Goal: Task Accomplishment & Management: Manage account settings

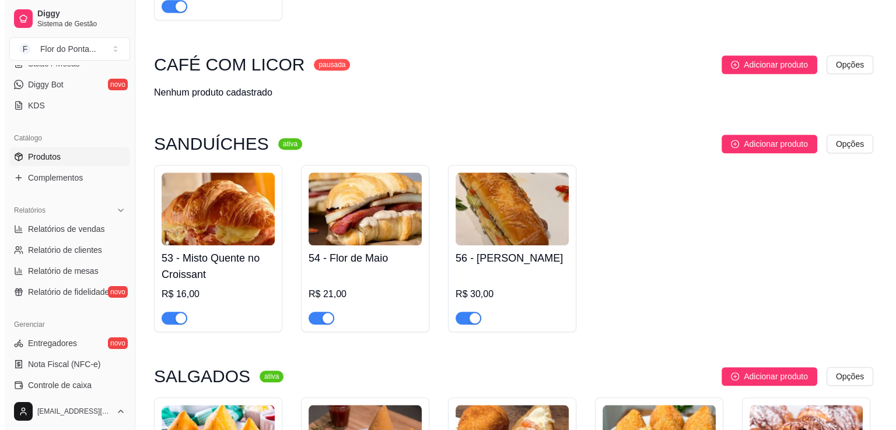
scroll to position [1149, 0]
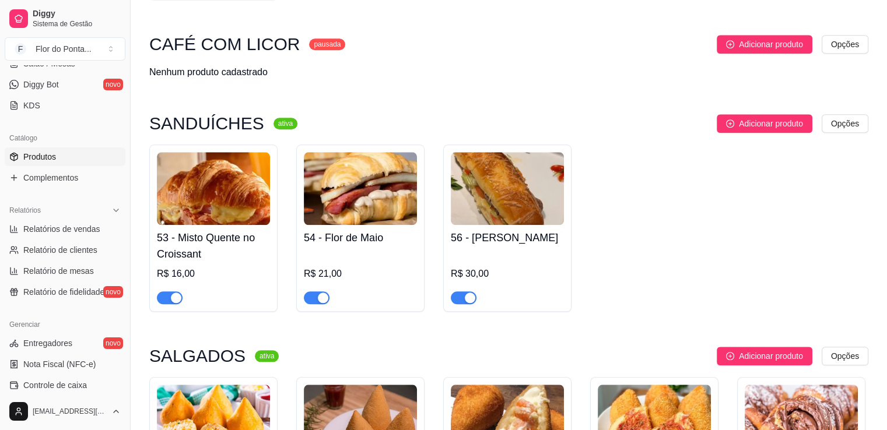
click at [224, 210] on img at bounding box center [213, 188] width 113 height 73
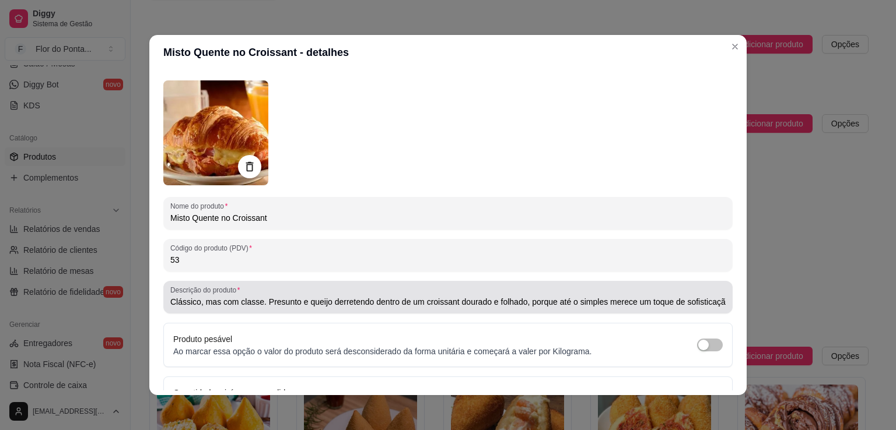
scroll to position [40, 0]
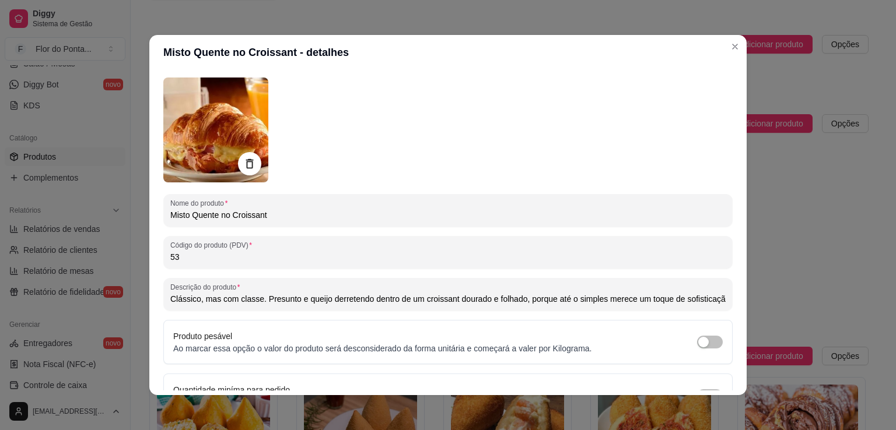
click at [518, 301] on input "Clássico, mas com classe. Presunto e queijo derretendo dentro de um croissant d…" at bounding box center [447, 299] width 555 height 12
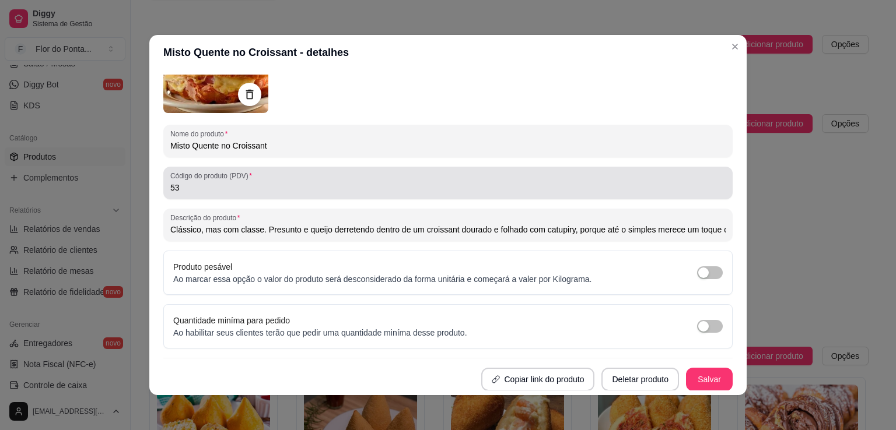
scroll to position [0, 0]
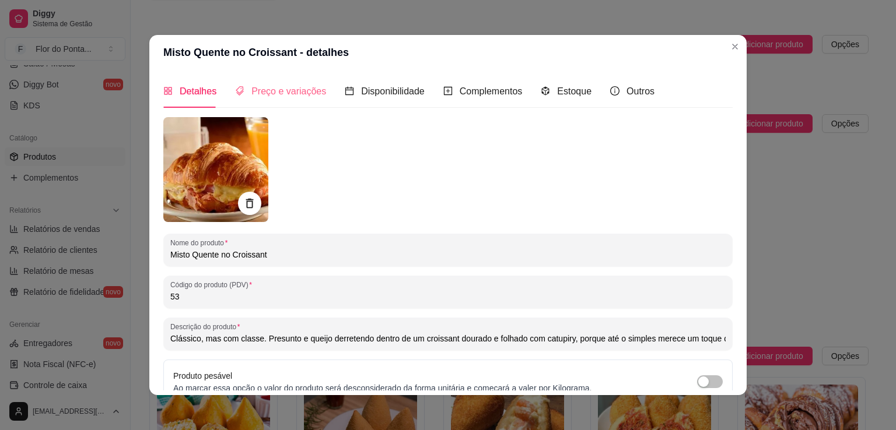
type input "Clássico, mas com classe. Presunto e queijo derretendo dentro de um croissant d…"
click at [289, 94] on span "Preço e variações" at bounding box center [288, 91] width 75 height 10
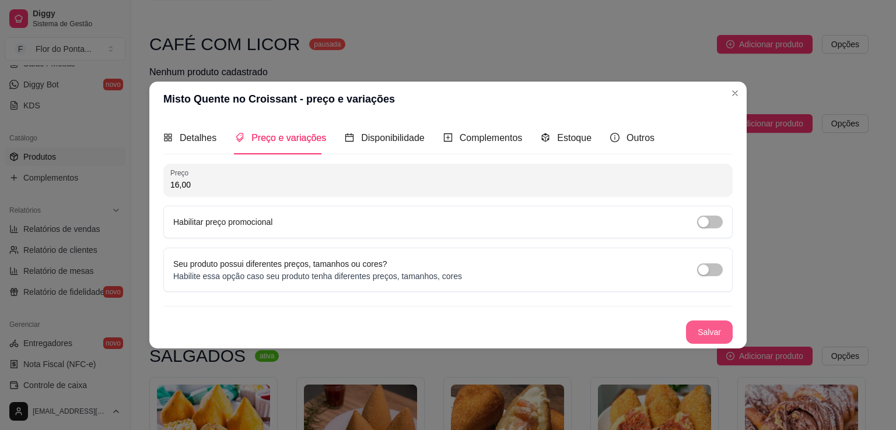
click at [714, 331] on button "Salvar" at bounding box center [709, 332] width 47 height 23
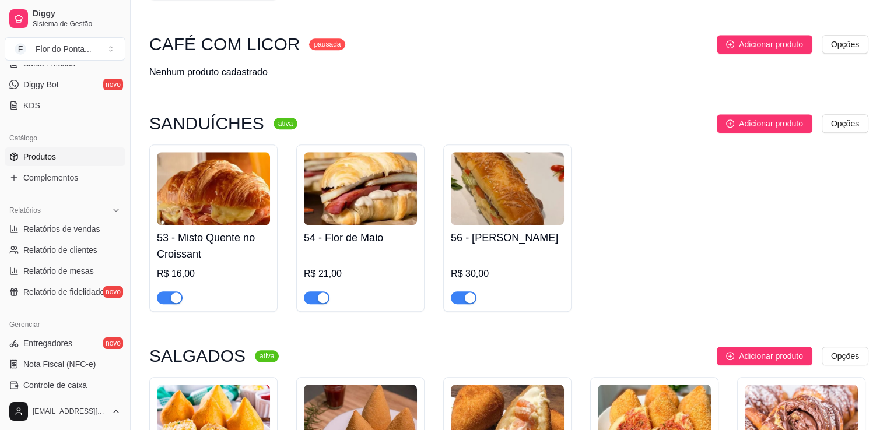
click at [372, 220] on img at bounding box center [360, 188] width 113 height 73
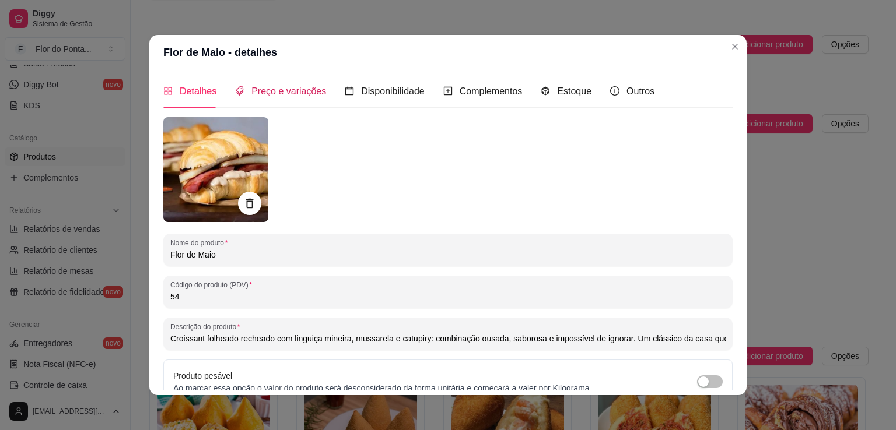
click at [291, 96] on span "Preço e variações" at bounding box center [288, 91] width 75 height 10
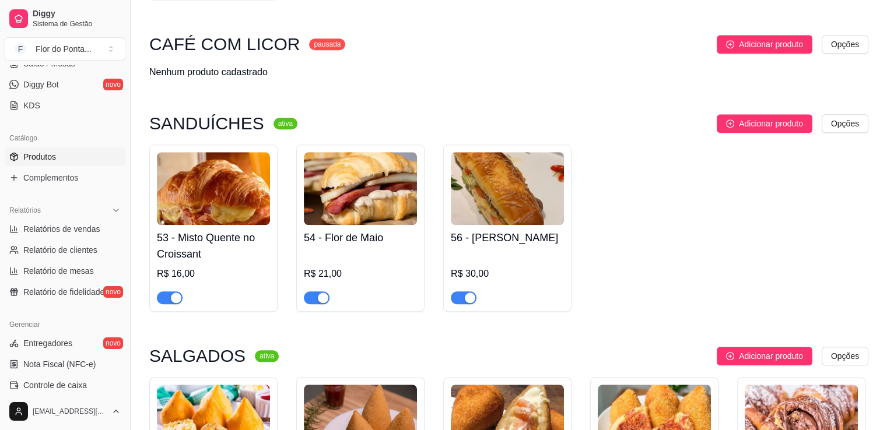
click at [485, 198] on img at bounding box center [507, 188] width 113 height 73
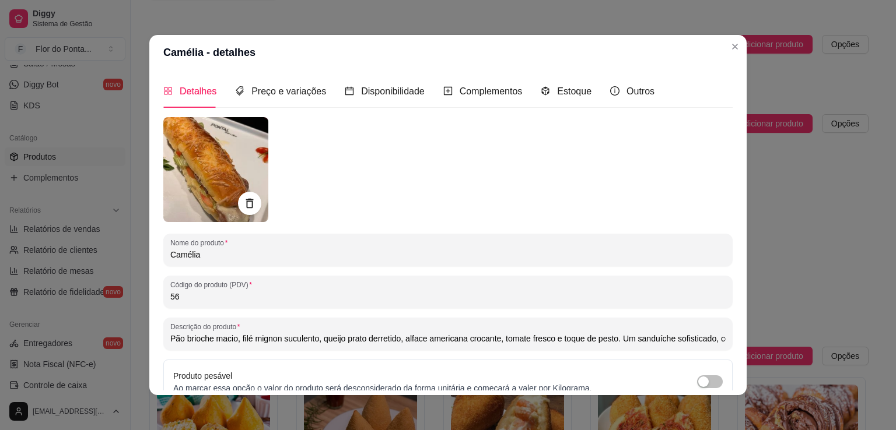
click at [519, 343] on input "Pão brioche macio, filé mignon suculento, queijo prato derretido, alface americ…" at bounding box center [447, 339] width 555 height 12
click at [297, 94] on span "Preço e variações" at bounding box center [288, 91] width 75 height 10
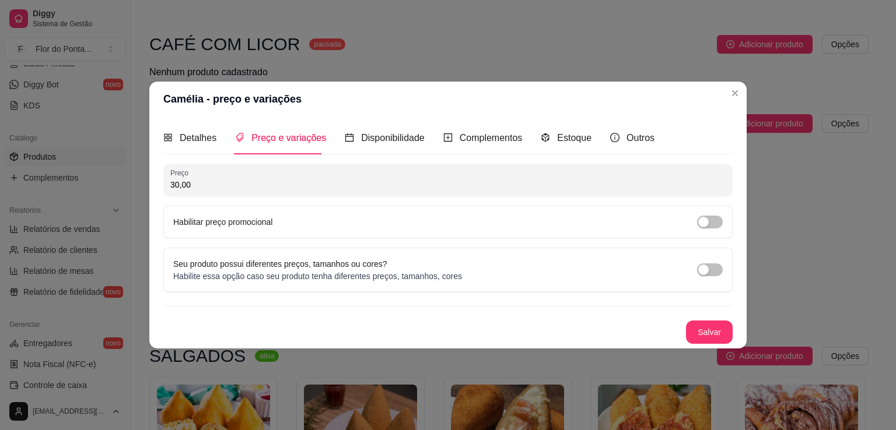
click at [177, 187] on input "30,00" at bounding box center [447, 185] width 555 height 12
type input "35,00"
click at [716, 332] on button "Salvar" at bounding box center [708, 332] width 45 height 23
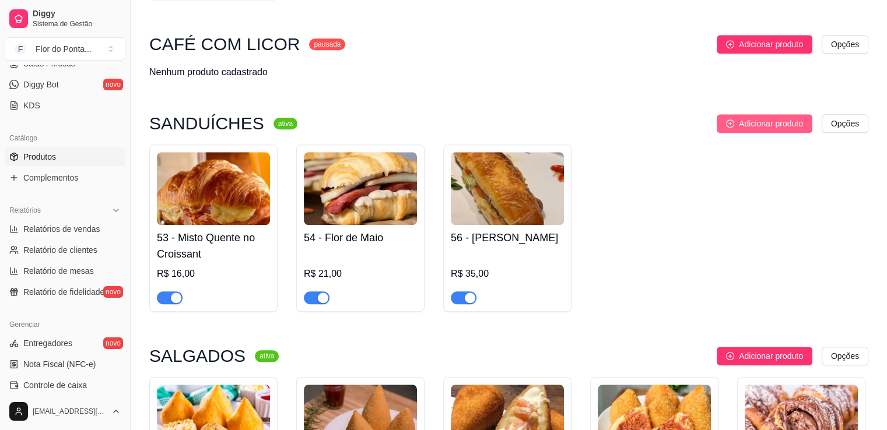
click at [755, 129] on span "Adicionar produto" at bounding box center [771, 123] width 64 height 13
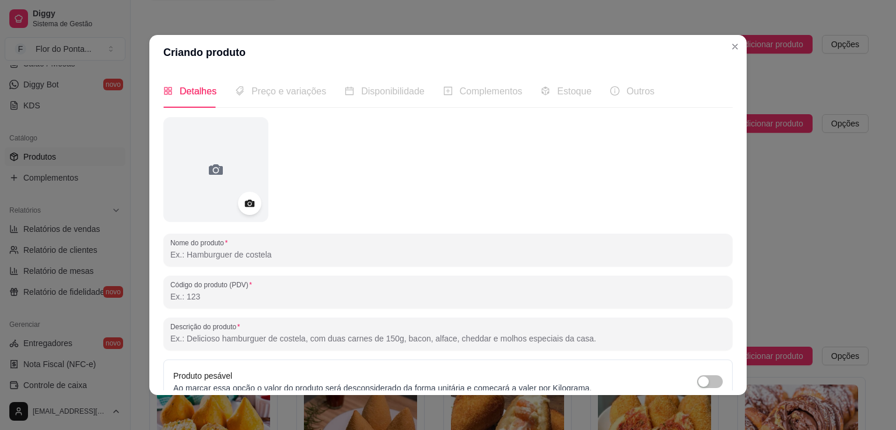
click at [205, 259] on input "Nome do produto" at bounding box center [447, 255] width 555 height 12
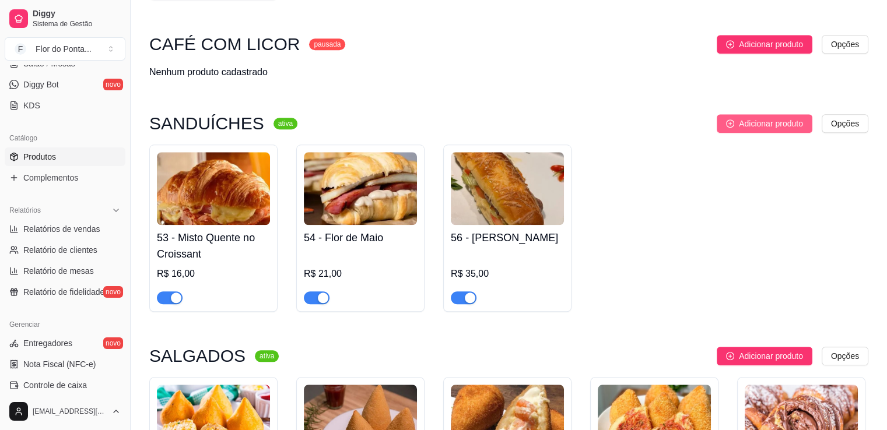
click at [739, 129] on span "Adicionar produto" at bounding box center [771, 123] width 64 height 13
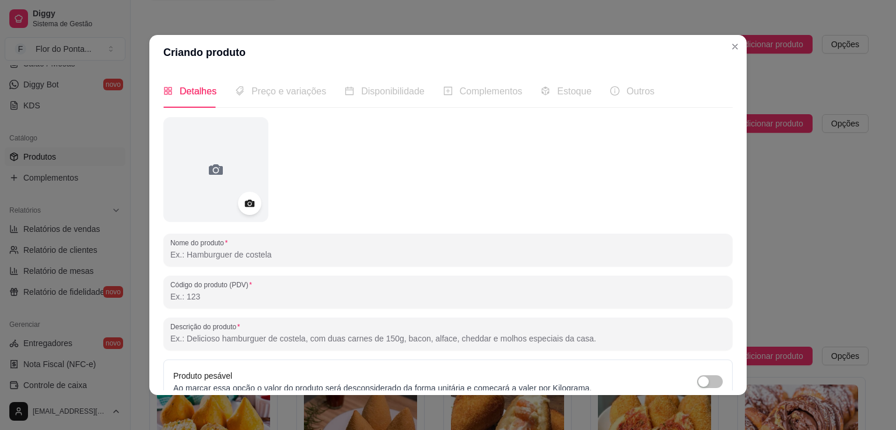
click at [241, 257] on input "Nome do produto" at bounding box center [447, 255] width 555 height 12
type input "Croque Monsieur"
click at [234, 300] on input "Código do produto (PDV)" at bounding box center [447, 297] width 555 height 12
type input "57"
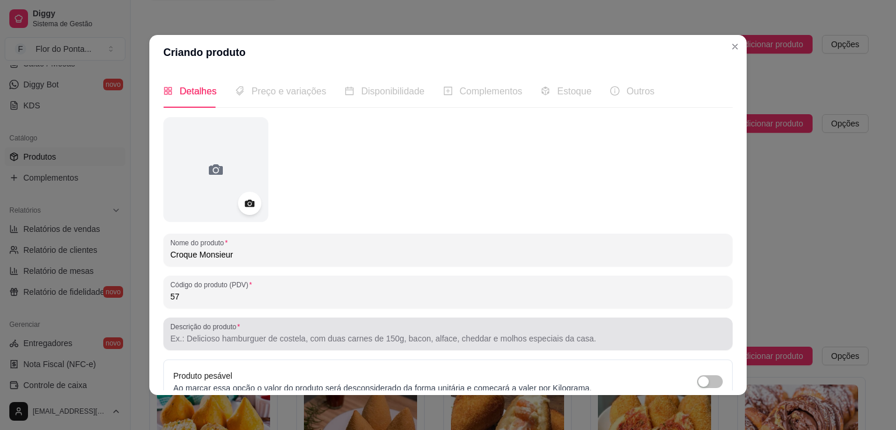
click at [216, 341] on input "Descrição do produto" at bounding box center [447, 339] width 555 height 12
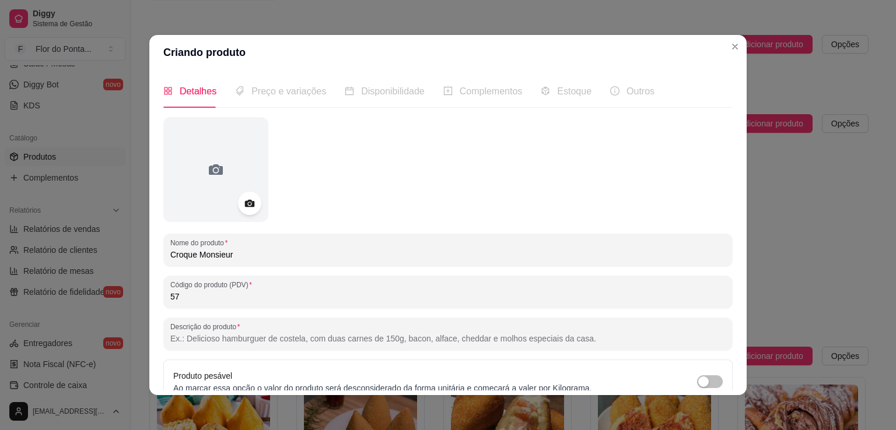
paste input "Pão crocante, presunto e queijo gruyère cobertos com molho bechamel gratinado. …"
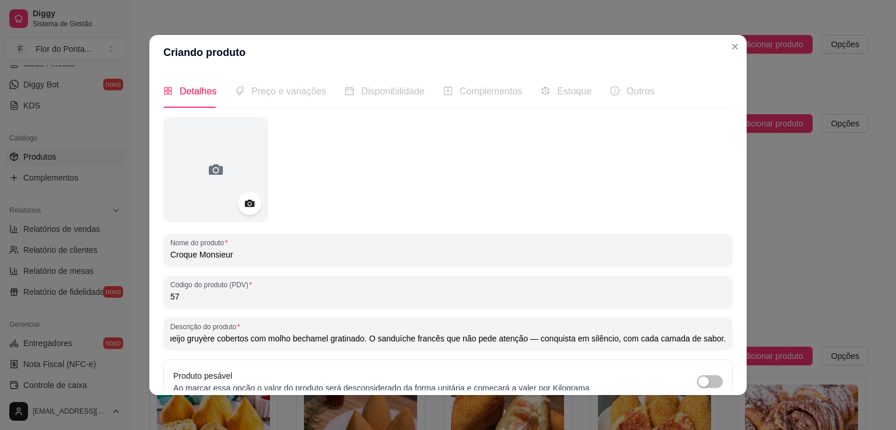
click at [532, 343] on input "Pão crocante, presunto e queijo gruyère cobertos com molho bechamel gratinado. …" at bounding box center [447, 339] width 555 height 12
type input "Pão crocante, presunto e queijo gruyère cobertos com molho bechamel gratinado. …"
click at [244, 205] on icon at bounding box center [249, 204] width 10 height 8
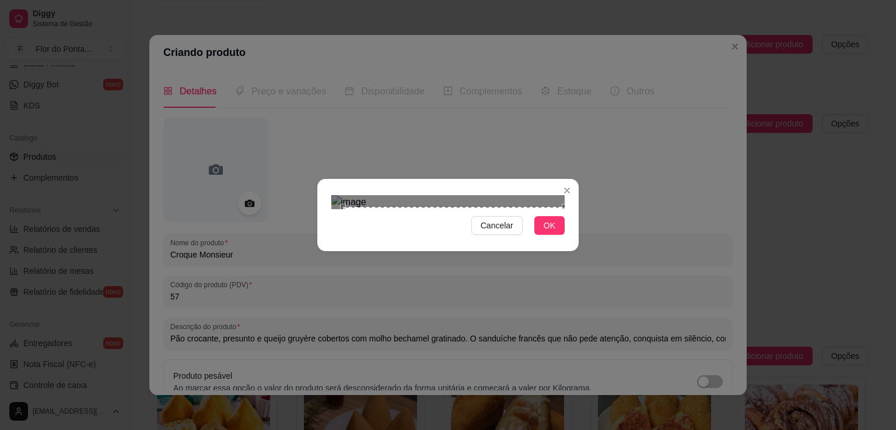
click at [566, 240] on div "Cancelar OK" at bounding box center [447, 215] width 261 height 49
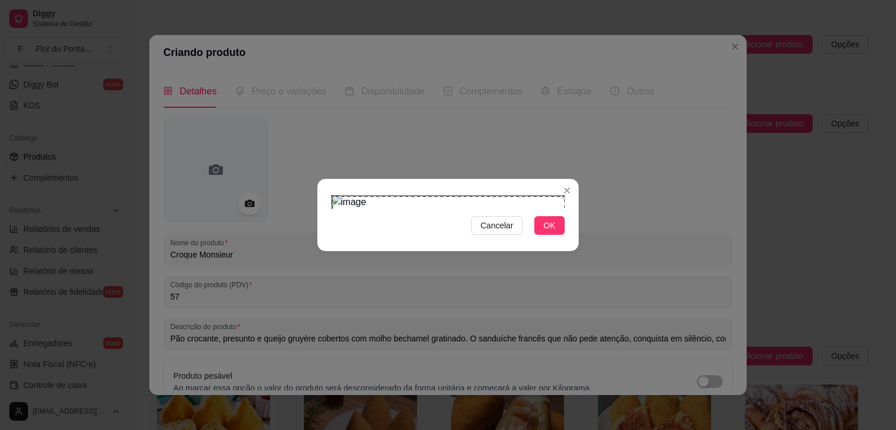
click at [329, 191] on div "Cancelar OK" at bounding box center [447, 215] width 261 height 49
click at [552, 232] on span "OK" at bounding box center [549, 225] width 12 height 13
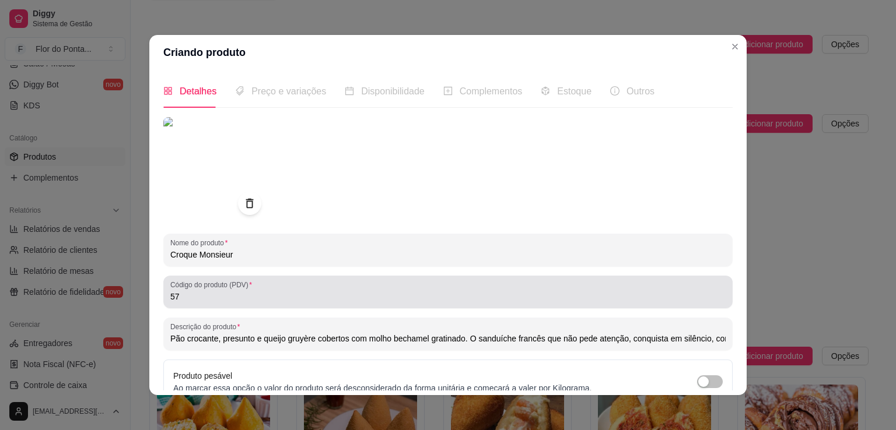
scroll to position [109, 0]
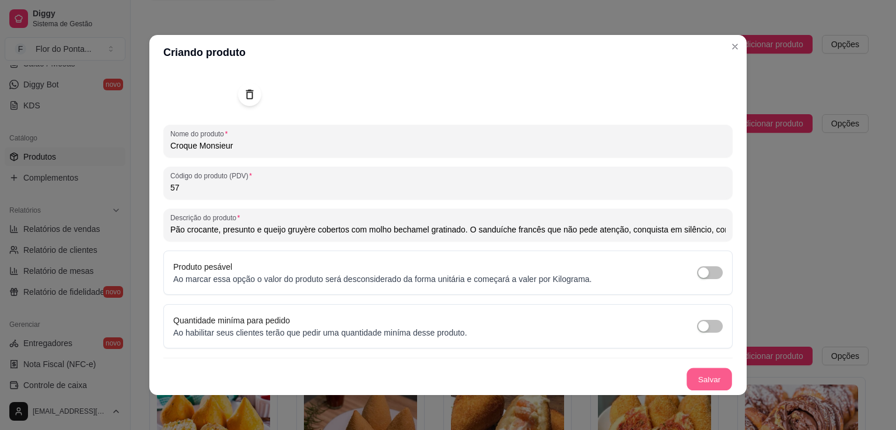
click at [699, 378] on button "Salvar" at bounding box center [708, 380] width 45 height 23
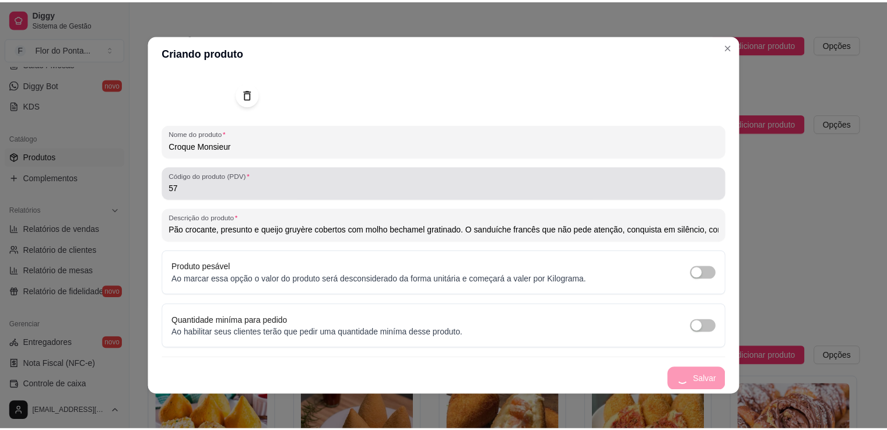
scroll to position [0, 0]
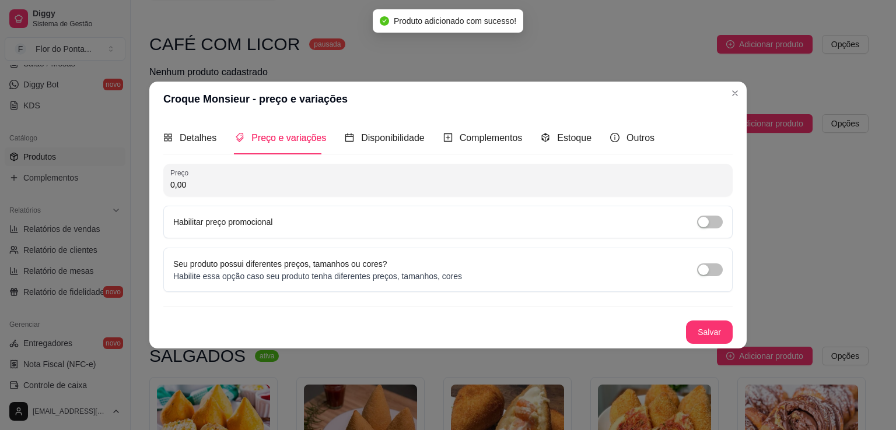
click at [217, 185] on input "0,00" at bounding box center [447, 185] width 555 height 12
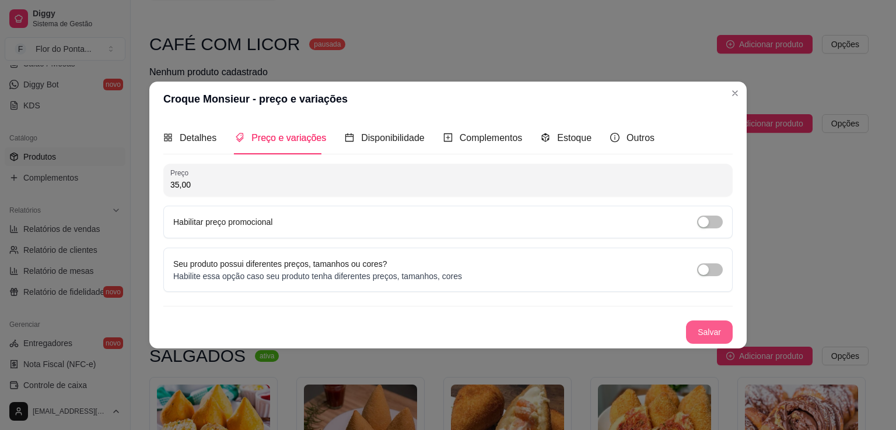
type input "35,00"
click at [707, 332] on button "Salvar" at bounding box center [708, 332] width 45 height 23
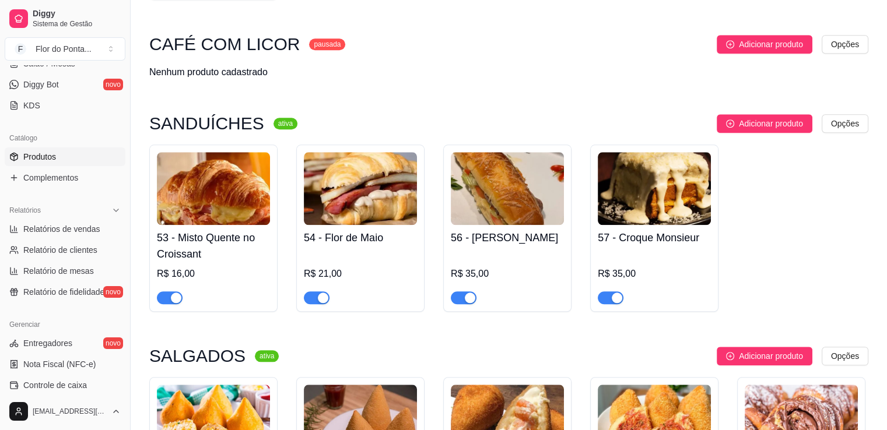
click at [657, 64] on div "CAFÉ COM LICOR pausada Adicionar produto Opções Nenhum produto cadastrado" at bounding box center [508, 57] width 719 height 44
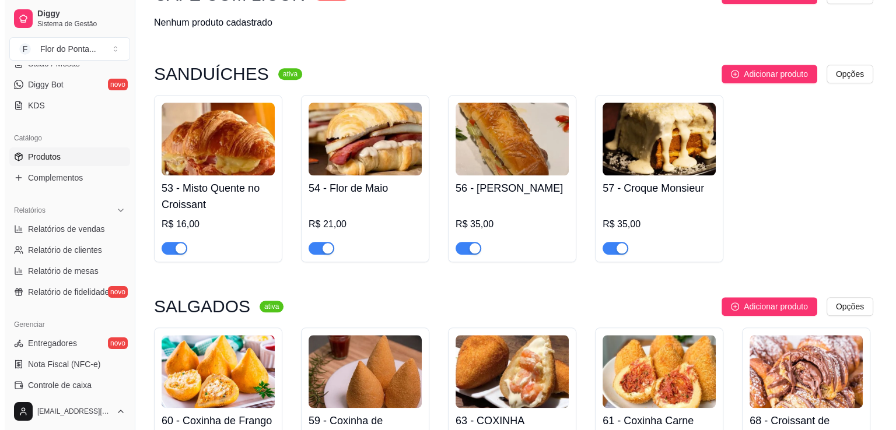
scroll to position [1198, 0]
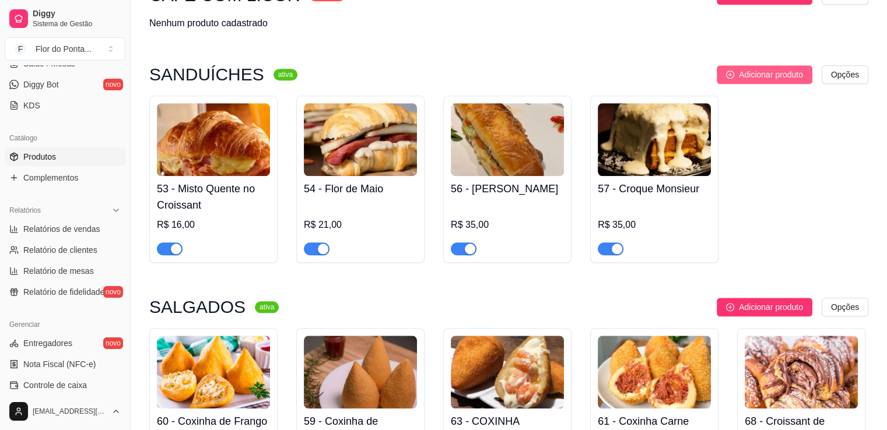
click at [782, 79] on span "Adicionar produto" at bounding box center [771, 74] width 64 height 13
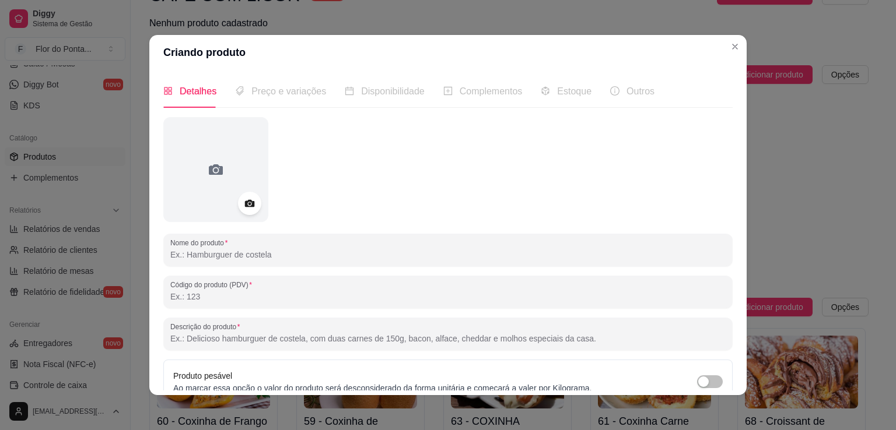
click at [233, 256] on input "Nome do produto" at bounding box center [447, 255] width 555 height 12
type input "c"
type input "Croque Madame"
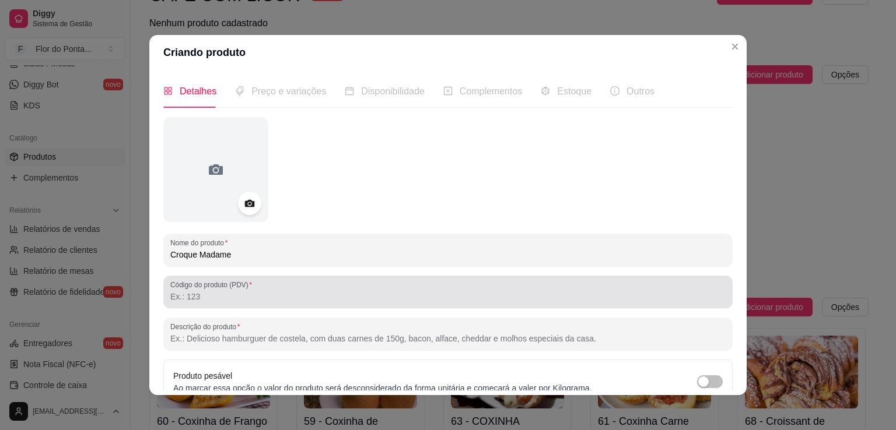
click at [187, 303] on div at bounding box center [447, 291] width 555 height 23
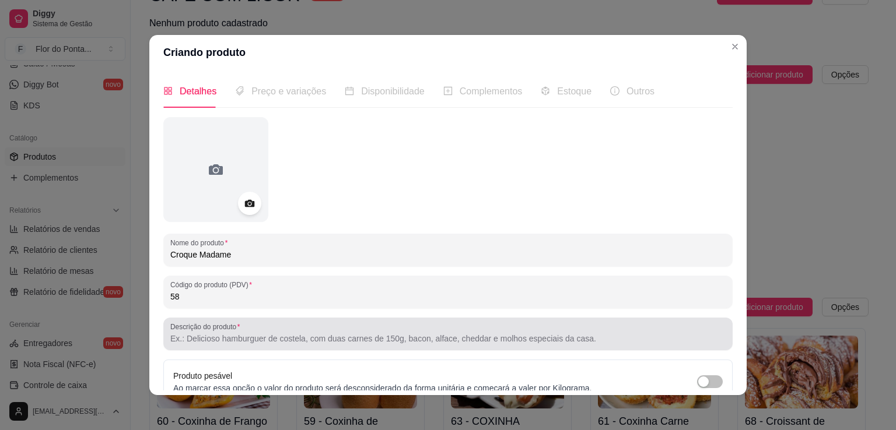
type input "58"
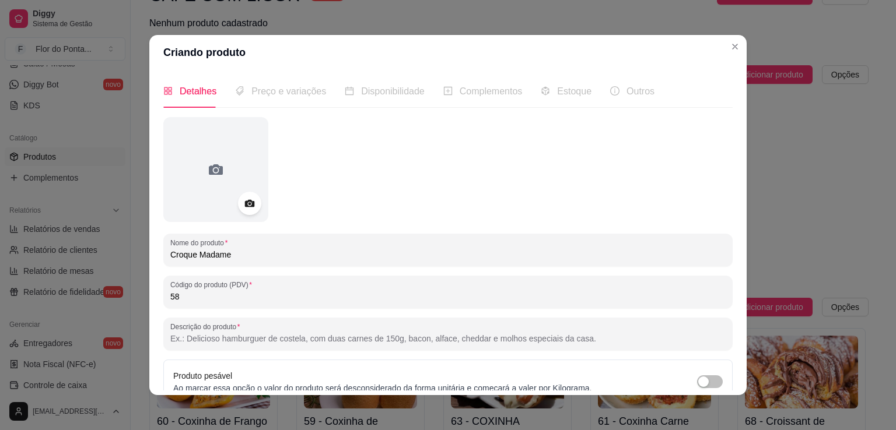
click at [205, 338] on input "Descrição do produto" at bounding box center [447, 339] width 555 height 12
paste input "ão crocante, presunto e queijo gruyère cobertos com molho bechamel e ovo estala…"
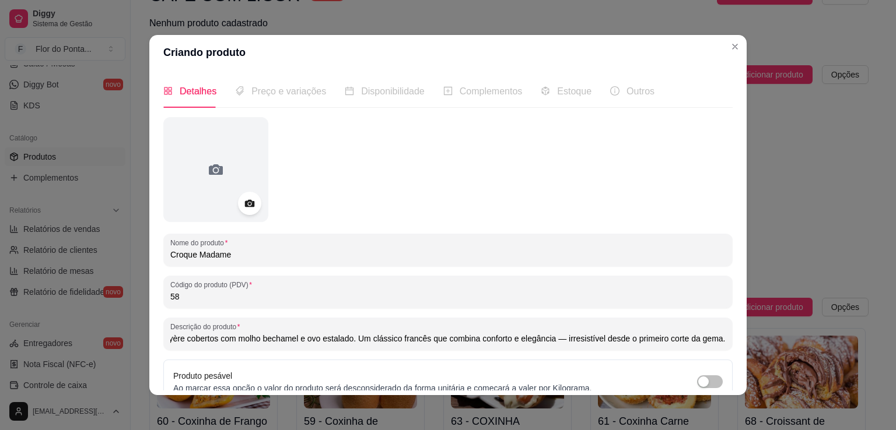
click at [176, 338] on input "ão crocante, presunto e queijo gruyère cobertos com molho bechamel e ovo estala…" at bounding box center [447, 339] width 555 height 12
click at [689, 341] on input "Pão crocante, presunto e queijo gruyère cobertos com molho bechamel e ovo estal…" at bounding box center [447, 339] width 555 height 12
type input "Pão crocante, presunto e queijo gruyère cobertos com molho bechamel e ovo estal…"
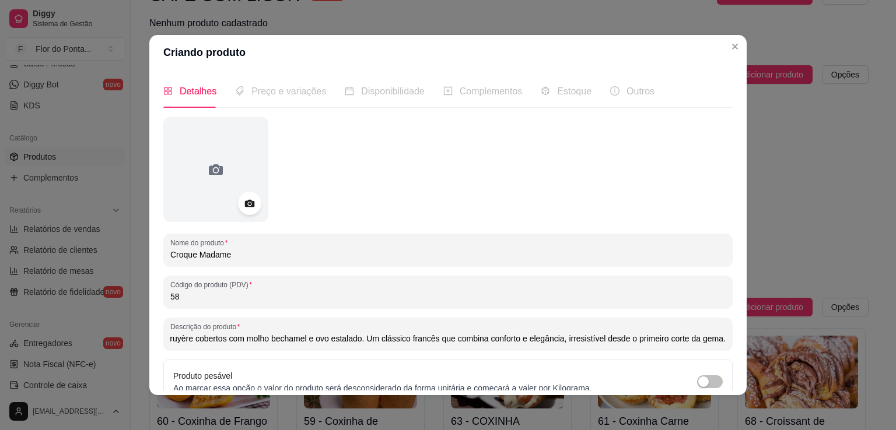
scroll to position [0, 0]
click at [244, 204] on icon at bounding box center [249, 204] width 10 height 8
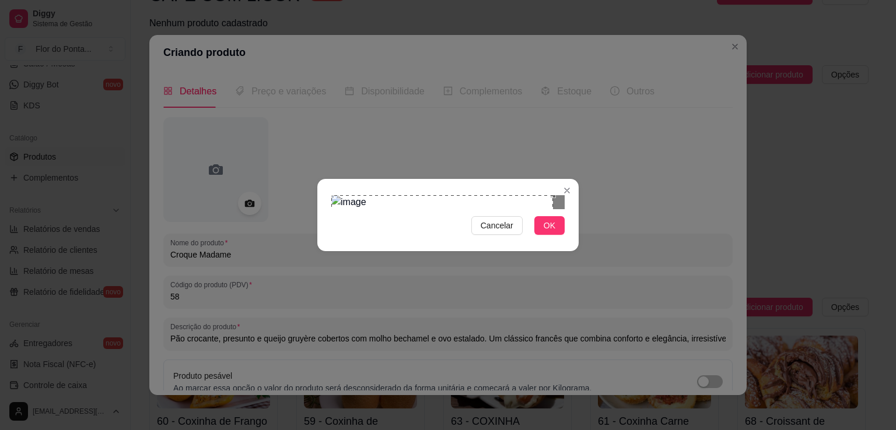
click at [331, 191] on div "Cancelar OK" at bounding box center [447, 215] width 261 height 49
click at [564, 240] on div "Cancelar OK" at bounding box center [447, 215] width 261 height 49
click at [556, 235] on button "OK" at bounding box center [549, 225] width 30 height 19
click at [550, 232] on span "OK" at bounding box center [549, 225] width 12 height 13
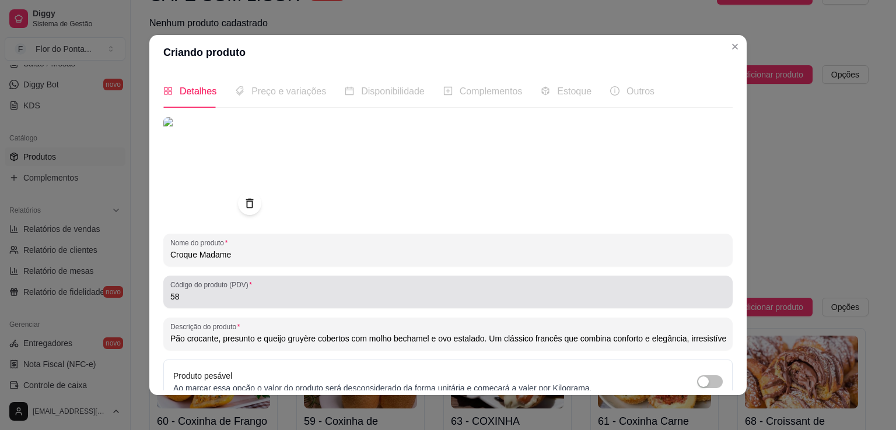
scroll to position [109, 0]
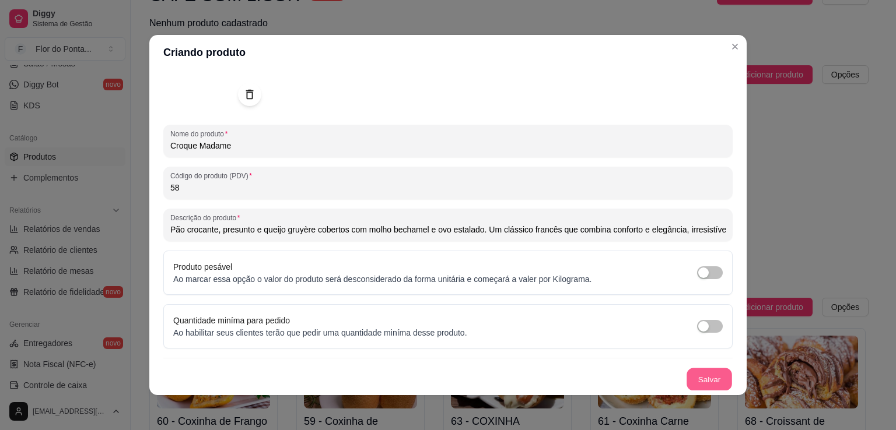
click at [710, 380] on button "Salvar" at bounding box center [708, 380] width 45 height 23
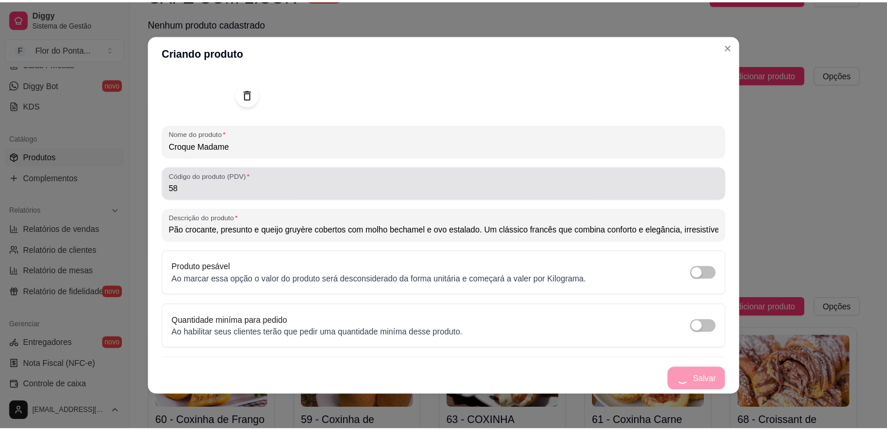
scroll to position [0, 0]
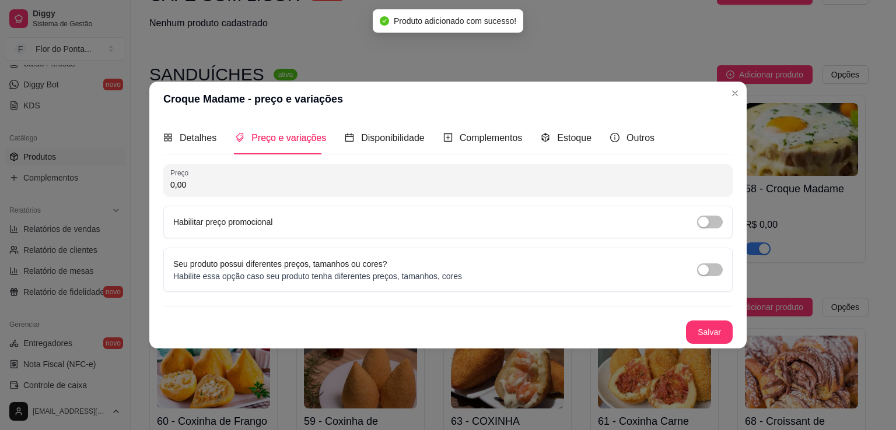
click at [313, 184] on input "0,00" at bounding box center [447, 185] width 555 height 12
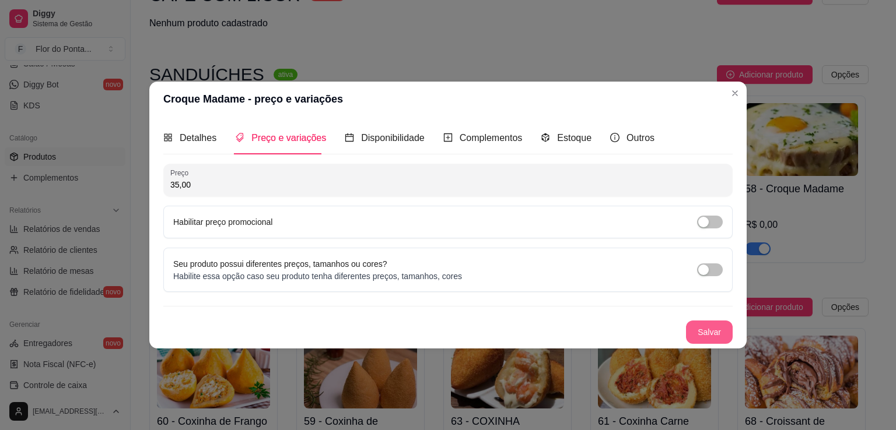
type input "35,00"
click at [707, 332] on button "Salvar" at bounding box center [708, 332] width 45 height 23
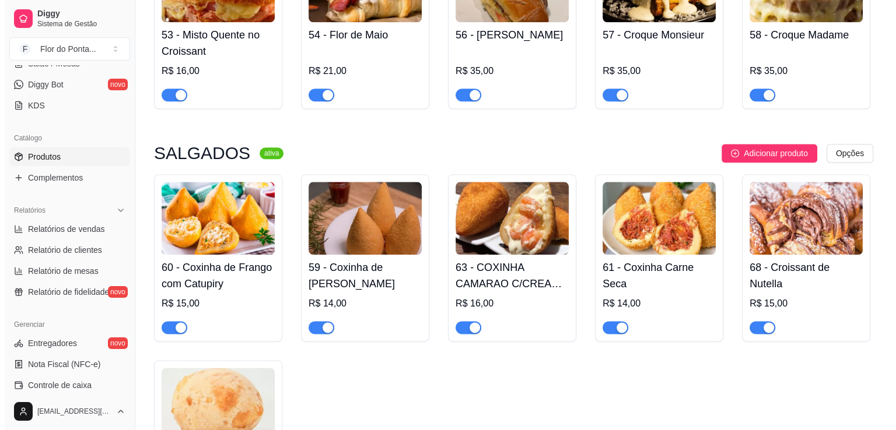
scroll to position [1353, 0]
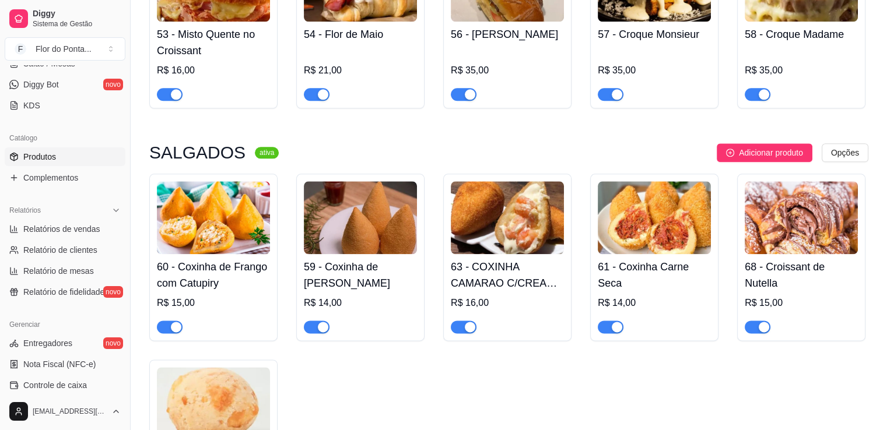
click at [657, 234] on img at bounding box center [654, 217] width 113 height 73
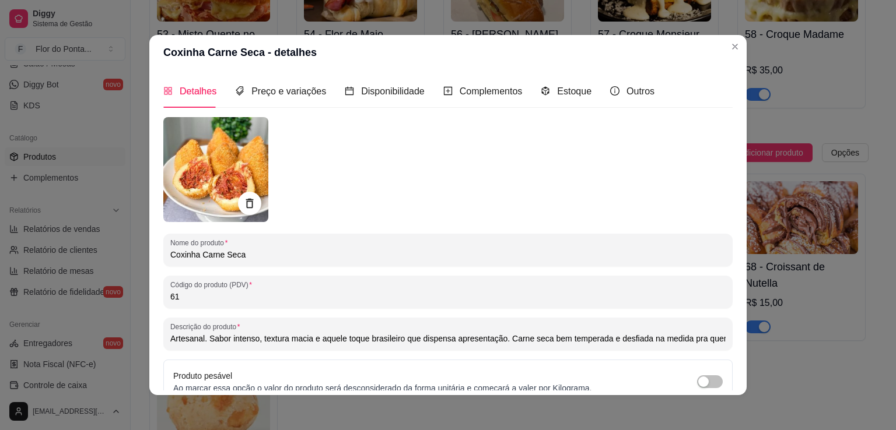
click at [265, 259] on input "Coxinha Carne Seca" at bounding box center [447, 255] width 555 height 12
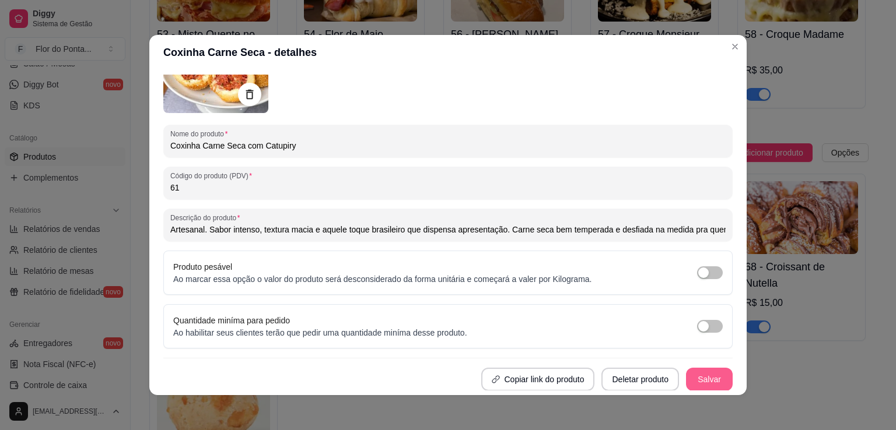
type input "Coxinha Carne Seca com Catupiry"
click at [703, 371] on button "Salvar" at bounding box center [708, 380] width 45 height 23
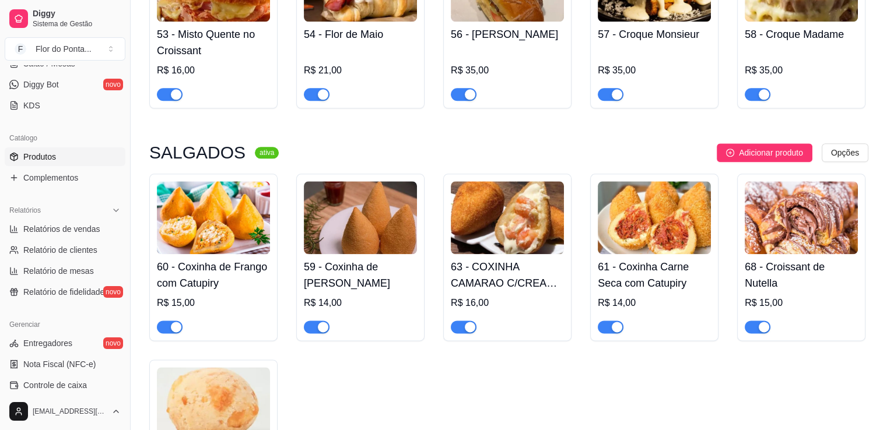
click at [515, 285] on h4 "63 - COXINHA CAMARAO C/CREAM CHEESE" at bounding box center [507, 275] width 113 height 33
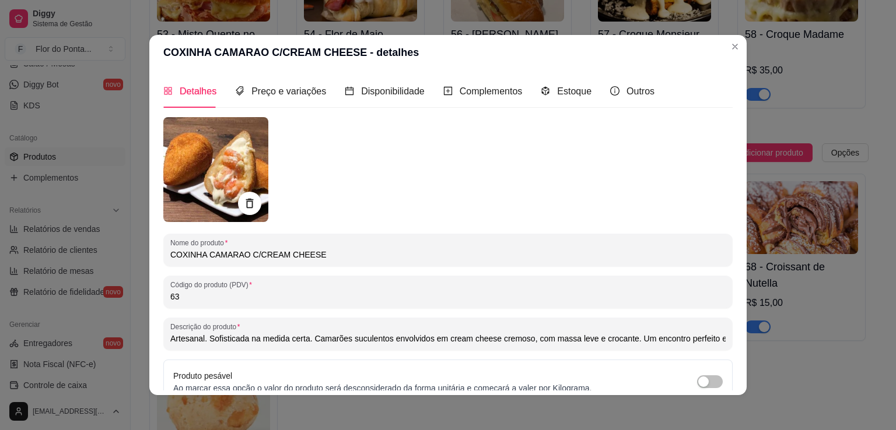
click at [173, 255] on input "COXINHA CAMARAO C/CREAM CHEESE" at bounding box center [447, 255] width 555 height 12
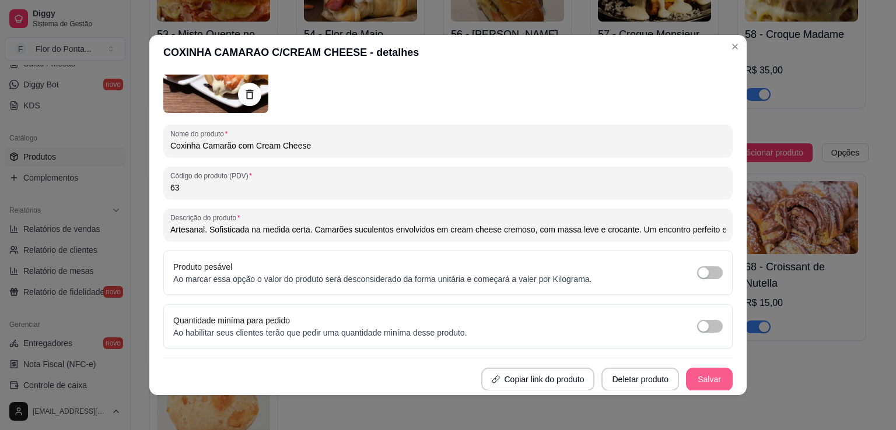
type input "Coxinha Camarão com Cream Cheese"
click at [697, 385] on button "Salvar" at bounding box center [708, 380] width 45 height 23
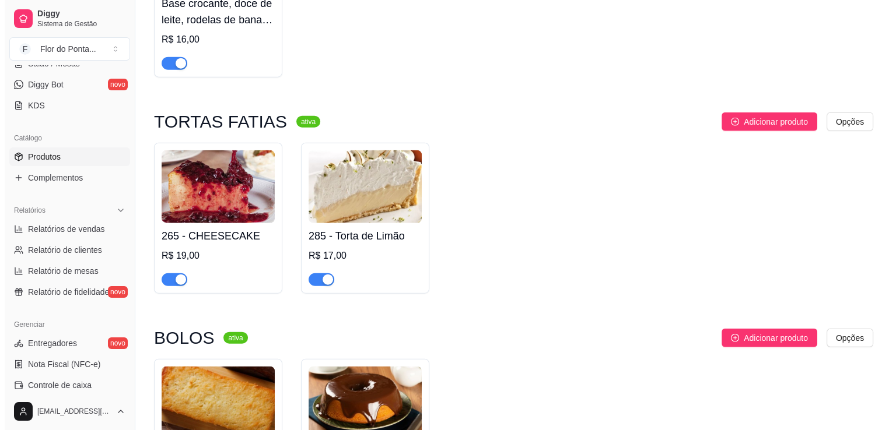
scroll to position [2722, 0]
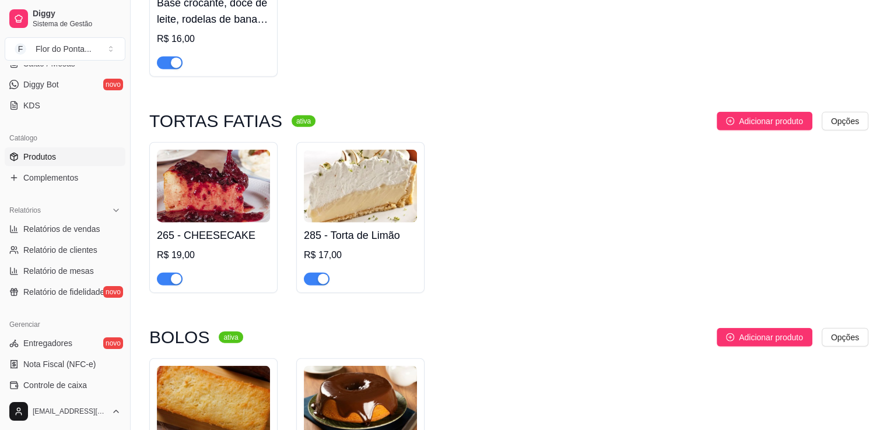
click at [220, 210] on img at bounding box center [213, 186] width 113 height 73
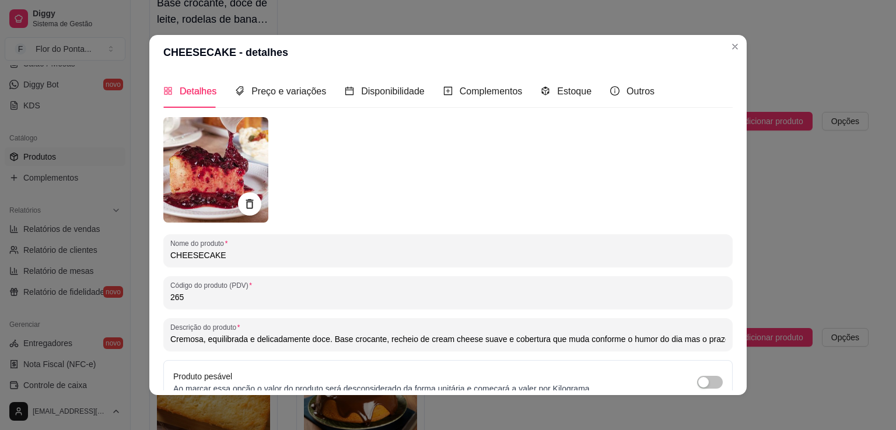
click at [170, 261] on input "CHEESECAKE" at bounding box center [447, 256] width 555 height 12
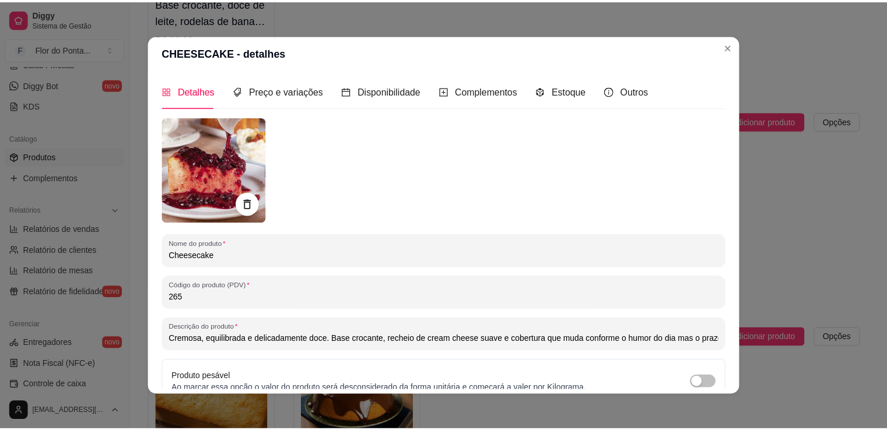
scroll to position [110, 0]
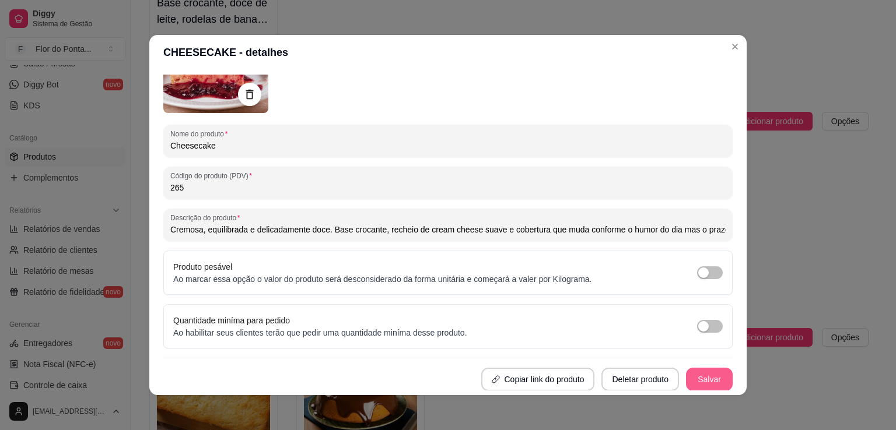
type input "Cheesecake"
click at [697, 383] on button "Salvar" at bounding box center [708, 379] width 45 height 23
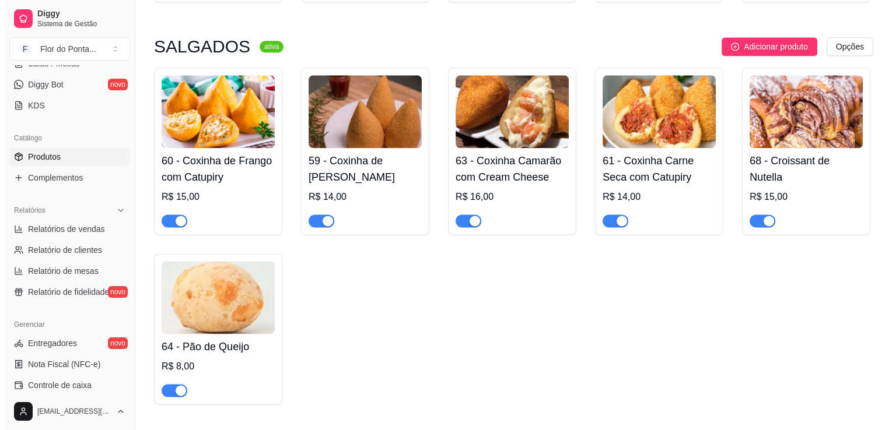
scroll to position [1454, 0]
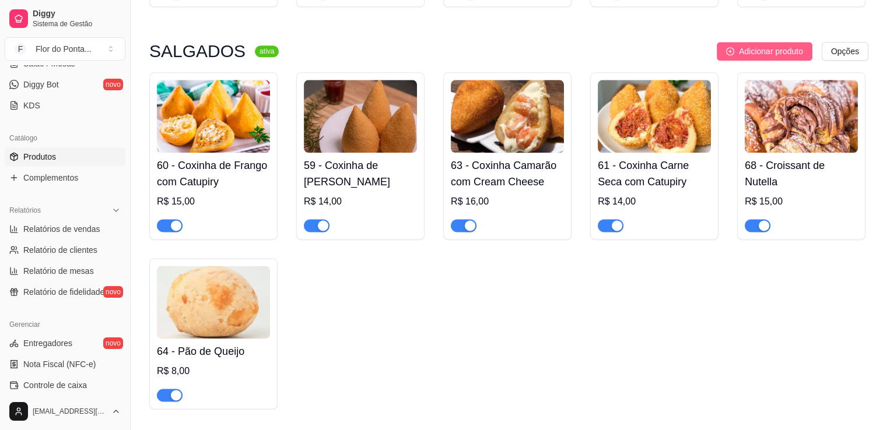
click at [780, 56] on span "Adicionar produto" at bounding box center [771, 51] width 64 height 13
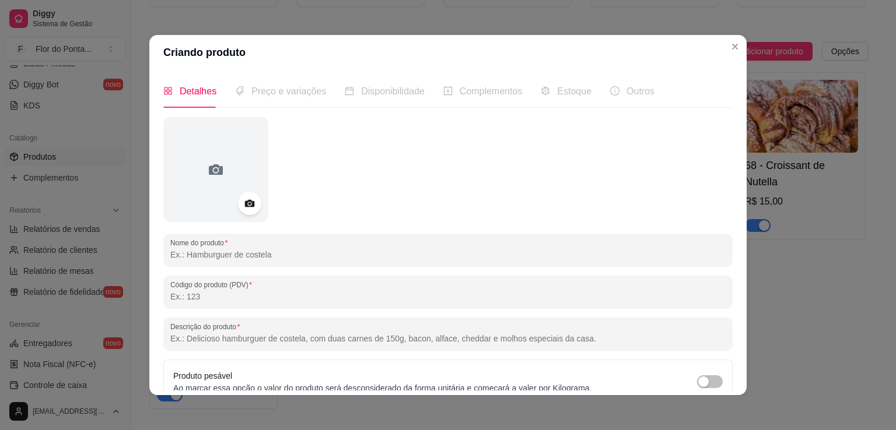
click at [271, 259] on input "Nome do produto" at bounding box center [447, 255] width 555 height 12
type input "Dadinho de Tapioca"
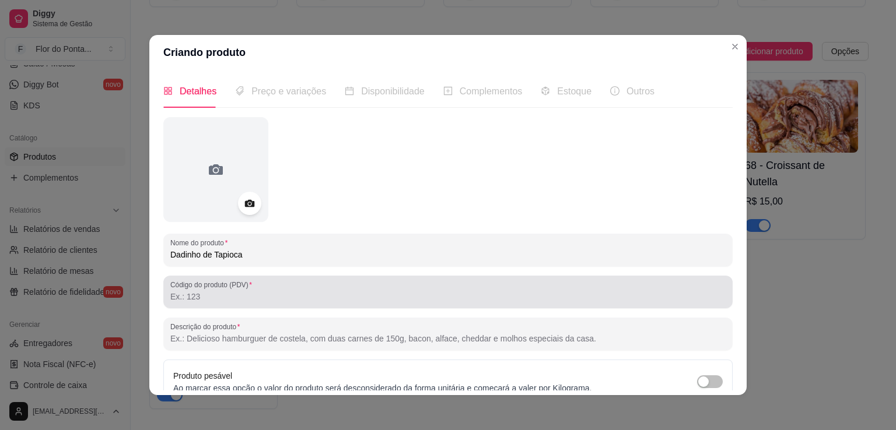
click at [196, 303] on div at bounding box center [447, 291] width 555 height 23
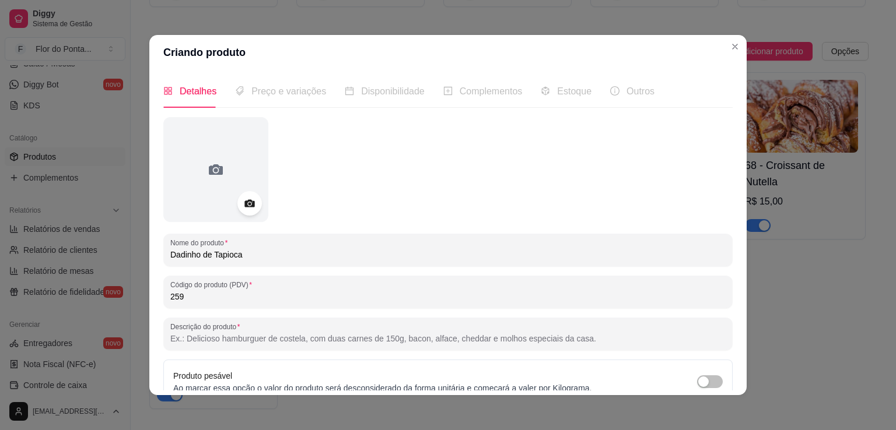
type input "259"
click at [244, 199] on icon at bounding box center [249, 203] width 13 height 13
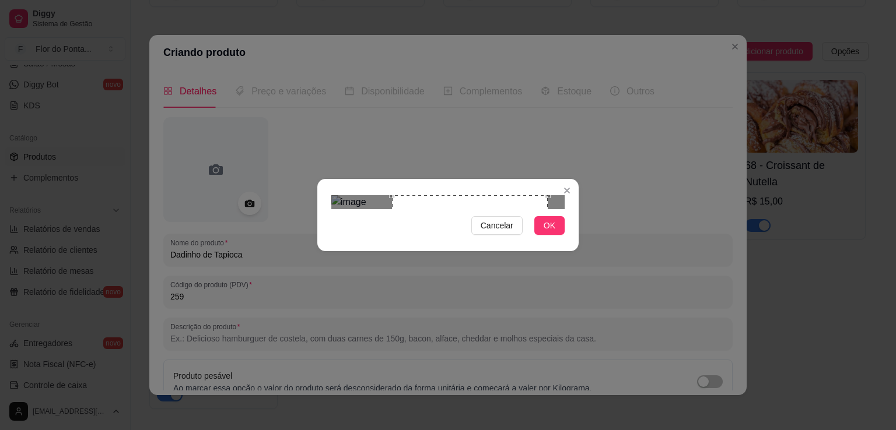
click at [480, 220] on div "Use the arrow keys to move the crop selection area" at bounding box center [470, 273] width 156 height 156
click at [549, 232] on span "OK" at bounding box center [549, 225] width 12 height 13
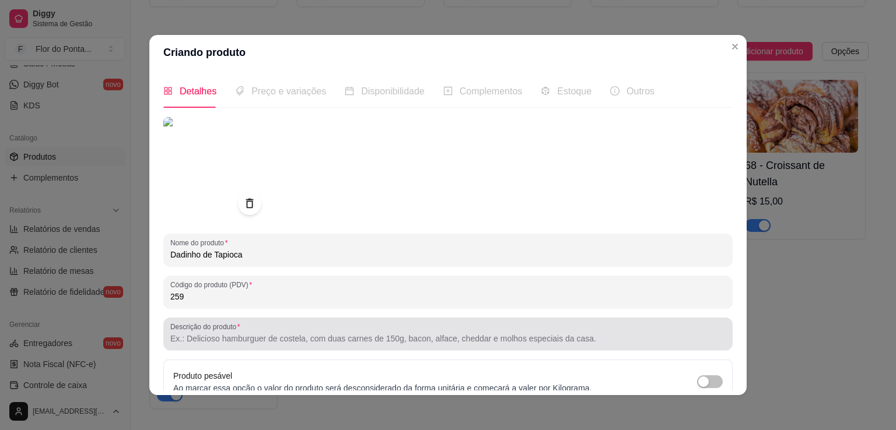
click at [264, 339] on input "Descrição do produto" at bounding box center [447, 339] width 555 height 12
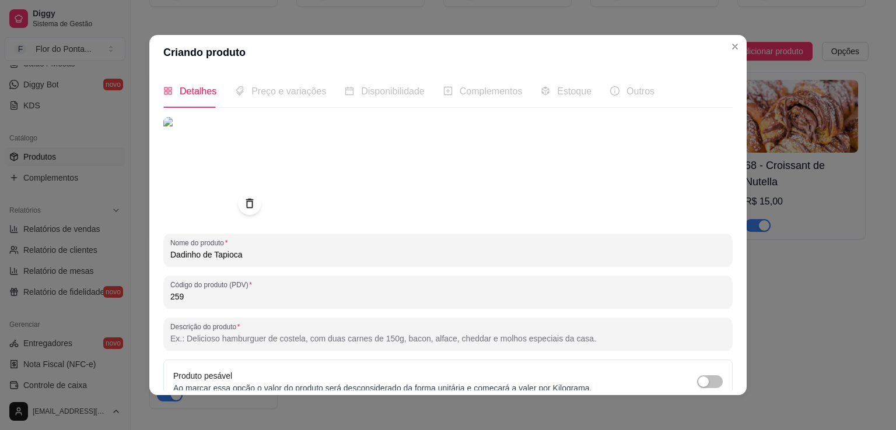
paste input "Oito cubinhos dourados por fora e macios por dentro, servidos com geleia artesa…"
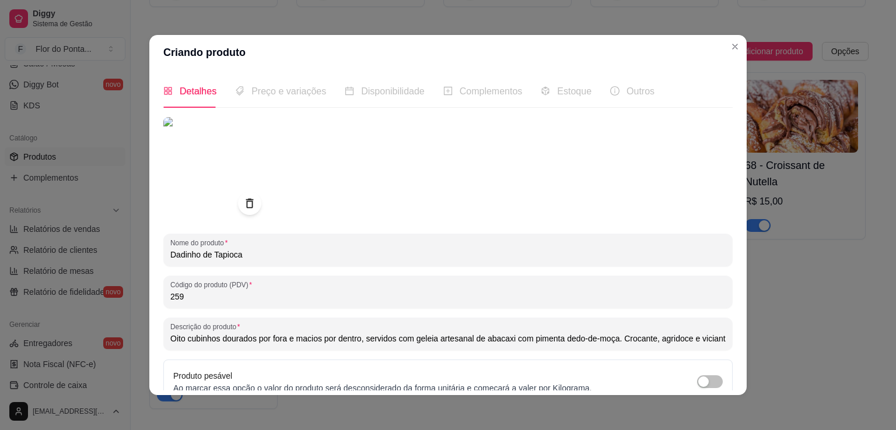
scroll to position [0, 112]
click at [623, 341] on input "Oito cubinhos dourados por fora e macios por dentro, servidos com geleia artesa…" at bounding box center [447, 339] width 555 height 12
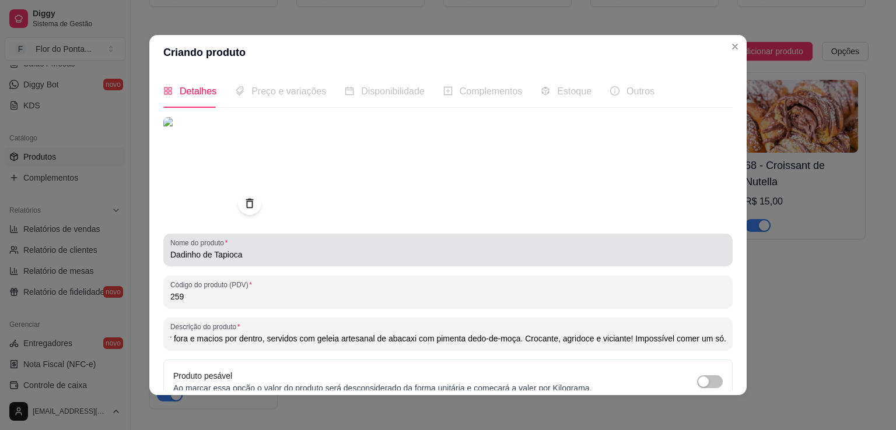
scroll to position [109, 0]
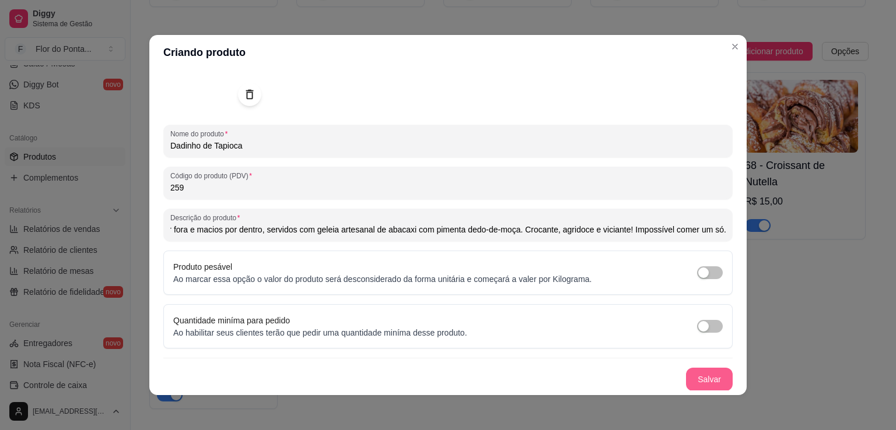
type input "Oito cubinhos dourados por fora e macios por dentro, servidos com geleia artesa…"
click at [703, 385] on button "Salvar" at bounding box center [708, 380] width 45 height 23
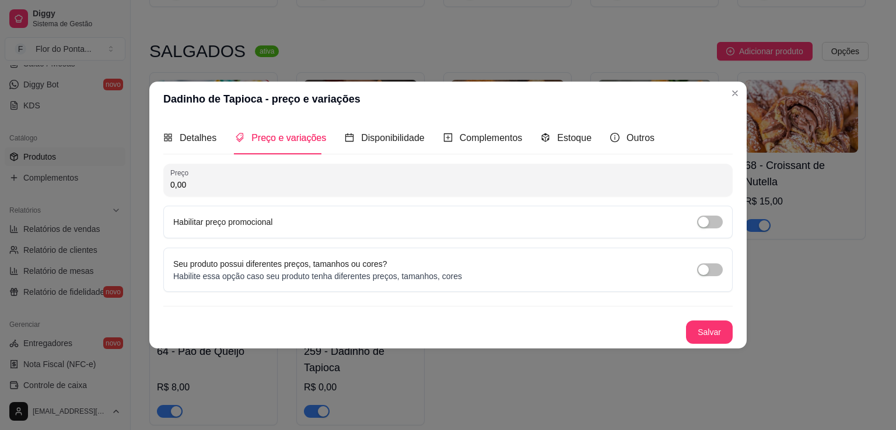
click at [248, 186] on input "0,00" at bounding box center [447, 185] width 555 height 12
type input "25,00"
click at [721, 334] on button "Salvar" at bounding box center [708, 332] width 45 height 23
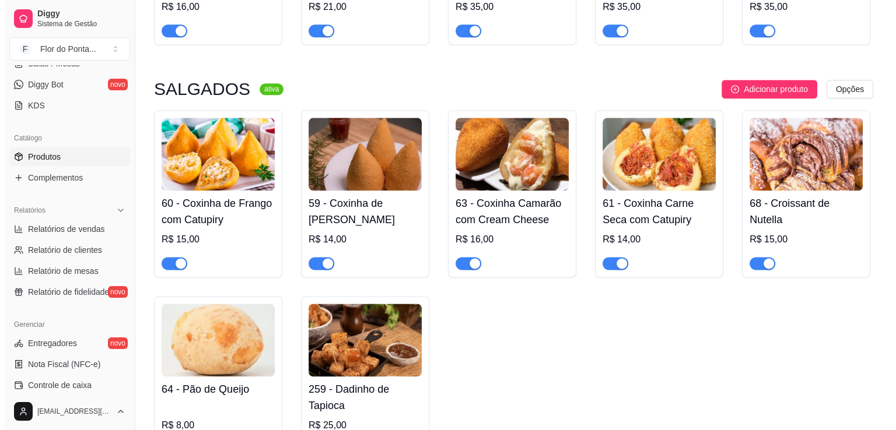
scroll to position [1417, 0]
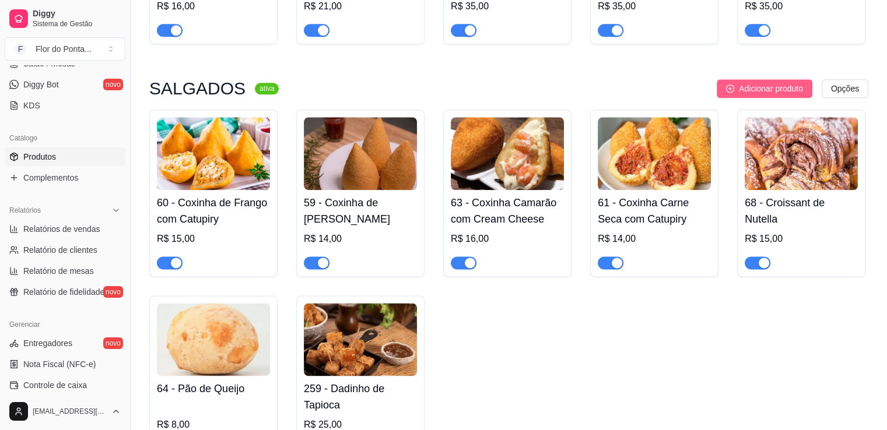
click at [746, 87] on span "Adicionar produto" at bounding box center [771, 88] width 64 height 13
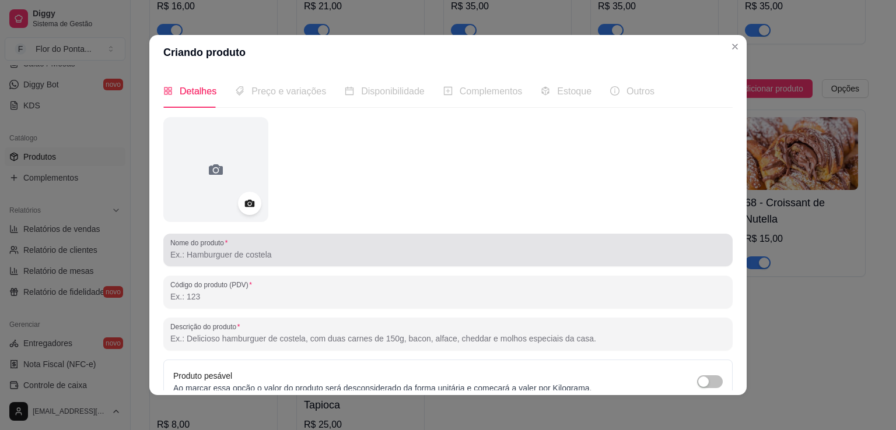
click at [254, 252] on input "Nome do produto" at bounding box center [447, 255] width 555 height 12
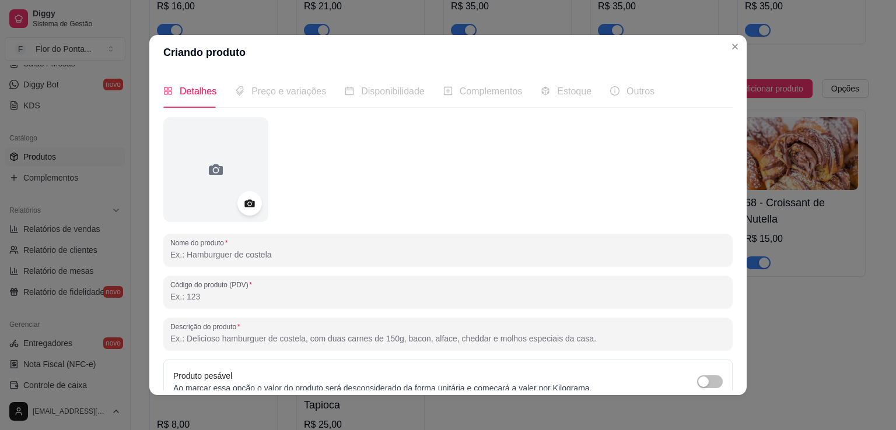
click at [248, 210] on div at bounding box center [249, 203] width 24 height 24
click at [244, 205] on icon at bounding box center [249, 203] width 13 height 13
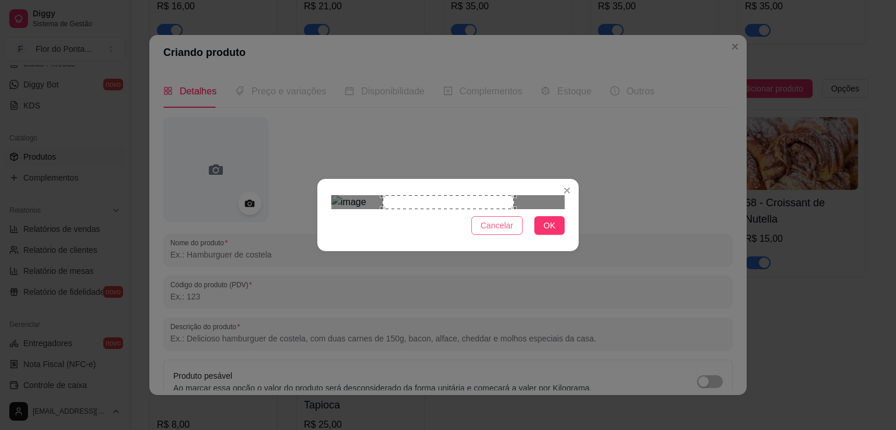
click at [503, 232] on span "Cancelar" at bounding box center [496, 225] width 33 height 13
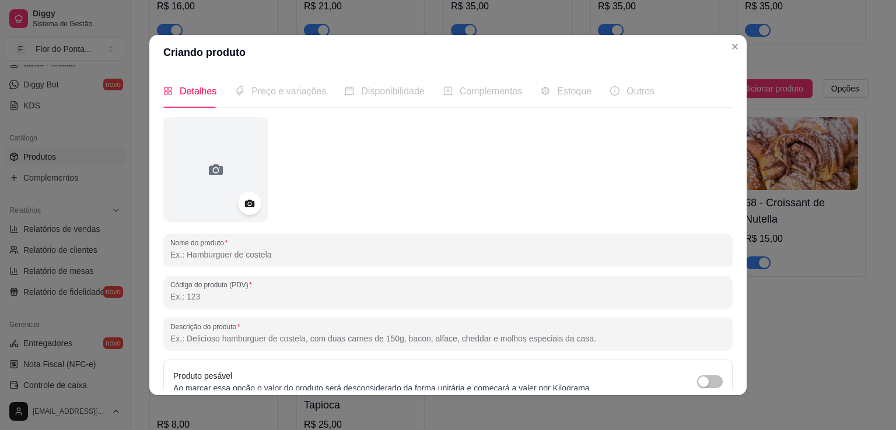
click at [230, 260] on input "Nome do produto" at bounding box center [447, 255] width 555 height 12
click at [170, 257] on input "Croissant de Queijo e Presunto" at bounding box center [447, 255] width 555 height 12
type input "Croissant de Queijo e Presunto"
click at [233, 292] on input "Código do produto (PDV)" at bounding box center [447, 297] width 555 height 12
paste input "Croissant de Queijo e Presunto"
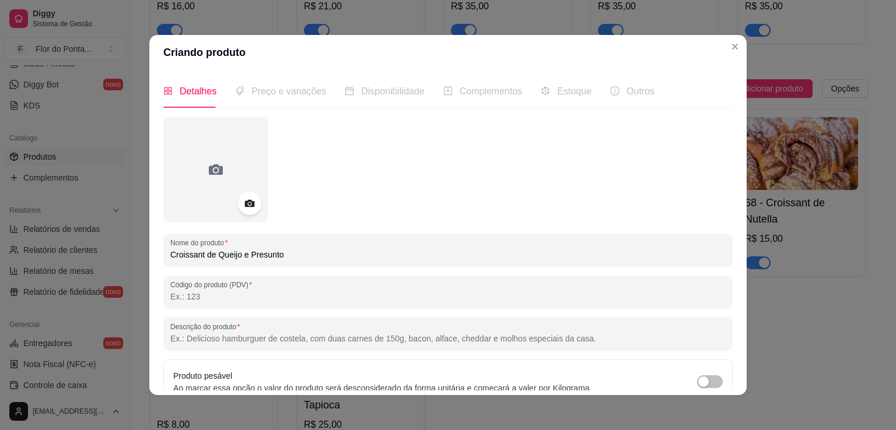
type input "Croissant de Queijo e Presunto"
paste input "Recheado na hora, com queijo derretendo e presunto dourado no ponto. Massa leve…"
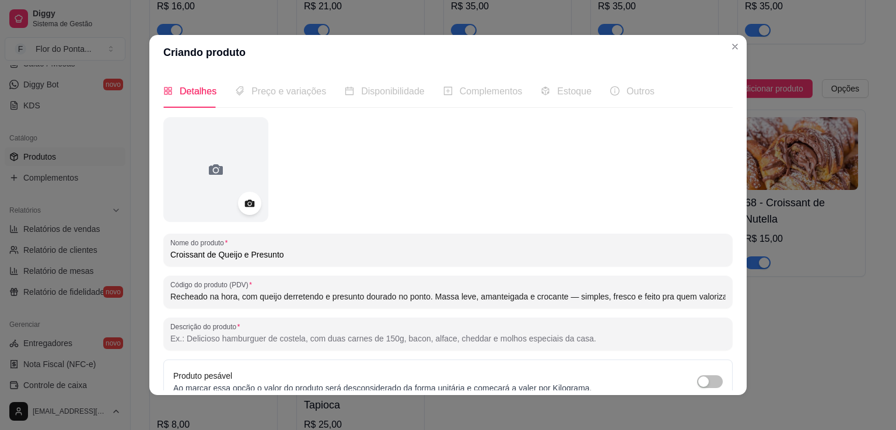
scroll to position [0, 86]
click at [387, 299] on input "Recheado na hora, com queijo derretendo e presunto dourado no ponto. Massa leve…" at bounding box center [447, 297] width 555 height 12
click at [515, 299] on input "Recheado na hora, com queijo derretendo e presunto dourado no ponto. Massa leve…" at bounding box center [447, 297] width 555 height 12
type input "Recheado na hora, com queijo derretendo e presunto dourado no ponto. Massa leve…"
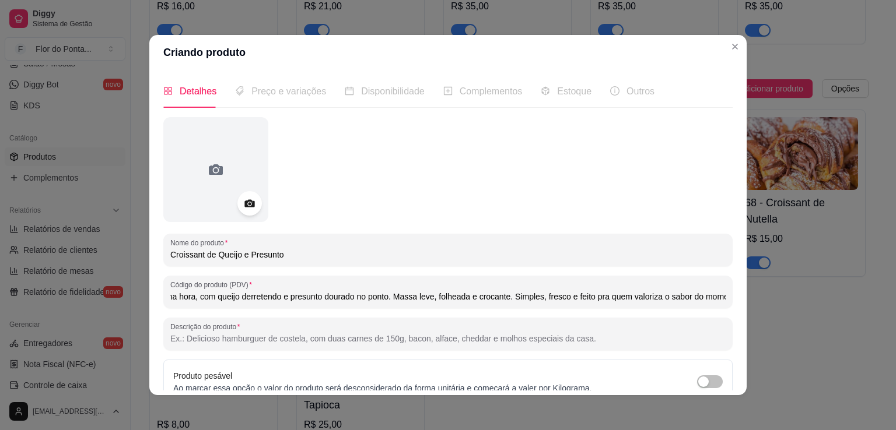
scroll to position [0, 0]
click at [244, 202] on icon at bounding box center [249, 204] width 10 height 8
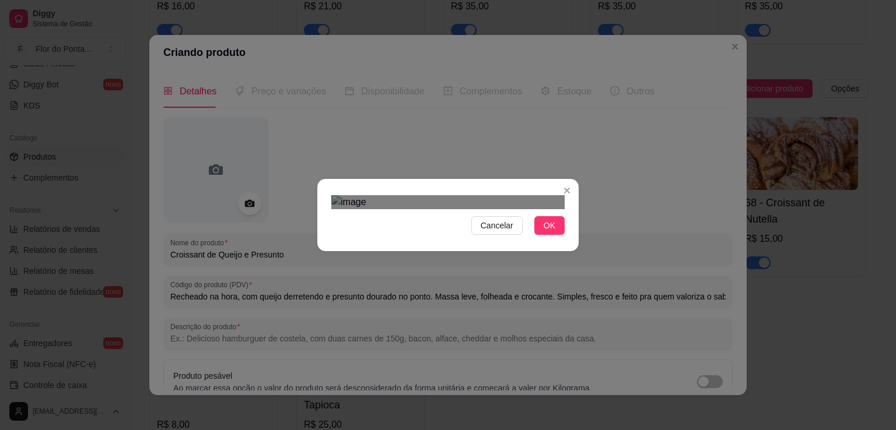
click at [565, 240] on div "Cancelar OK" at bounding box center [447, 215] width 261 height 49
click at [508, 240] on div "Cancelar OK" at bounding box center [447, 215] width 261 height 49
click at [506, 232] on span "Cancelar" at bounding box center [496, 225] width 33 height 13
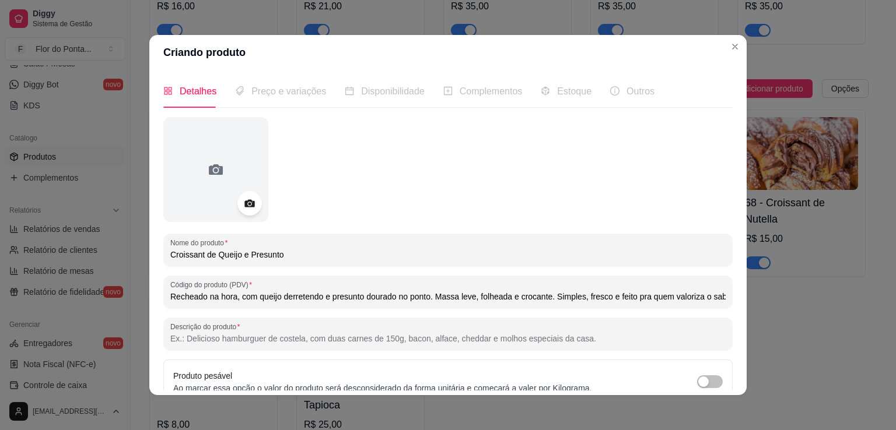
click at [247, 198] on icon at bounding box center [249, 203] width 13 height 13
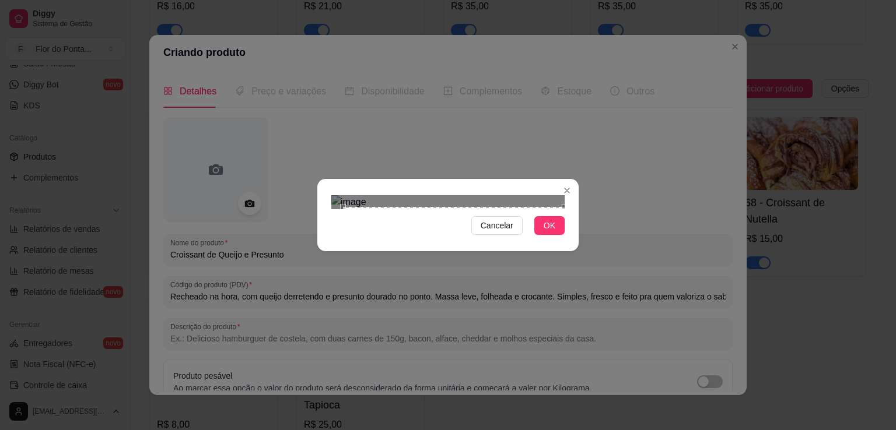
click at [566, 240] on div "Cancelar OK" at bounding box center [447, 215] width 261 height 49
click at [555, 235] on button "OK" at bounding box center [549, 225] width 30 height 19
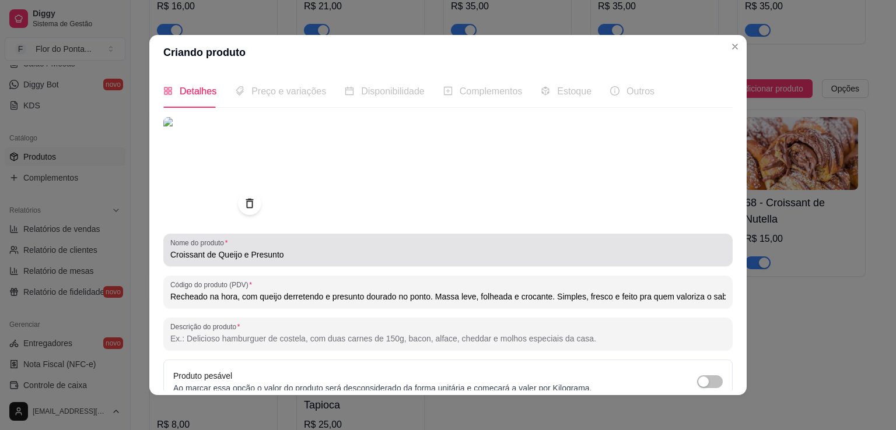
scroll to position [109, 0]
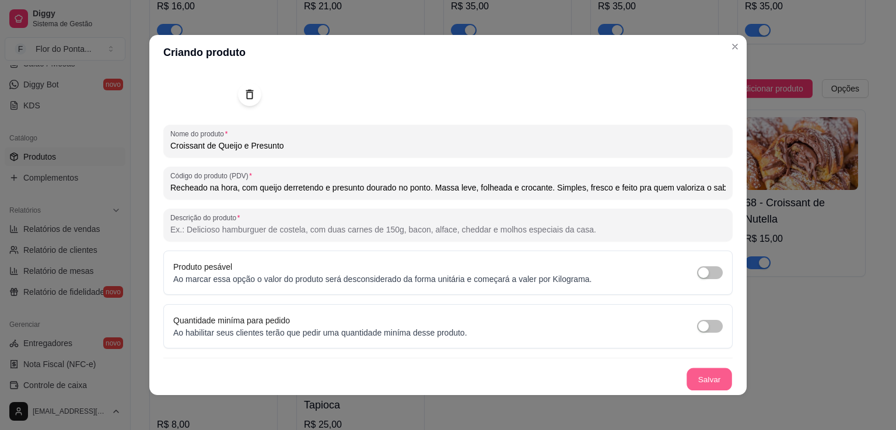
click at [690, 381] on button "Salvar" at bounding box center [708, 380] width 45 height 23
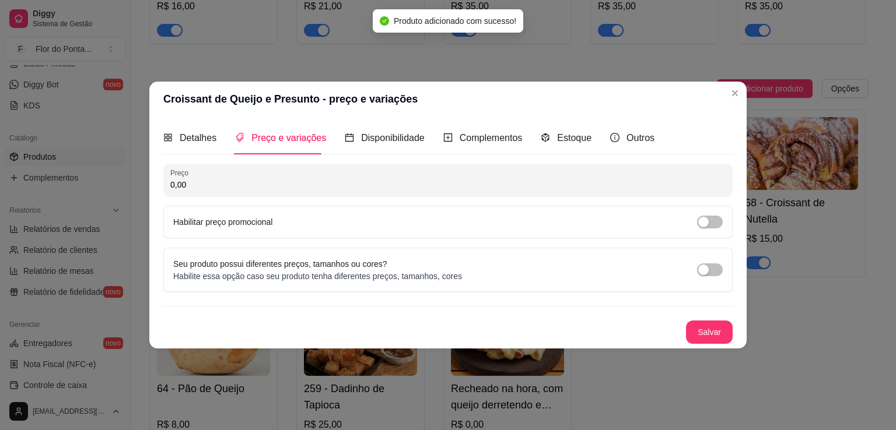
scroll to position [0, 0]
click at [264, 186] on input "0,00" at bounding box center [447, 185] width 555 height 12
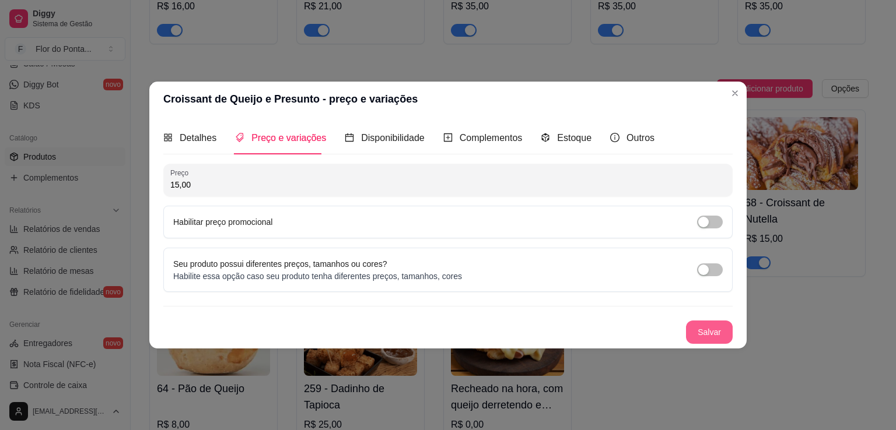
type input "15,00"
click at [710, 330] on button "Salvar" at bounding box center [709, 332] width 47 height 23
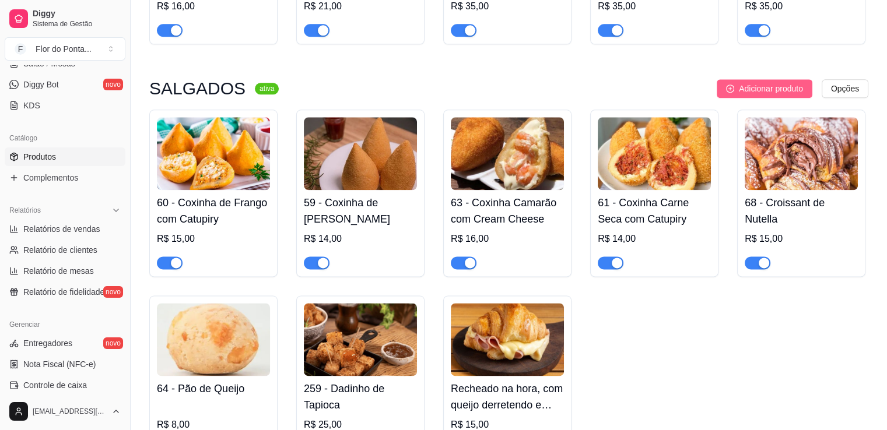
click at [782, 94] on span "Adicionar produto" at bounding box center [771, 88] width 64 height 13
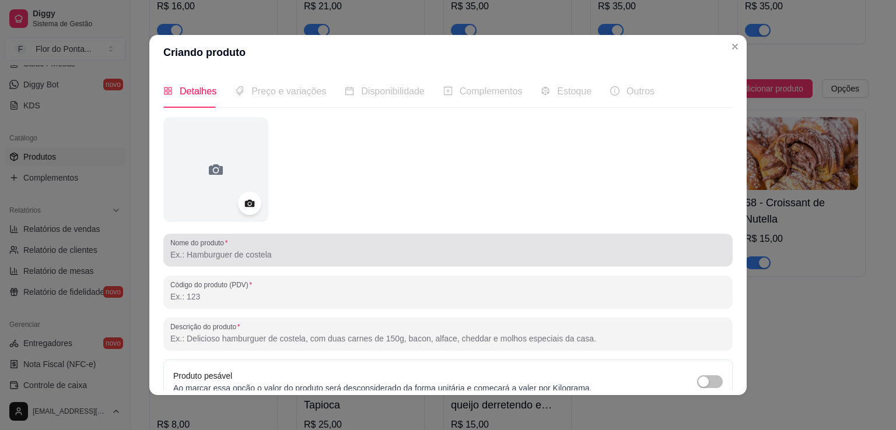
click at [321, 248] on div at bounding box center [447, 249] width 555 height 23
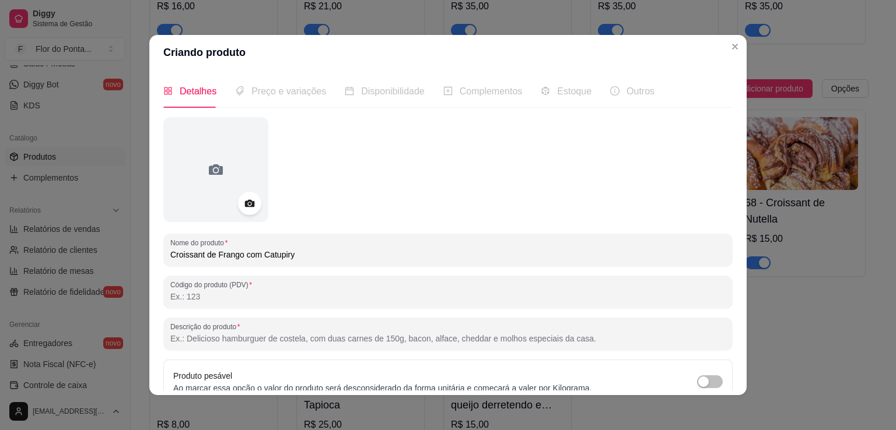
type input "Croissant de Frango com Catupiry"
click at [196, 297] on input "Código do produto (PDV)" at bounding box center [447, 297] width 555 height 12
type input "66"
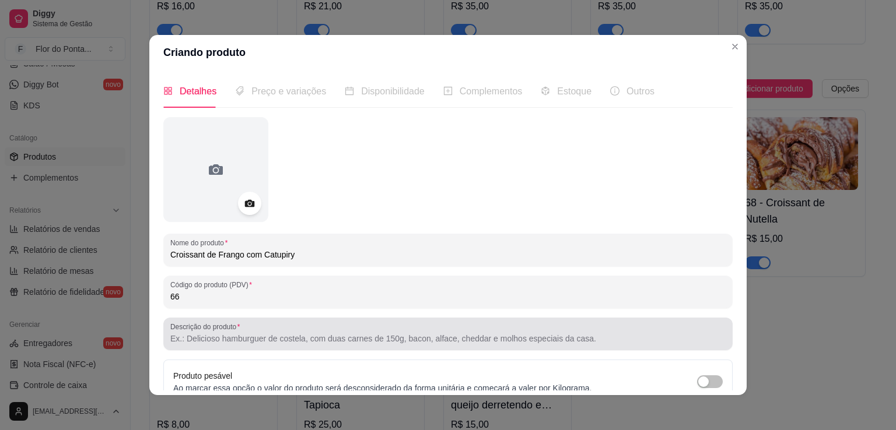
click at [223, 336] on input "Descrição do produto" at bounding box center [447, 339] width 555 height 12
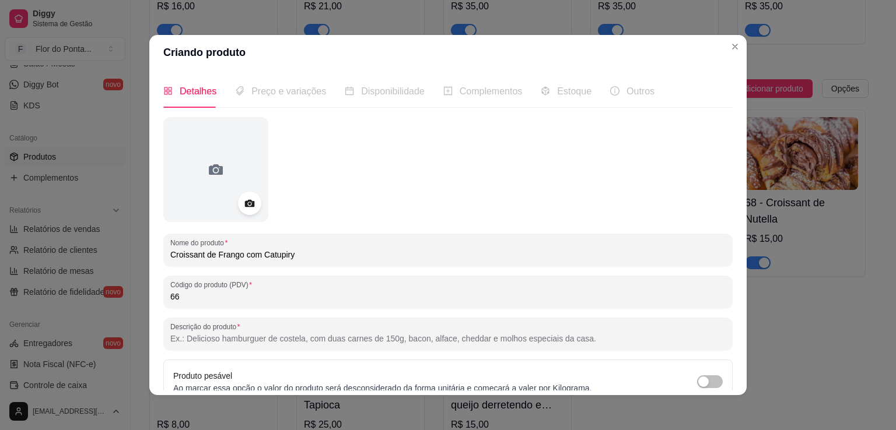
paste input "Massa folhada dourada e leve, recheada com frango desfiado e catupiry cremoso. …"
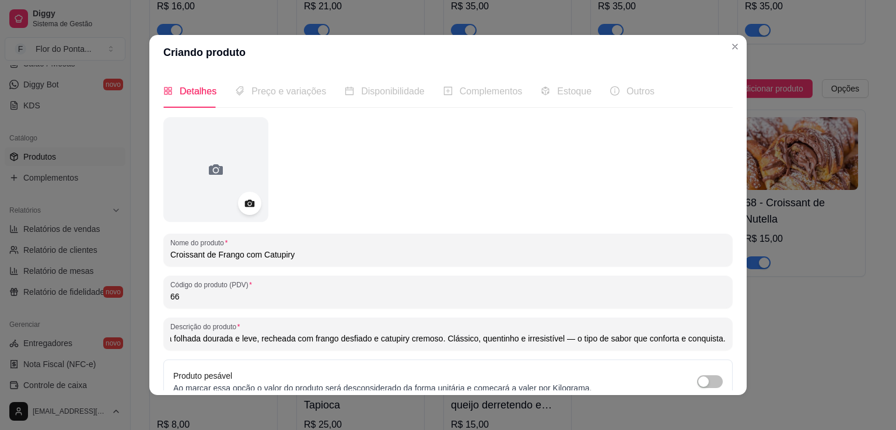
click at [564, 342] on input "Massa folhada dourada e leve, recheada com frango desfiado e catupiry cremoso. …" at bounding box center [447, 339] width 555 height 12
type input "Massa folhada dourada e leve, recheada com frango desfiado e catupiry cremoso. …"
click at [243, 208] on icon at bounding box center [249, 203] width 13 height 13
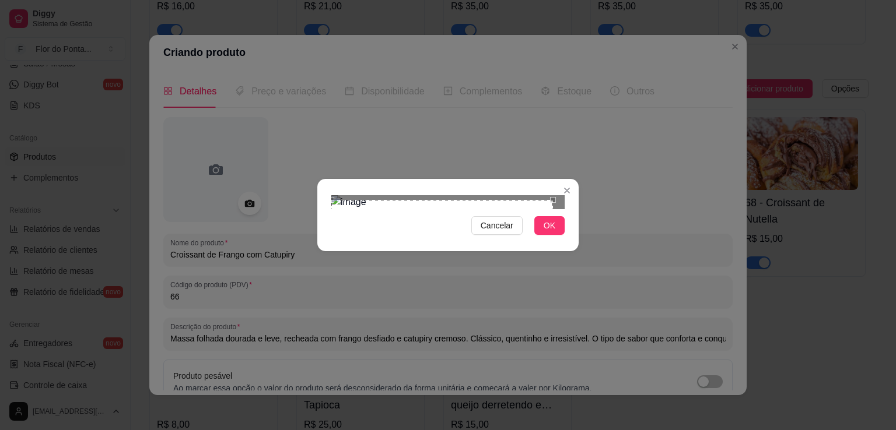
click at [329, 191] on div "Cancelar OK" at bounding box center [447, 215] width 261 height 49
click at [550, 232] on span "OK" at bounding box center [549, 225] width 12 height 13
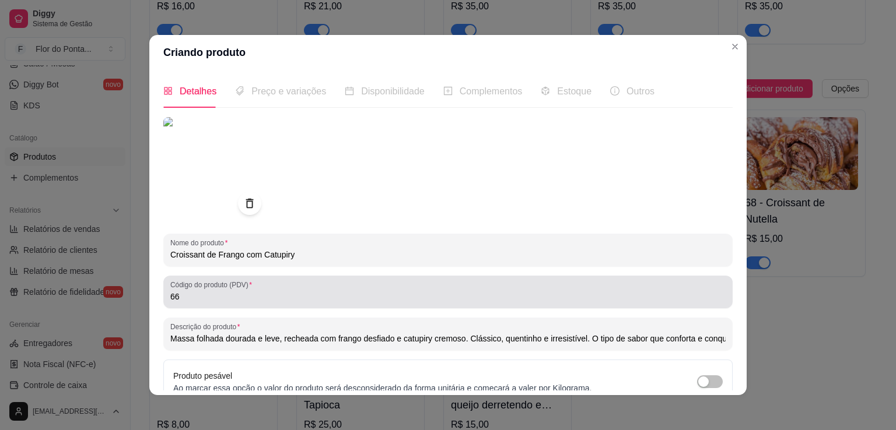
scroll to position [109, 0]
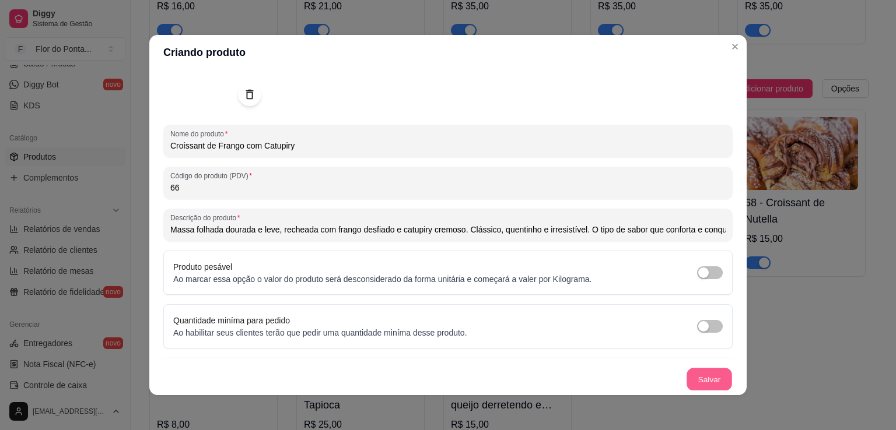
click at [697, 381] on button "Salvar" at bounding box center [708, 380] width 45 height 23
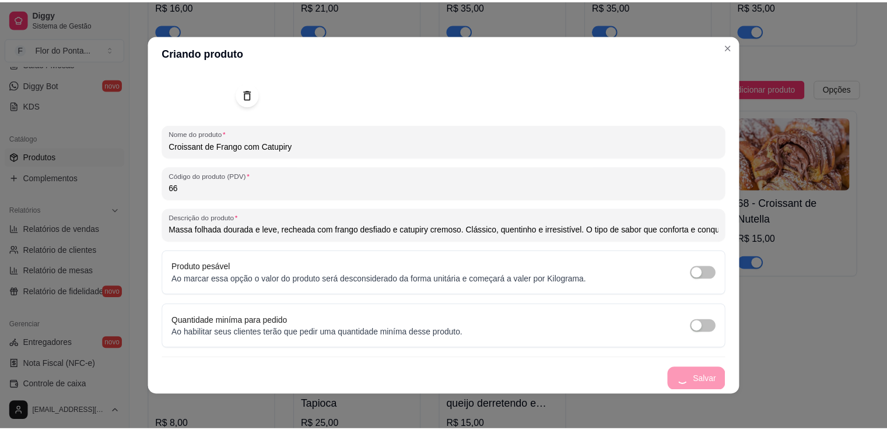
scroll to position [0, 0]
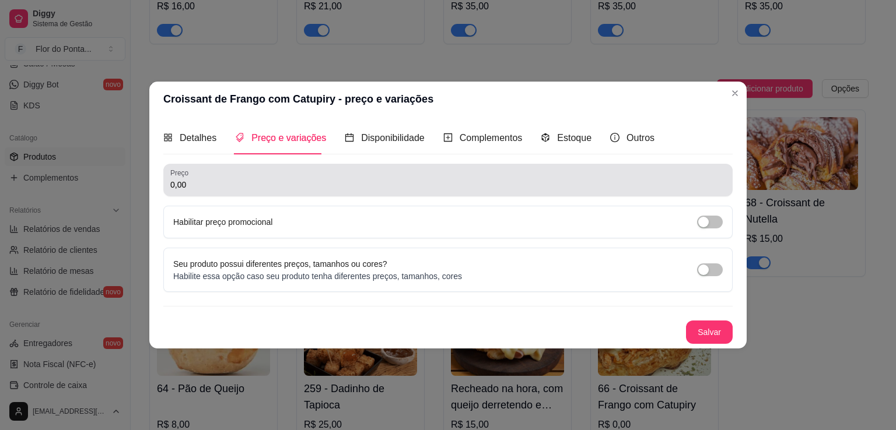
click at [247, 188] on input "0,00" at bounding box center [447, 185] width 555 height 12
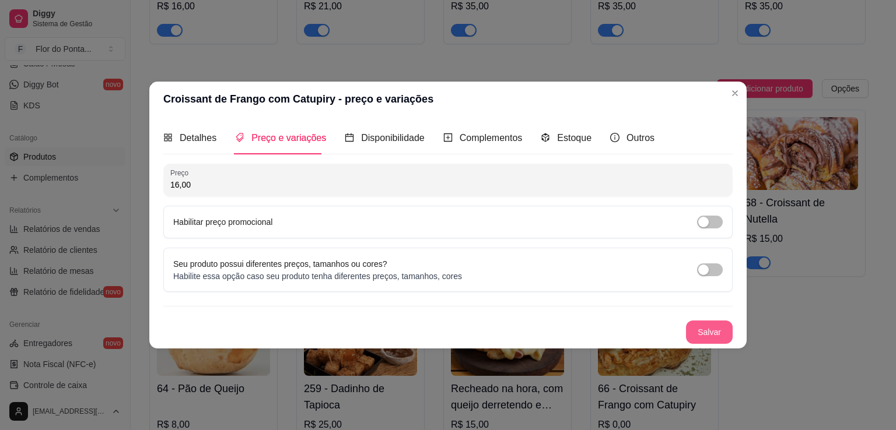
type input "16,00"
click at [710, 329] on button "Salvar" at bounding box center [709, 332] width 47 height 23
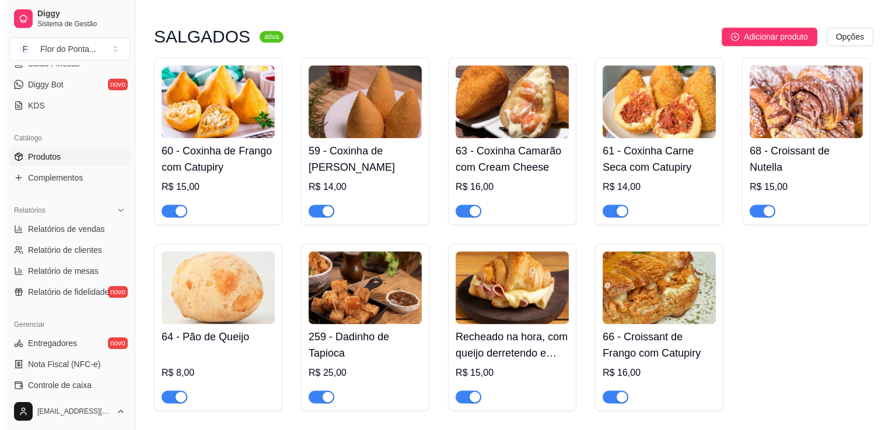
scroll to position [1468, 0]
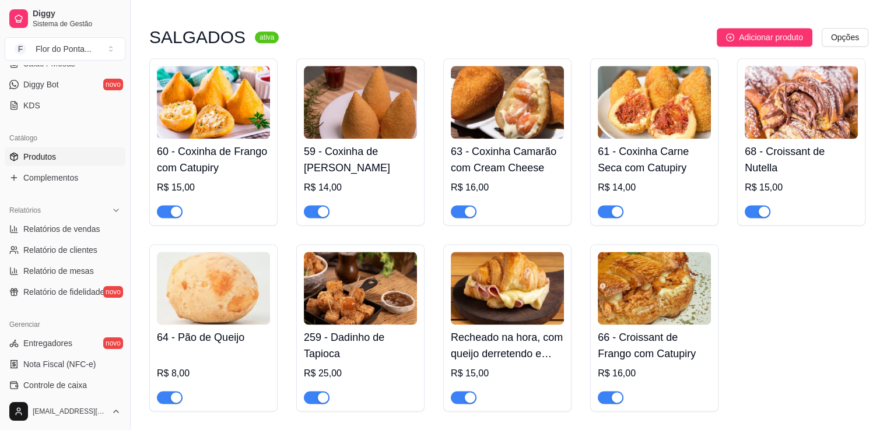
click at [503, 348] on h4 "Recheado na hora, com queijo derretendo e presunto dourado no ponto. Massa leve…" at bounding box center [507, 345] width 113 height 33
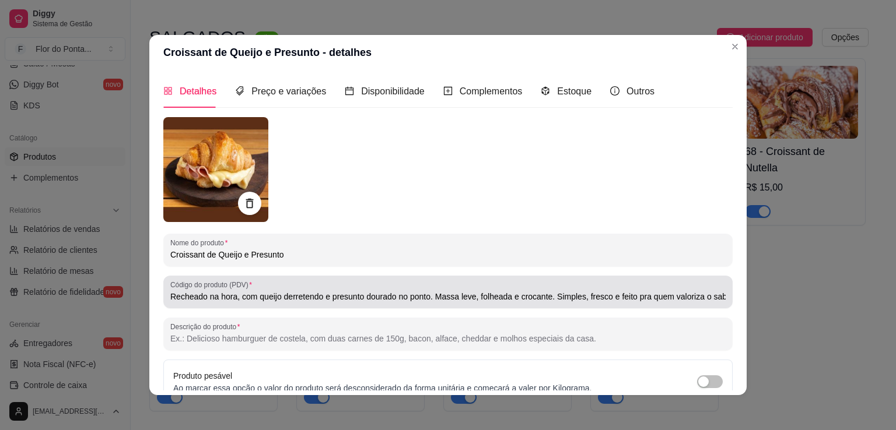
drag, startPoint x: 165, startPoint y: 299, endPoint x: 461, endPoint y: 293, distance: 296.3
click at [457, 293] on div "Código do produto (PDV) Recheado na hora, com queijo derretendo e presunto dour…" at bounding box center [447, 292] width 569 height 33
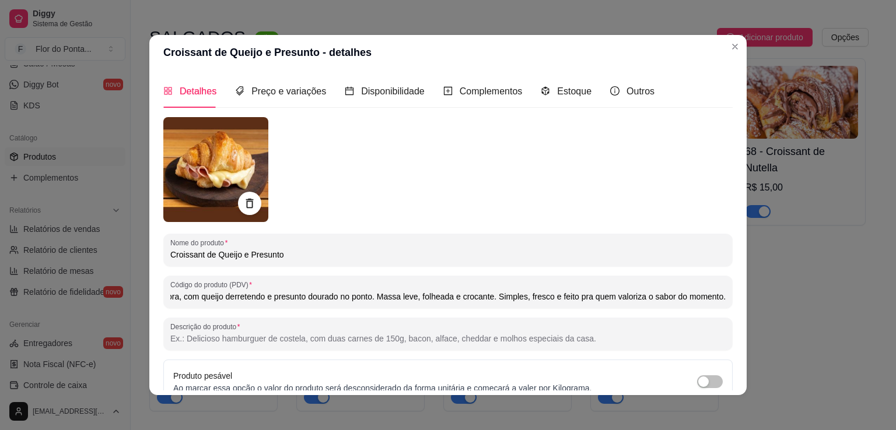
scroll to position [0, 0]
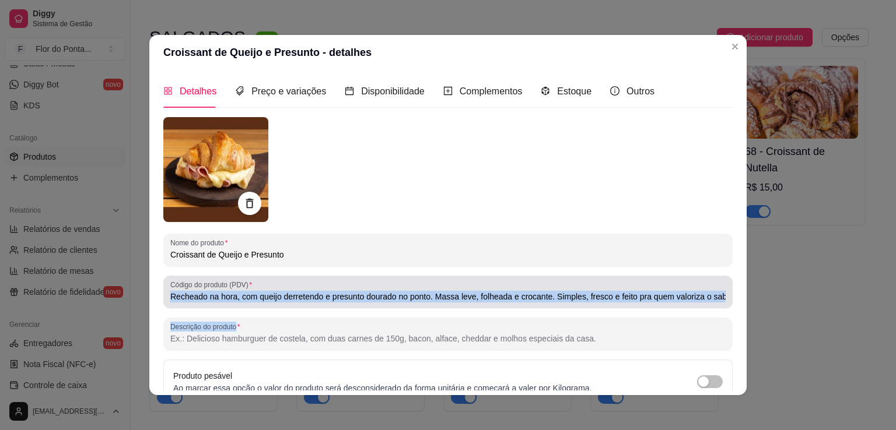
drag, startPoint x: 716, startPoint y: 301, endPoint x: 334, endPoint y: 311, distance: 382.6
click at [334, 311] on div "Nome do produto Croissant de Queijo e Presunto Código do produto (PDV) Recheado…" at bounding box center [447, 308] width 569 height 383
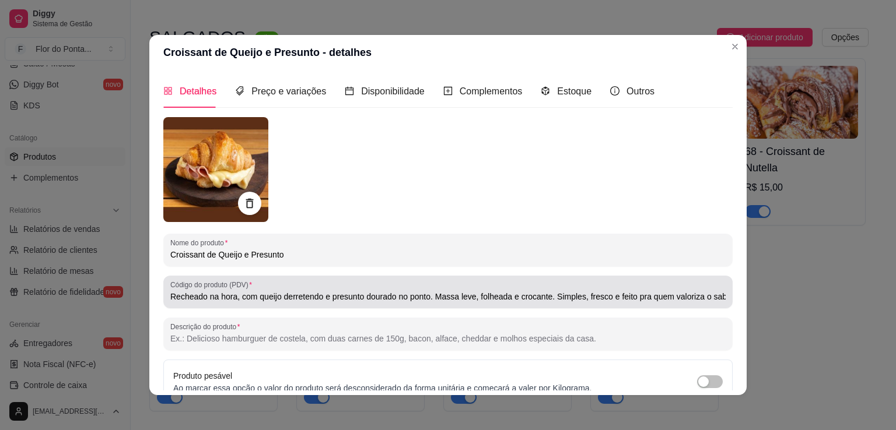
click at [163, 300] on div "Código do produto (PDV) Recheado na hora, com queijo derretendo e presunto dour…" at bounding box center [447, 292] width 569 height 33
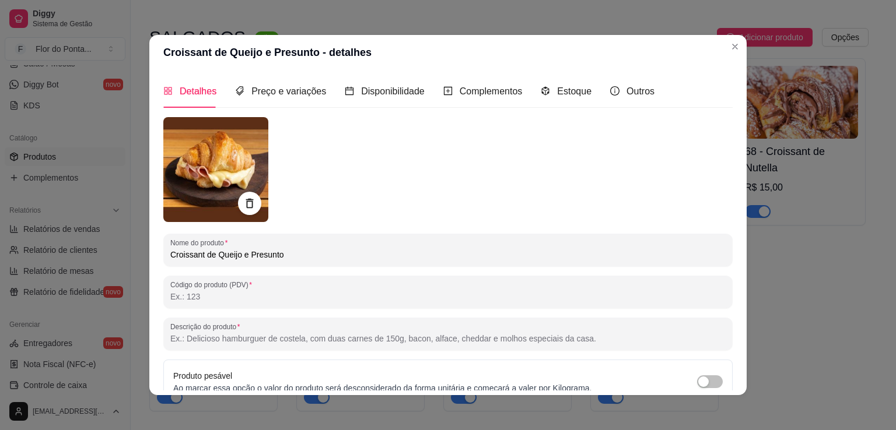
click at [413, 337] on input "Descrição do produto" at bounding box center [447, 339] width 555 height 12
paste input "Recheado na hora, com queijo derretendo e presunto dourado no ponto. Massa leve…"
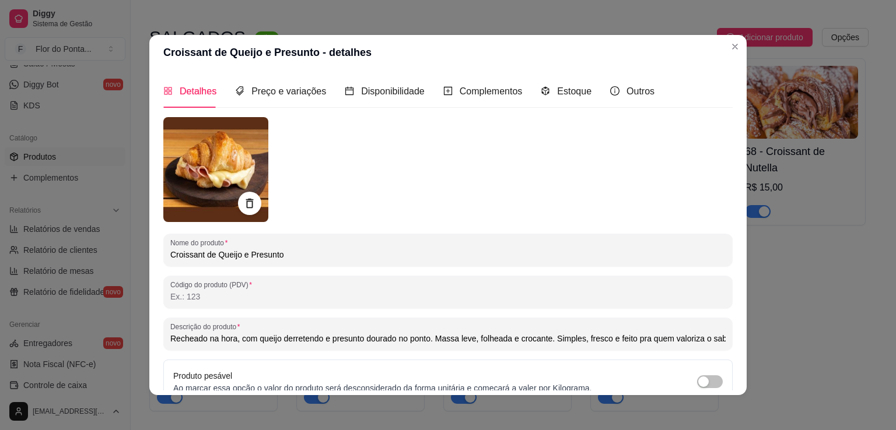
scroll to position [0, 63]
type input "Recheado na hora, com queijo derretendo e presunto dourado no ponto. Massa leve…"
click at [195, 293] on input "Código do produto (PDV)" at bounding box center [447, 297] width 555 height 12
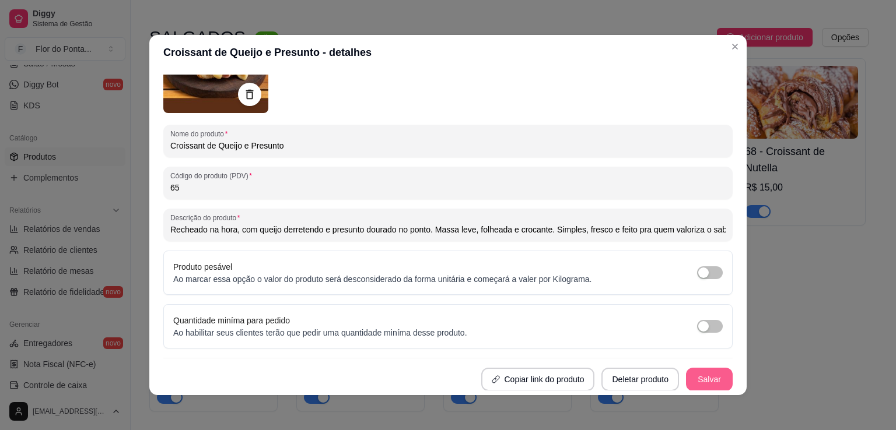
type input "65"
click at [708, 377] on button "Salvar" at bounding box center [708, 380] width 45 height 23
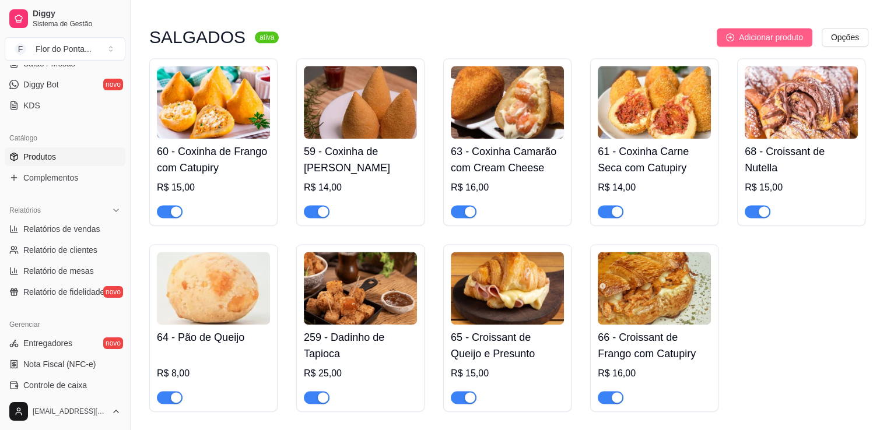
click at [747, 40] on span "Adicionar produto" at bounding box center [771, 37] width 64 height 13
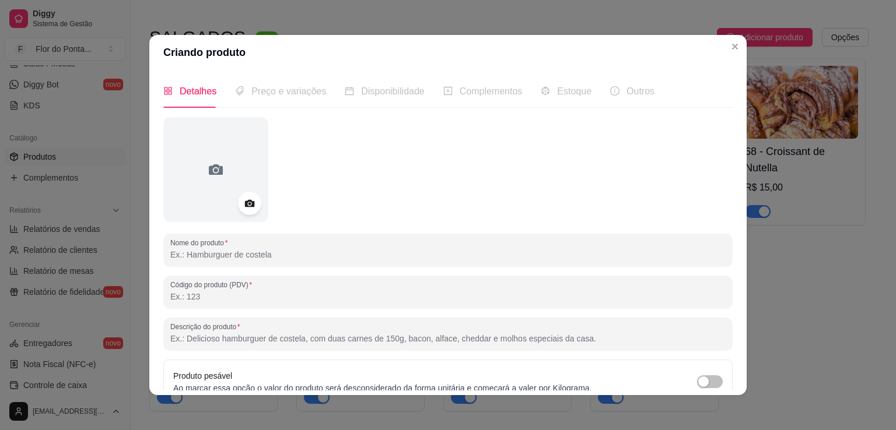
click at [240, 301] on input "Código do produto (PDV)" at bounding box center [447, 297] width 555 height 12
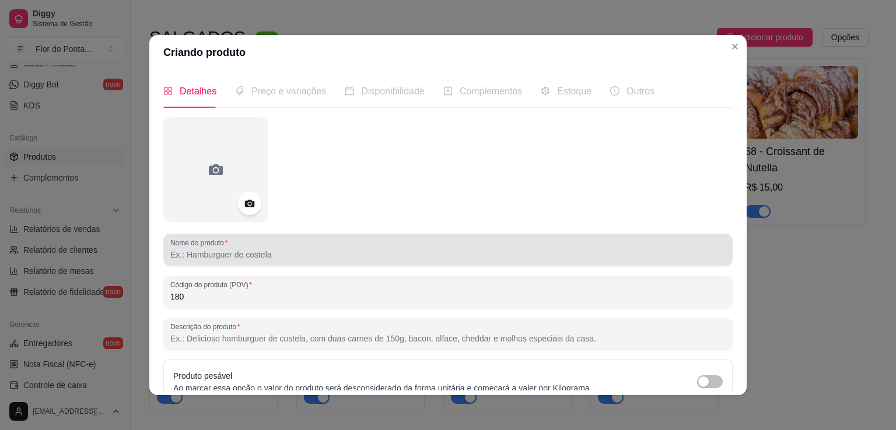
type input "180"
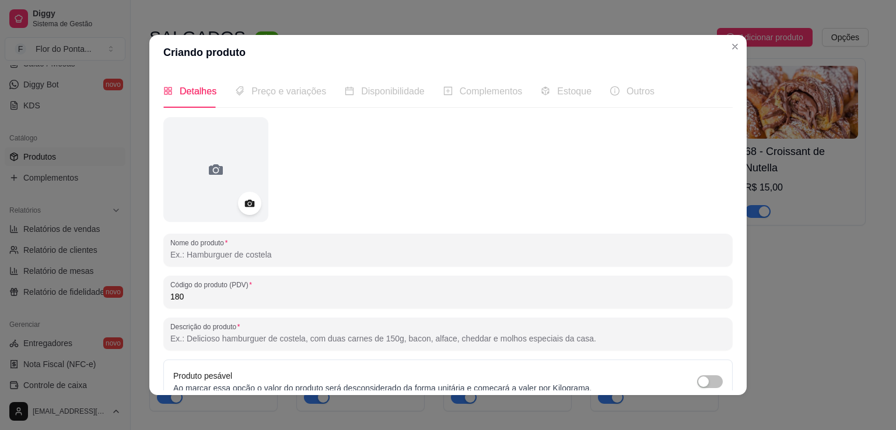
click at [230, 259] on input "Nome do produto" at bounding box center [447, 255] width 555 height 12
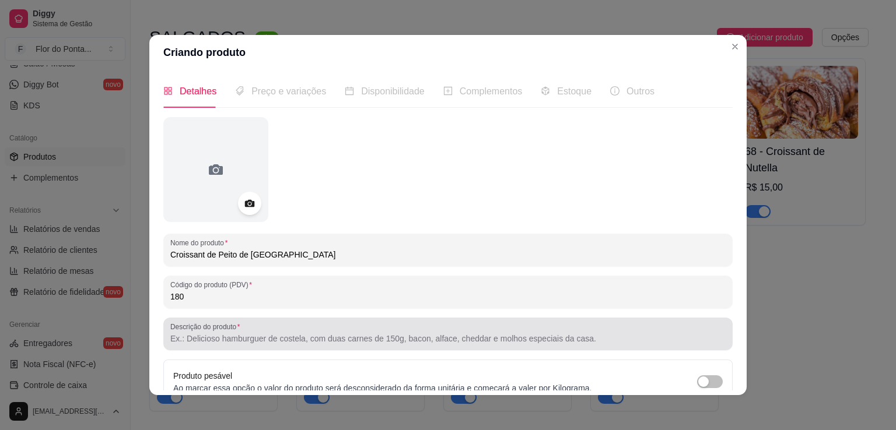
type input "Croissant de Peito de [GEOGRAPHIC_DATA]"
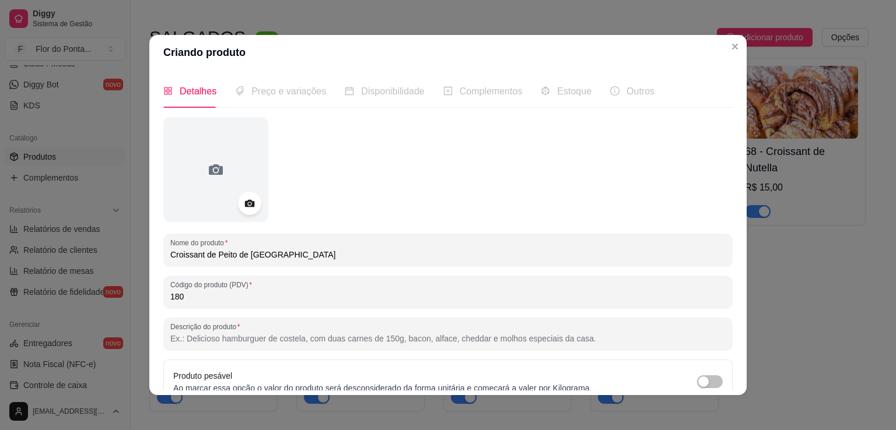
click at [219, 342] on input "Descrição do produto" at bounding box center [447, 339] width 555 height 12
click at [247, 203] on icon at bounding box center [249, 204] width 10 height 8
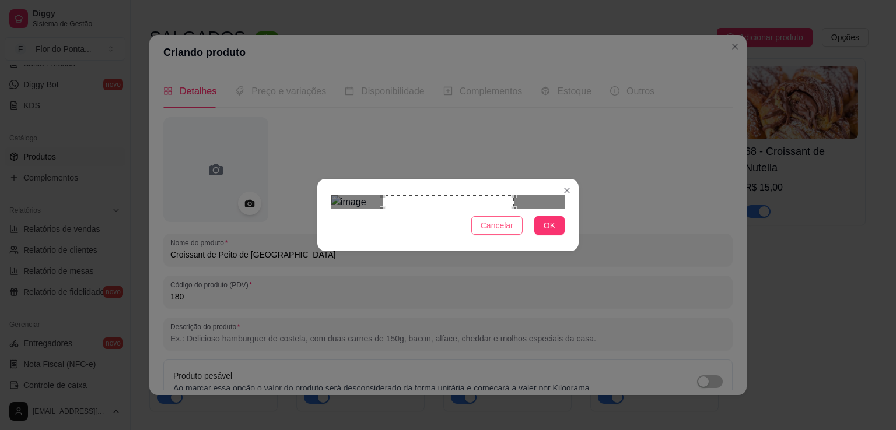
click at [503, 232] on span "Cancelar" at bounding box center [496, 225] width 33 height 13
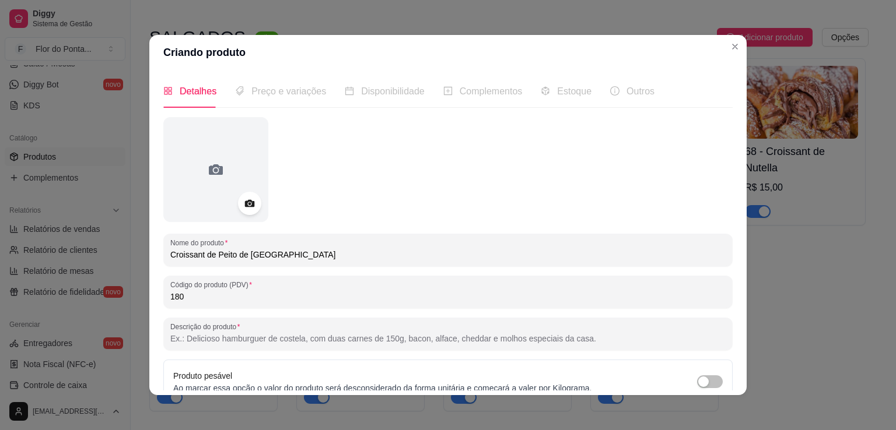
click at [197, 340] on input "Descrição do produto" at bounding box center [447, 339] width 555 height 12
paste input "Leve, saboroso e preparado na hora. Massa folhada amanteigada, peito de peru fa…"
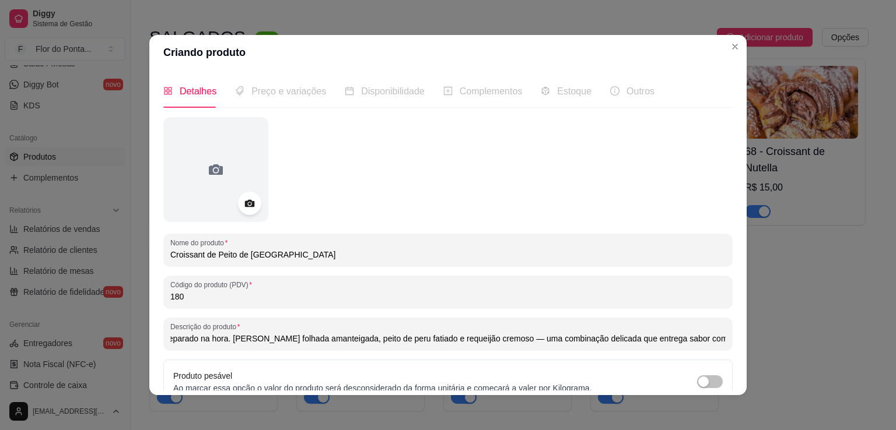
drag, startPoint x: 280, startPoint y: 341, endPoint x: 330, endPoint y: 343, distance: 49.6
click at [330, 343] on input "Leve, saboroso e preparado na hora. Massa folhada amanteigada, peito de peru fa…" at bounding box center [447, 339] width 555 height 12
click at [497, 341] on input "Leve, saboroso e preparado na hora. Massa folhada, peito de peru fatiado e requ…" at bounding box center [447, 339] width 555 height 12
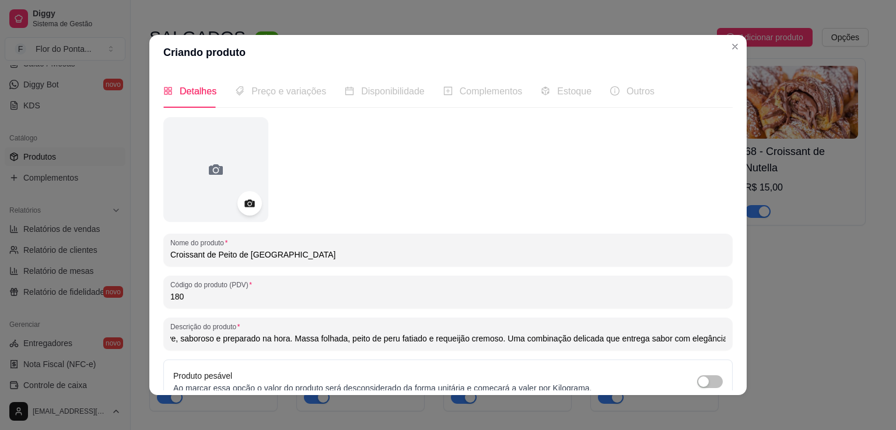
type input "Leve, saboroso e preparado na hora. Massa folhada, peito de peru fatiado e requ…"
click at [244, 206] on icon at bounding box center [249, 204] width 10 height 8
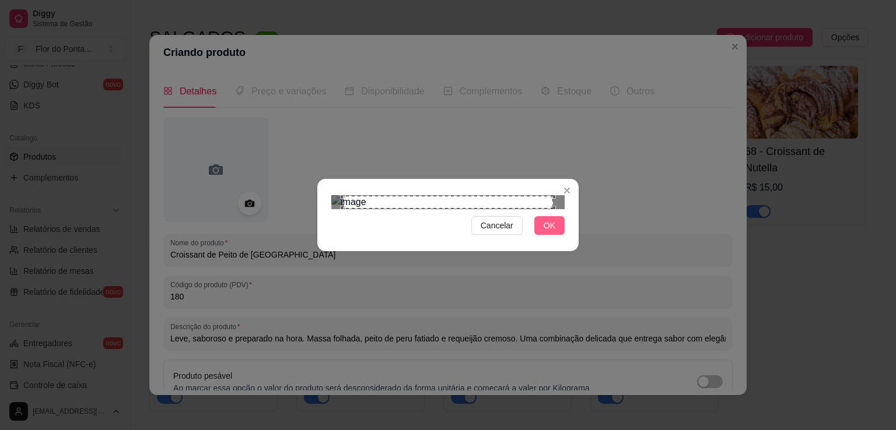
click at [553, 232] on span "OK" at bounding box center [549, 225] width 12 height 13
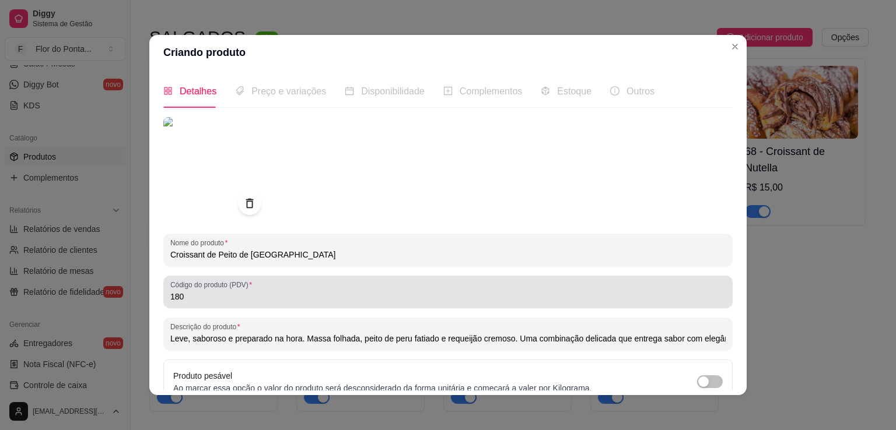
scroll to position [109, 0]
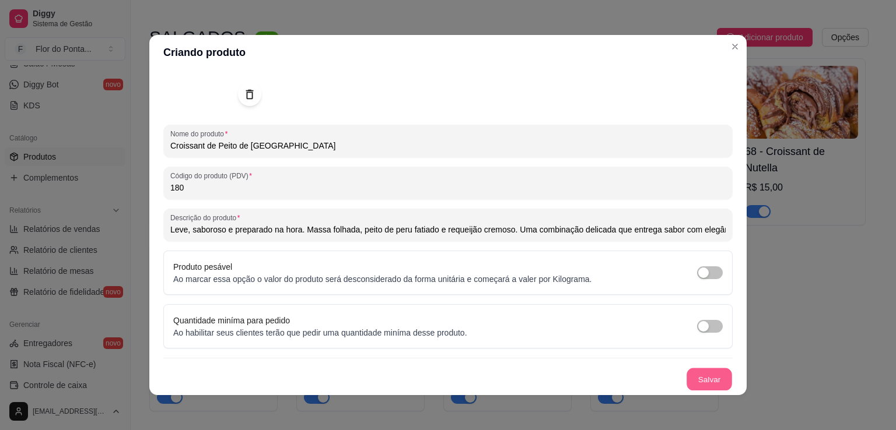
click at [697, 383] on button "Salvar" at bounding box center [708, 380] width 45 height 23
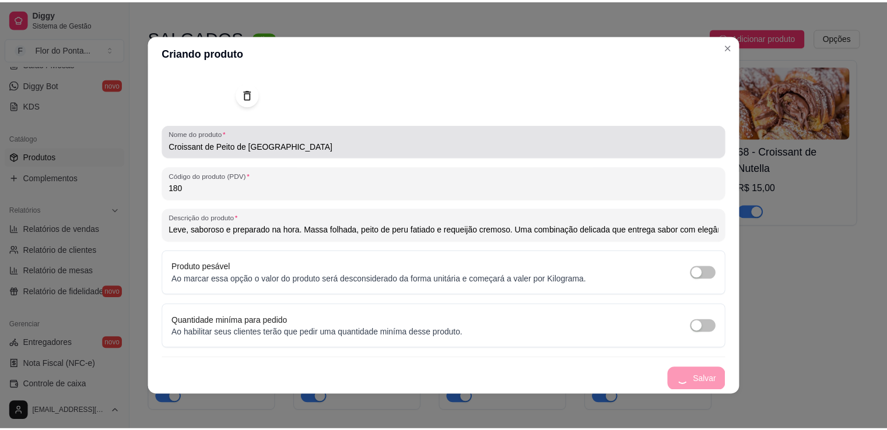
scroll to position [0, 0]
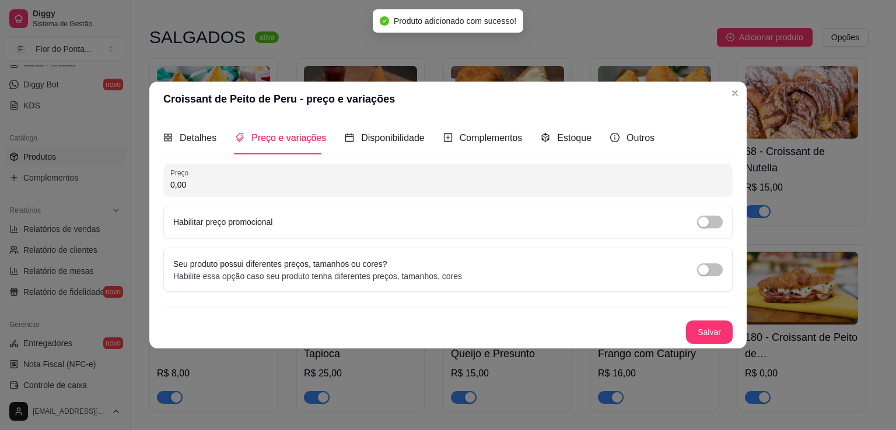
click at [240, 183] on input "0,00" at bounding box center [447, 185] width 555 height 12
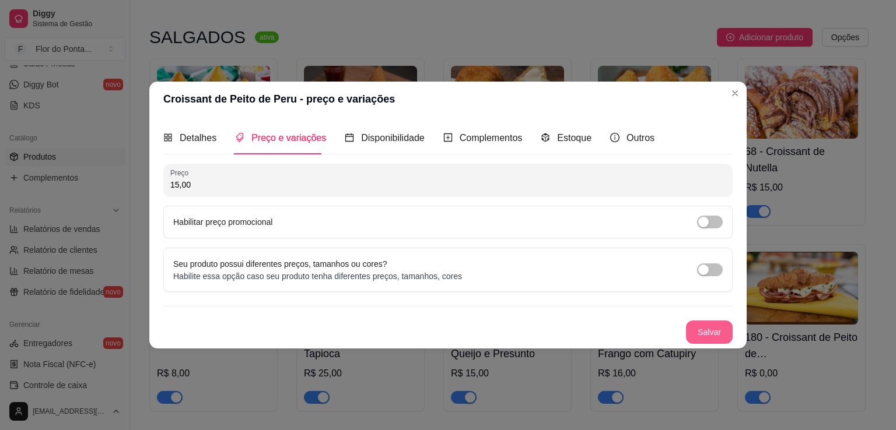
type input "15,00"
click at [710, 332] on button "Salvar" at bounding box center [708, 332] width 45 height 23
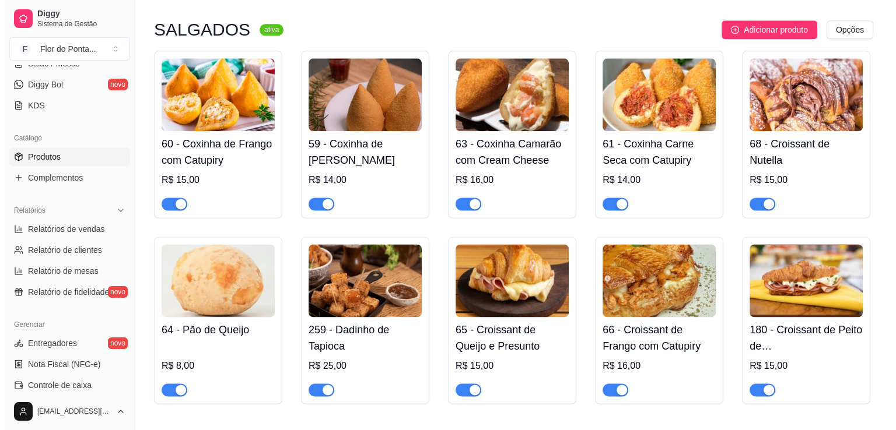
scroll to position [1475, 0]
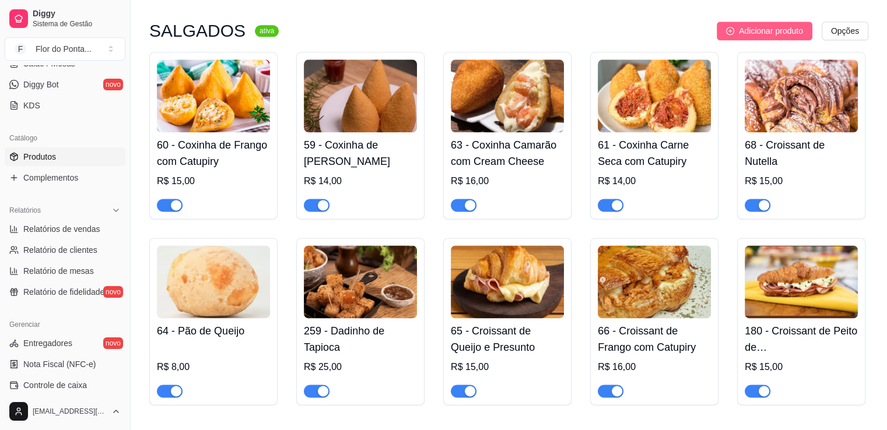
click at [784, 31] on span "Adicionar produto" at bounding box center [771, 30] width 64 height 13
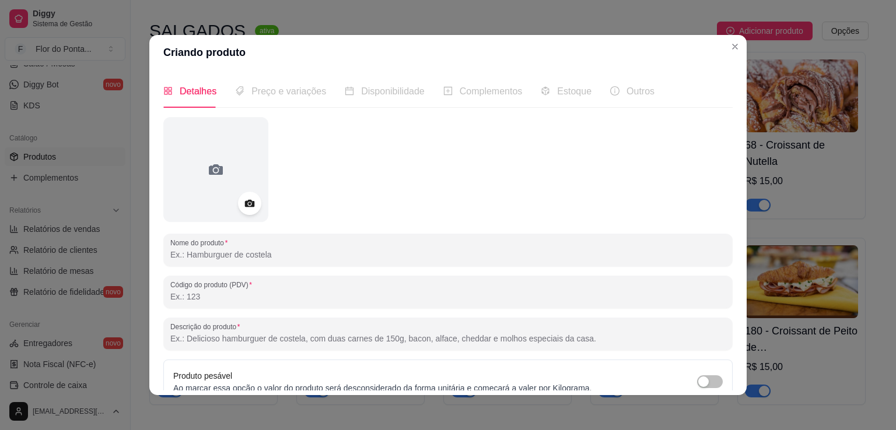
click at [288, 257] on input "Nome do produto" at bounding box center [447, 255] width 555 height 12
type input "Misto Quente no Croissant"
click at [221, 293] on input "Código do produto (PDV)" at bounding box center [447, 297] width 555 height 12
type input "53"
click at [247, 203] on icon at bounding box center [249, 203] width 13 height 13
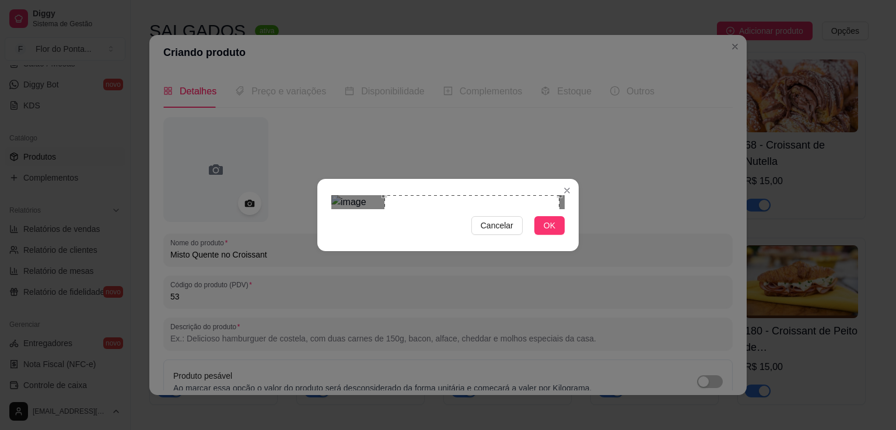
click at [459, 236] on div "Use the arrow keys to move the crop selection area" at bounding box center [471, 282] width 175 height 175
click at [553, 232] on span "OK" at bounding box center [549, 225] width 12 height 13
click at [545, 232] on span "OK" at bounding box center [549, 225] width 12 height 13
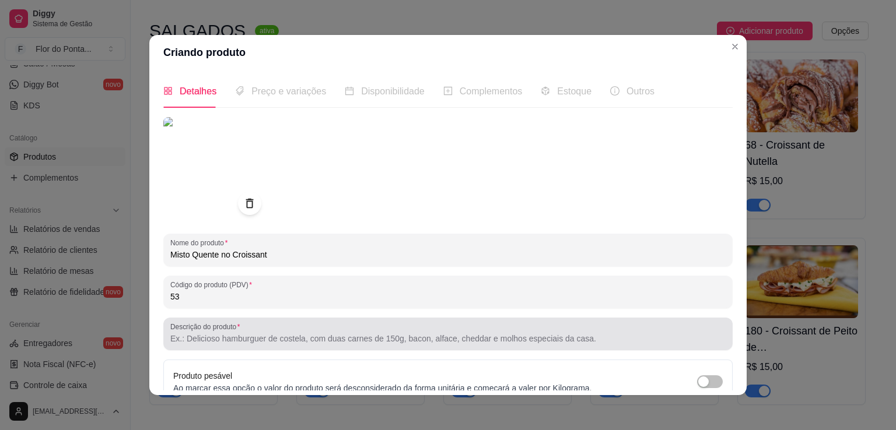
click at [220, 322] on label "Descrição do produto" at bounding box center [206, 327] width 73 height 10
click at [220, 333] on input "Descrição do produto" at bounding box center [447, 339] width 555 height 12
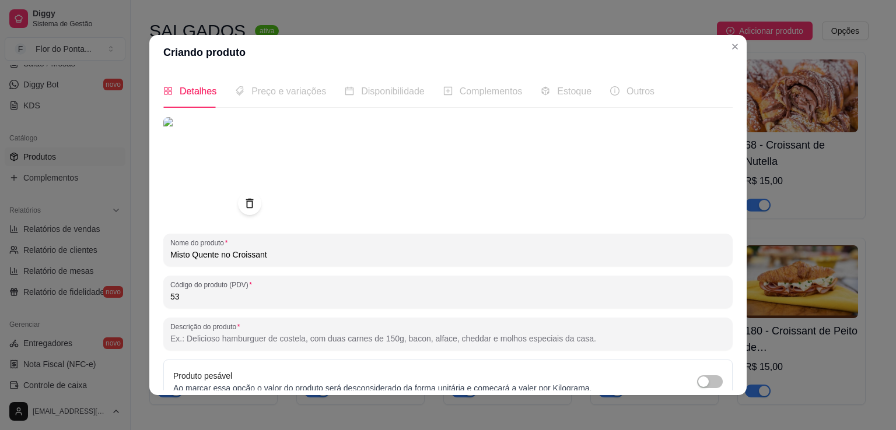
paste input "Croissant dourado na chapa, com queijo derretido e presunto grelhado. Crocância…"
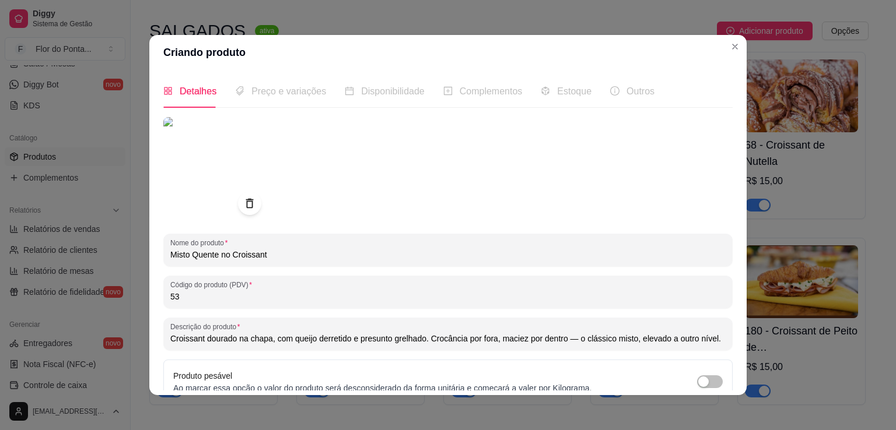
click at [574, 341] on input "Croissant dourado na chapa, com queijo derretido e presunto grelhado. Crocância…" at bounding box center [447, 339] width 555 height 12
type input "Croissant dourado na chapa, com queijo derretido e presunto grelhado. Crocância…"
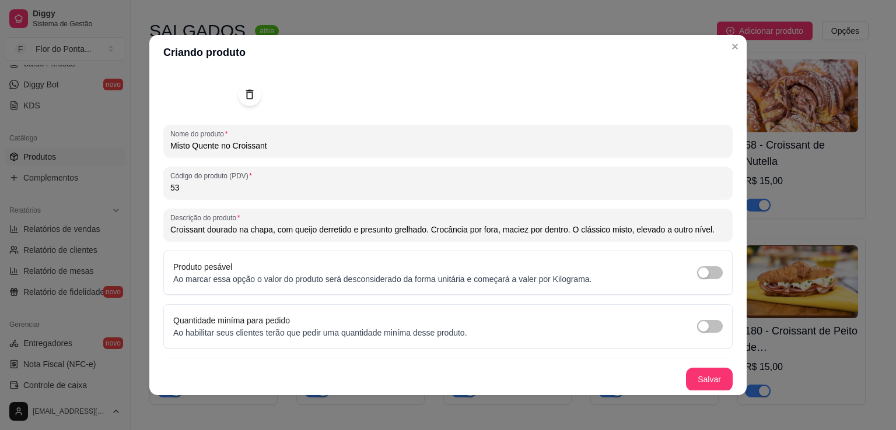
scroll to position [108, 0]
click at [693, 380] on button "Salvar" at bounding box center [709, 380] width 47 height 23
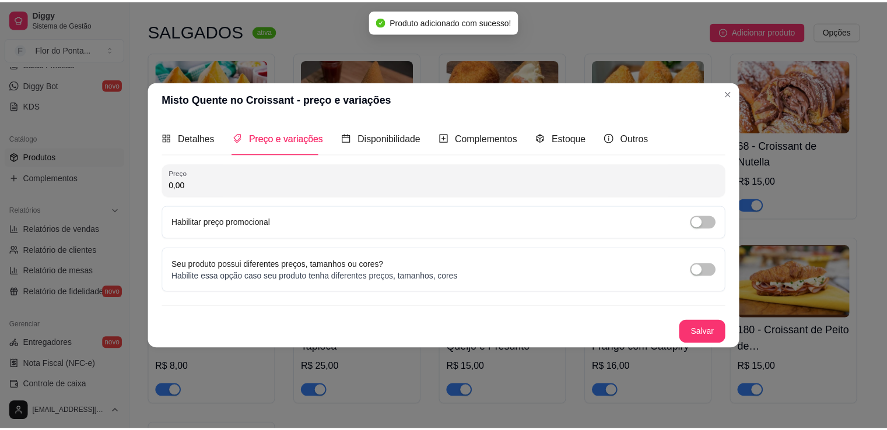
scroll to position [0, 0]
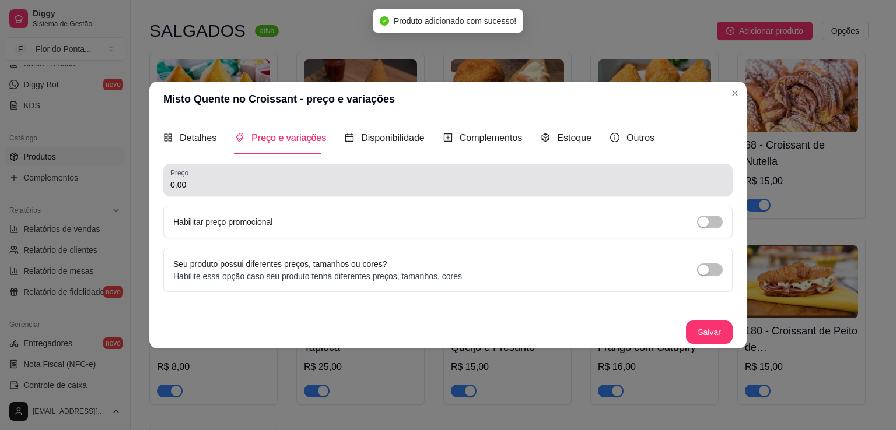
click at [394, 178] on div "0,00" at bounding box center [447, 180] width 555 height 23
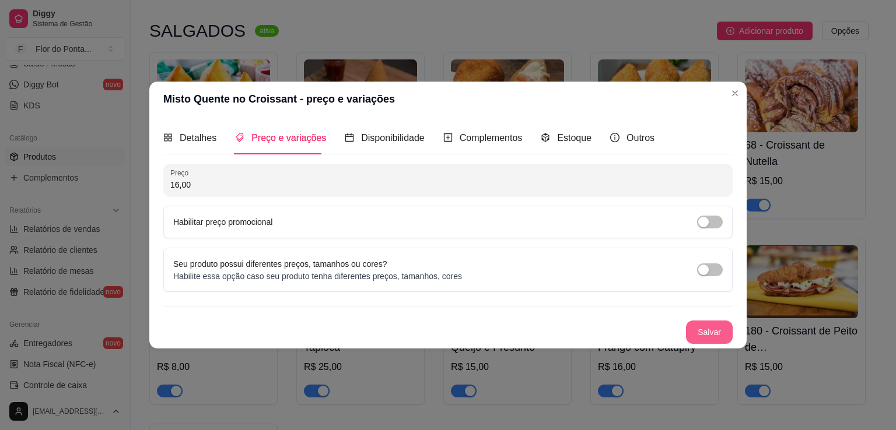
type input "16,00"
click at [709, 334] on button "Salvar" at bounding box center [709, 332] width 47 height 23
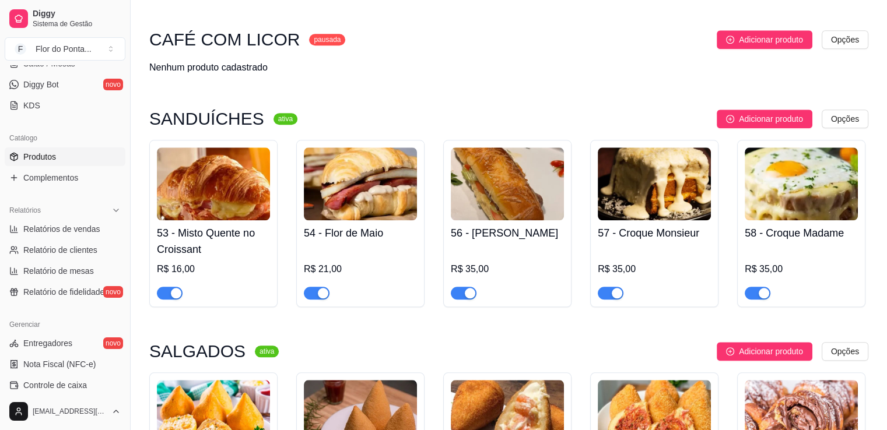
scroll to position [1154, 0]
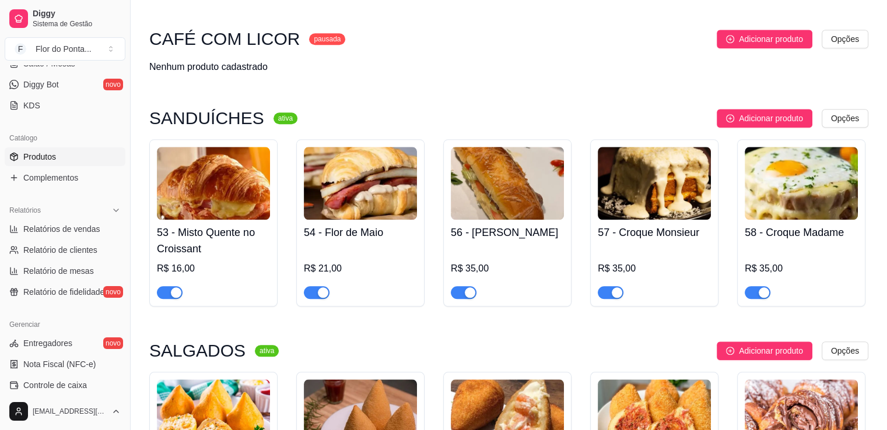
click at [221, 183] on img at bounding box center [213, 183] width 113 height 73
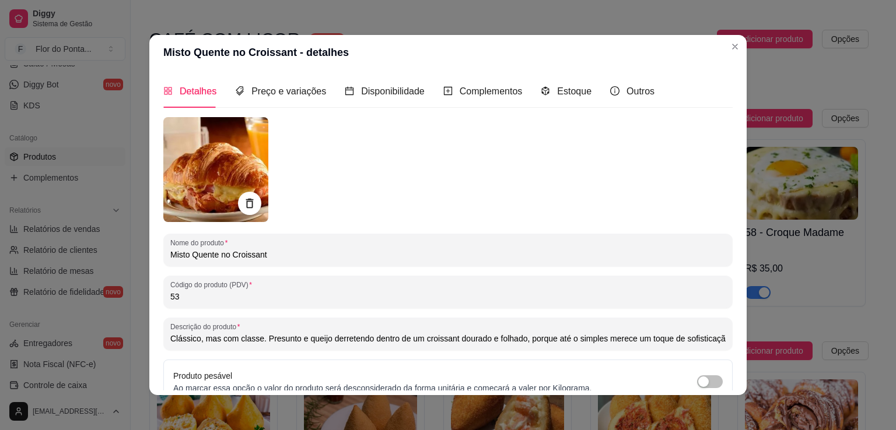
click at [517, 341] on input "Clássico, mas com classe. Presunto e queijo derretendo dentro de um croissant d…" at bounding box center [447, 339] width 555 height 12
type input "Clássico, mas com classe. Presunto e queijo derretendo dentro de um croissant d…"
click at [244, 206] on icon at bounding box center [249, 202] width 13 height 13
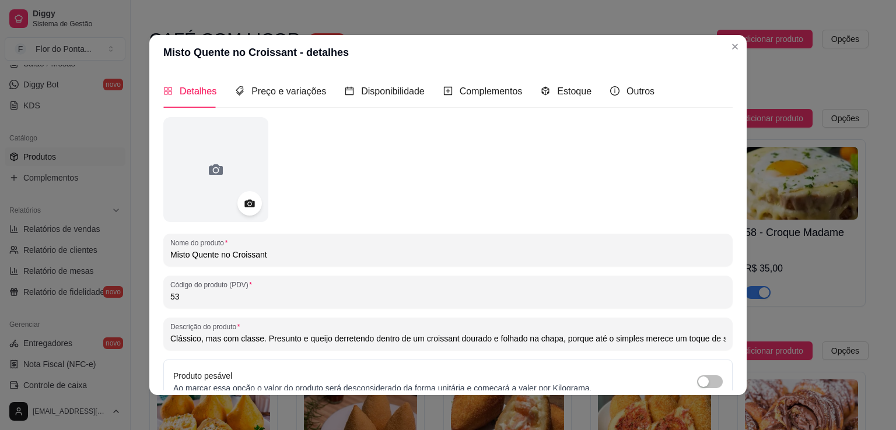
click at [244, 206] on icon at bounding box center [249, 204] width 10 height 8
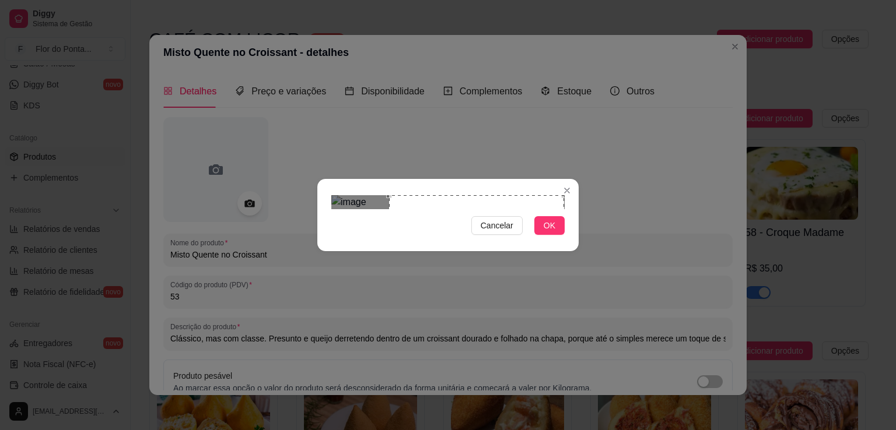
click at [539, 248] on div "Use the arrow keys to move the crop selection area" at bounding box center [476, 282] width 175 height 175
click at [546, 232] on span "OK" at bounding box center [549, 225] width 12 height 13
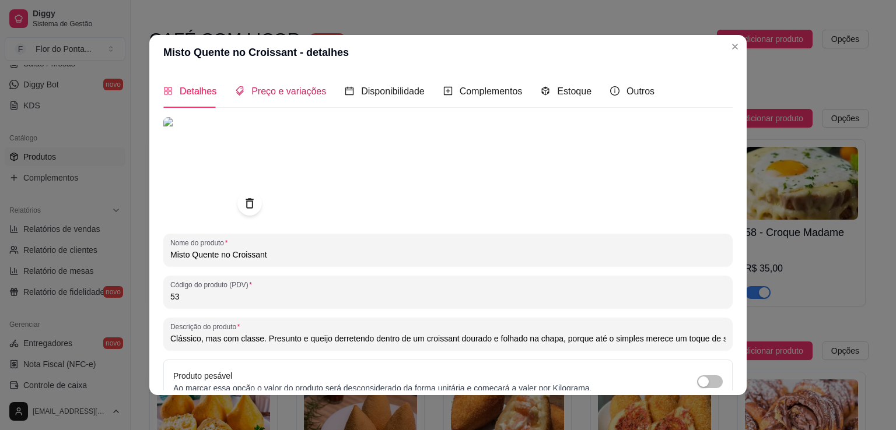
click at [303, 91] on span "Preço e variações" at bounding box center [288, 91] width 75 height 10
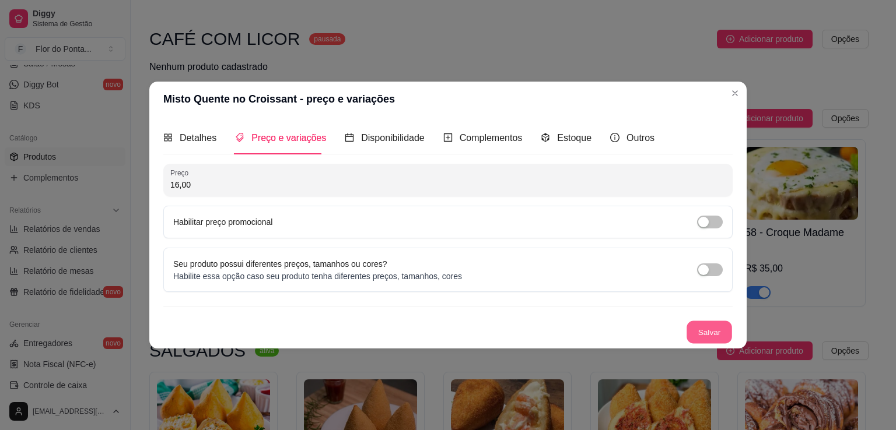
click at [714, 327] on button "Salvar" at bounding box center [708, 332] width 45 height 23
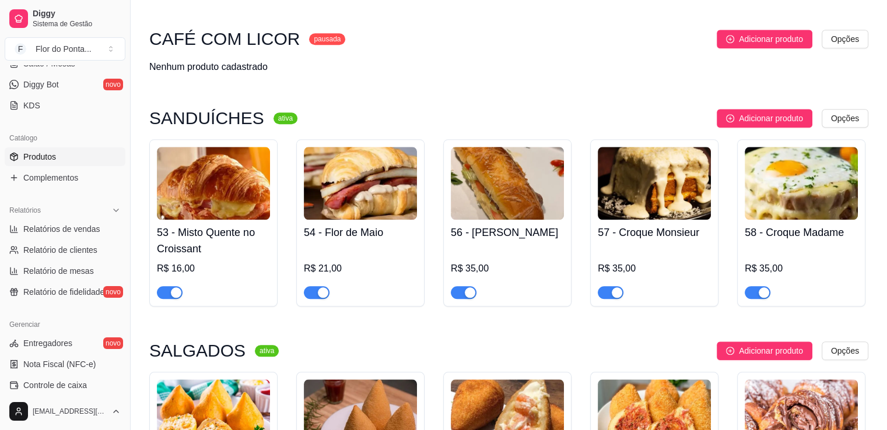
click at [215, 187] on img at bounding box center [213, 183] width 113 height 73
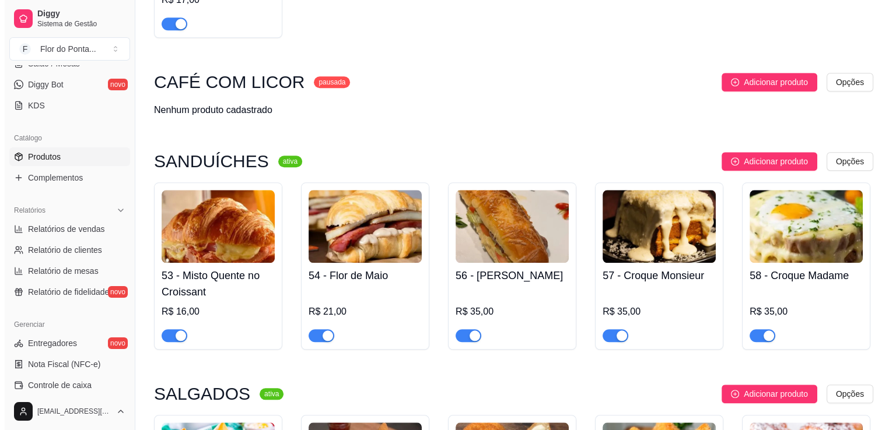
scroll to position [1045, 0]
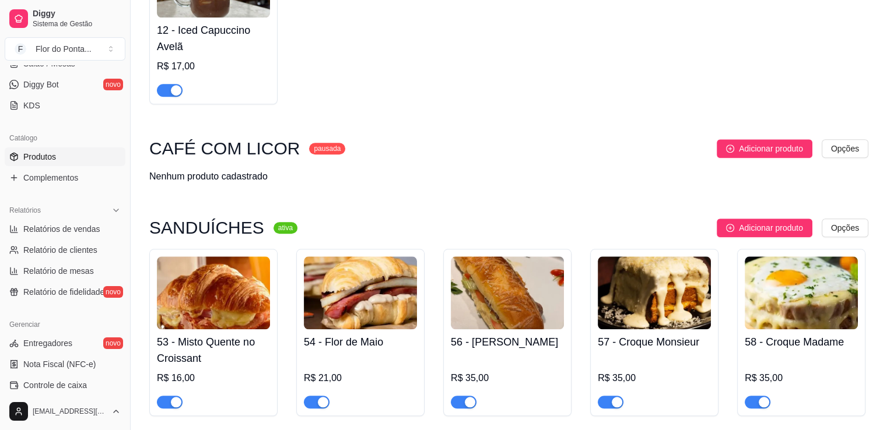
click at [206, 294] on img at bounding box center [213, 293] width 113 height 73
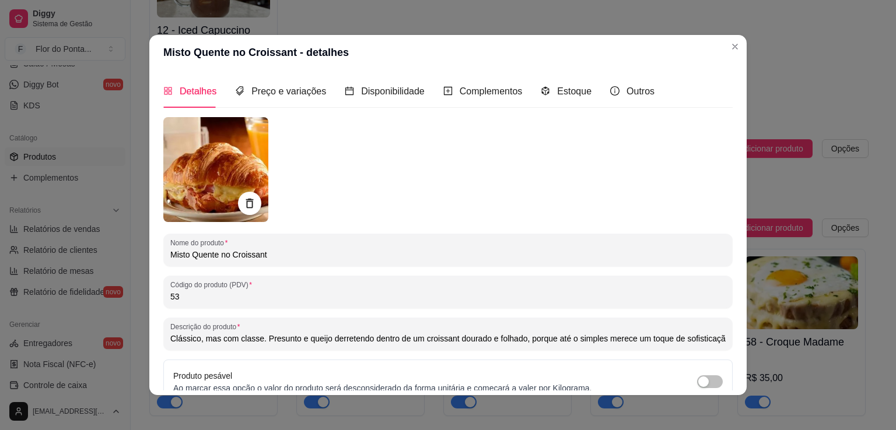
click at [519, 341] on input "Clássico, mas com classe. Presunto e queijo derretendo dentro de um croissant d…" at bounding box center [447, 339] width 555 height 12
type input "Clássico, mas com classe. Presunto e queijo derretendo dentro de um croissant d…"
click at [247, 206] on icon at bounding box center [249, 202] width 13 height 13
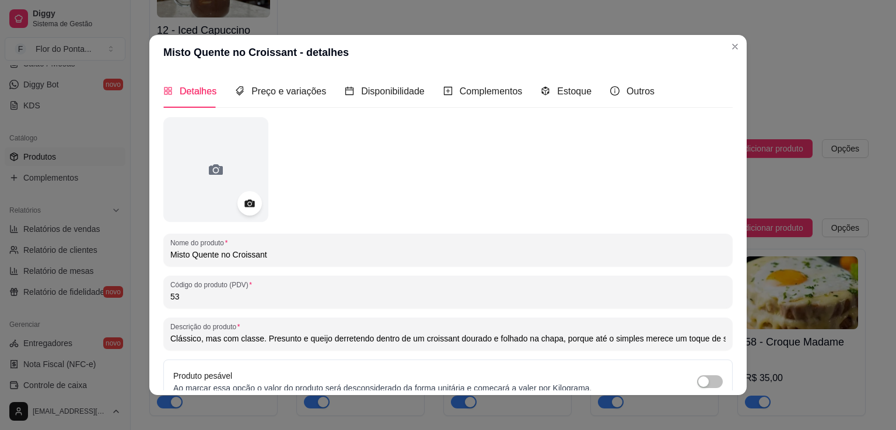
click at [247, 206] on icon at bounding box center [249, 204] width 10 height 8
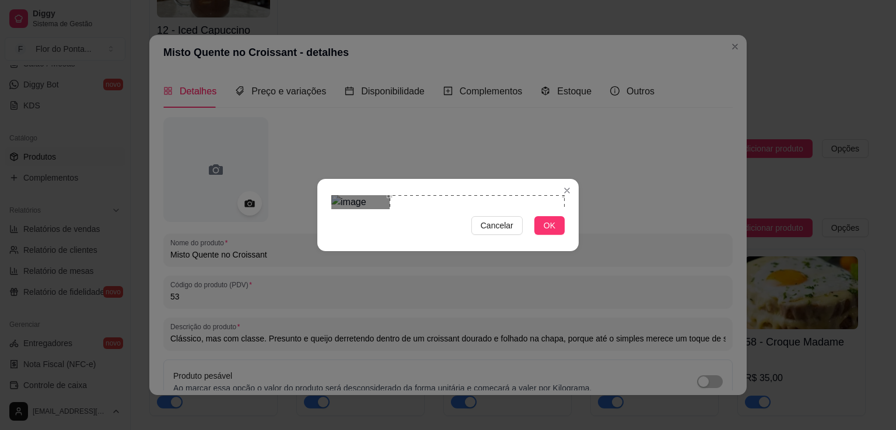
click at [475, 215] on div "Use the arrow keys to move the crop selection area" at bounding box center [476, 282] width 175 height 175
click at [549, 232] on span "OK" at bounding box center [549, 225] width 12 height 13
click at [550, 232] on span "OK" at bounding box center [549, 225] width 12 height 13
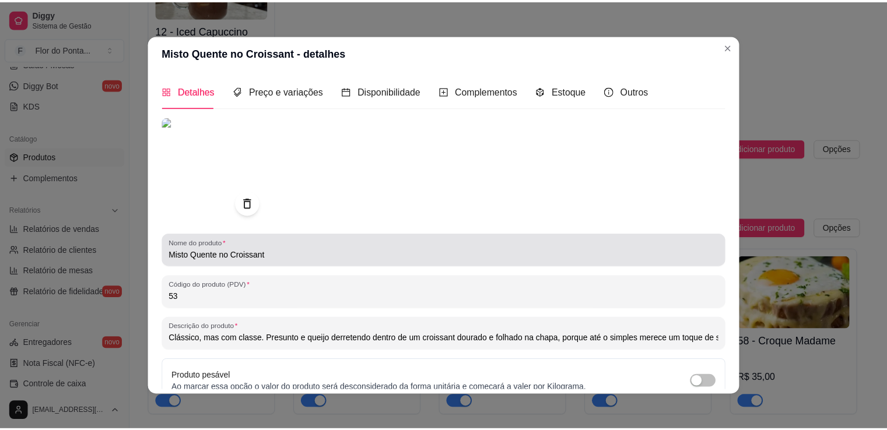
scroll to position [109, 0]
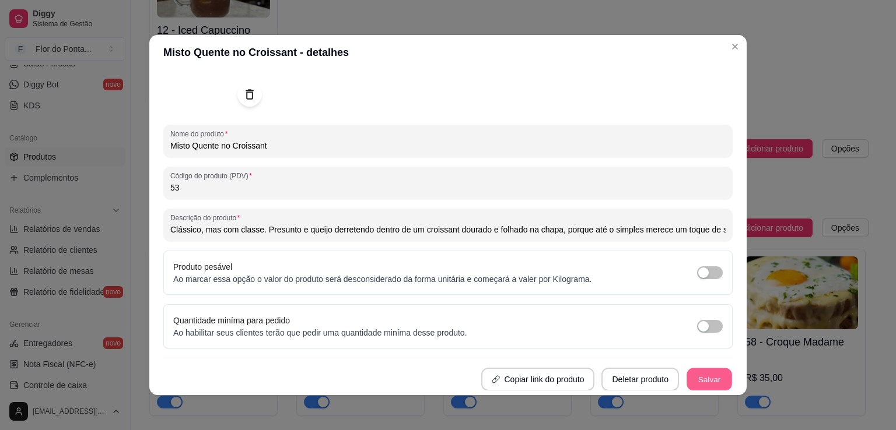
click at [703, 381] on button "Salvar" at bounding box center [708, 380] width 45 height 23
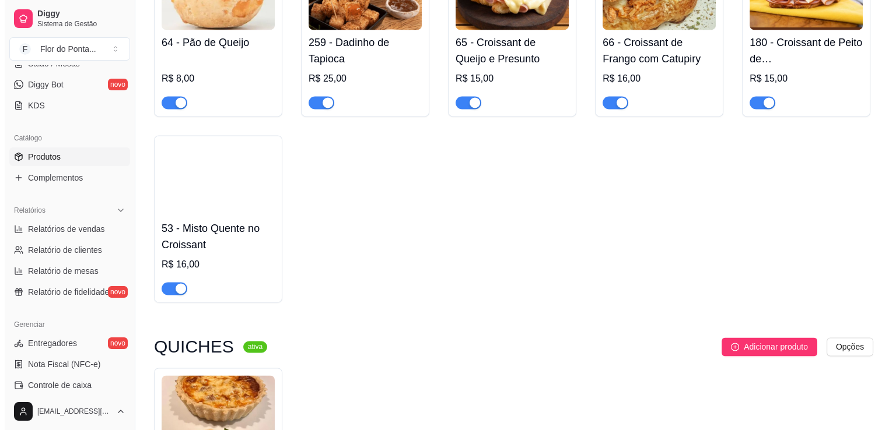
scroll to position [1766, 0]
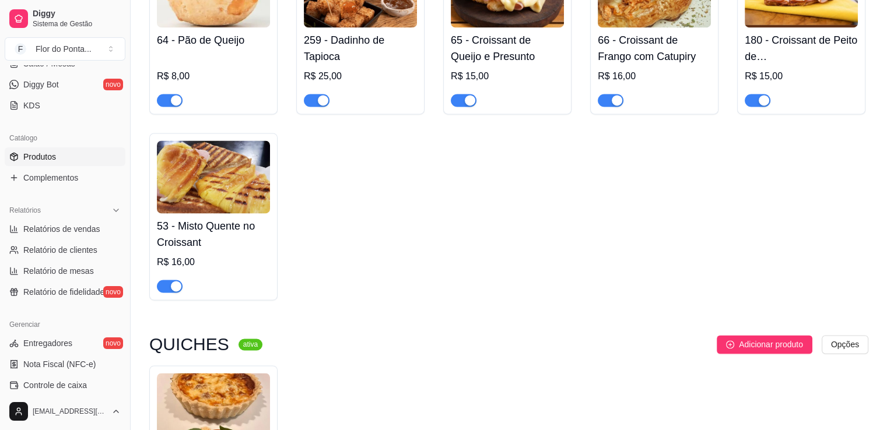
click at [229, 183] on img at bounding box center [213, 177] width 113 height 73
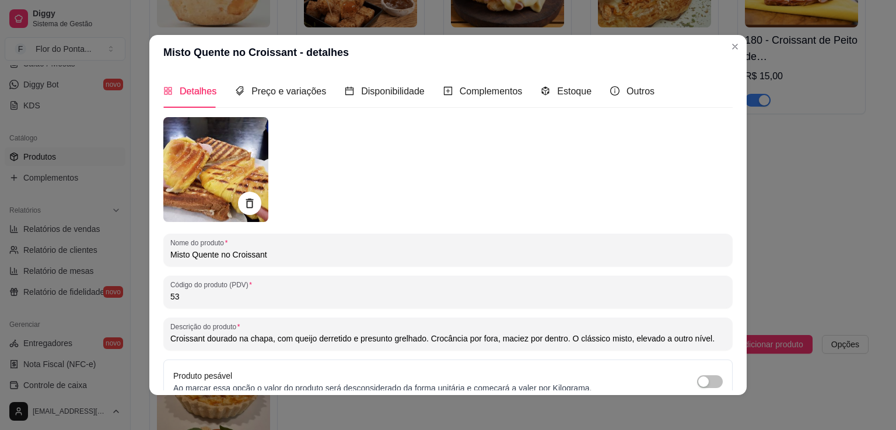
scroll to position [109, 0]
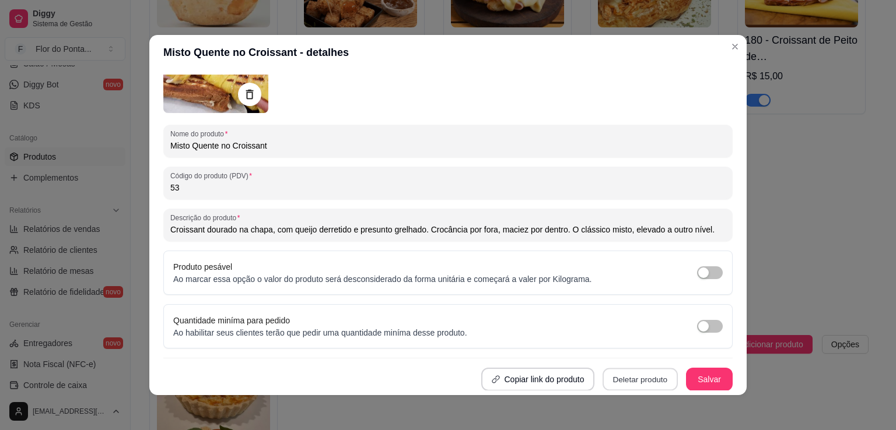
click at [624, 385] on button "Deletar produto" at bounding box center [639, 380] width 75 height 23
click at [639, 344] on button "Confirmar" at bounding box center [630, 345] width 41 height 17
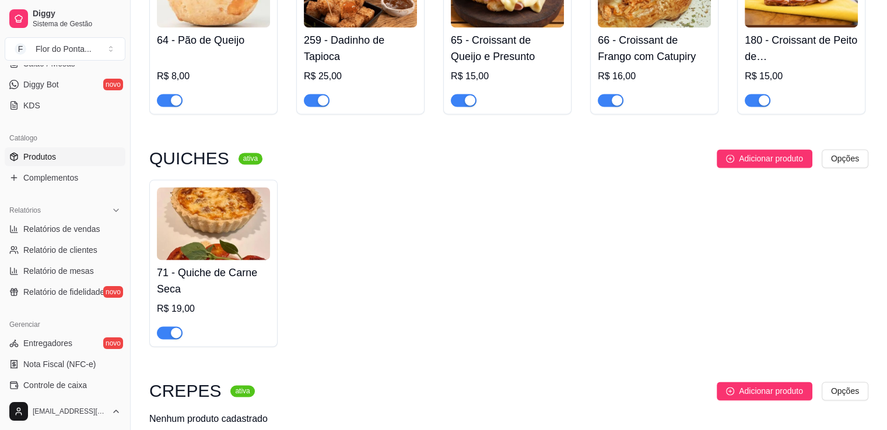
click at [206, 274] on h4 "71 - Quiche de Carne Seca" at bounding box center [213, 281] width 113 height 33
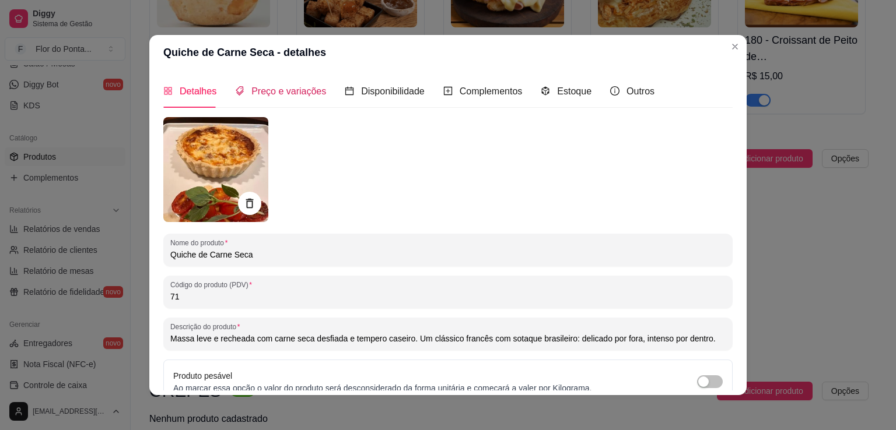
click at [279, 90] on span "Preço e variações" at bounding box center [288, 91] width 75 height 10
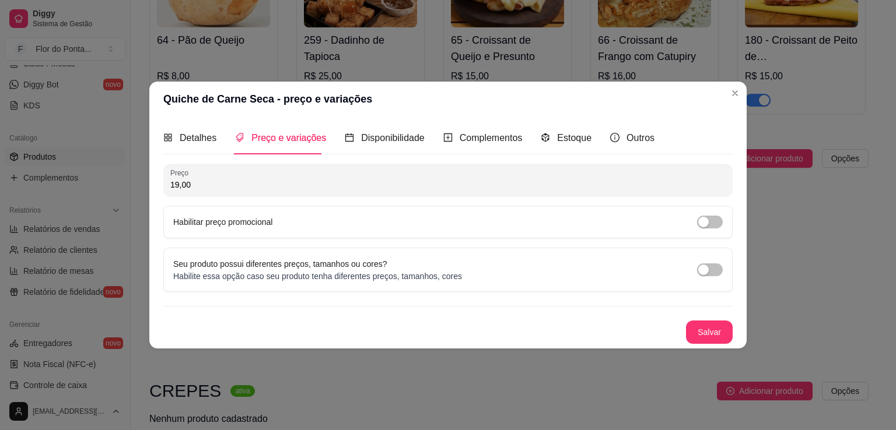
click at [176, 185] on input "19,00" at bounding box center [447, 185] width 555 height 12
type input "20,00"
click at [714, 331] on button "Salvar" at bounding box center [709, 332] width 47 height 23
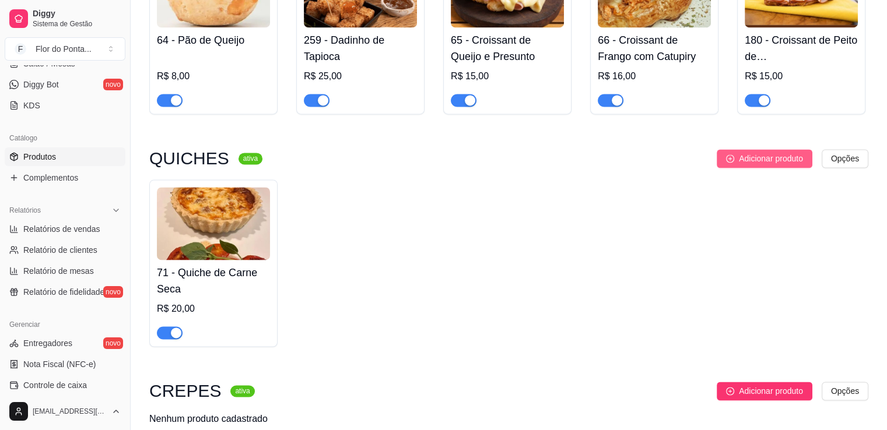
click at [762, 164] on span "Adicionar produto" at bounding box center [771, 158] width 64 height 13
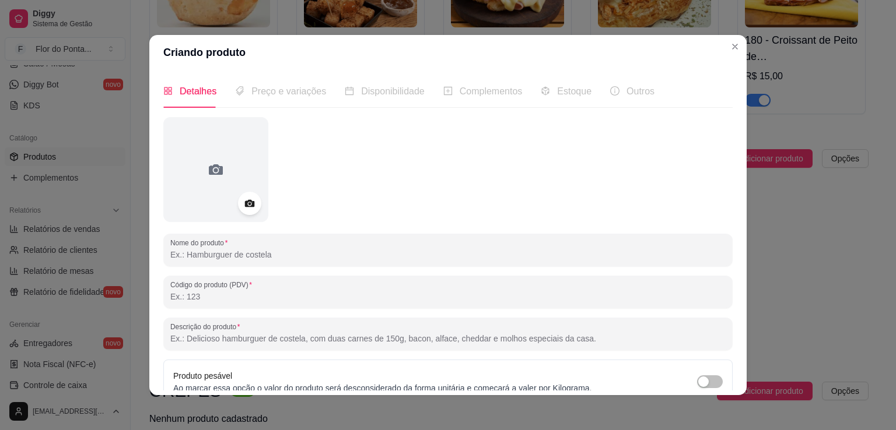
click at [247, 249] on input "Nome do produto" at bounding box center [447, 255] width 555 height 12
type input "q"
type input "Quiche de Alho Poró"
click at [213, 299] on input "Código do produto (PDV)" at bounding box center [447, 297] width 555 height 12
type input "1480"
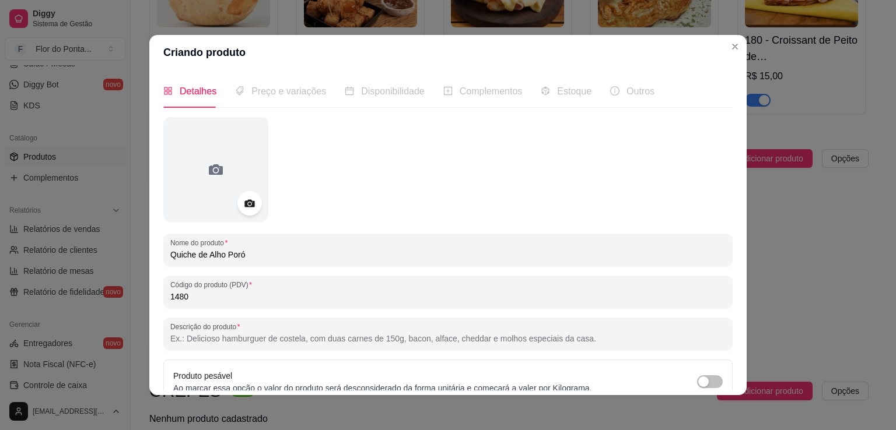
click at [243, 208] on icon at bounding box center [249, 203] width 13 height 13
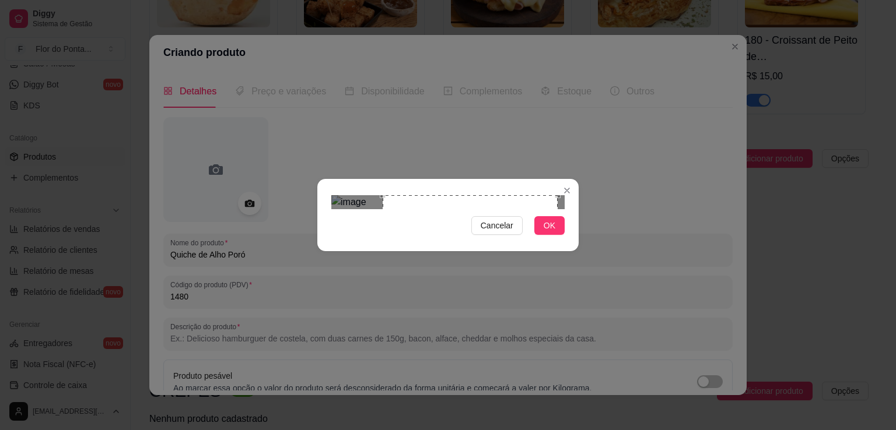
click at [484, 220] on div "Use the arrow keys to move the crop selection area" at bounding box center [469, 282] width 175 height 175
click at [546, 232] on span "OK" at bounding box center [549, 225] width 12 height 13
click at [553, 232] on span "OK" at bounding box center [549, 225] width 12 height 13
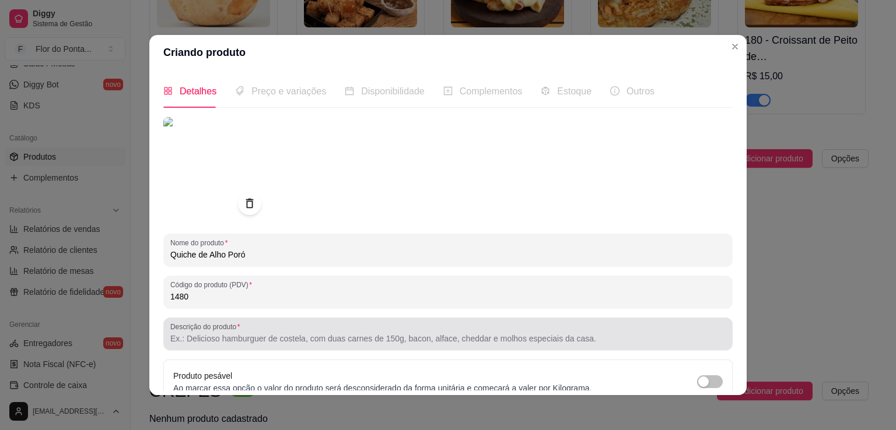
click at [183, 346] on div at bounding box center [447, 333] width 555 height 23
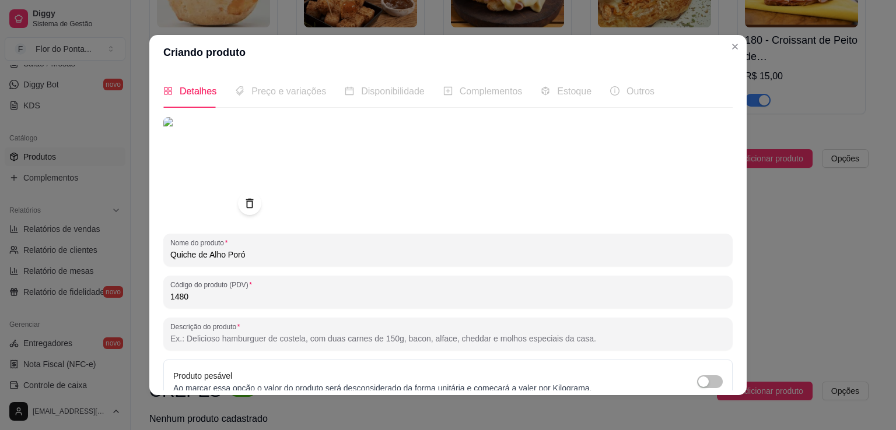
paste input "Massa amanteigada e leve, recheada com creme suave e alho-poró salteado. Sabor …"
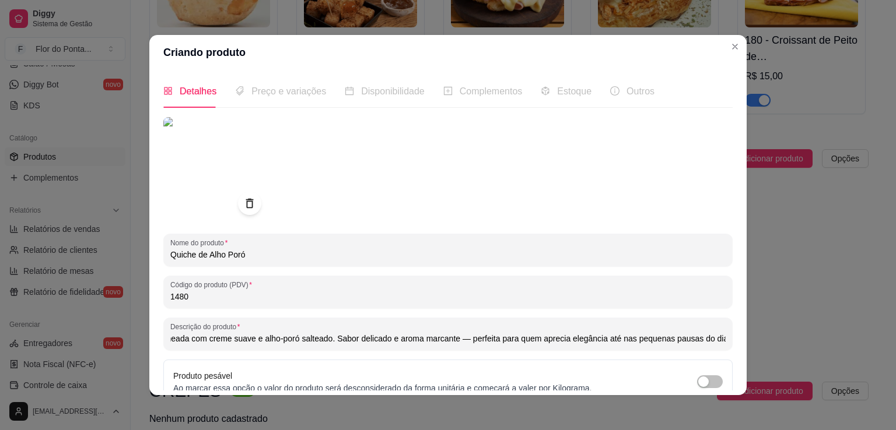
scroll to position [0, 0]
drag, startPoint x: 180, startPoint y: 341, endPoint x: 140, endPoint y: 343, distance: 39.7
click at [140, 343] on div "Criando produto Detalhes Preço e variações Disponibilidade Complementos Estoque…" at bounding box center [448, 215] width 896 height 430
click at [245, 341] on input "Massa amanteigada e leve, recheada com creme suave e alho-poró salteado. Sabor …" at bounding box center [447, 339] width 555 height 12
click at [577, 342] on input "Massa amanteigada e leve, recheada com creme suave e alho-poró salteado. Sabor …" at bounding box center [447, 339] width 555 height 12
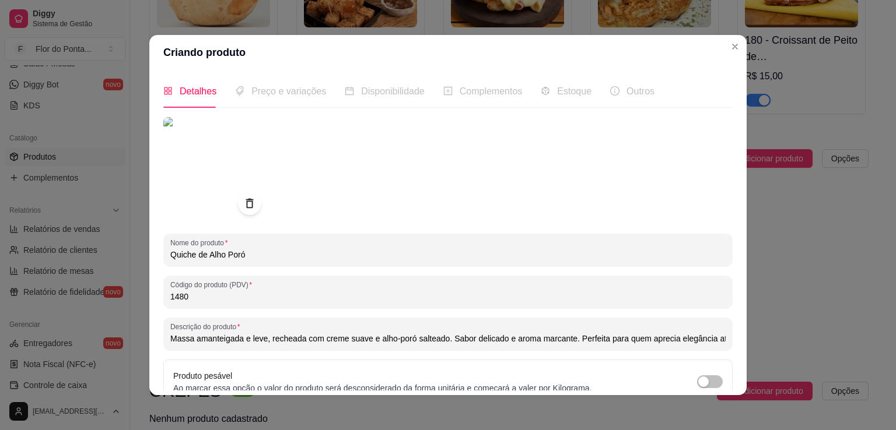
scroll to position [109, 0]
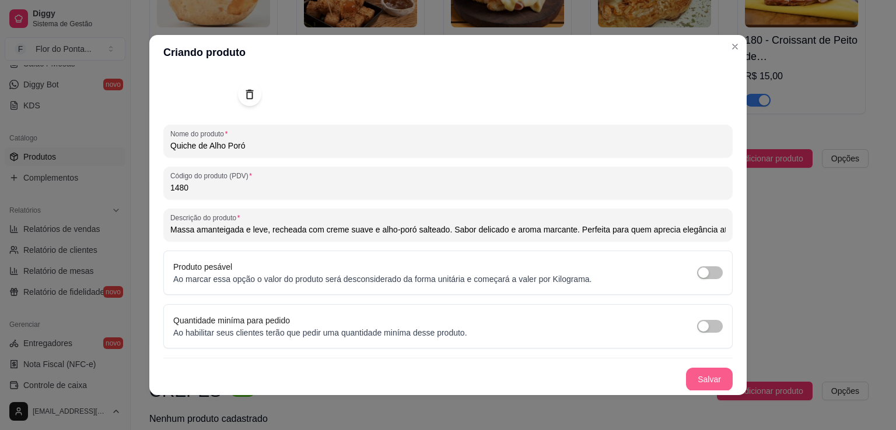
type input "Massa amanteigada e leve, recheada com creme suave e alho-poró salteado. Sabor …"
click at [695, 377] on button "Salvar" at bounding box center [709, 379] width 47 height 23
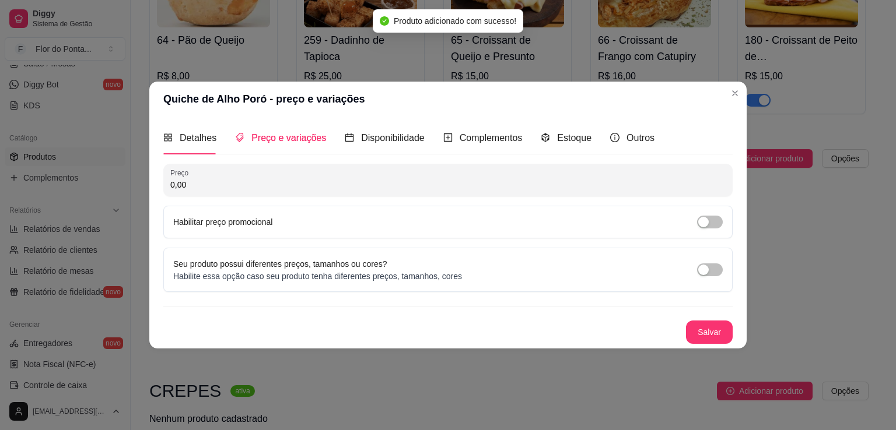
scroll to position [0, 0]
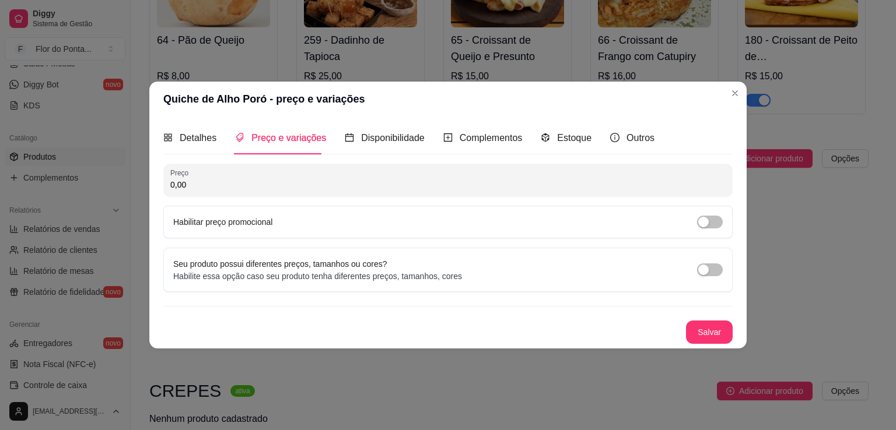
click at [237, 189] on input "0,00" at bounding box center [447, 185] width 555 height 12
type input "19,00"
click at [718, 333] on button "Salvar" at bounding box center [708, 332] width 45 height 23
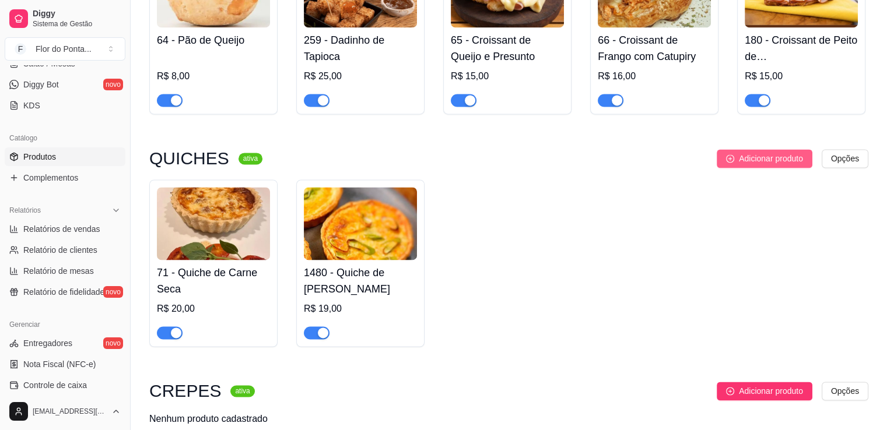
click at [785, 165] on span "Adicionar produto" at bounding box center [771, 158] width 64 height 13
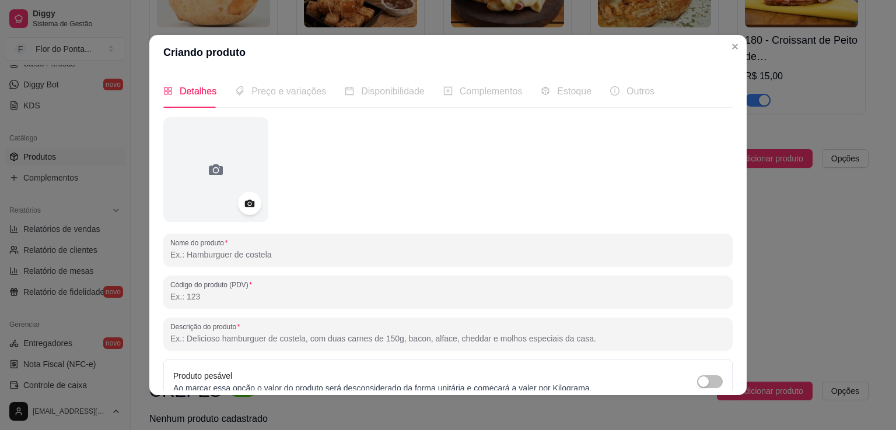
click at [232, 252] on input "Nome do produto" at bounding box center [447, 255] width 555 height 12
type input "Quiche Lorraine"
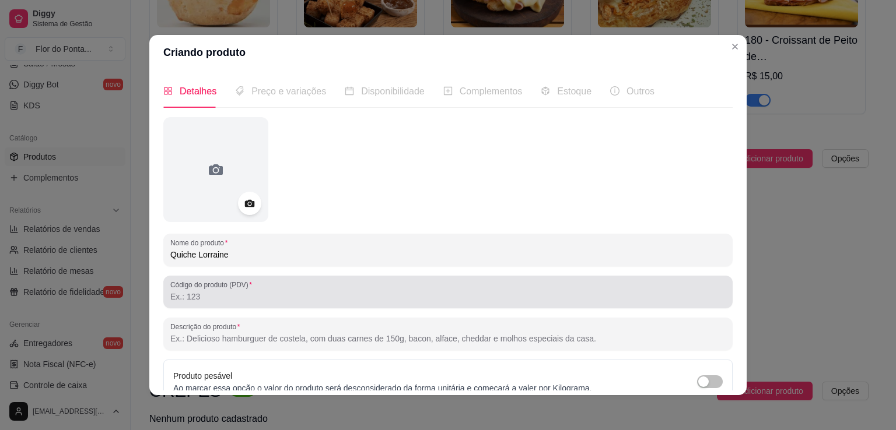
click at [203, 303] on div at bounding box center [447, 291] width 555 height 23
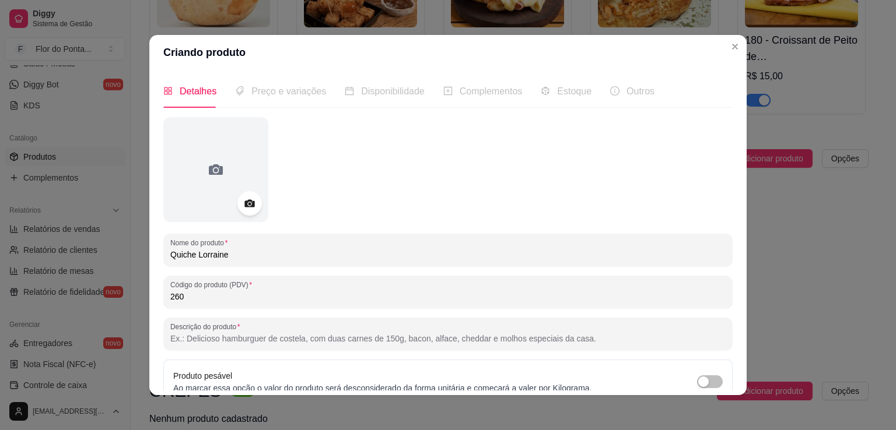
type input "260"
click at [248, 203] on circle at bounding box center [249, 203] width 3 height 3
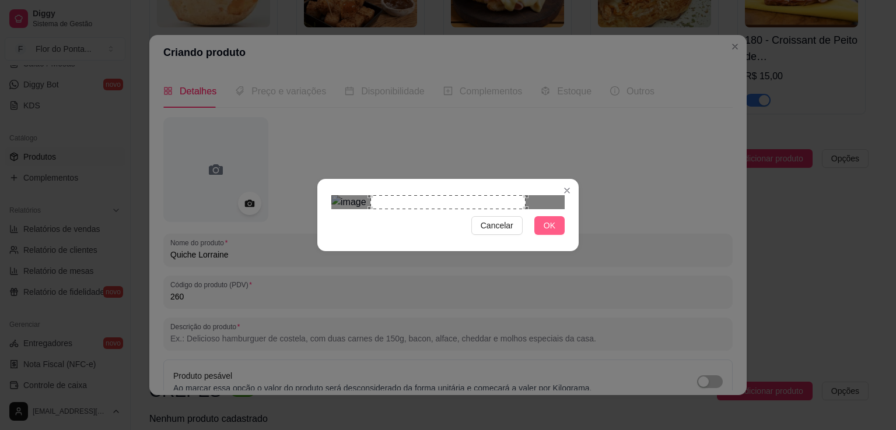
click at [560, 235] on button "OK" at bounding box center [549, 225] width 30 height 19
click at [553, 232] on span "OK" at bounding box center [549, 225] width 12 height 13
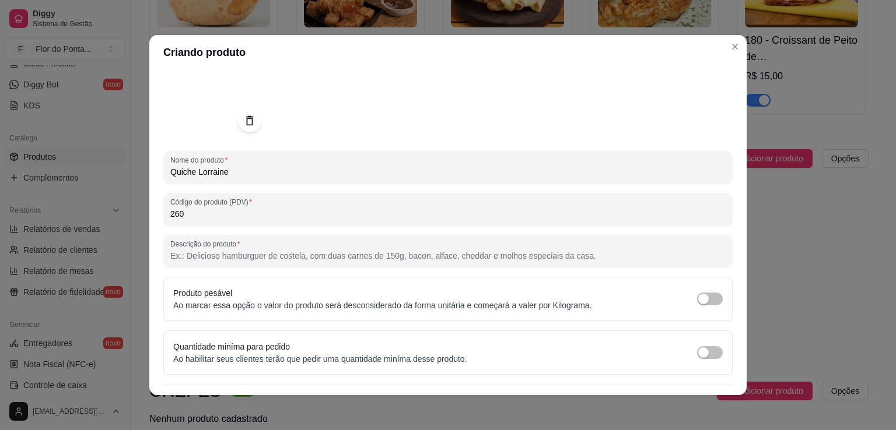
scroll to position [86, 0]
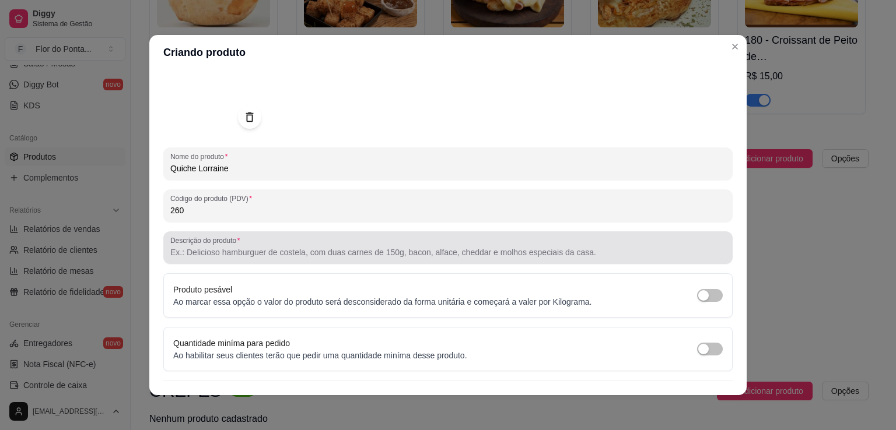
click at [236, 247] on input "Descrição do produto" at bounding box center [447, 253] width 555 height 12
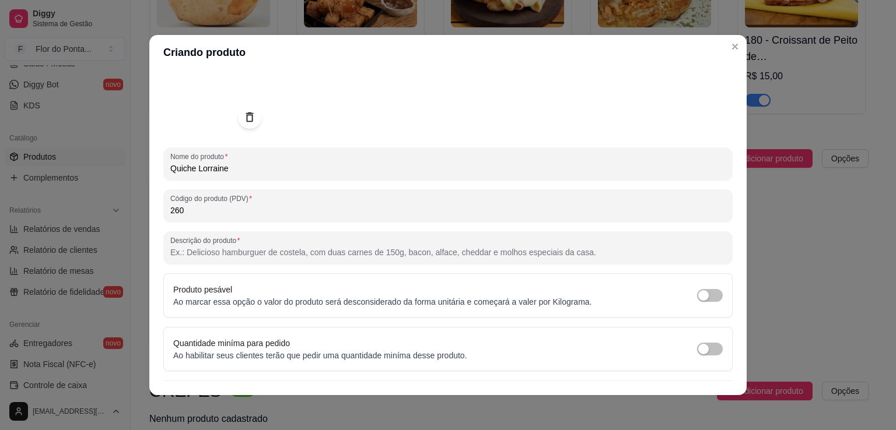
paste input "Clássica e irresistível. Massa amanteigada com recheio de bacon, creme de leite…"
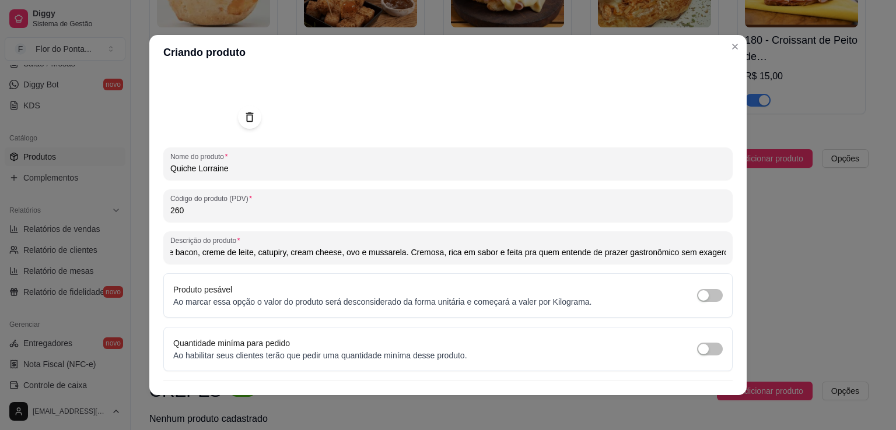
scroll to position [99, 0]
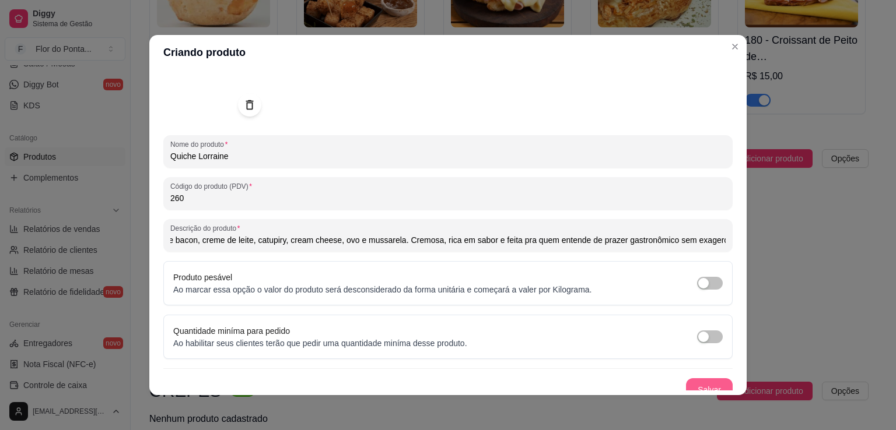
type input "Clássica e irresistível. Massa amanteigada com recheio de bacon, creme de leite…"
click at [692, 382] on button "Salvar" at bounding box center [709, 389] width 47 height 23
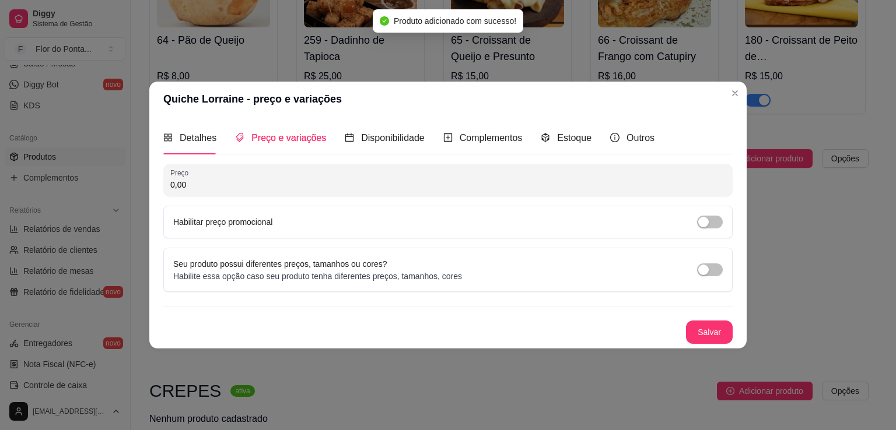
scroll to position [0, 0]
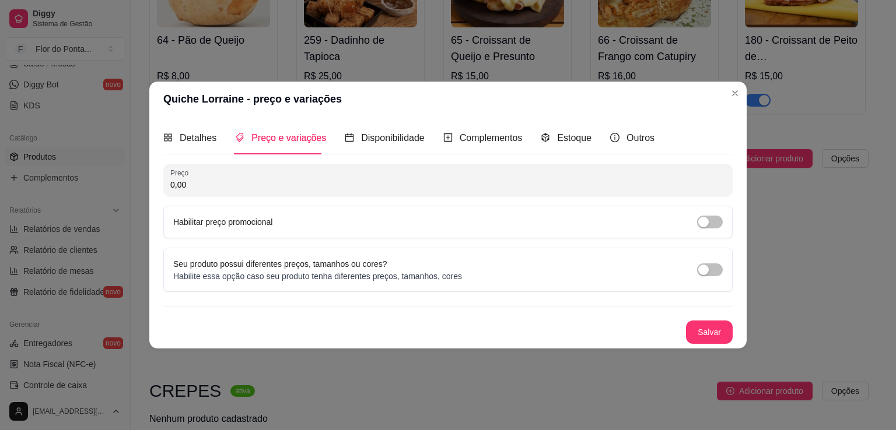
click at [252, 185] on input "0,00" at bounding box center [447, 185] width 555 height 12
type input "19,00"
click at [708, 328] on button "Salvar" at bounding box center [709, 332] width 47 height 23
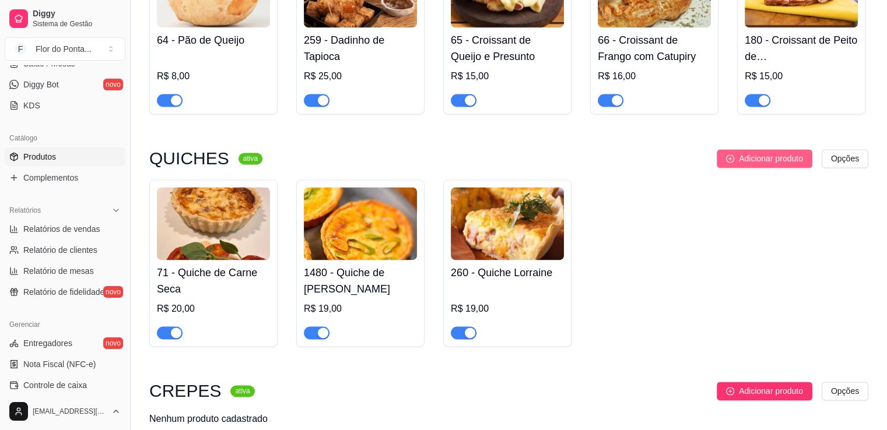
click at [739, 163] on span "Adicionar produto" at bounding box center [771, 158] width 64 height 13
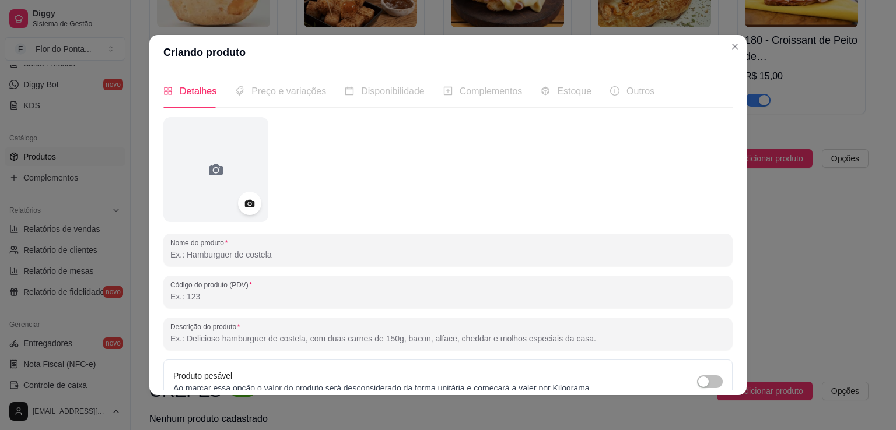
click at [219, 255] on input "Nome do produto" at bounding box center [447, 255] width 555 height 12
type input "Quiche de Camarão"
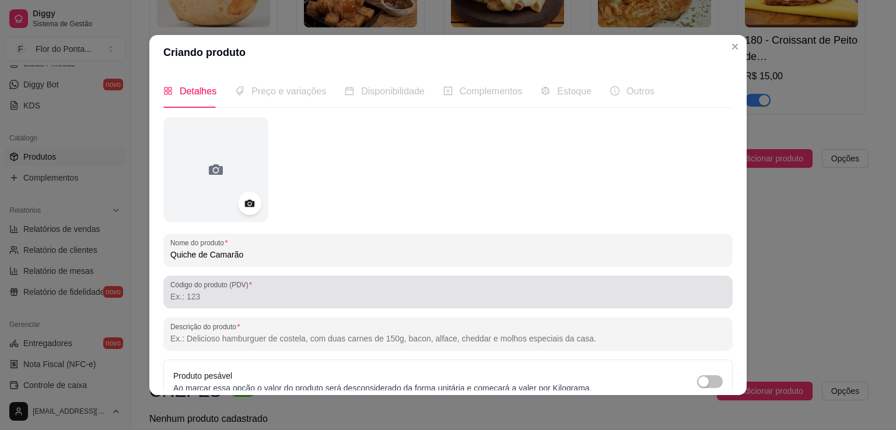
click at [224, 296] on input "Código do produto (PDV)" at bounding box center [447, 297] width 555 height 12
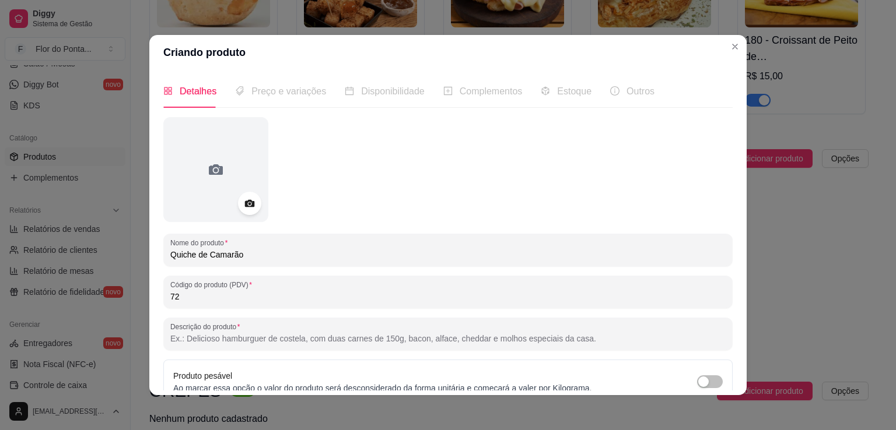
type input "72"
click at [248, 204] on circle at bounding box center [249, 203] width 3 height 3
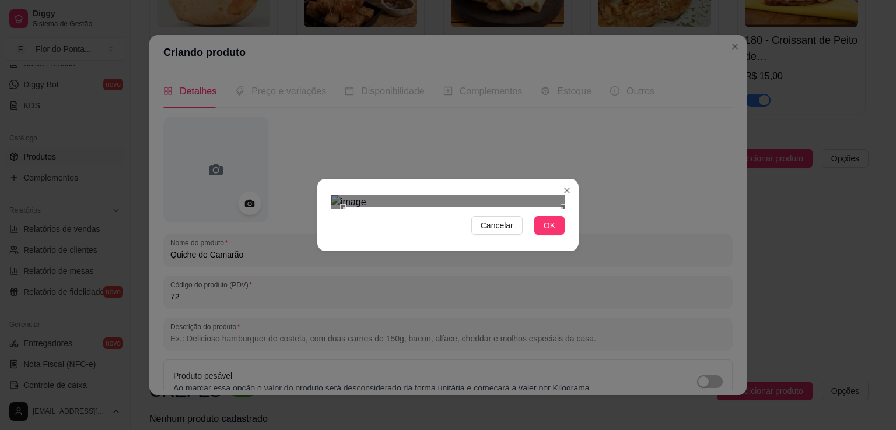
click at [563, 240] on div "Cancelar OK" at bounding box center [447, 215] width 261 height 49
click at [555, 232] on span "OK" at bounding box center [549, 225] width 12 height 13
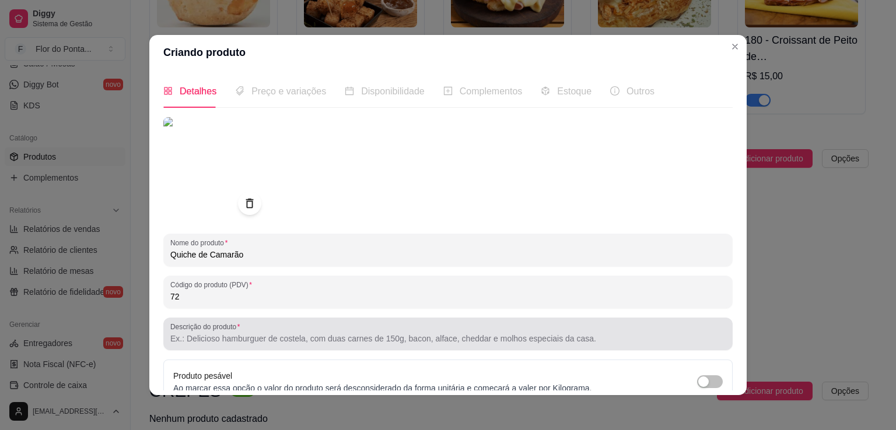
click at [204, 339] on input "Descrição do produto" at bounding box center [447, 339] width 555 height 12
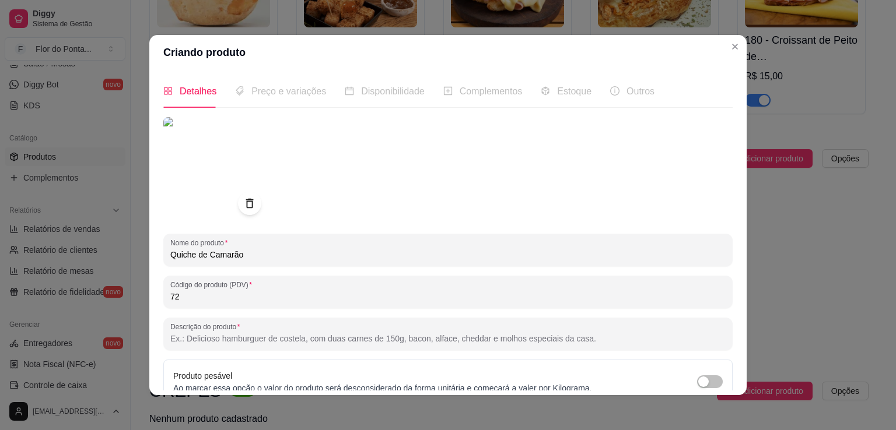
paste input "Massa fina e amanteigada com recheio cremoso de camarões e toque especial da ca…"
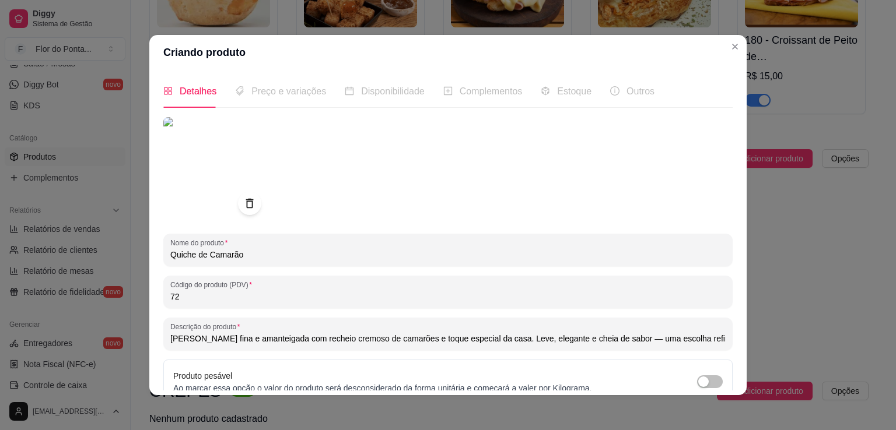
scroll to position [0, 129]
click at [478, 342] on input "Massa fina e amanteigada com recheio cremoso de camarões e toque especial da ca…" at bounding box center [447, 339] width 555 height 12
type input "Massa fina e amanteigada com recheio cremoso de camarões e toque especial da ca…"
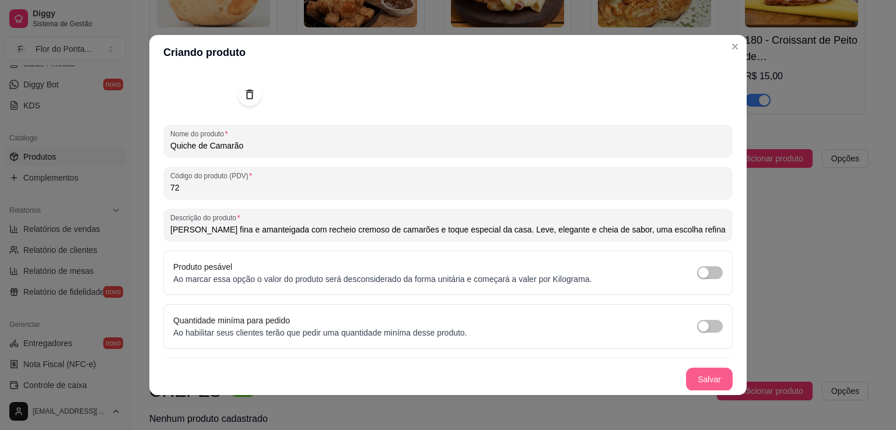
click at [693, 382] on button "Salvar" at bounding box center [709, 379] width 47 height 23
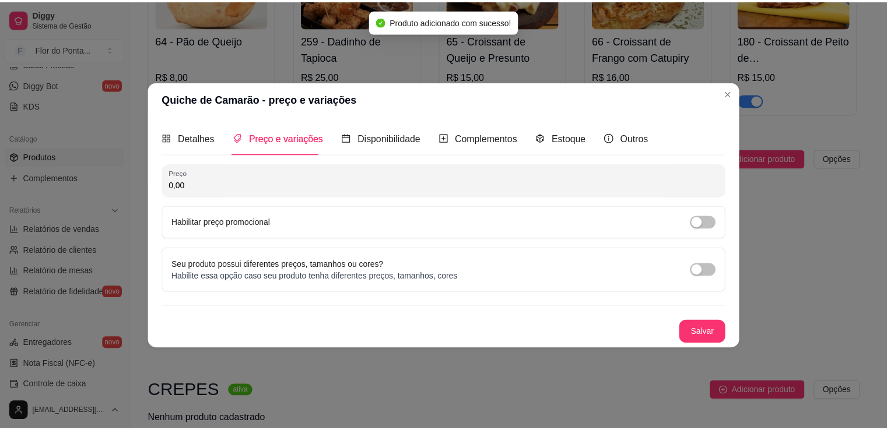
scroll to position [0, 0]
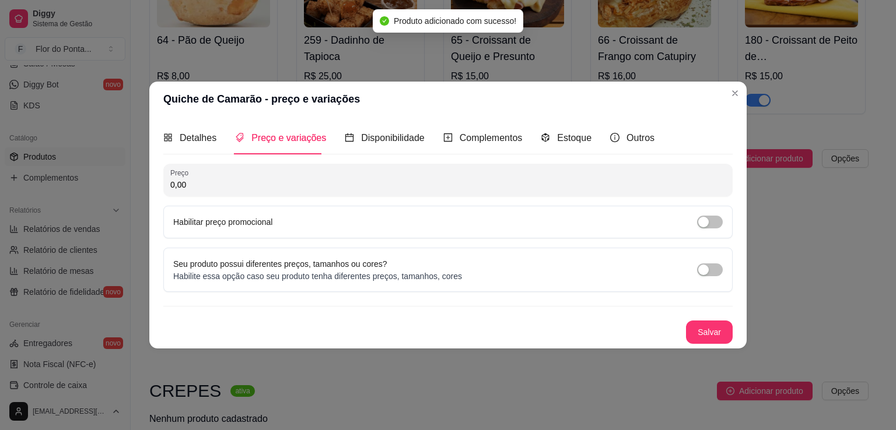
click at [270, 181] on input "0,00" at bounding box center [447, 185] width 555 height 12
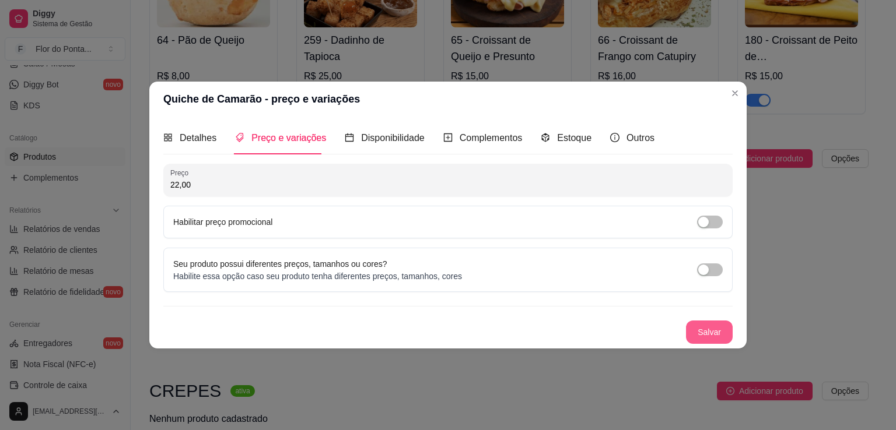
type input "22,00"
click at [710, 334] on button "Salvar" at bounding box center [709, 332] width 47 height 23
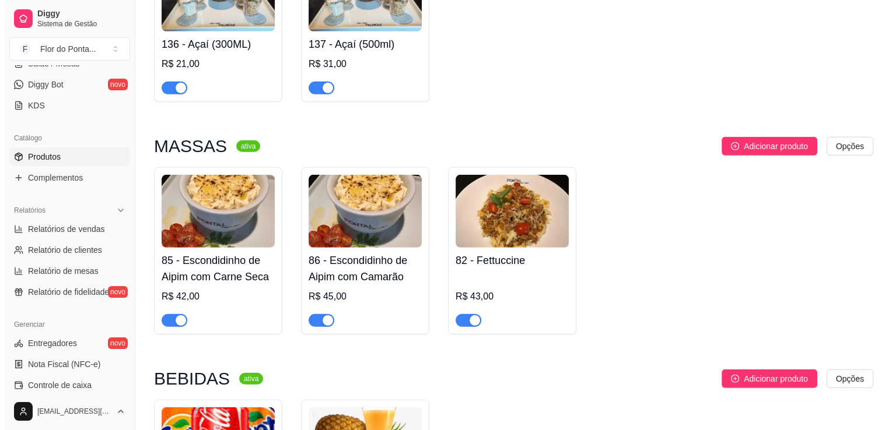
scroll to position [3380, 0]
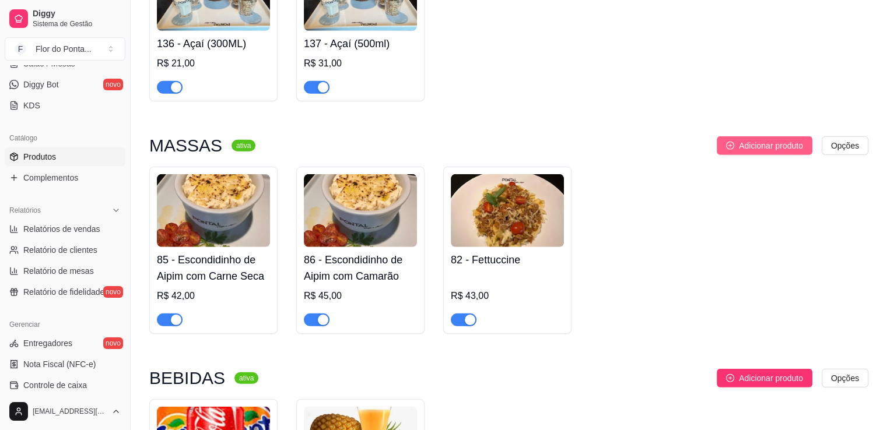
click at [752, 152] on span "Adicionar produto" at bounding box center [771, 145] width 64 height 13
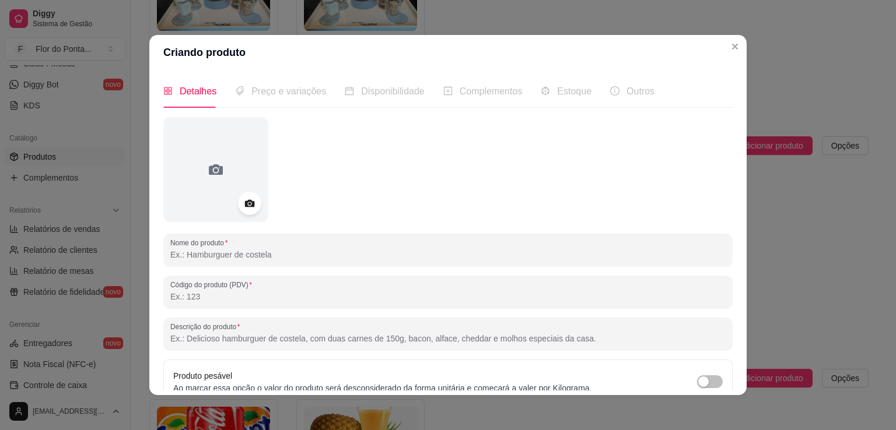
click at [231, 252] on input "Nome do produto" at bounding box center [447, 255] width 555 height 12
type input "Raviolli"
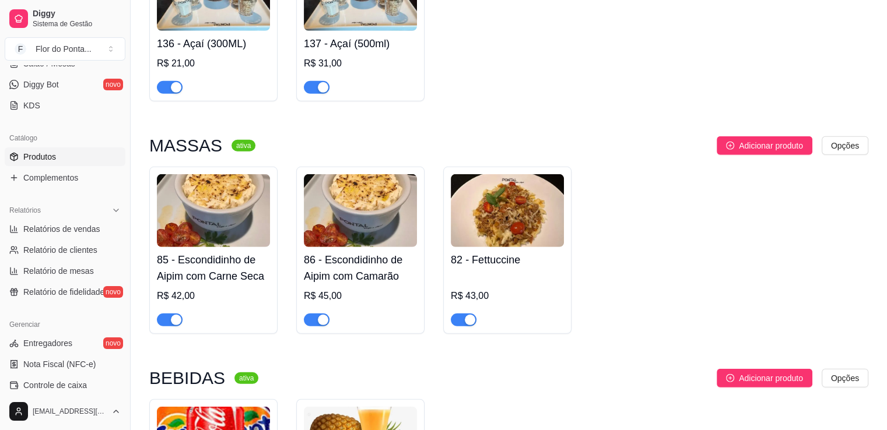
click at [514, 222] on img at bounding box center [507, 210] width 113 height 73
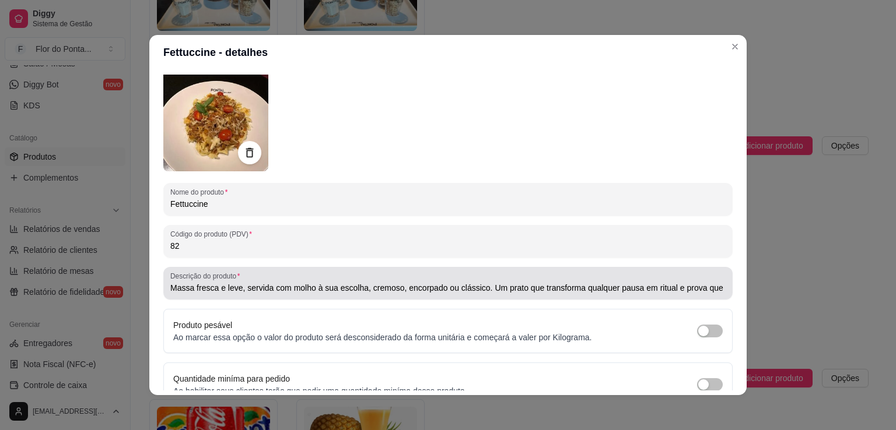
scroll to position [51, 0]
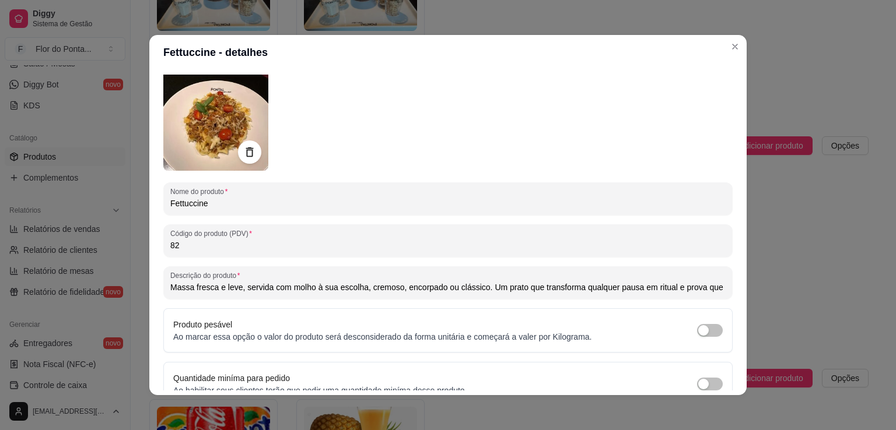
click at [529, 290] on input "Massa fresca e leve, servida com molho à sua escolha, cremoso, encorpado ou clá…" at bounding box center [447, 288] width 555 height 12
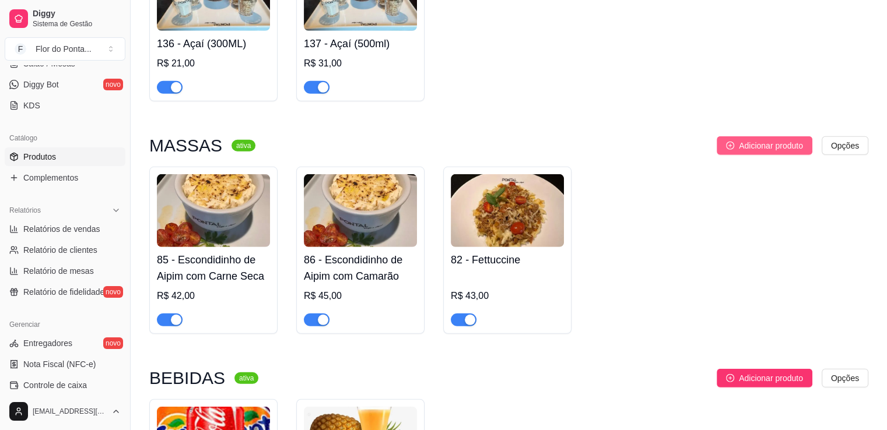
click at [760, 152] on span "Adicionar produto" at bounding box center [771, 145] width 64 height 13
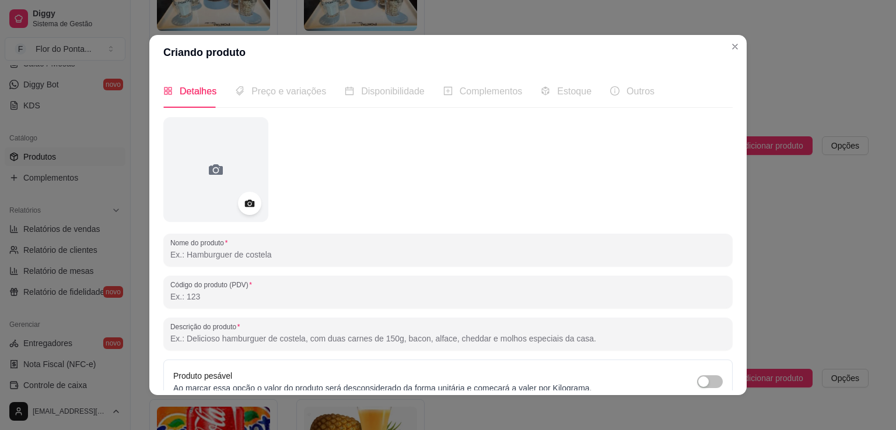
click at [253, 252] on input "Nome do produto" at bounding box center [447, 255] width 555 height 12
type input "Ravioli"
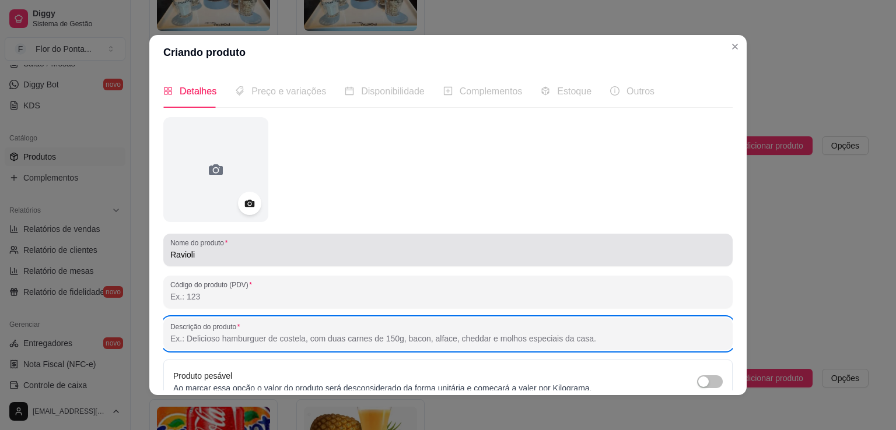
paste input "Massa fresca recheada com ricota suave e tomate temperado. Leve, aromático e ch…"
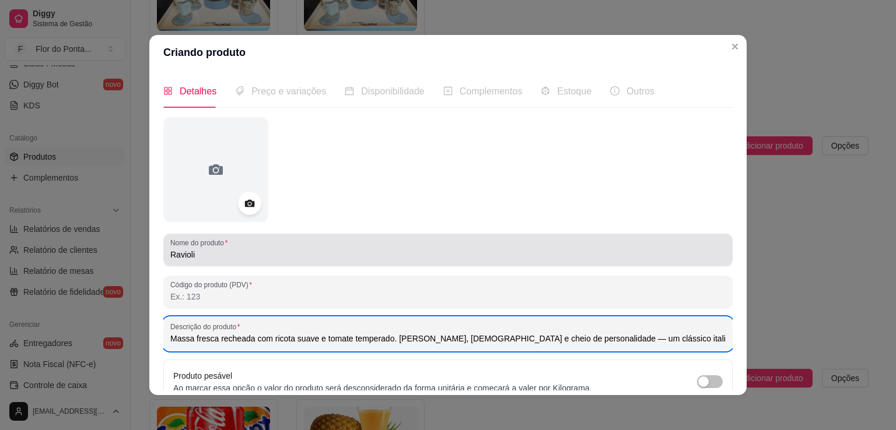
scroll to position [0, 112]
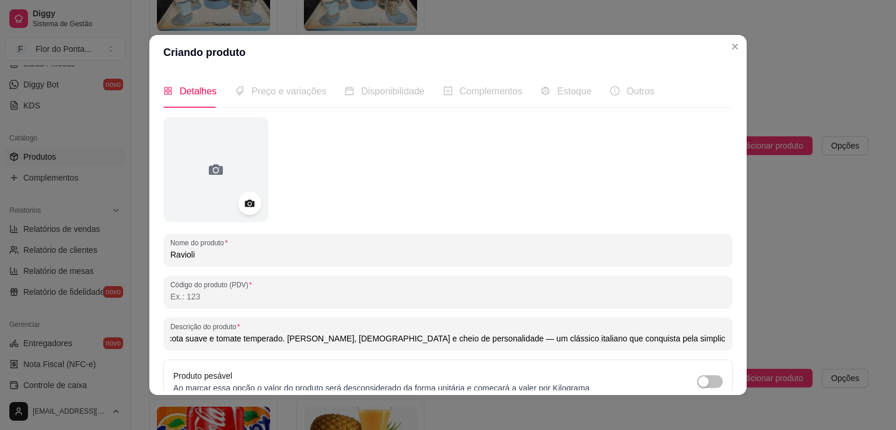
click at [440, 341] on input "Massa fresca recheada com ricota suave e tomate temperado. Leve, aromático e ch…" at bounding box center [447, 339] width 555 height 12
click at [682, 338] on input "Massa fresca recheada com ricota suave e tomate temperado. Leve, aromático e ch…" at bounding box center [447, 339] width 555 height 12
drag, startPoint x: 389, startPoint y: 341, endPoint x: 752, endPoint y: 364, distance: 362.9
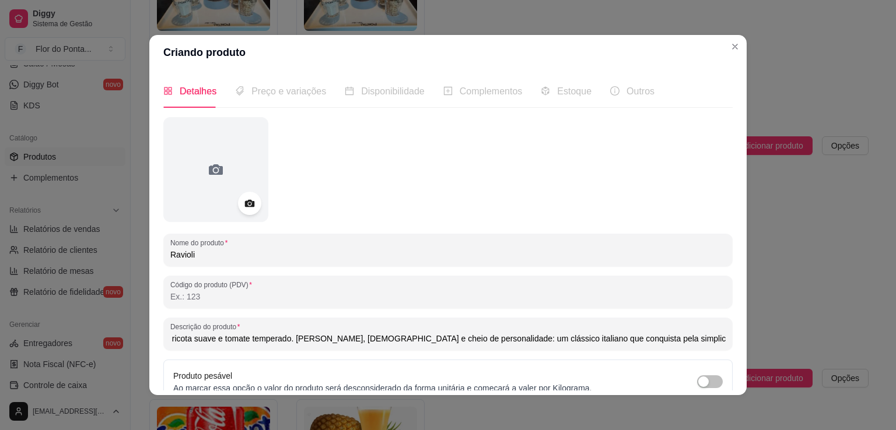
click at [752, 364] on div "Criando produto Detalhes Preço e variações Disponibilidade Complementos Estoque…" at bounding box center [448, 215] width 896 height 430
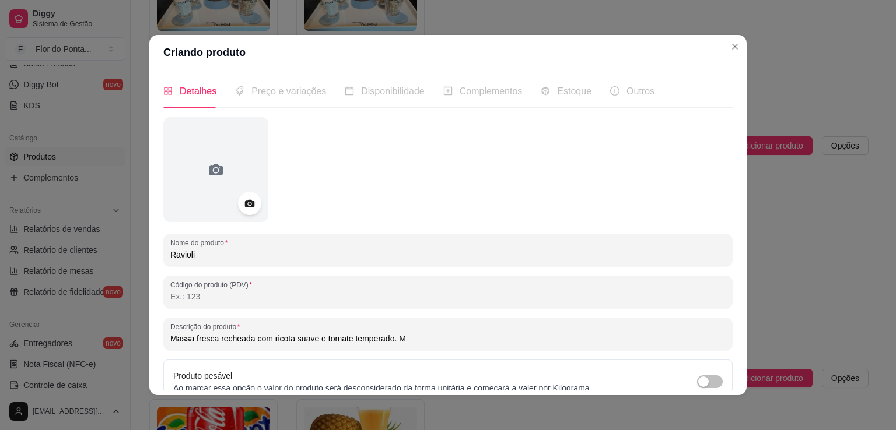
scroll to position [0, 0]
click at [391, 341] on input "Massa fresca recheada com ricota suave e tomate temperado. Molho a bolonhesa ou…" at bounding box center [447, 339] width 555 height 12
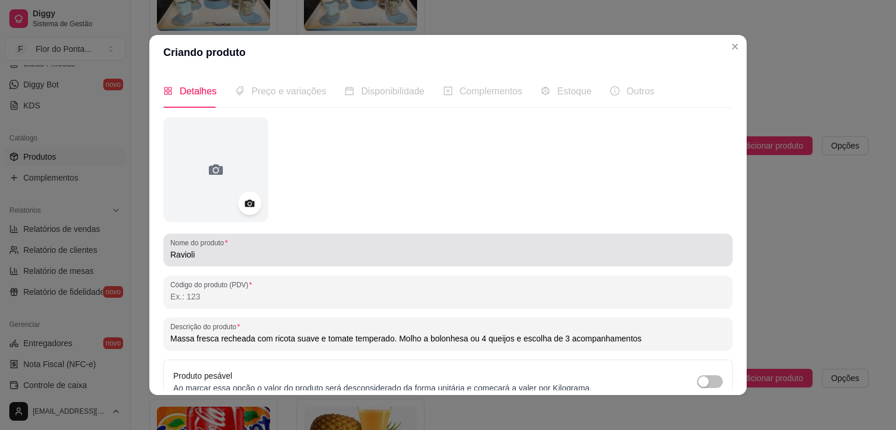
type input "Massa fresca recheada com ricota suave e tomate temperado. Molho a bolonhesa ou…"
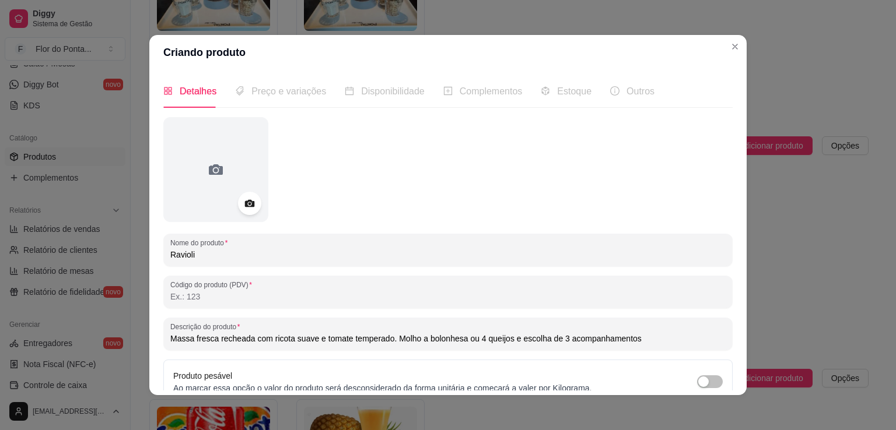
click at [292, 257] on input "Ravioli" at bounding box center [447, 255] width 555 height 12
type input "Ravioli de Riccota e Tomate"
click at [194, 302] on input "Código do produto (PDV)" at bounding box center [447, 297] width 555 height 12
type input "83"
click at [244, 206] on icon at bounding box center [249, 204] width 10 height 8
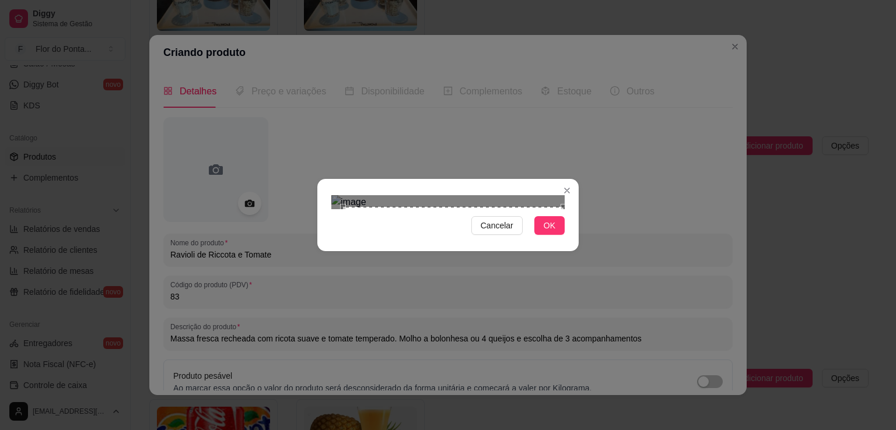
click at [566, 430] on div "Use the arrow keys to move the south east drag handle to change the crop select…" at bounding box center [566, 430] width 0 height 0
click at [550, 232] on span "OK" at bounding box center [549, 225] width 12 height 13
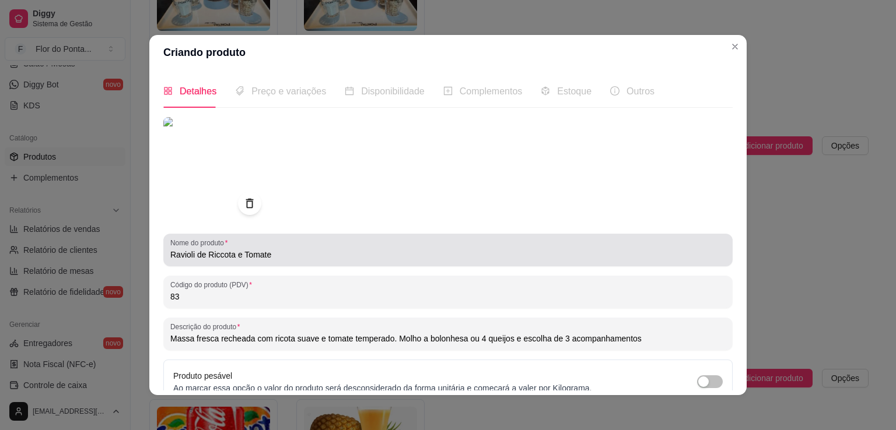
scroll to position [109, 0]
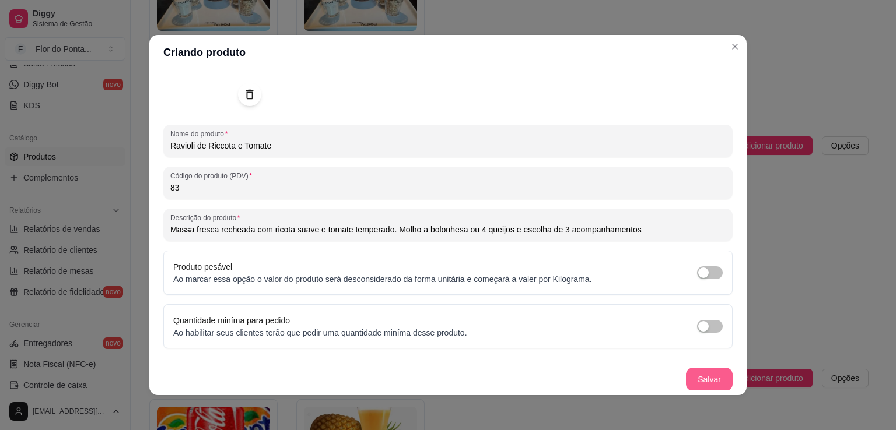
click at [692, 378] on button "Salvar" at bounding box center [709, 379] width 47 height 23
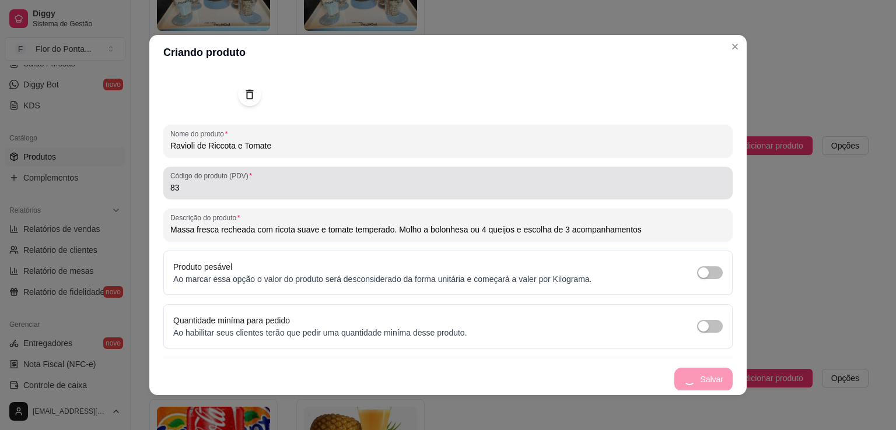
scroll to position [0, 0]
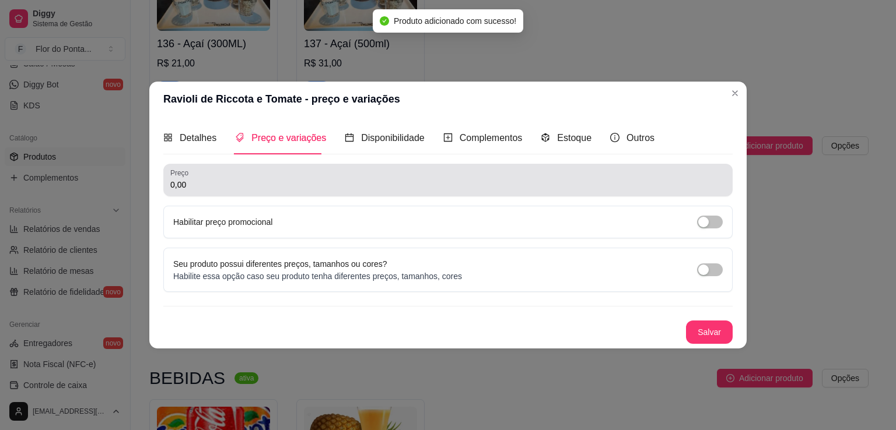
click at [292, 175] on div "0,00" at bounding box center [447, 180] width 555 height 23
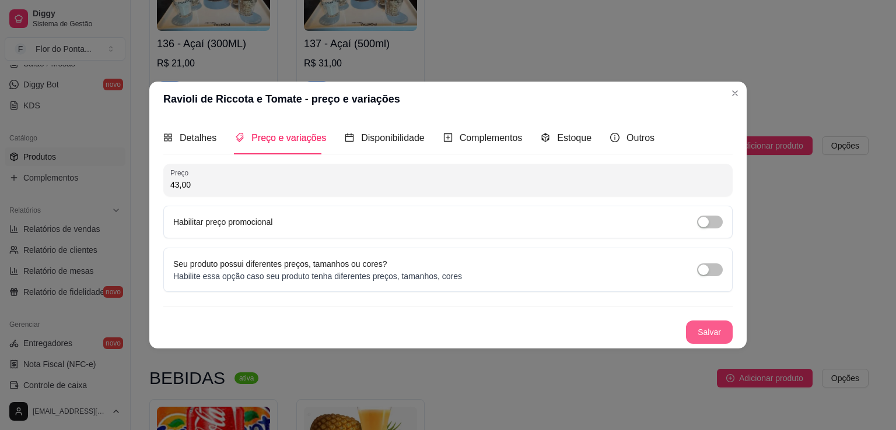
type input "43,00"
click at [718, 334] on button "Salvar" at bounding box center [708, 332] width 45 height 23
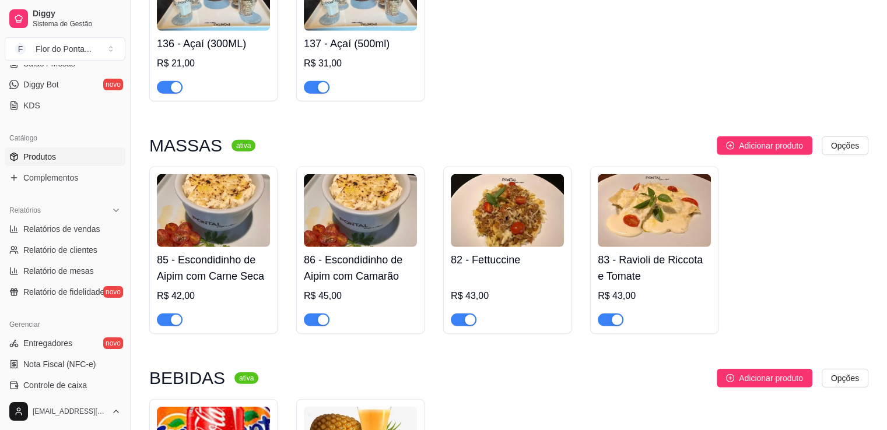
click at [489, 232] on img at bounding box center [507, 210] width 113 height 73
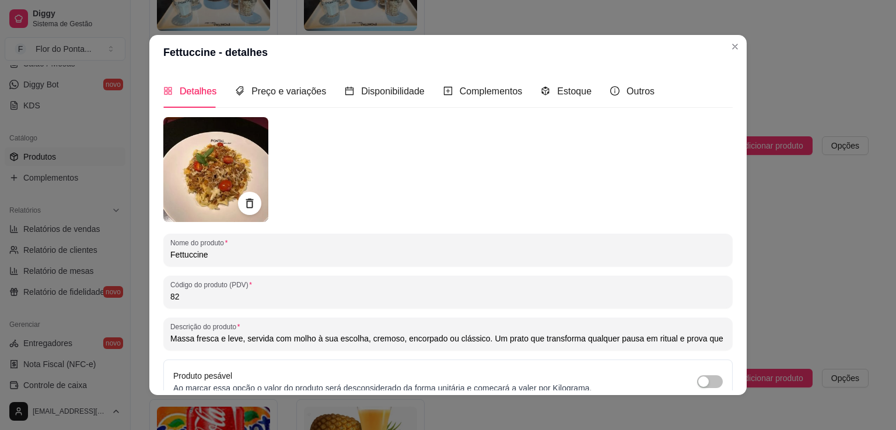
scroll to position [0, 174]
drag, startPoint x: 480, startPoint y: 339, endPoint x: 721, endPoint y: 364, distance: 241.6
click at [721, 364] on div "Detalhes Preço e variações Disponibilidade Complementos Estoque Outros Nome do …" at bounding box center [447, 233] width 569 height 316
paste input "Molho a bolonhesa ou 4 queijos e escolha de 3 acompanhamentos"
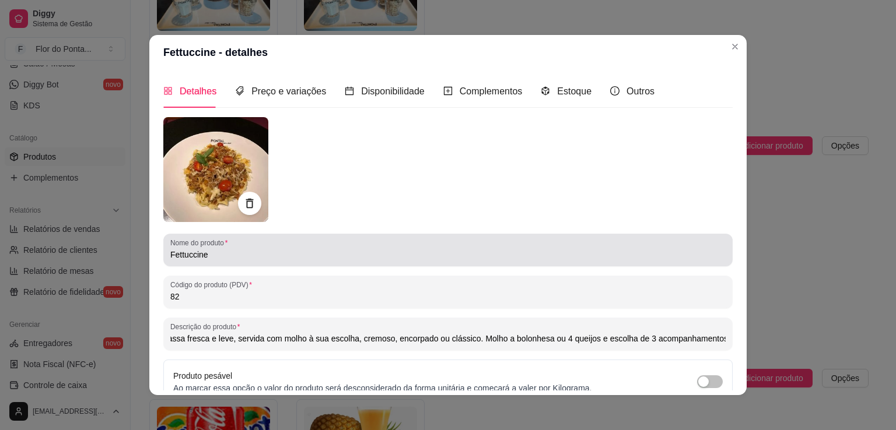
scroll to position [109, 0]
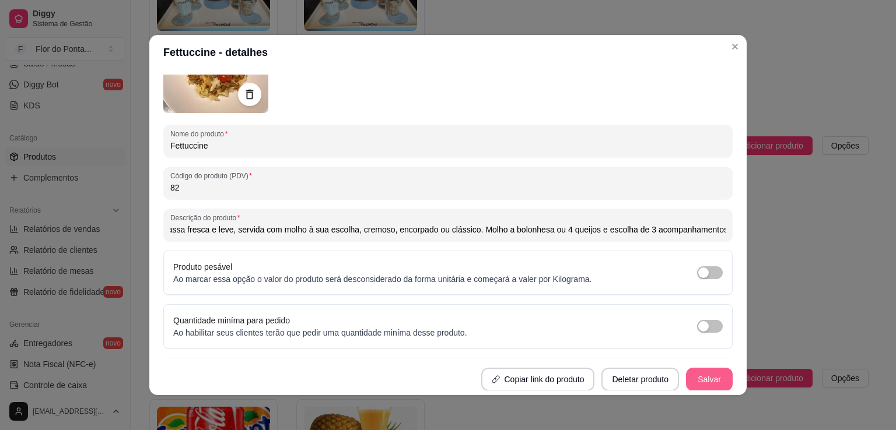
type input "Massa fresca e leve, servida com molho à sua escolha, cremoso, encorpado ou clá…"
click at [703, 380] on button "Salvar" at bounding box center [708, 380] width 45 height 23
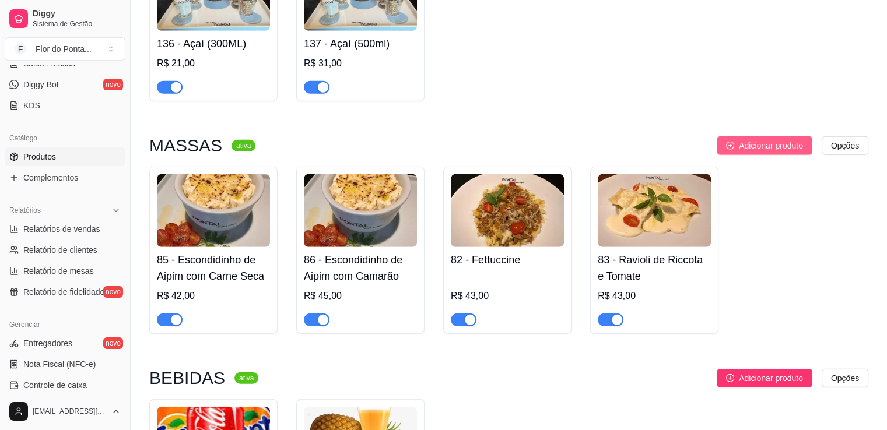
click at [770, 152] on span "Adicionar produto" at bounding box center [771, 145] width 64 height 13
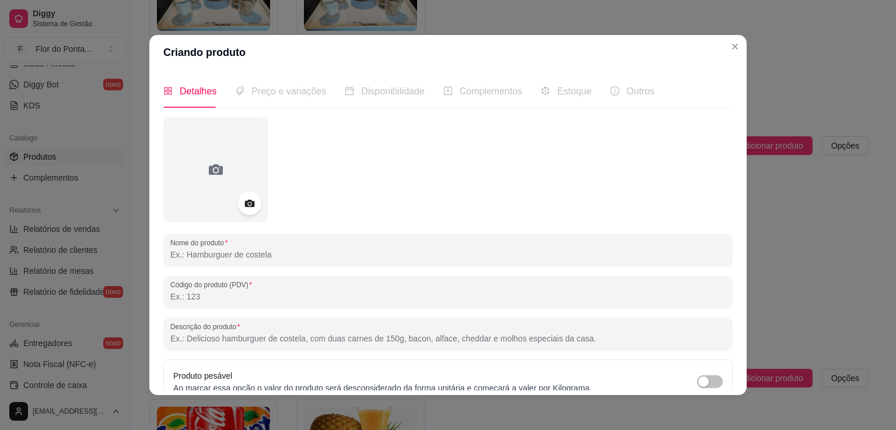
click at [251, 252] on input "Nome do produto" at bounding box center [447, 255] width 555 height 12
type input "Nhoque (batata ou aipim)"
click at [240, 300] on input "Código do produto (PDV)" at bounding box center [447, 297] width 555 height 12
type input "84"
click at [244, 208] on icon at bounding box center [249, 203] width 13 height 13
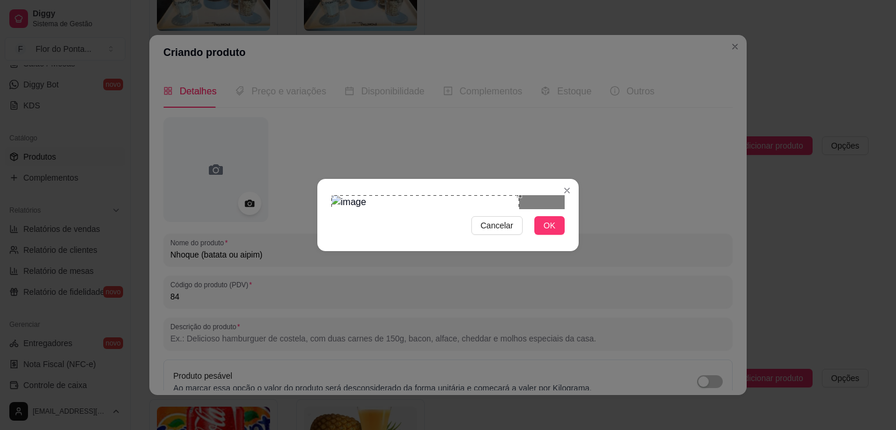
click at [418, 217] on div "Use the arrow keys to move the crop selection area" at bounding box center [425, 289] width 188 height 188
click at [552, 232] on span "OK" at bounding box center [549, 225] width 12 height 13
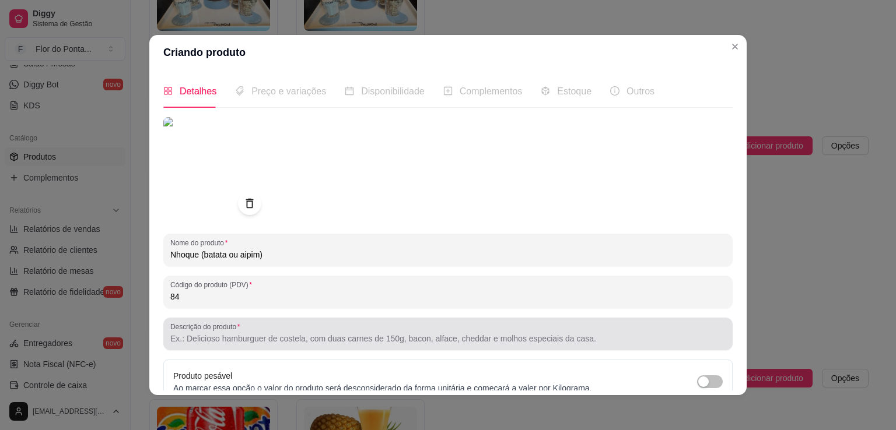
click at [303, 340] on input "Descrição do produto" at bounding box center [447, 339] width 555 height 12
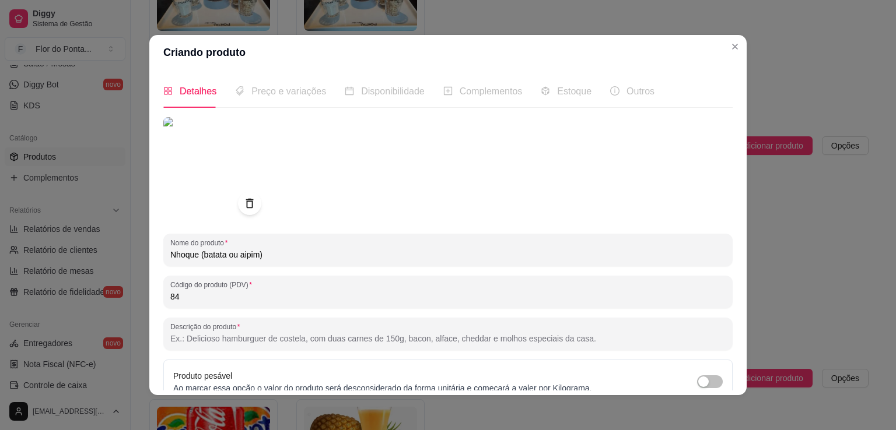
paste input "Macio, leve e feito com ingredientes frescos. Cada pedacinho é puro conforto"
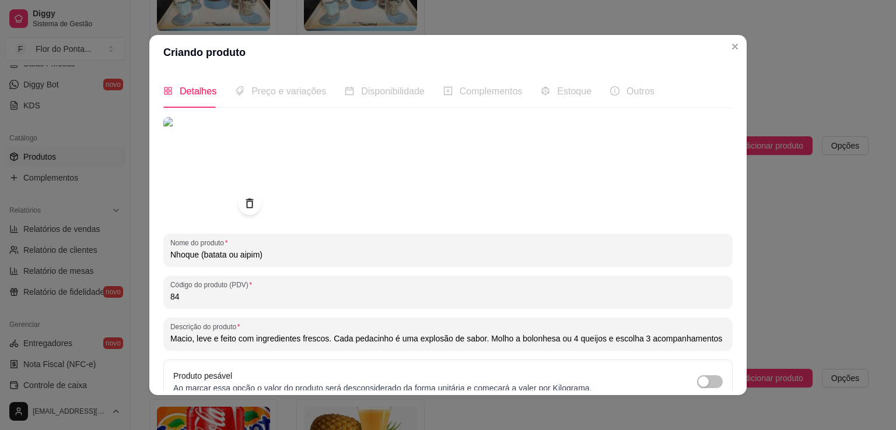
scroll to position [110, 0]
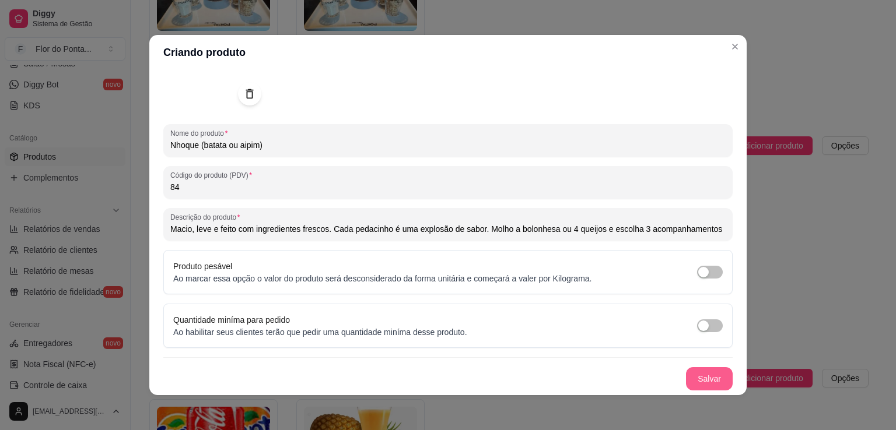
type input "Macio, leve e feito com ingredientes frescos. Cada pedacinho é uma explosão de …"
click at [694, 377] on button "Salvar" at bounding box center [708, 379] width 45 height 23
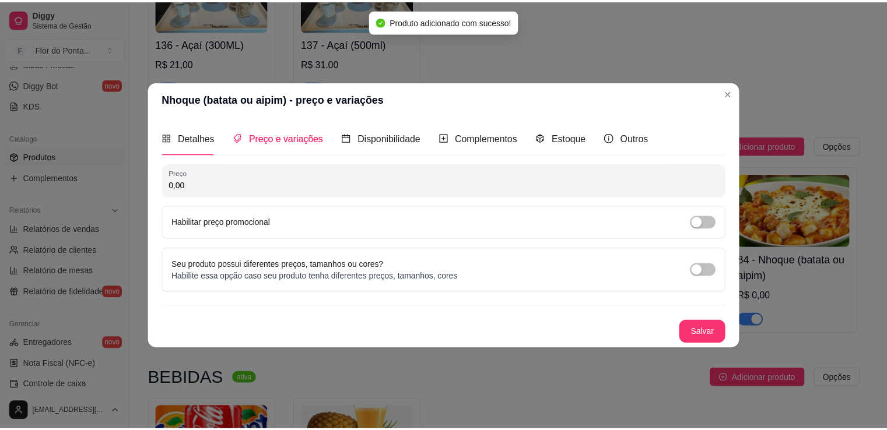
scroll to position [0, 0]
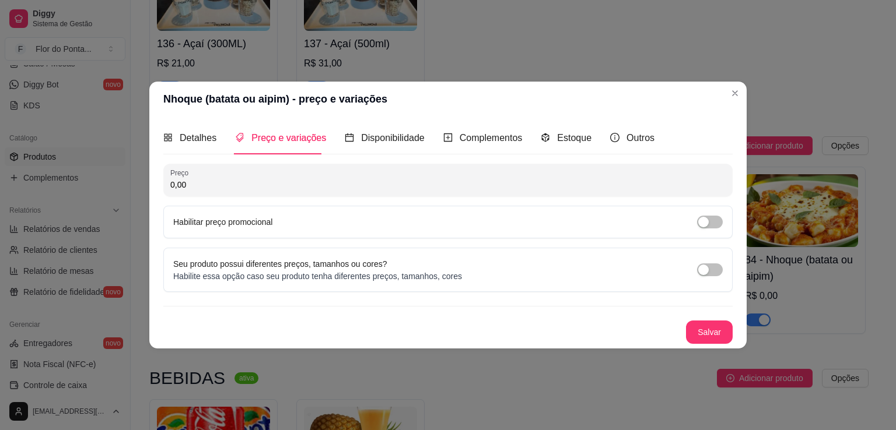
click at [341, 187] on input "0,00" at bounding box center [447, 185] width 555 height 12
type input "43,00"
click at [710, 338] on button "Salvar" at bounding box center [708, 332] width 45 height 23
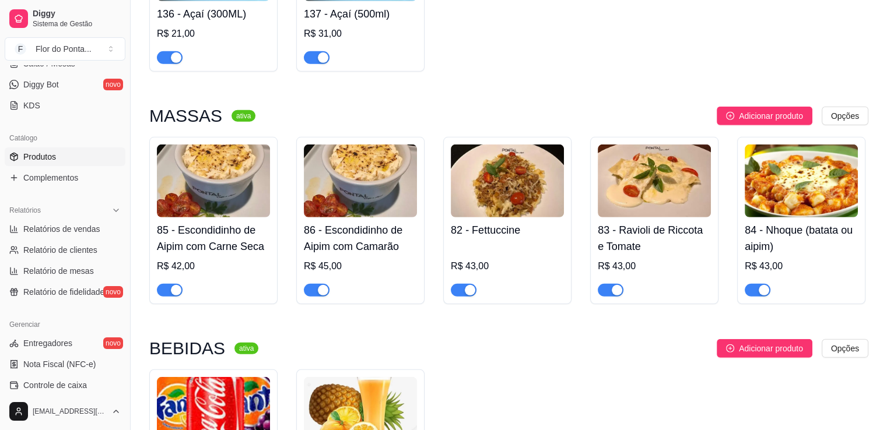
scroll to position [3405, 0]
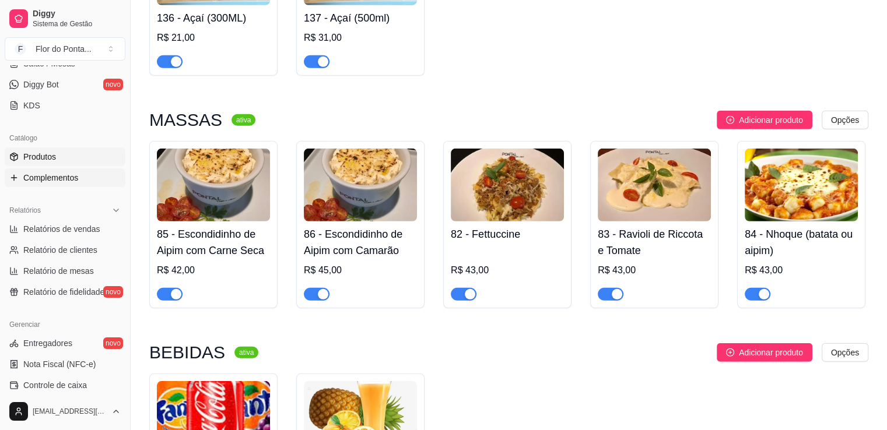
click at [39, 177] on span "Complementos" at bounding box center [50, 178] width 55 height 12
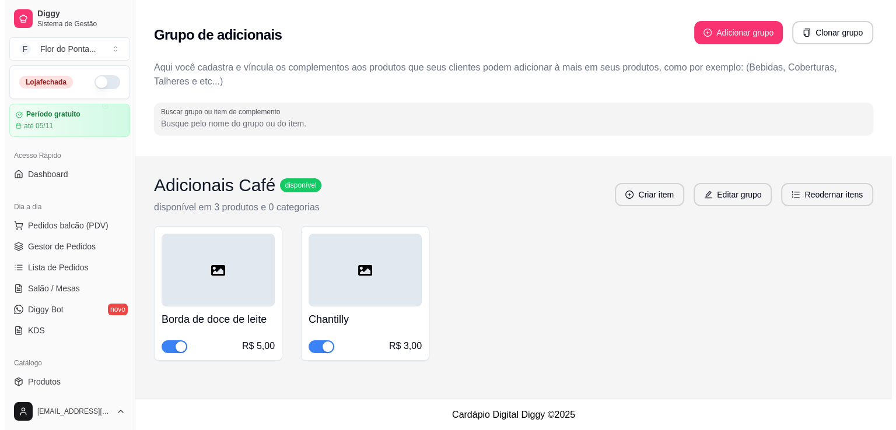
scroll to position [1, 0]
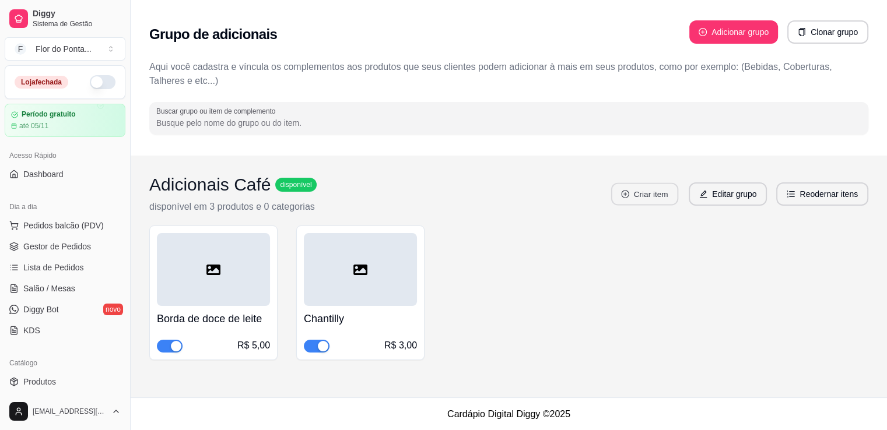
click at [659, 195] on button "Criar item" at bounding box center [644, 194] width 67 height 23
click at [713, 36] on button "Adicionar grupo" at bounding box center [733, 32] width 86 height 23
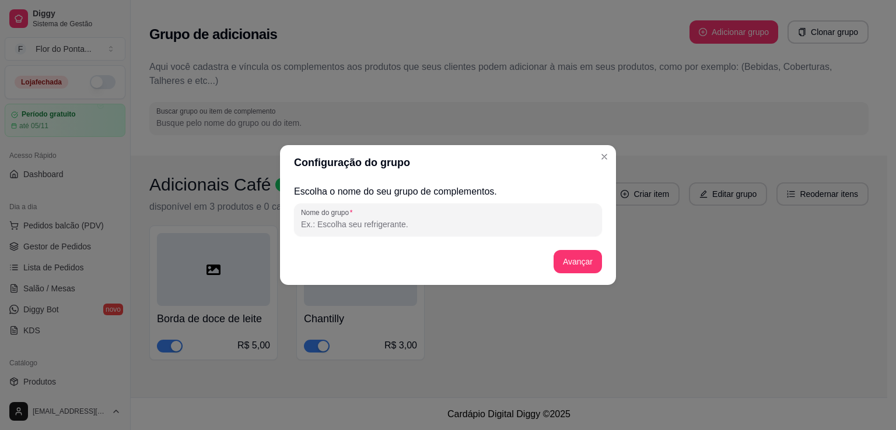
click at [350, 225] on input "Nome do grupo" at bounding box center [448, 225] width 294 height 12
type input "Acompanhamento Massas"
click at [567, 264] on button "Avançar" at bounding box center [577, 262] width 47 height 23
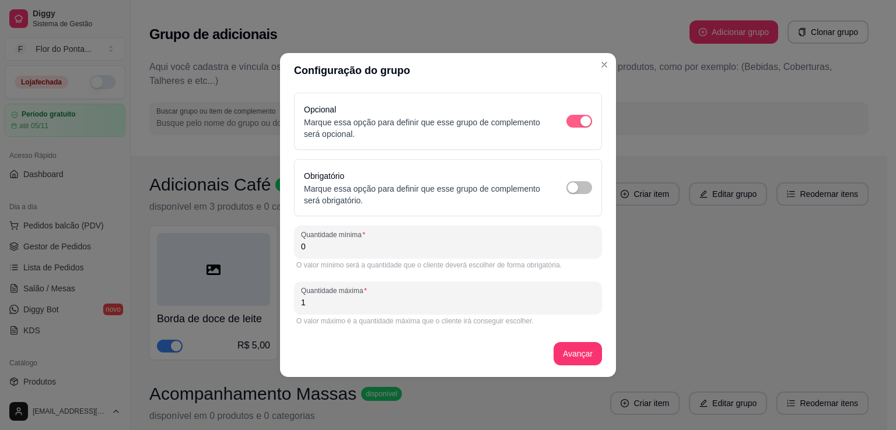
click at [577, 121] on button "button" at bounding box center [579, 121] width 26 height 13
click at [588, 122] on div "button" at bounding box center [585, 121] width 10 height 10
click at [578, 186] on button "button" at bounding box center [579, 187] width 26 height 13
click at [364, 250] on input "0" at bounding box center [448, 247] width 294 height 12
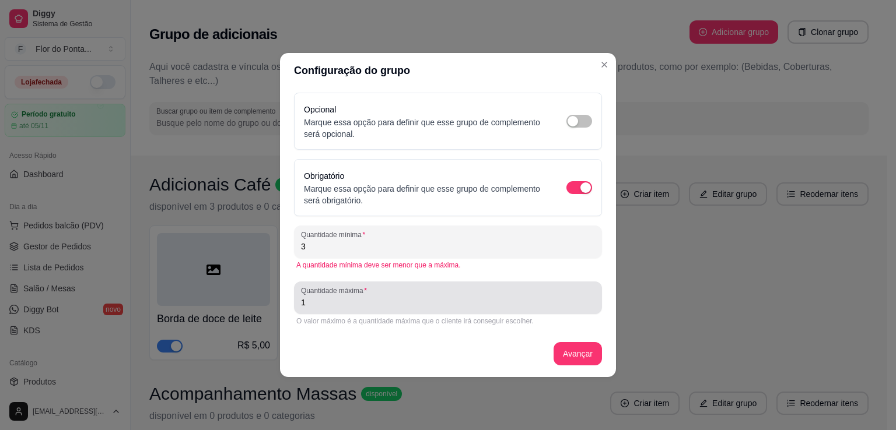
type input "3"
click at [372, 307] on input "1" at bounding box center [448, 303] width 294 height 12
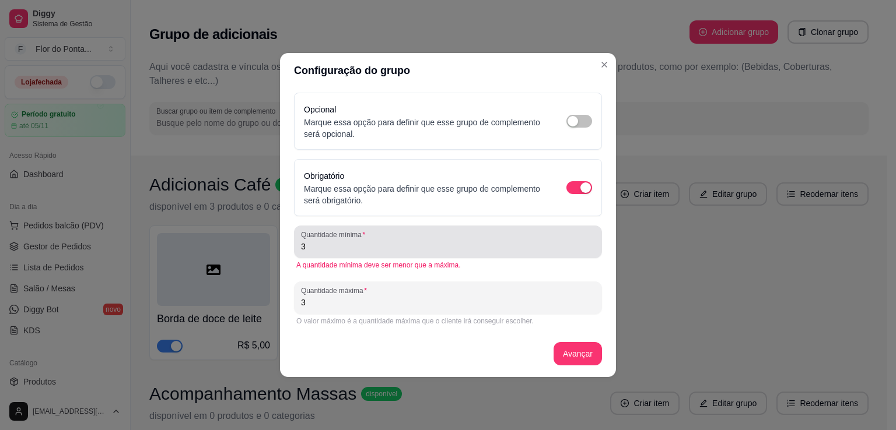
type input "3"
click at [403, 252] on div "3" at bounding box center [448, 241] width 294 height 23
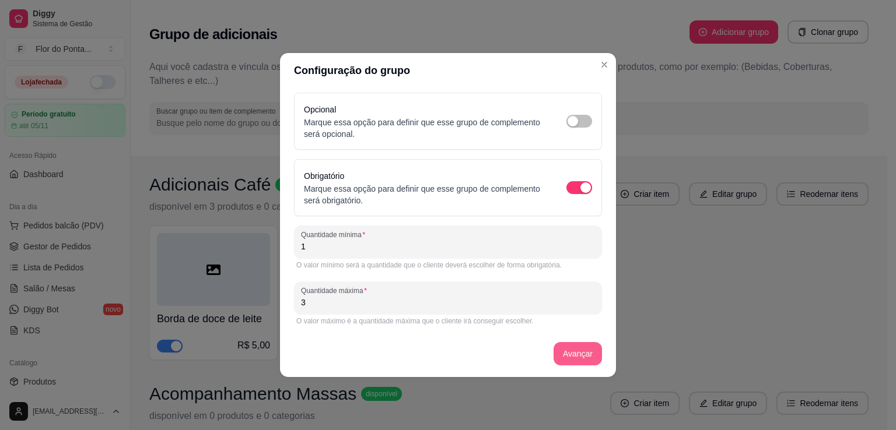
type input "1"
click at [587, 356] on button "Avançar" at bounding box center [577, 354] width 47 height 23
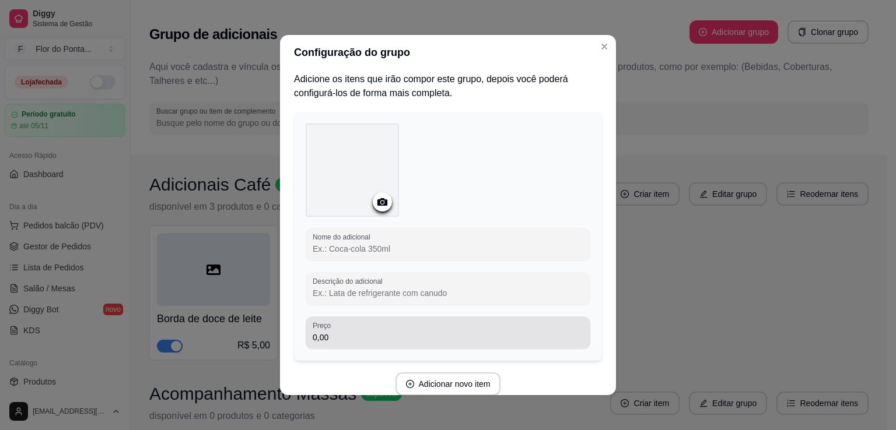
scroll to position [0, 0]
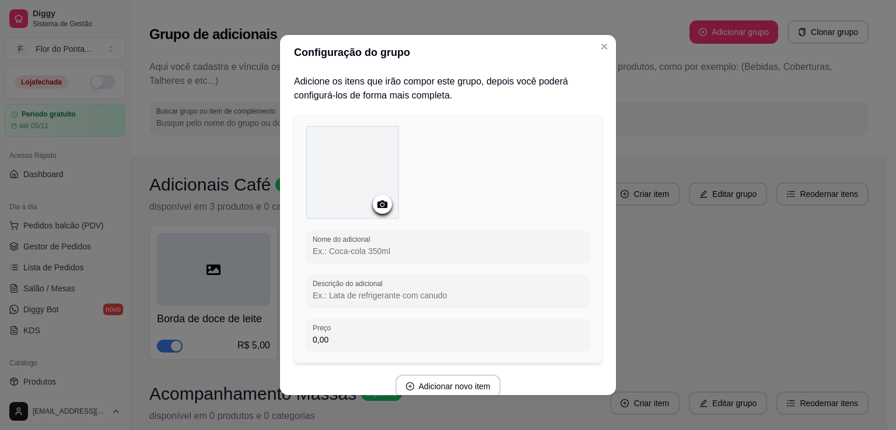
click at [377, 205] on icon at bounding box center [382, 205] width 10 height 8
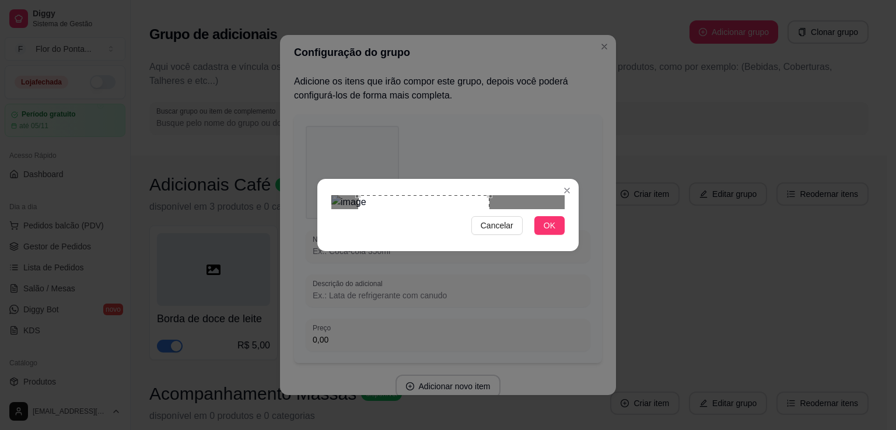
click at [438, 210] on div "Use the arrow keys to move the crop selection area" at bounding box center [423, 260] width 131 height 131
click at [444, 209] on div "Use the arrow keys to move the crop selection area" at bounding box center [426, 260] width 131 height 131
click at [551, 232] on span "OK" at bounding box center [549, 225] width 12 height 13
click at [553, 232] on span "OK" at bounding box center [549, 225] width 12 height 13
click at [550, 232] on span "OK" at bounding box center [549, 225] width 12 height 13
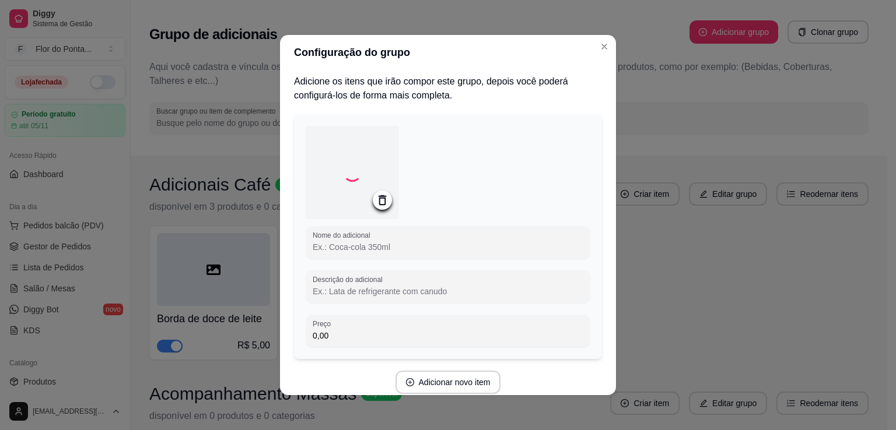
click at [396, 243] on input "Nome do adicional" at bounding box center [448, 247] width 271 height 12
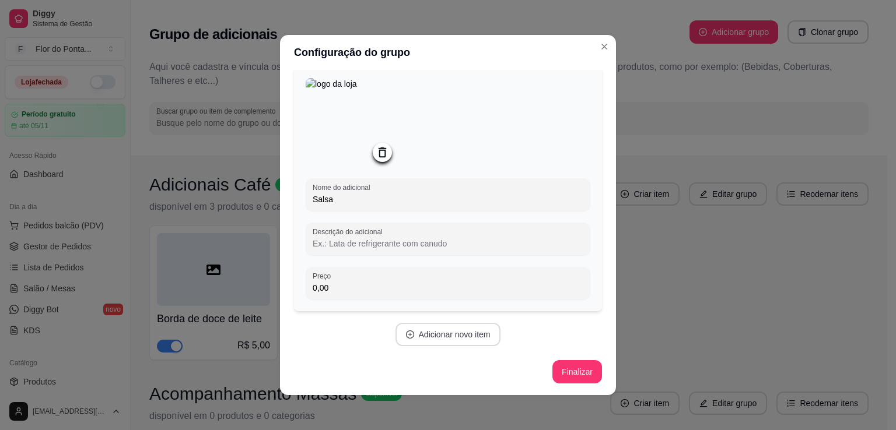
type input "Salsa"
click at [462, 339] on button "Adicionar novo item" at bounding box center [447, 335] width 103 height 23
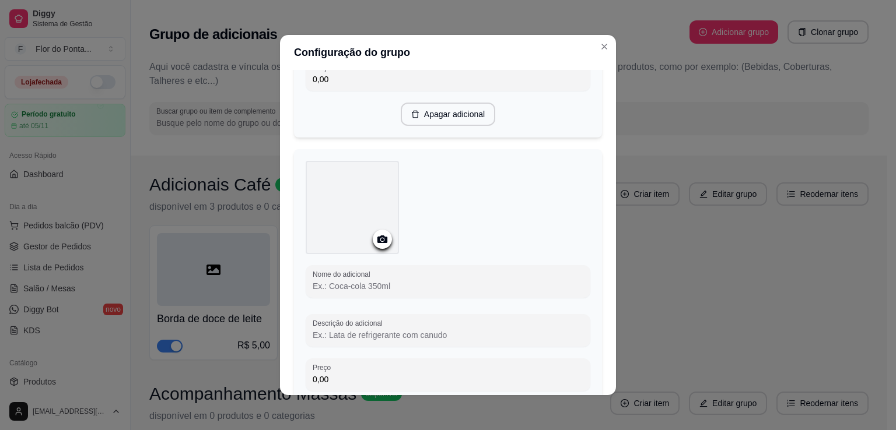
scroll to position [260, 0]
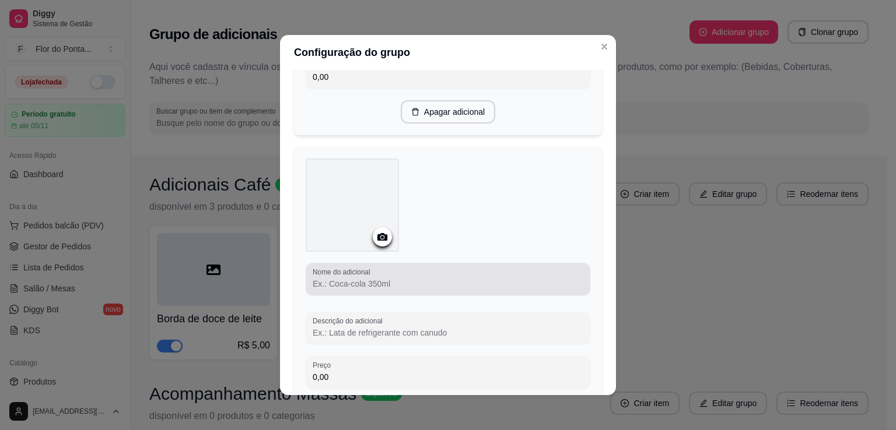
click at [394, 285] on input "Nome do adicional" at bounding box center [448, 284] width 271 height 12
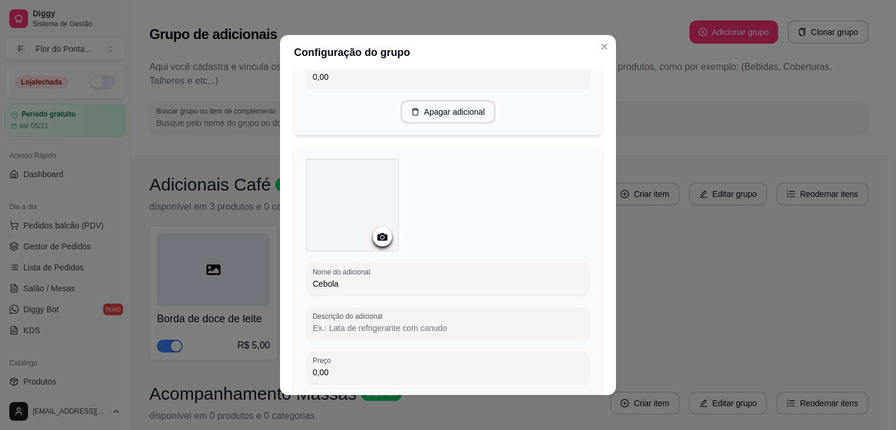
type input "Cebola"
click at [380, 236] on icon at bounding box center [382, 237] width 10 height 8
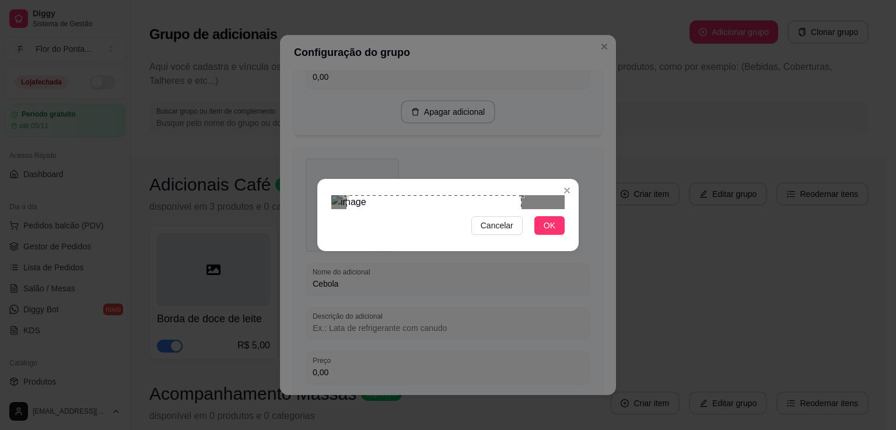
click at [433, 201] on div "Use the arrow keys to move the crop selection area" at bounding box center [433, 282] width 175 height 175
click at [549, 232] on span "OK" at bounding box center [549, 225] width 12 height 13
click at [550, 232] on span "OK" at bounding box center [549, 225] width 12 height 13
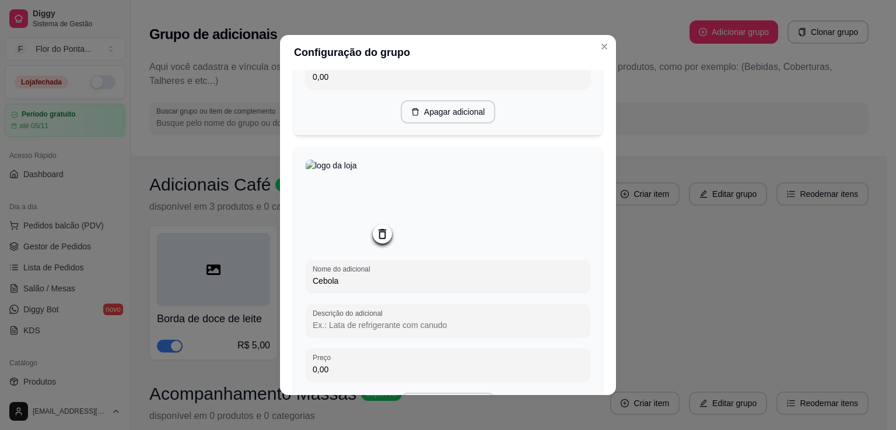
scroll to position [381, 0]
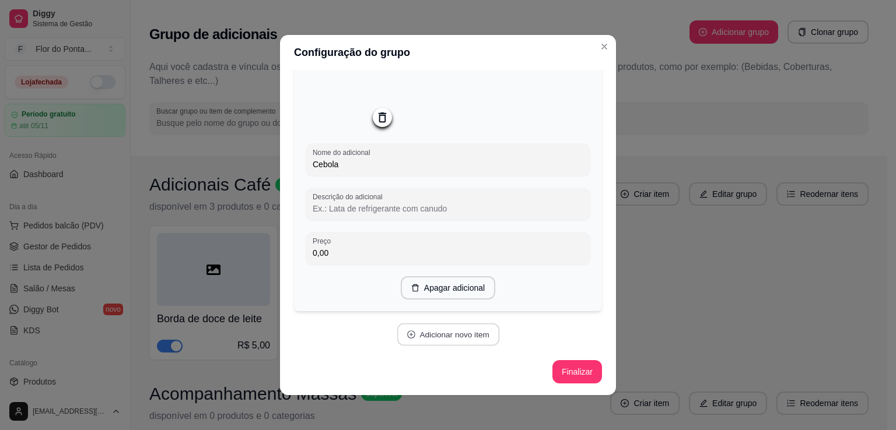
click at [446, 339] on button "Adicionar novo item" at bounding box center [447, 335] width 103 height 23
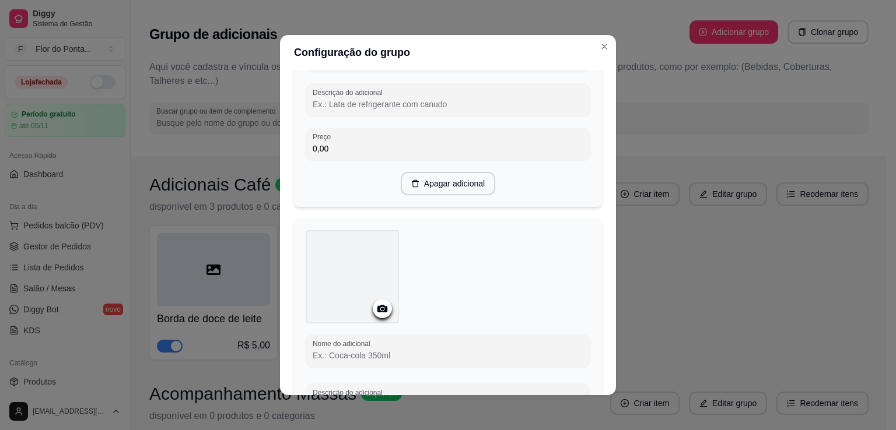
scroll to position [506, 0]
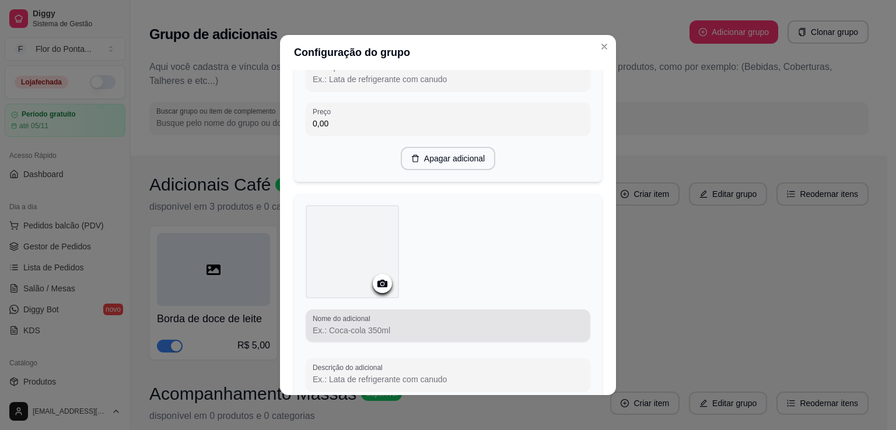
click at [359, 332] on input "Nome do adicional" at bounding box center [448, 331] width 271 height 12
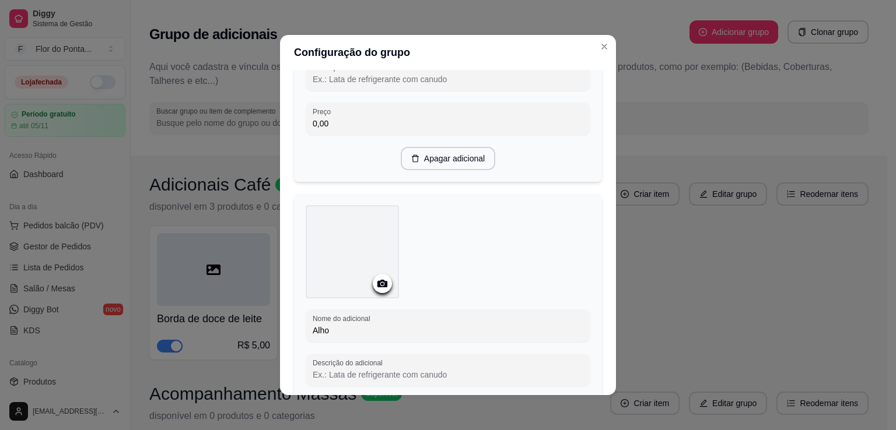
type input "Alho"
click at [376, 290] on icon at bounding box center [382, 283] width 13 height 13
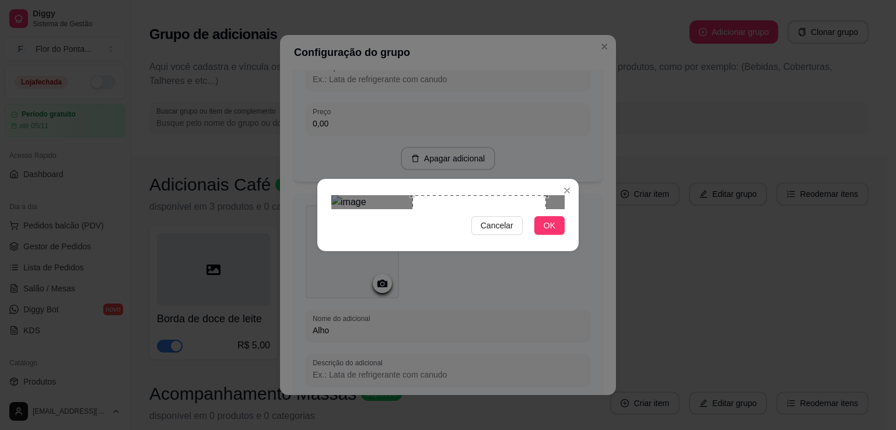
click at [464, 195] on div "Use the arrow keys to move the crop selection area" at bounding box center [479, 262] width 134 height 134
click at [552, 232] on span "OK" at bounding box center [549, 225] width 12 height 13
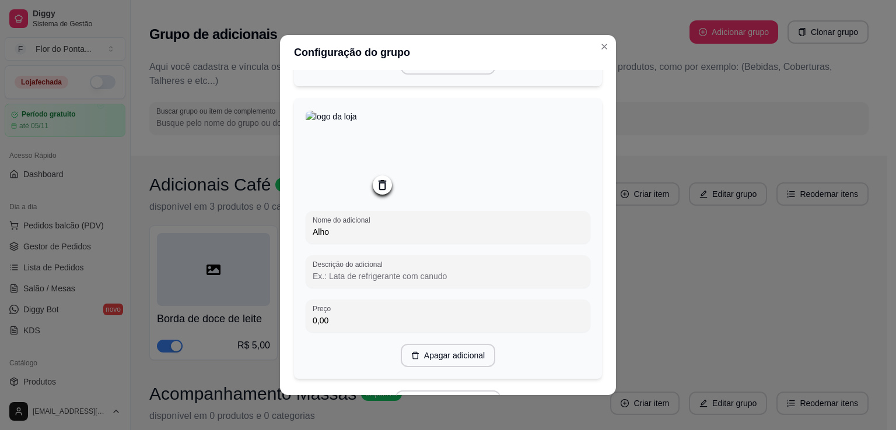
scroll to position [676, 0]
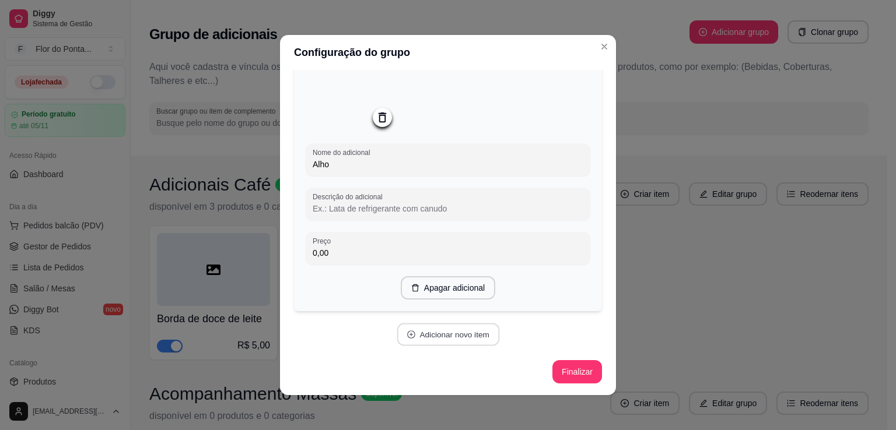
click at [464, 339] on button "Adicionar novo item" at bounding box center [447, 335] width 103 height 23
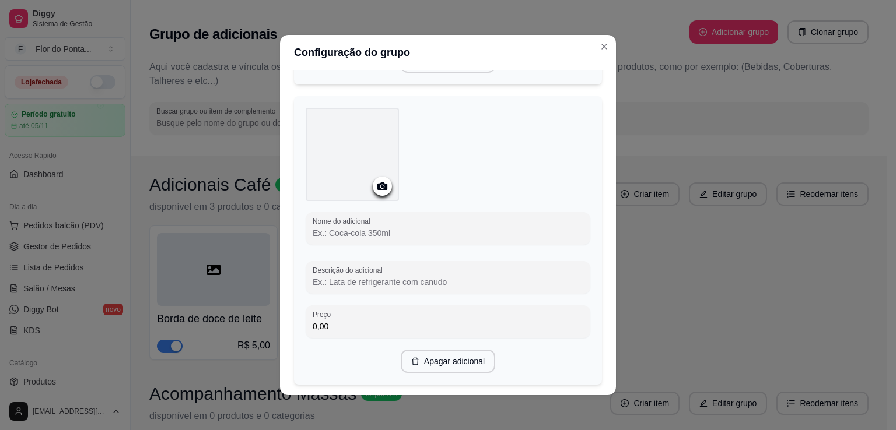
scroll to position [912, 0]
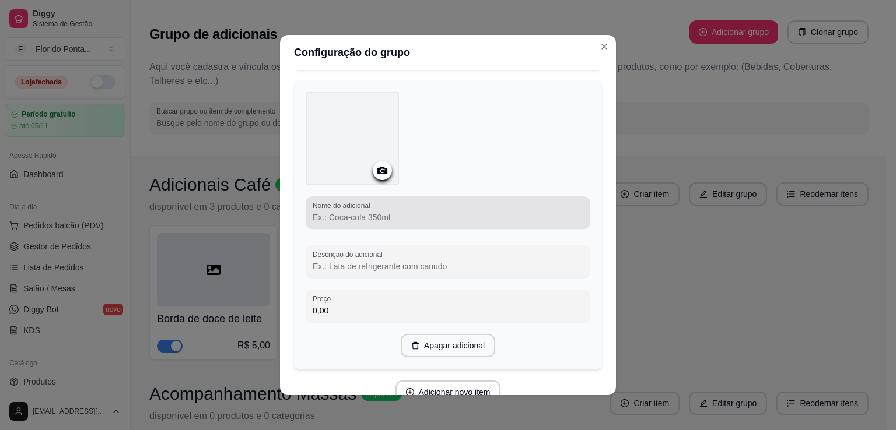
click at [399, 216] on div at bounding box center [448, 212] width 271 height 23
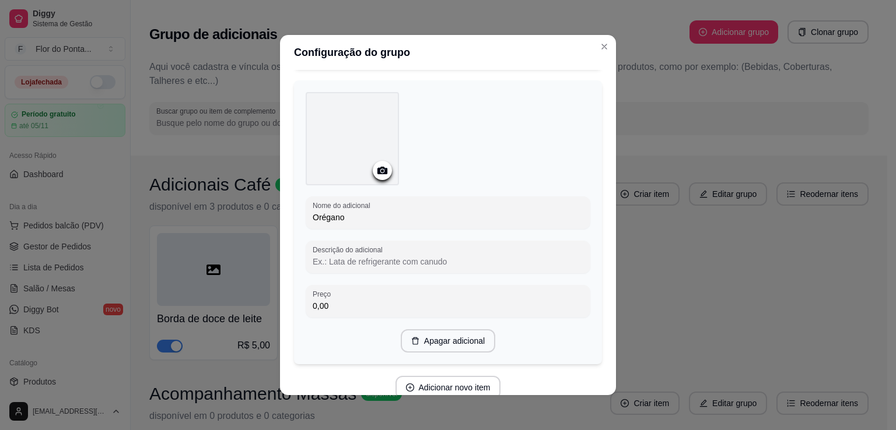
type input "Orégano"
click at [378, 175] on icon at bounding box center [382, 170] width 13 height 13
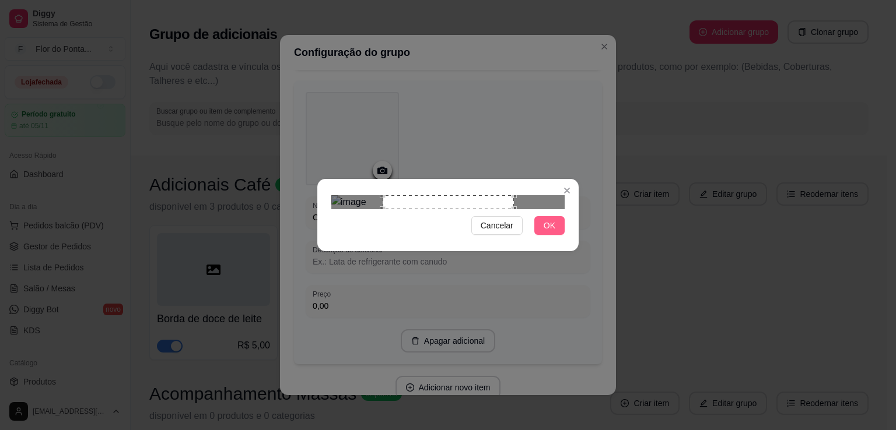
click at [555, 235] on button "OK" at bounding box center [549, 225] width 30 height 19
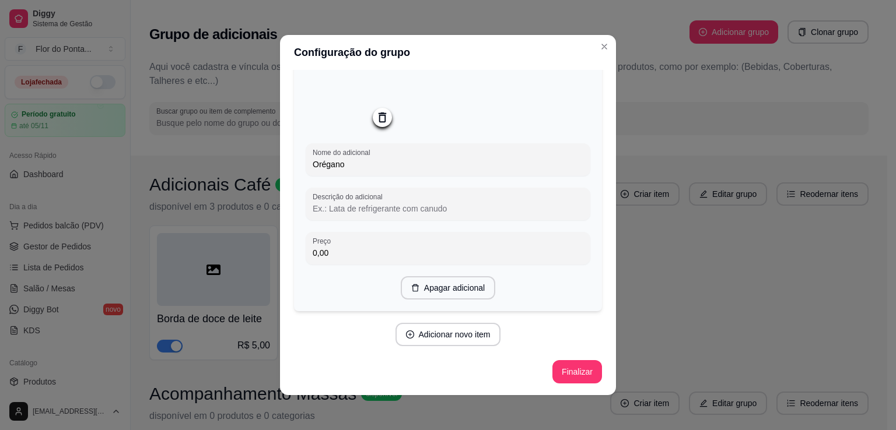
scroll to position [2, 0]
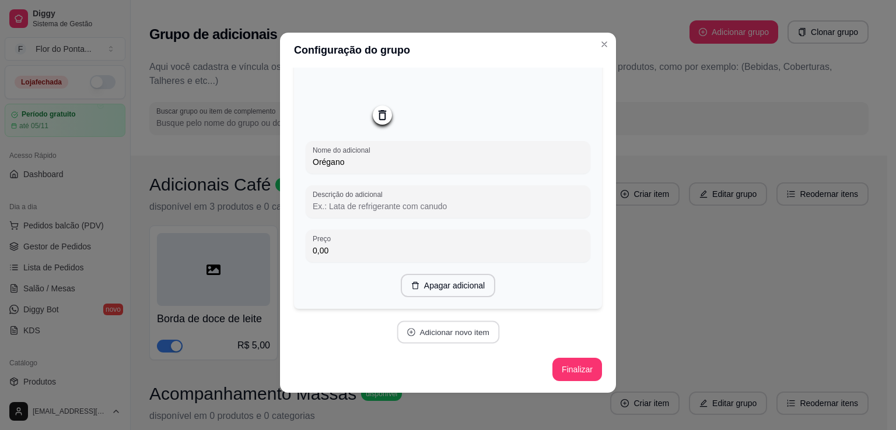
click at [451, 334] on button "Adicionar novo item" at bounding box center [447, 332] width 103 height 23
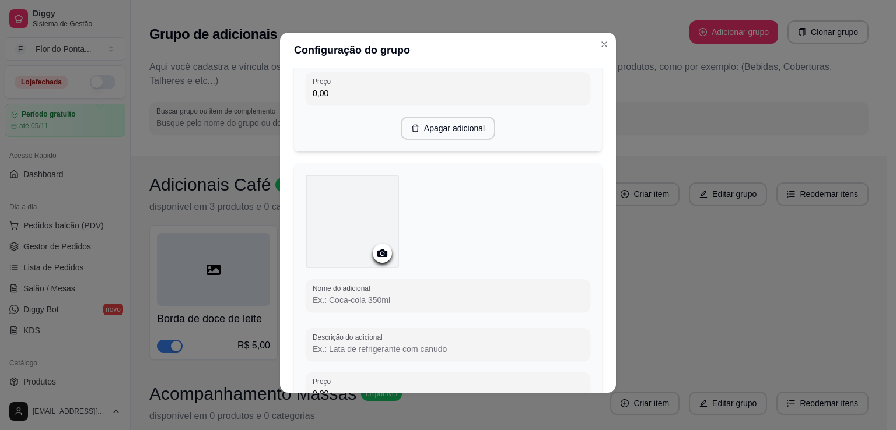
scroll to position [1120, 0]
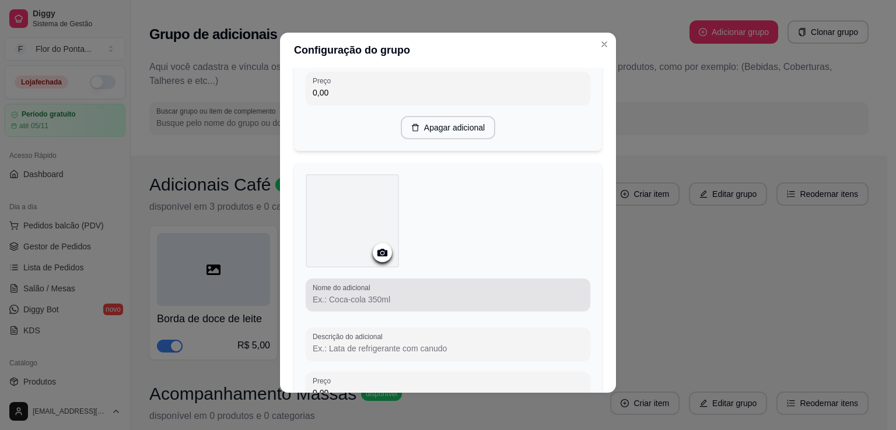
click at [404, 306] on input "Nome do adicional" at bounding box center [448, 300] width 271 height 12
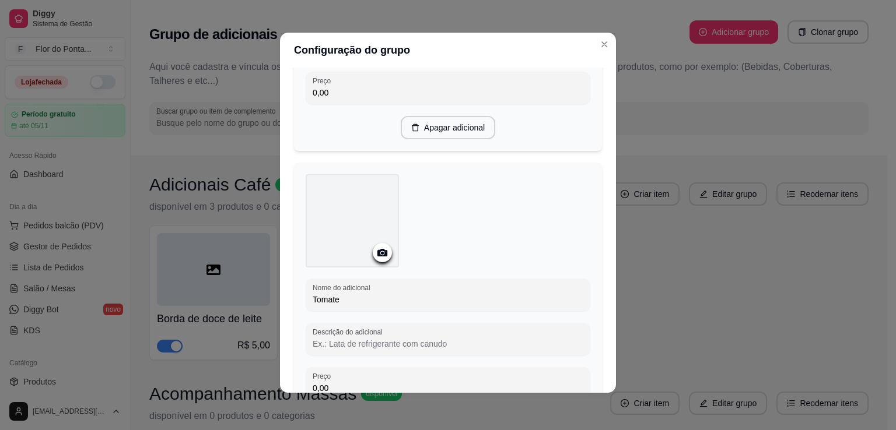
type input "Tomate"
click at [380, 257] on icon at bounding box center [382, 253] width 10 height 8
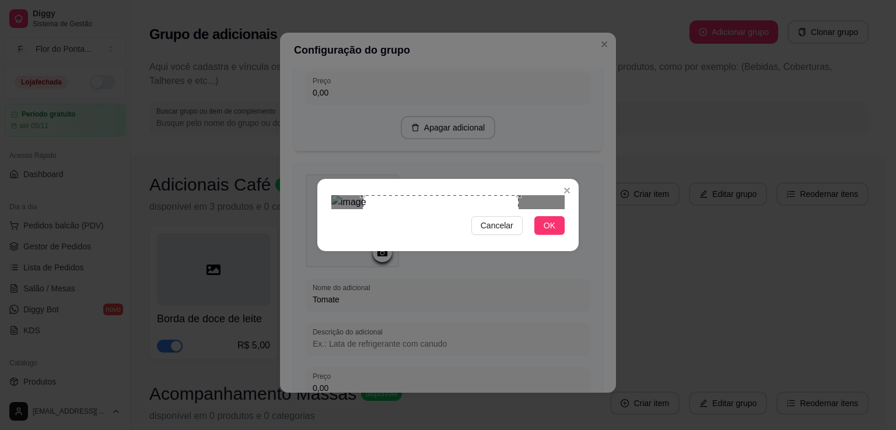
click at [438, 206] on div "Use the arrow keys to move the crop selection area" at bounding box center [441, 273] width 156 height 156
click at [553, 232] on span "OK" at bounding box center [549, 225] width 12 height 13
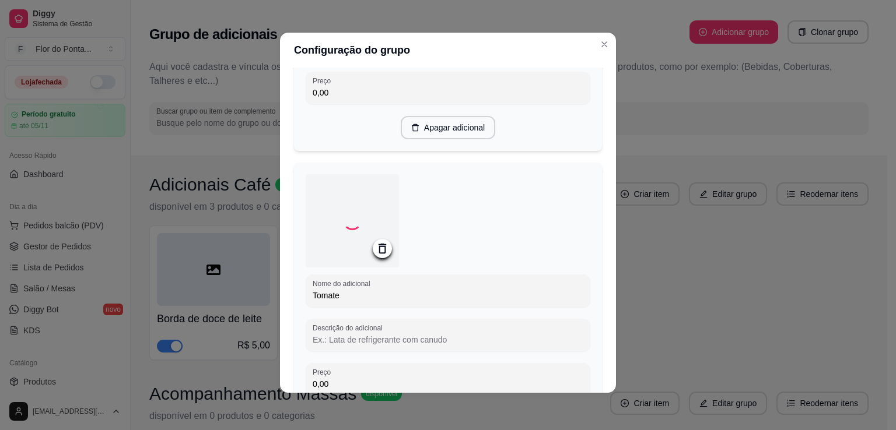
scroll to position [1265, 0]
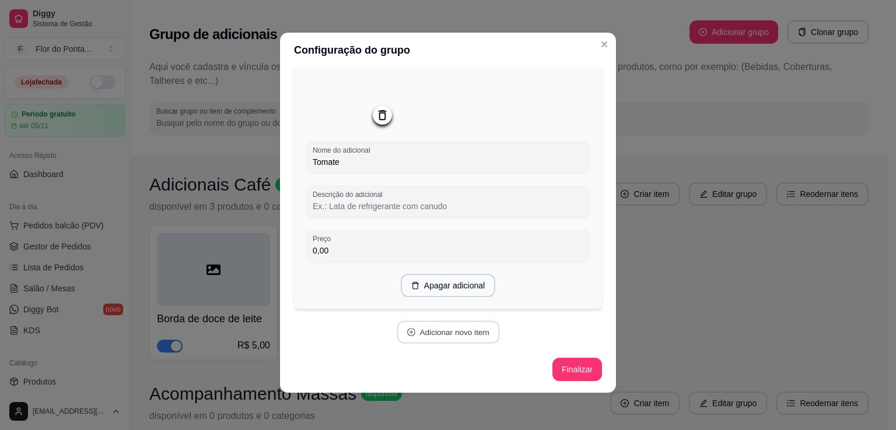
click at [465, 333] on button "Adicionar novo item" at bounding box center [447, 332] width 103 height 23
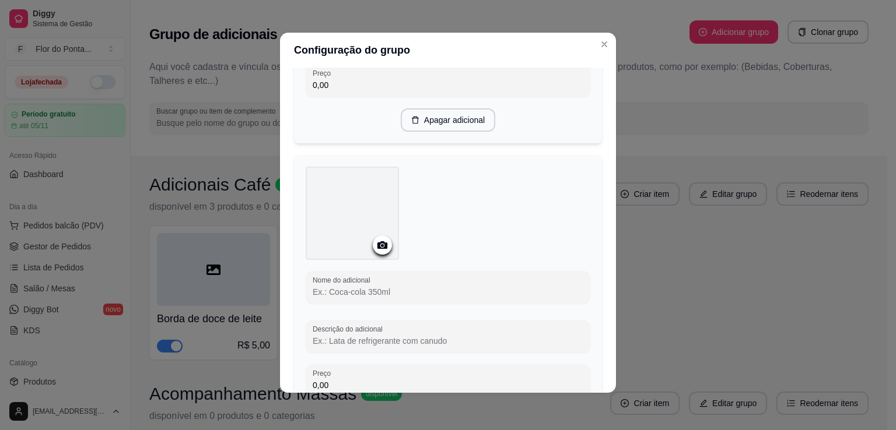
scroll to position [1421, 0]
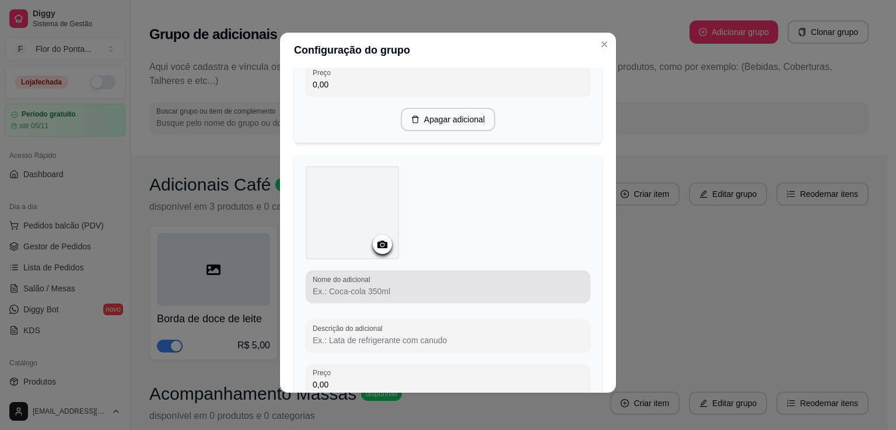
click at [373, 293] on div at bounding box center [448, 286] width 271 height 23
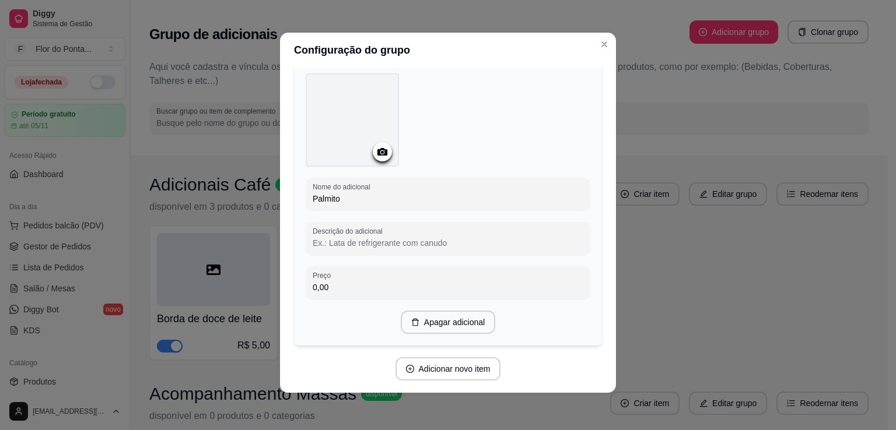
scroll to position [1514, 0]
type input "Palmito"
click at [378, 155] on icon at bounding box center [382, 152] width 10 height 8
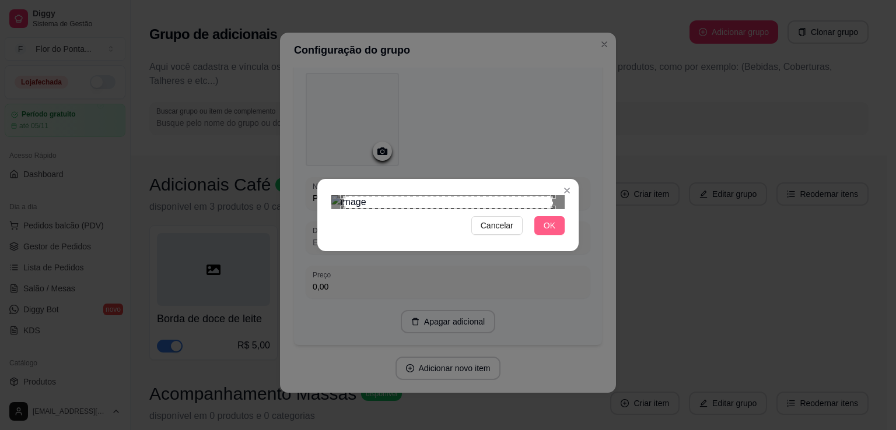
click at [555, 232] on span "OK" at bounding box center [549, 225] width 12 height 13
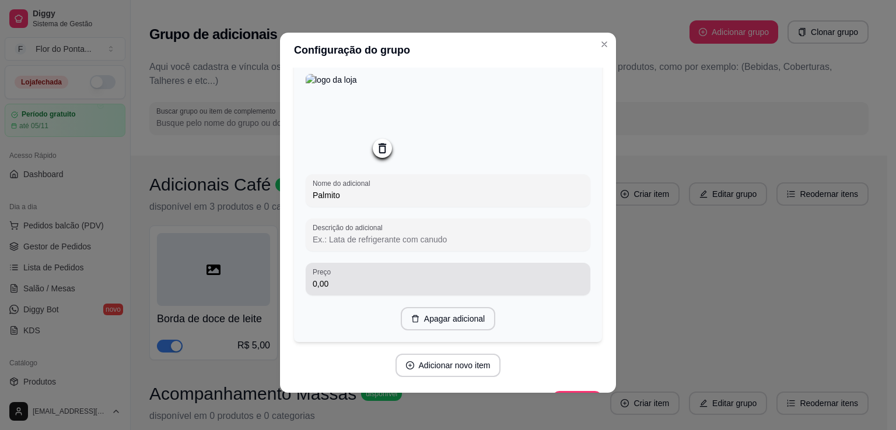
scroll to position [1560, 0]
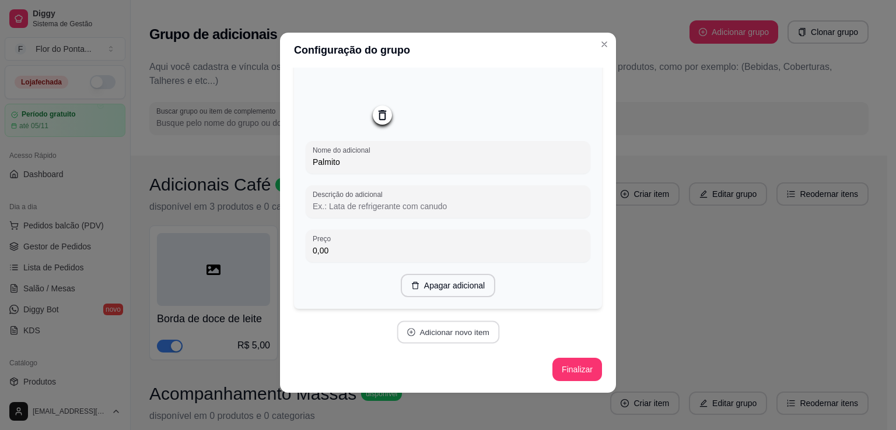
click at [444, 336] on button "Adicionar novo item" at bounding box center [447, 332] width 103 height 23
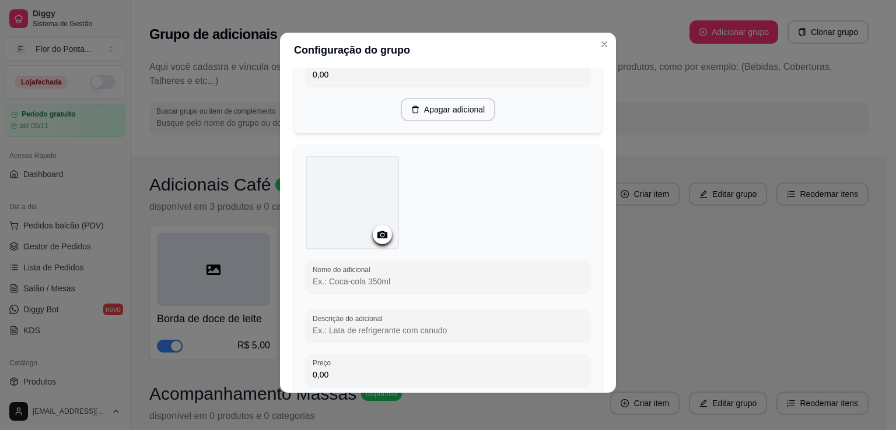
scroll to position [1724, 0]
click at [357, 287] on input "Nome do adicional" at bounding box center [448, 282] width 271 height 12
type input "Bacon"
click at [373, 244] on div at bounding box center [382, 234] width 19 height 19
click at [378, 238] on icon at bounding box center [382, 235] width 10 height 8
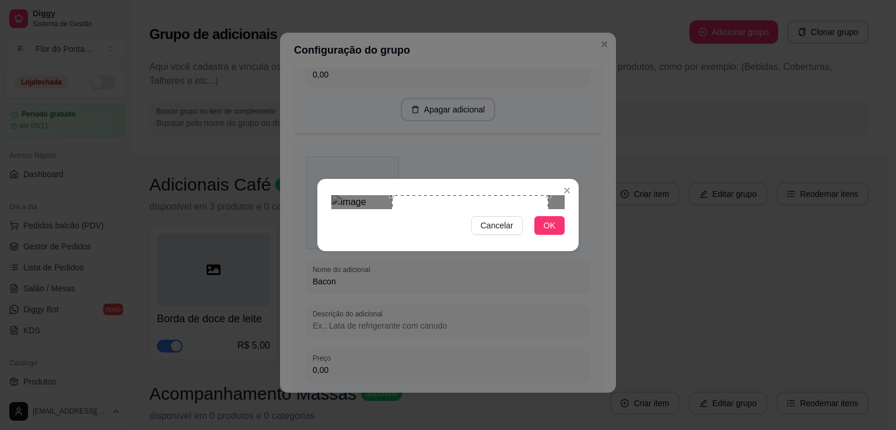
click at [510, 202] on div "Use the arrow keys to move the crop selection area" at bounding box center [470, 273] width 156 height 156
click at [552, 232] on span "OK" at bounding box center [549, 225] width 12 height 13
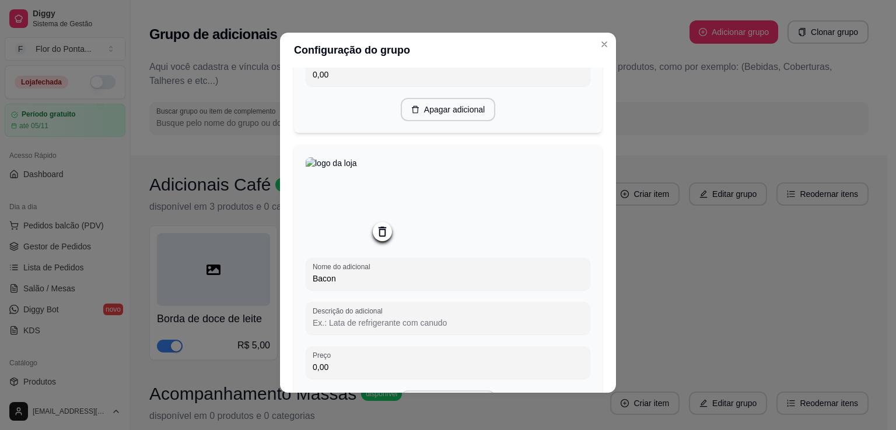
scroll to position [1855, 0]
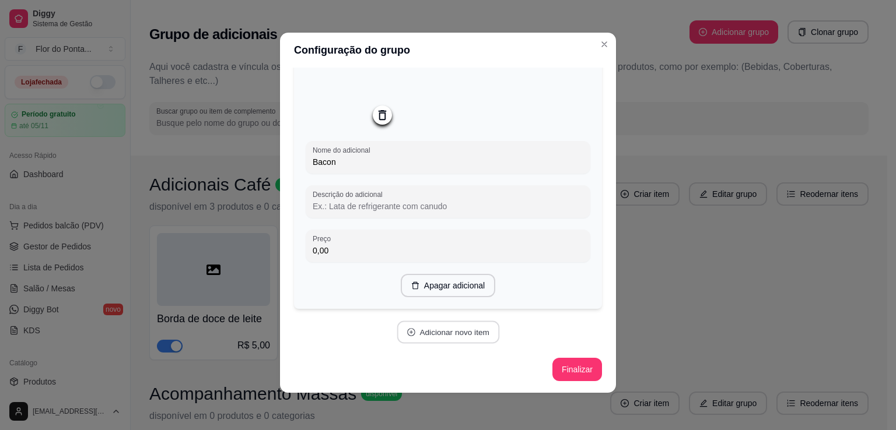
click at [443, 332] on button "Adicionar novo item" at bounding box center [447, 332] width 103 height 23
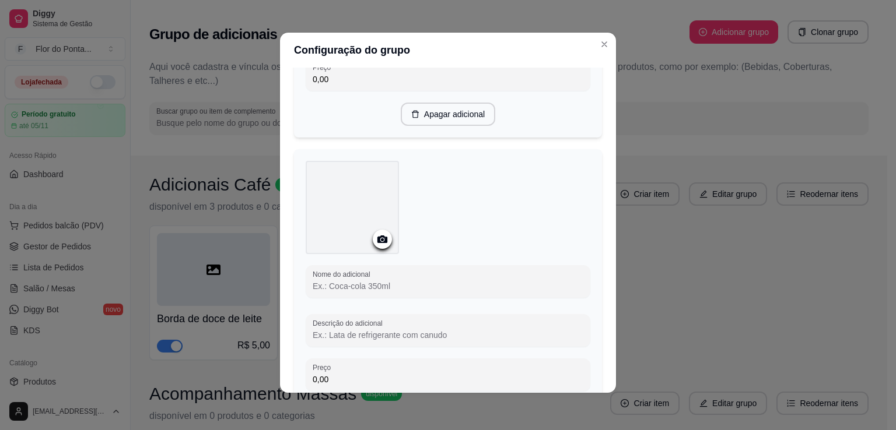
scroll to position [2013, 0]
click at [403, 291] on input "Nome do adicional" at bounding box center [448, 285] width 271 height 12
type input "Calabresa"
click at [376, 245] on icon at bounding box center [382, 237] width 13 height 13
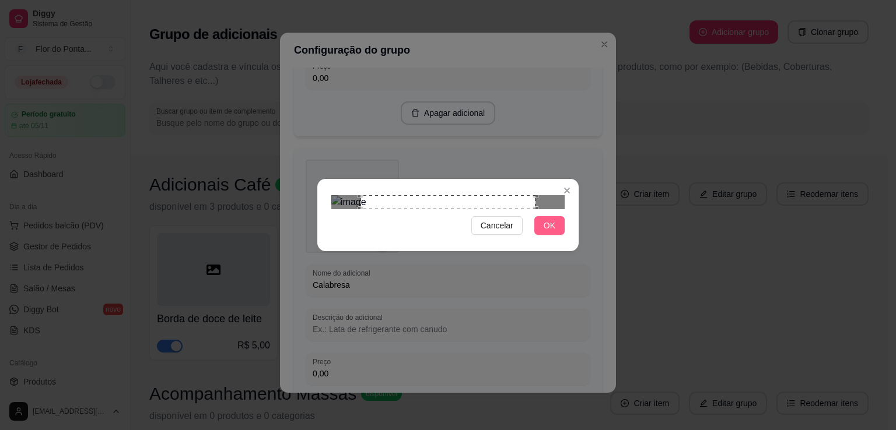
click at [552, 232] on span "OK" at bounding box center [549, 225] width 12 height 13
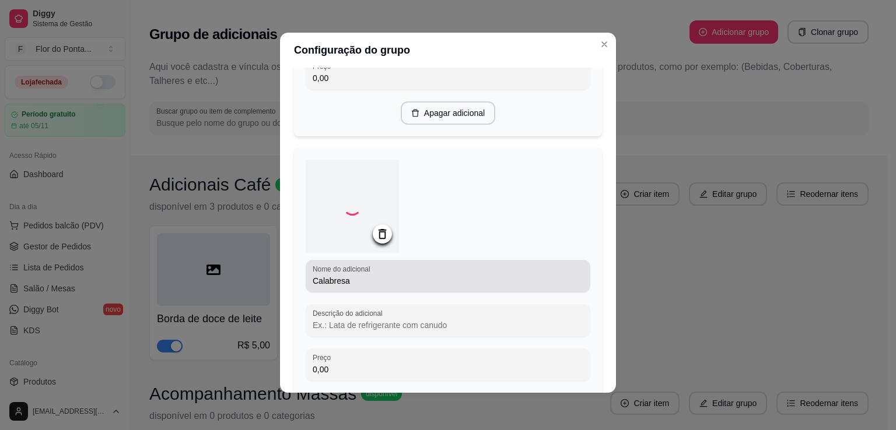
scroll to position [2146, 0]
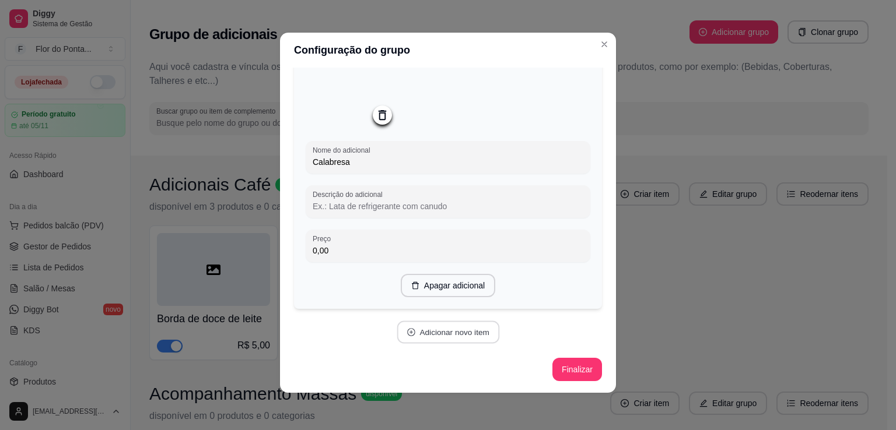
click at [471, 338] on button "Adicionar novo item" at bounding box center [447, 332] width 103 height 23
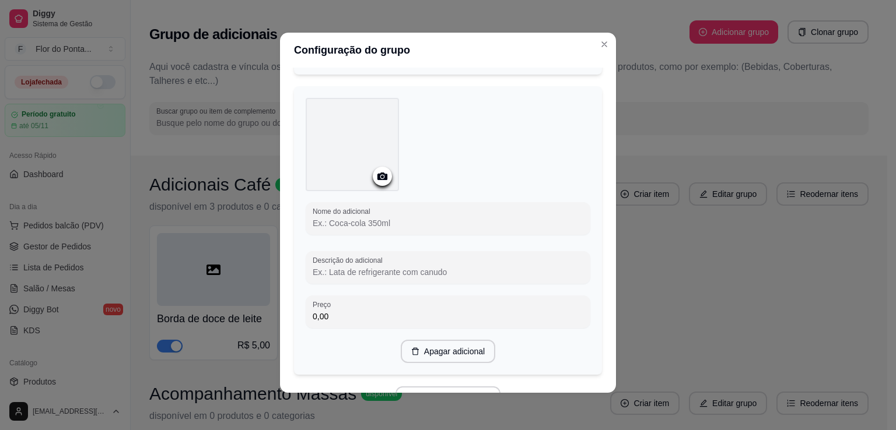
scroll to position [2379, 0]
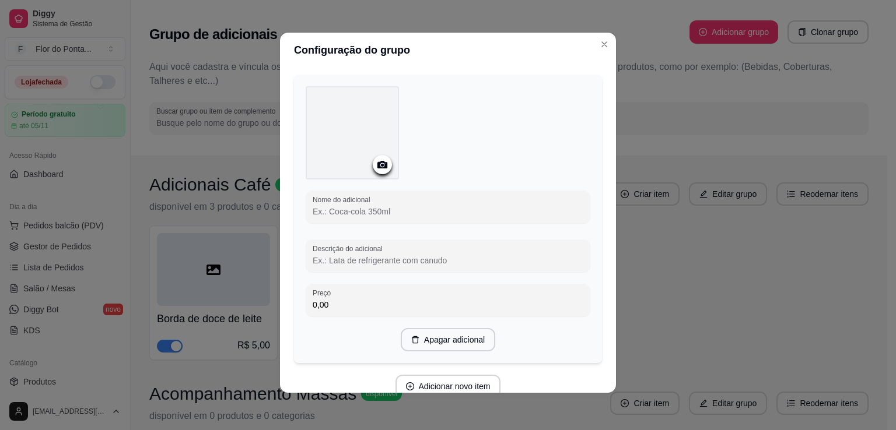
click at [360, 217] on input "Nome do adicional" at bounding box center [448, 212] width 271 height 12
type input "Alho Poró"
click at [377, 169] on icon at bounding box center [382, 165] width 10 height 8
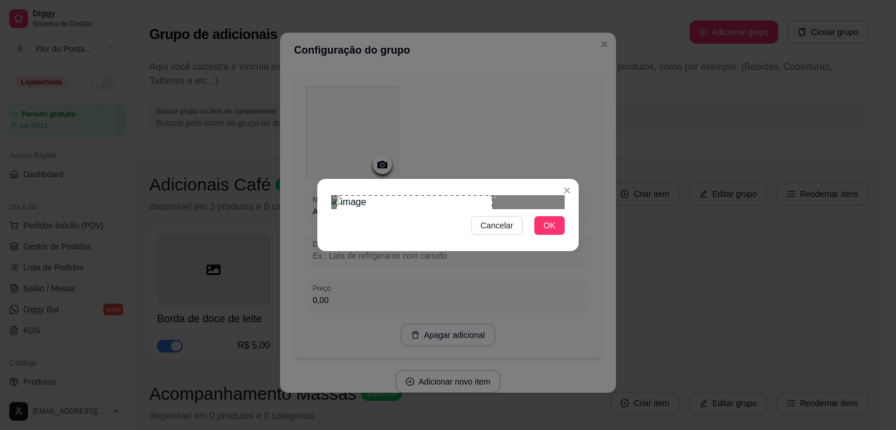
click at [441, 206] on div "Use the arrow keys to move the crop selection area" at bounding box center [414, 273] width 156 height 156
click at [462, 208] on div "Use the arrow keys to move the crop selection area" at bounding box center [434, 273] width 156 height 156
click at [549, 232] on span "OK" at bounding box center [549, 225] width 12 height 13
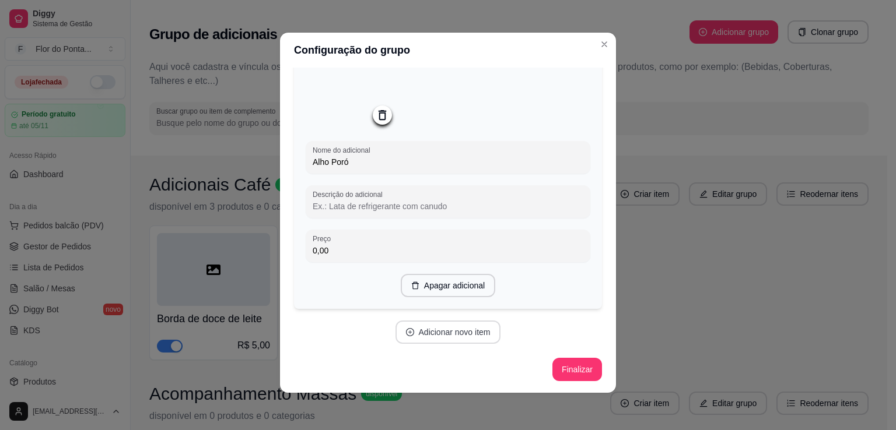
scroll to position [2444, 0]
click at [439, 336] on button "Adicionar novo item" at bounding box center [447, 332] width 103 height 23
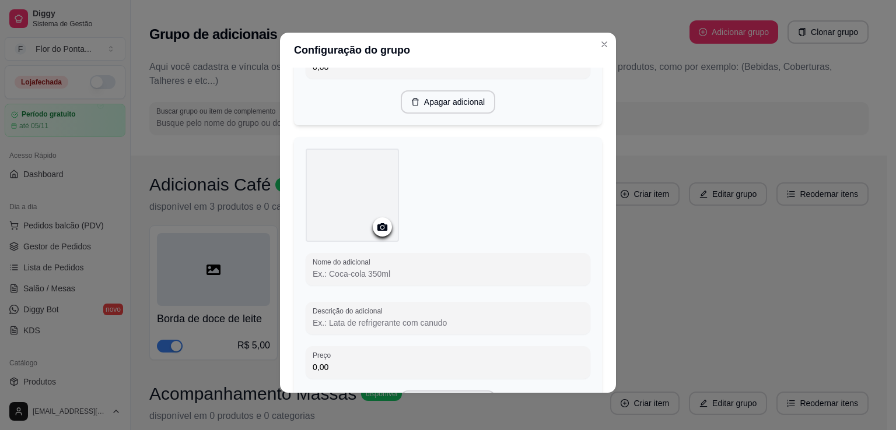
scroll to position [2612, 0]
click at [366, 278] on input "Nome do adicional" at bounding box center [448, 272] width 271 height 12
type input "Azeitona"
click at [387, 234] on div at bounding box center [382, 224] width 19 height 19
click at [380, 229] on icon at bounding box center [382, 225] width 10 height 8
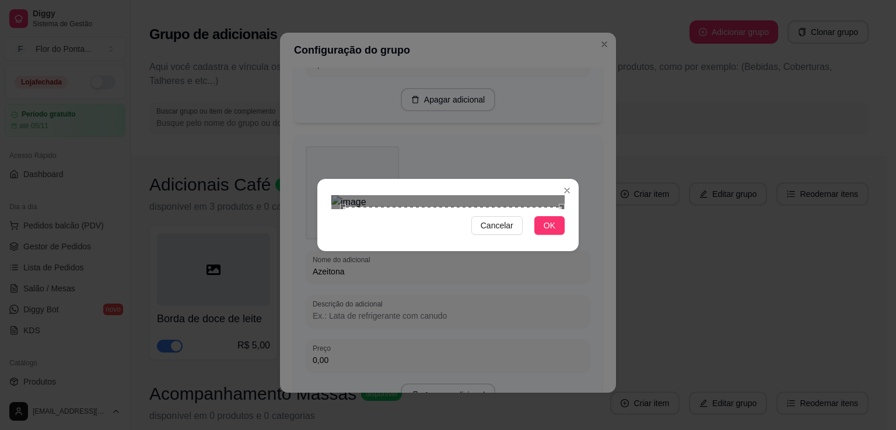
click at [563, 240] on div "Cancelar OK" at bounding box center [447, 215] width 261 height 49
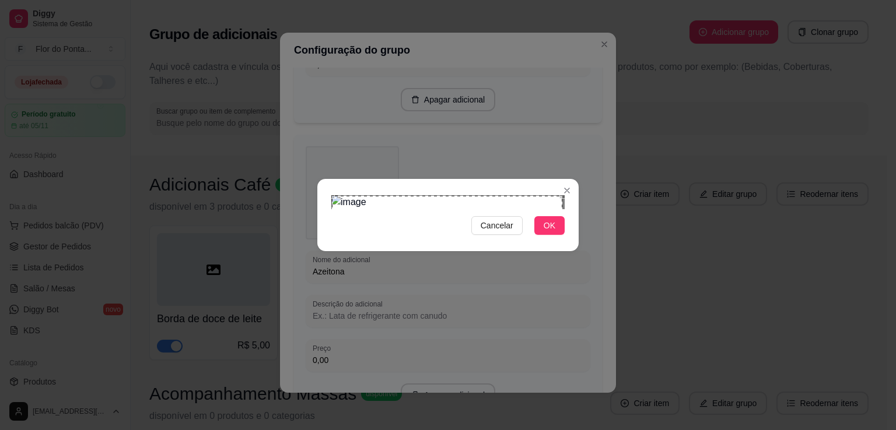
click at [332, 196] on div "Use the arrow keys to move the crop selection area" at bounding box center [447, 311] width 230 height 230
click at [549, 232] on span "OK" at bounding box center [549, 225] width 12 height 13
click at [557, 235] on button "OK" at bounding box center [549, 225] width 30 height 19
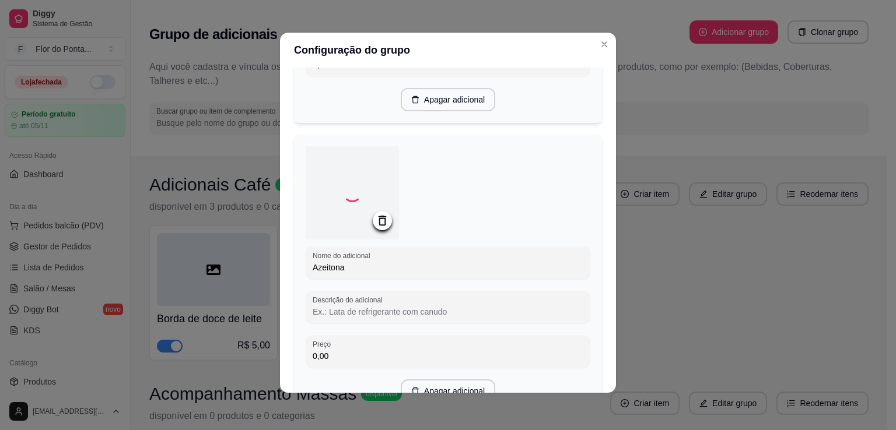
scroll to position [2736, 0]
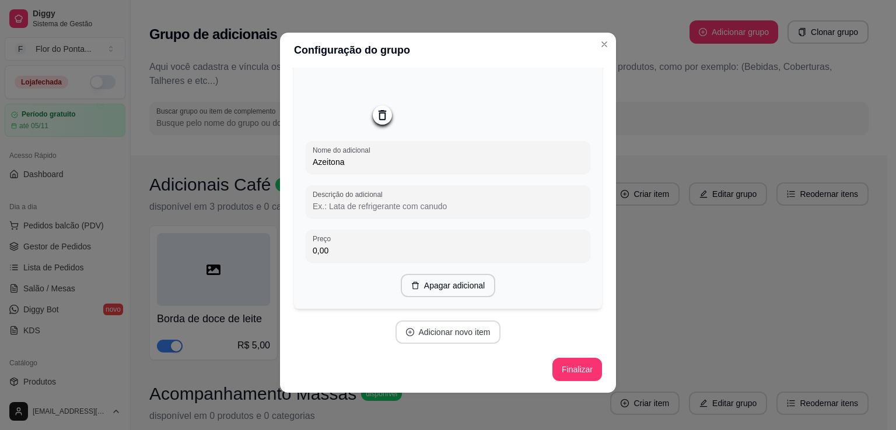
click at [448, 340] on button "Adicionar novo item" at bounding box center [448, 332] width 106 height 23
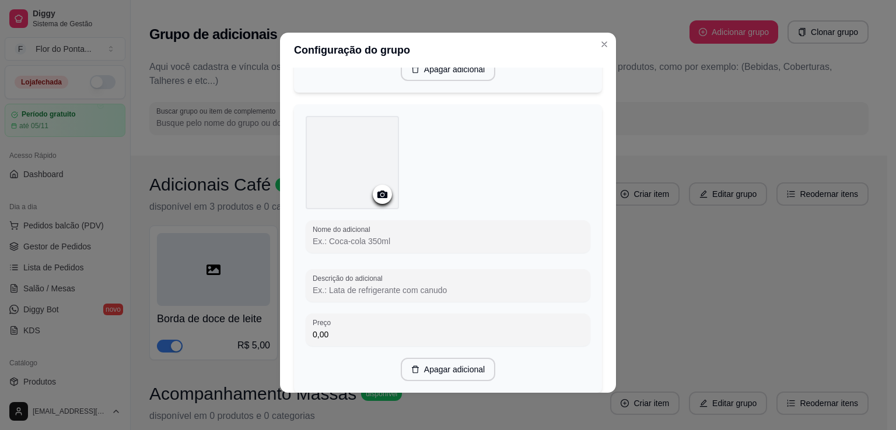
scroll to position [2939, 0]
click at [388, 292] on input "Descrição do adicional" at bounding box center [448, 286] width 271 height 12
click at [369, 254] on div at bounding box center [448, 251] width 285 height 5
click at [397, 243] on input "Nome do adicional" at bounding box center [448, 237] width 271 height 12
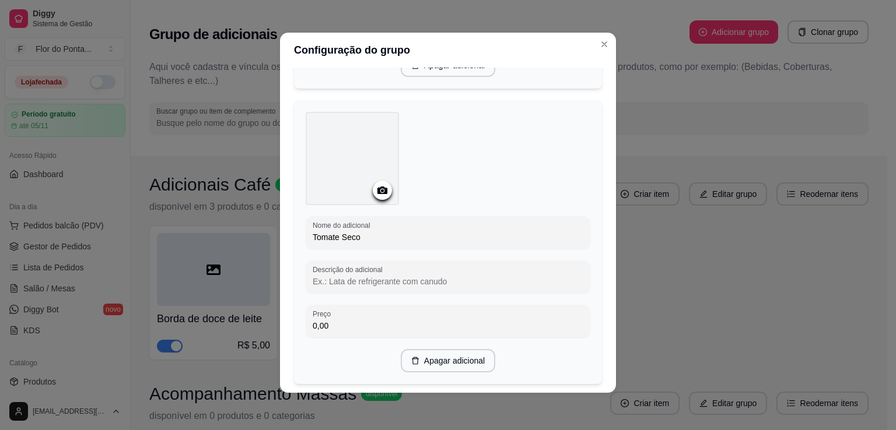
type input "Tomate Seco"
click at [376, 197] on icon at bounding box center [382, 190] width 13 height 13
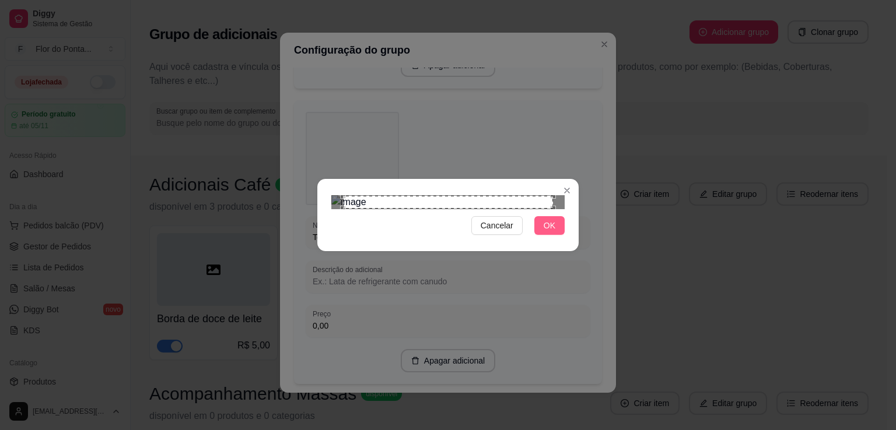
click at [552, 232] on span "OK" at bounding box center [549, 225] width 12 height 13
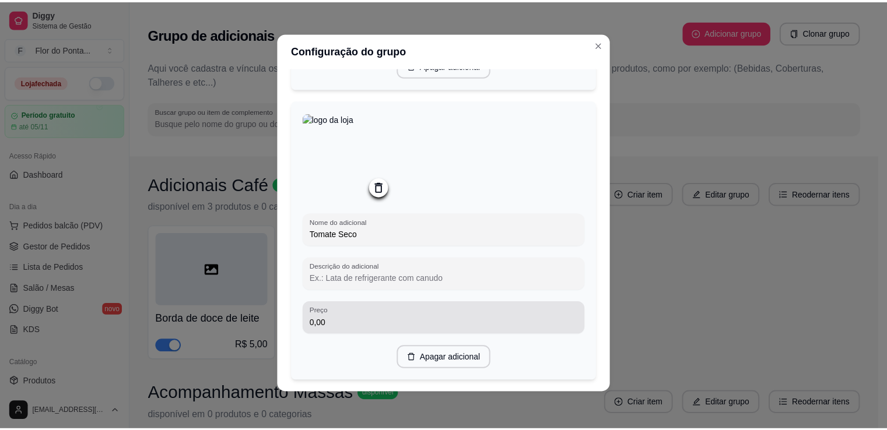
scroll to position [3034, 0]
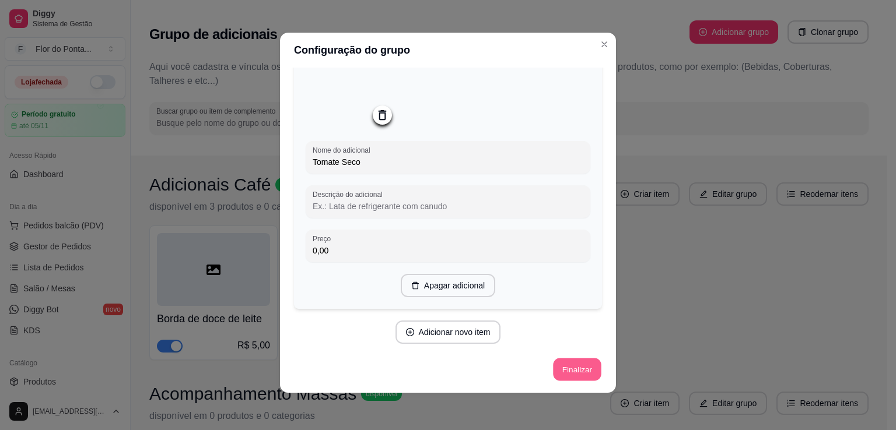
click at [564, 370] on button "Finalizar" at bounding box center [577, 370] width 48 height 23
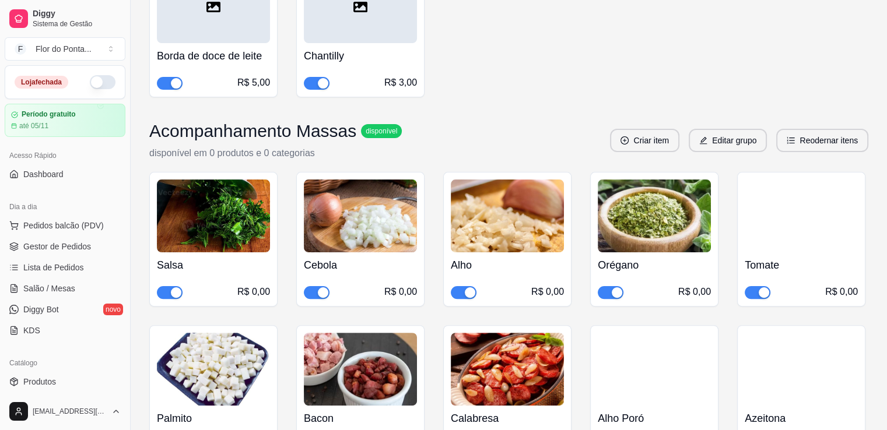
scroll to position [261, 0]
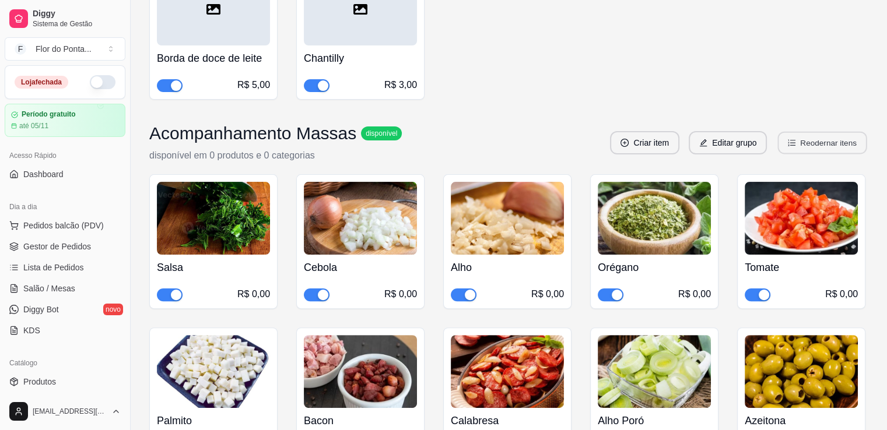
click at [849, 138] on button "Reodernar itens" at bounding box center [822, 143] width 89 height 23
click at [741, 143] on button "Editar grupo" at bounding box center [728, 143] width 76 height 23
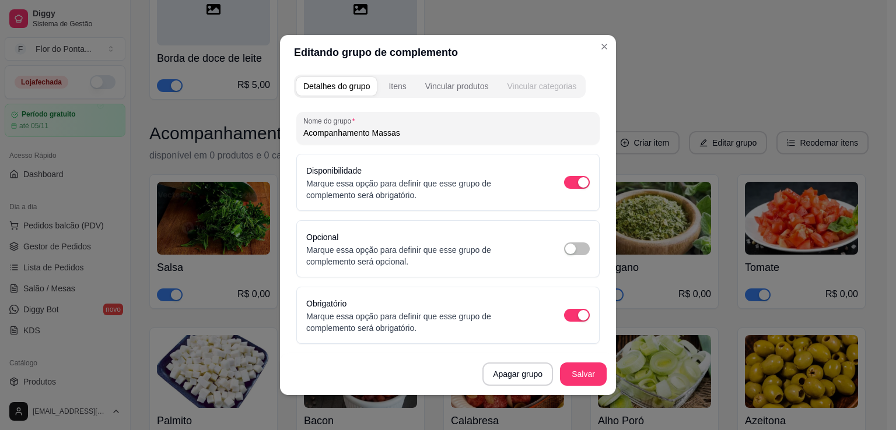
click at [527, 89] on div "Vincular categorias" at bounding box center [541, 86] width 69 height 12
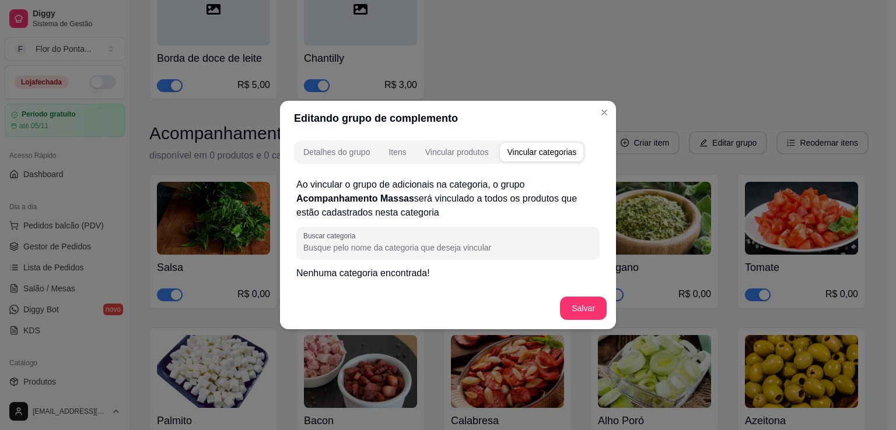
click at [436, 248] on input "Buscar categoria" at bounding box center [447, 248] width 289 height 12
type input "massas"
click at [592, 311] on button "Salvar" at bounding box center [582, 308] width 45 height 23
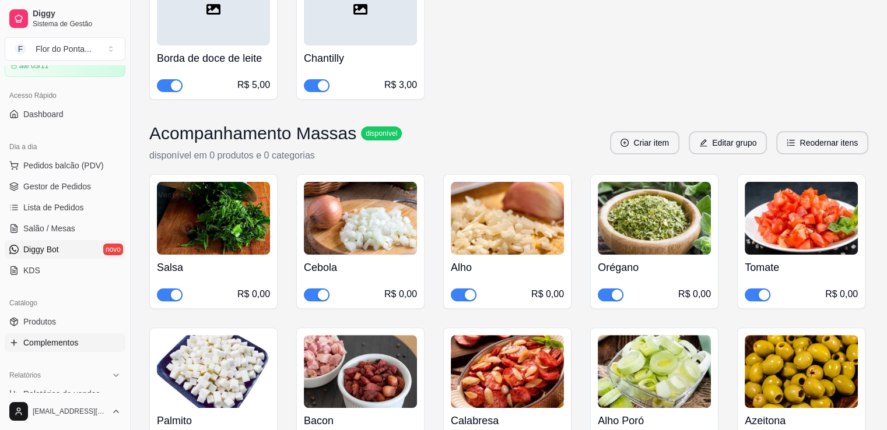
scroll to position [65, 0]
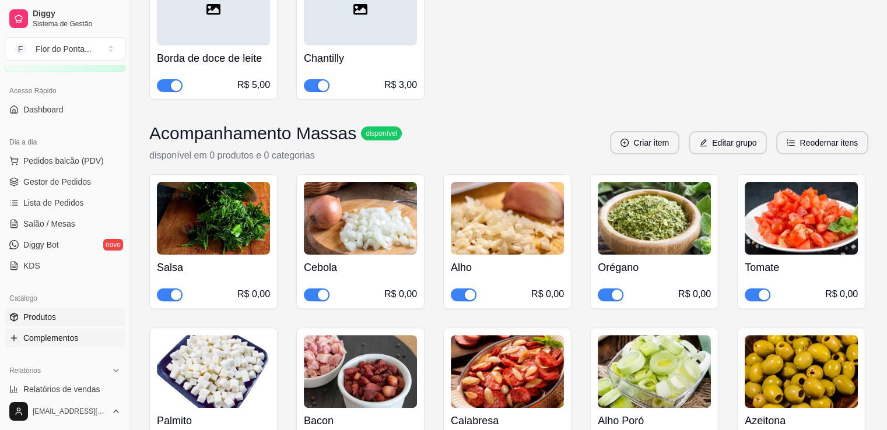
click at [35, 321] on span "Produtos" at bounding box center [39, 317] width 33 height 12
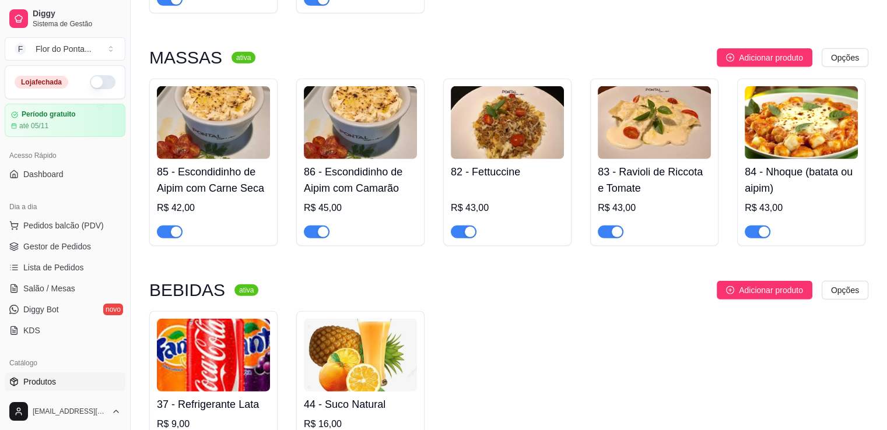
click at [90, 87] on button "button" at bounding box center [103, 82] width 26 height 14
click at [50, 176] on span "Dashboard" at bounding box center [43, 175] width 40 height 12
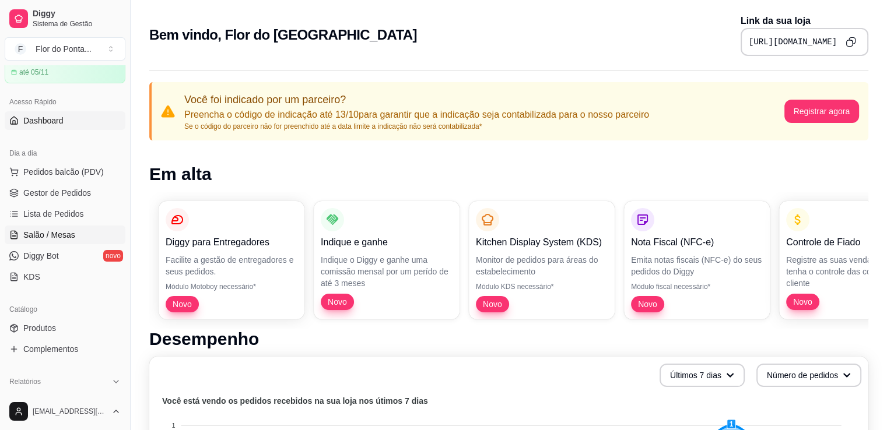
scroll to position [55, 0]
click at [50, 330] on span "Produtos" at bounding box center [39, 327] width 33 height 12
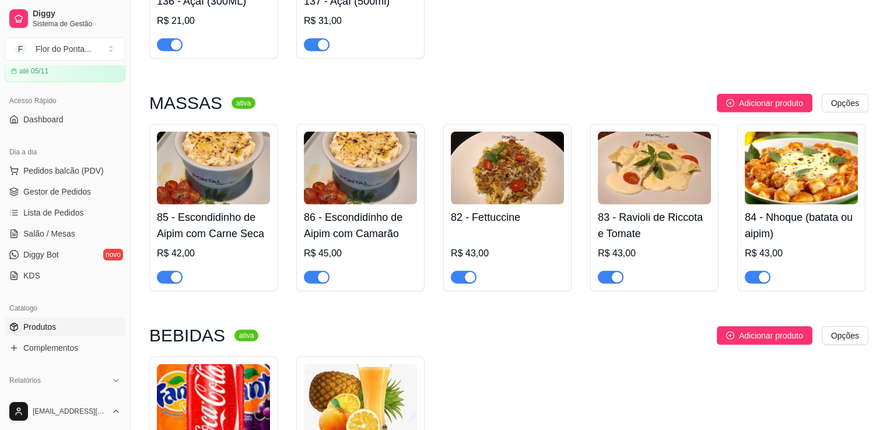
scroll to position [3421, 0]
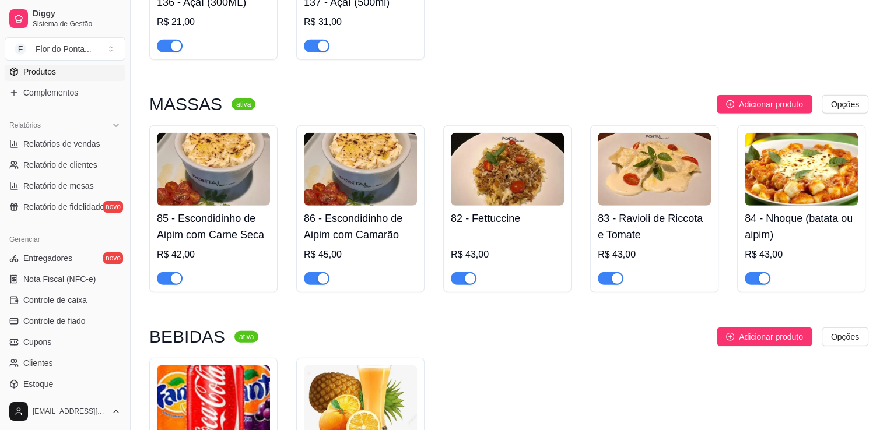
scroll to position [408, 0]
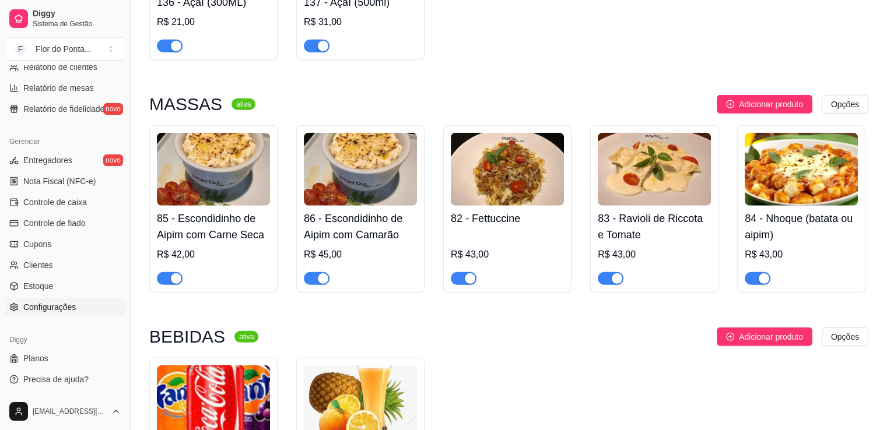
click at [58, 308] on span "Configurações" at bounding box center [49, 307] width 52 height 12
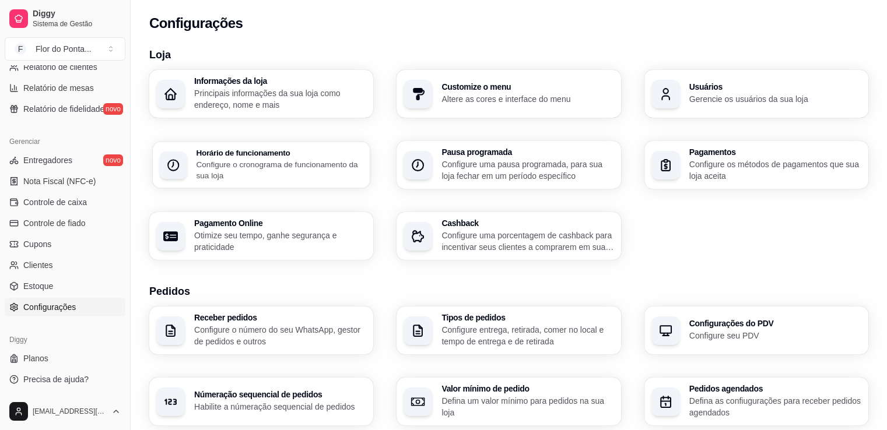
click at [227, 171] on p "Configure o cronograma de funcionamento da sua loja" at bounding box center [279, 170] width 167 height 23
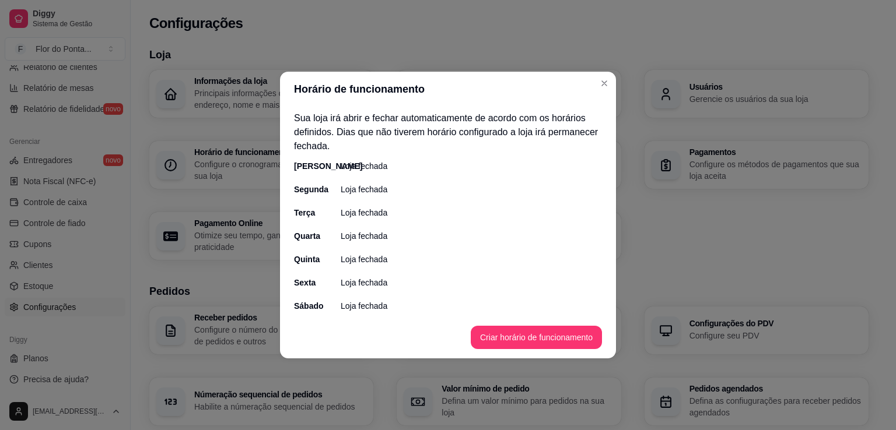
click at [366, 167] on p "Loja fechada" at bounding box center [364, 166] width 47 height 12
click at [510, 335] on button "Criar horário de funcionamento" at bounding box center [535, 338] width 127 height 23
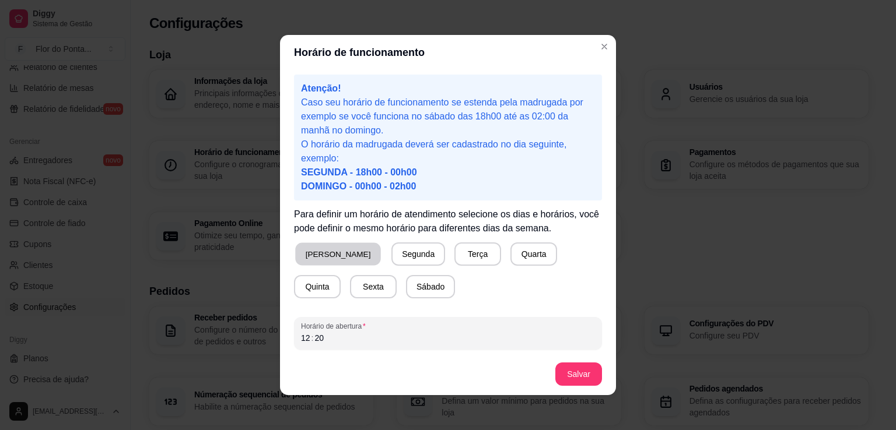
click at [323, 255] on button "[PERSON_NAME]" at bounding box center [338, 254] width 86 height 23
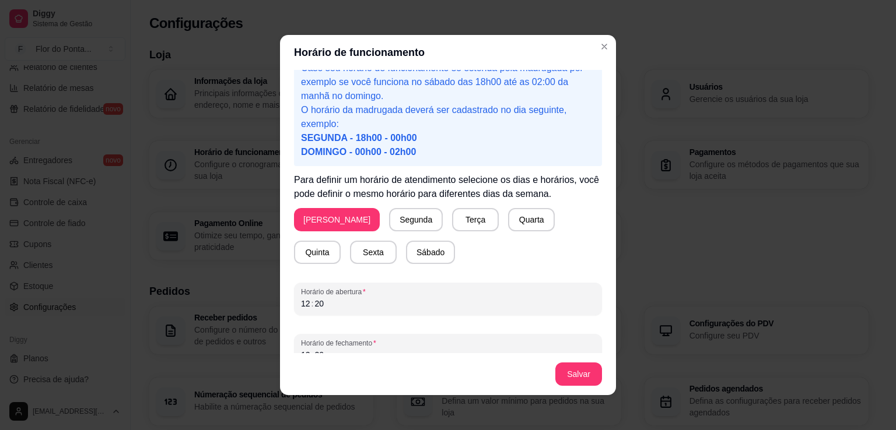
scroll to position [52, 0]
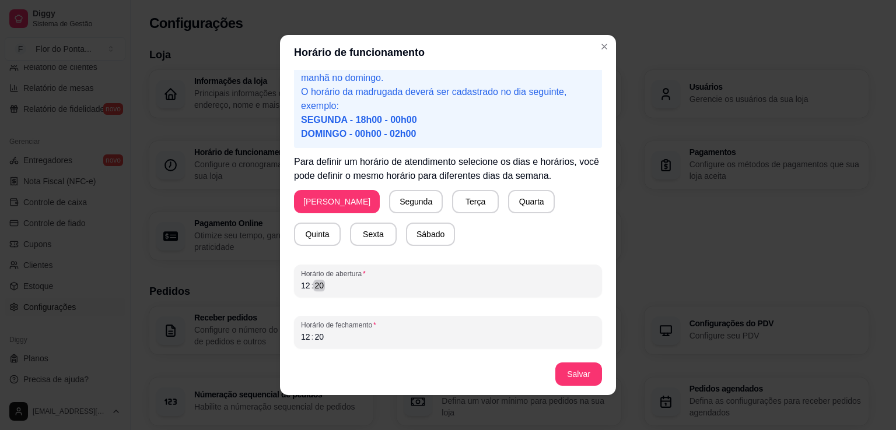
click at [327, 287] on div "12 : 20" at bounding box center [448, 286] width 294 height 14
click at [300, 285] on div "12" at bounding box center [306, 286] width 12 height 12
click at [301, 342] on div "12" at bounding box center [306, 337] width 12 height 12
click at [301, 340] on div "19" at bounding box center [306, 337] width 12 height 12
click at [574, 376] on button "Salvar" at bounding box center [578, 374] width 45 height 23
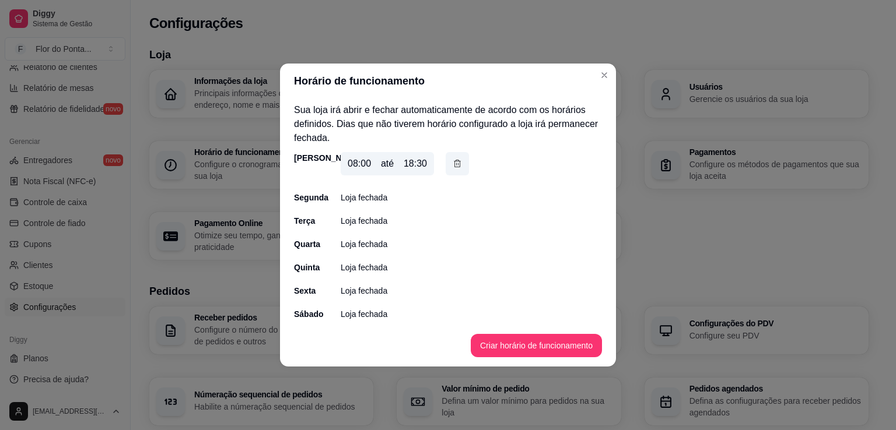
click at [310, 198] on div "Segunda" at bounding box center [305, 198] width 23 height 12
click at [522, 351] on button "Criar horário de funcionamento" at bounding box center [535, 346] width 127 height 23
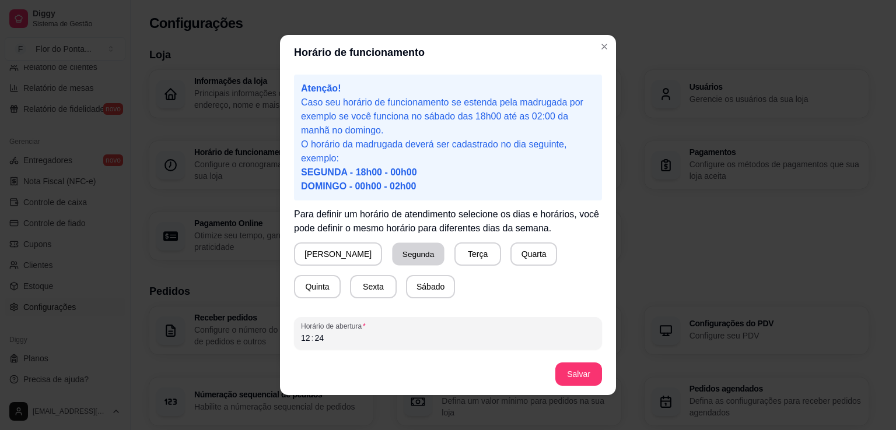
click at [392, 257] on button "Segunda" at bounding box center [418, 254] width 52 height 23
click at [300, 343] on div "12" at bounding box center [306, 338] width 12 height 12
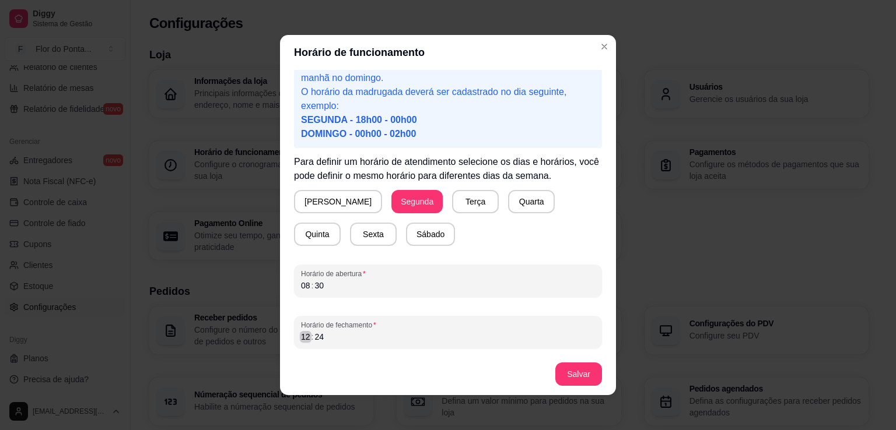
click at [301, 340] on div "12" at bounding box center [306, 337] width 12 height 12
click at [575, 373] on button "Salvar" at bounding box center [578, 374] width 45 height 23
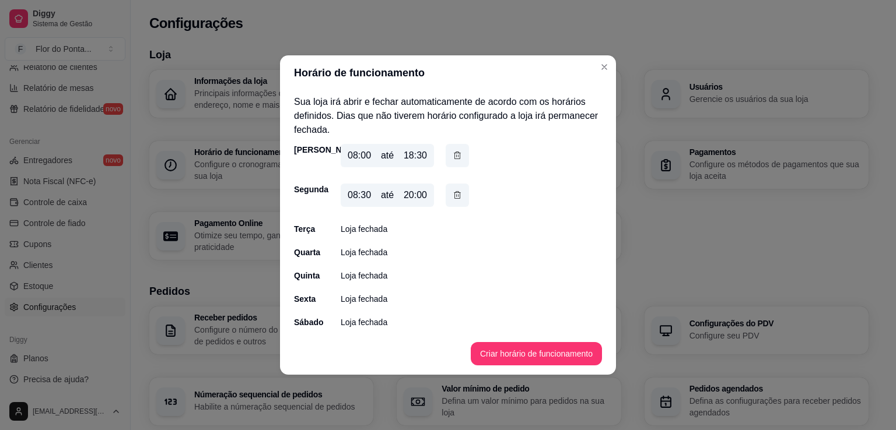
click at [301, 229] on div "Terça" at bounding box center [305, 229] width 23 height 12
click at [559, 359] on button "Criar horário de funcionamento" at bounding box center [535, 354] width 127 height 23
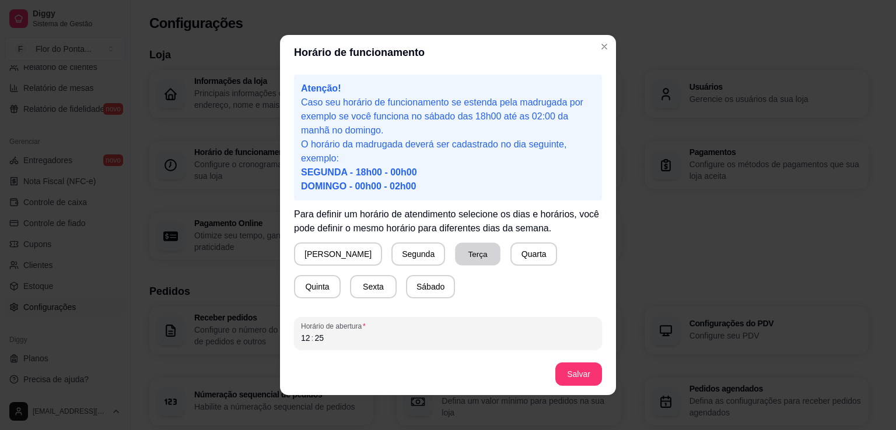
click at [455, 252] on button "Terça" at bounding box center [477, 254] width 45 height 23
click at [300, 342] on div "12" at bounding box center [306, 338] width 12 height 12
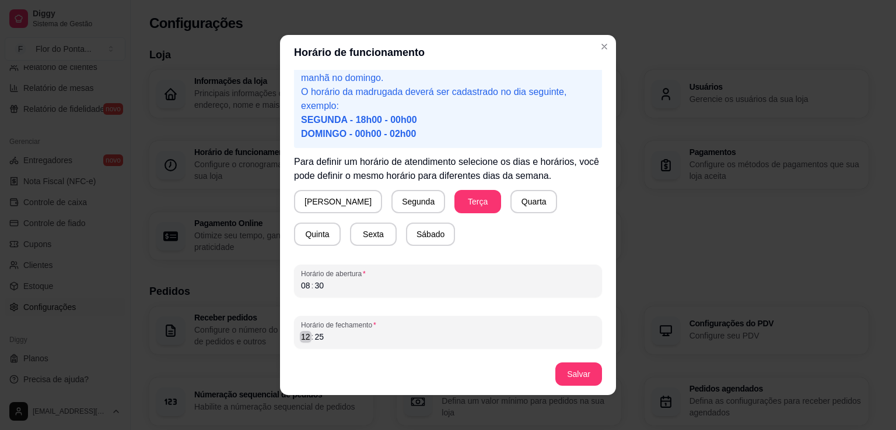
click at [302, 339] on div "12" at bounding box center [306, 337] width 12 height 12
click at [583, 382] on button "Salvar" at bounding box center [578, 374] width 45 height 23
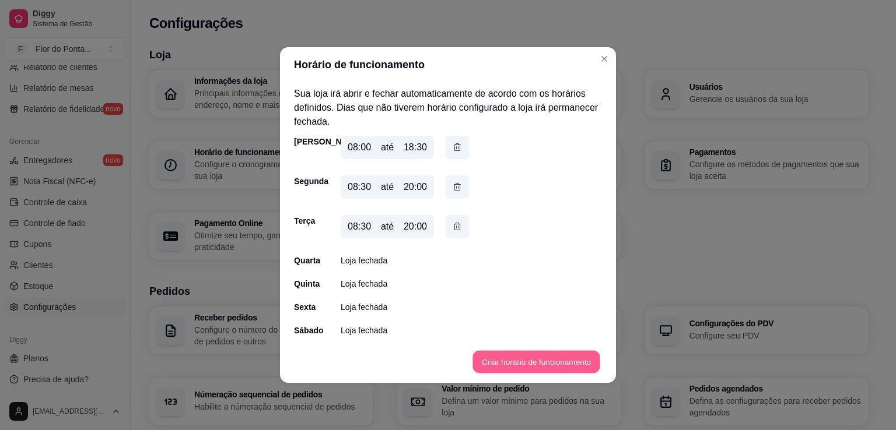
click at [515, 356] on button "Criar horário de funcionamento" at bounding box center [535, 362] width 127 height 23
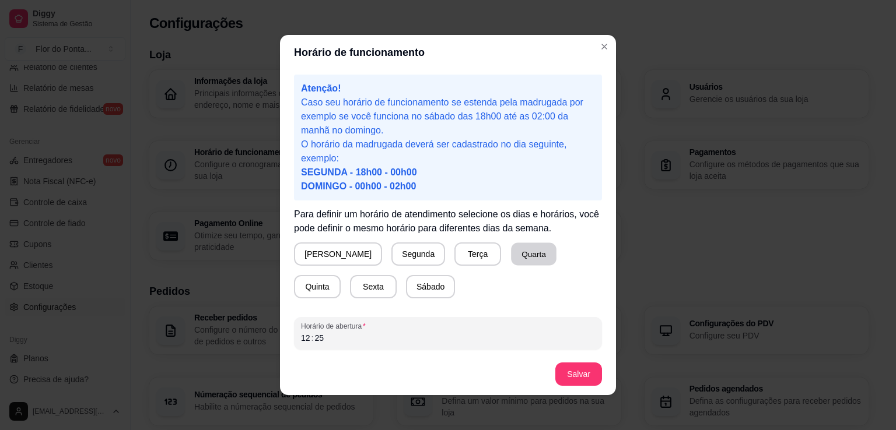
click at [511, 257] on button "Quarta" at bounding box center [533, 254] width 45 height 23
click at [300, 342] on div "12" at bounding box center [306, 338] width 12 height 12
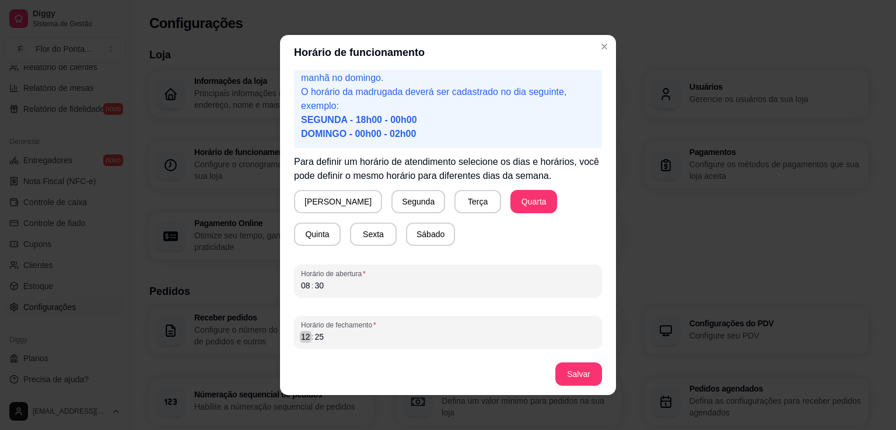
click at [301, 342] on div "12" at bounding box center [306, 337] width 12 height 12
click at [586, 378] on button "Salvar" at bounding box center [578, 374] width 45 height 23
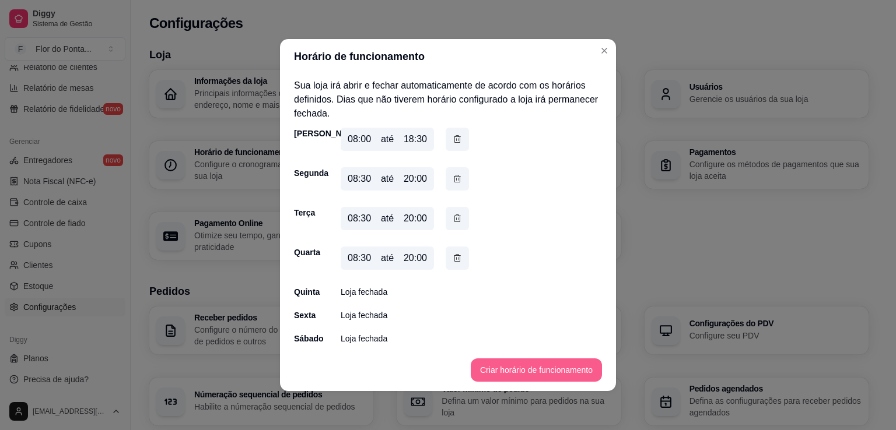
click at [504, 366] on button "Criar horário de funcionamento" at bounding box center [536, 370] width 131 height 23
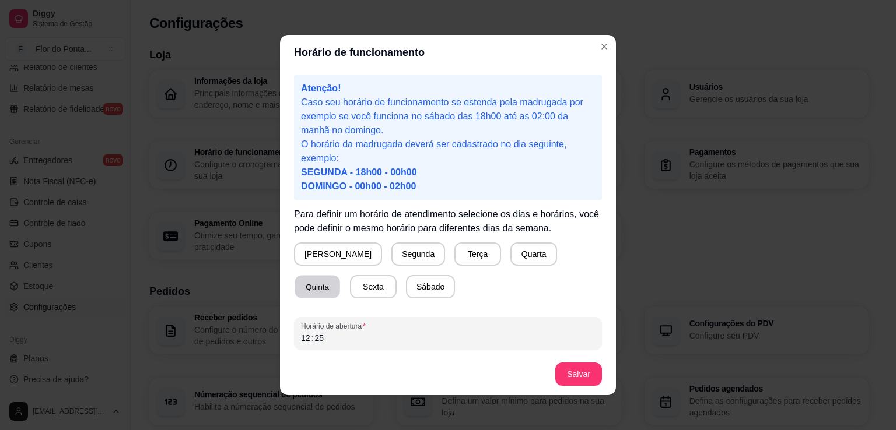
click at [340, 276] on button "Quinta" at bounding box center [316, 287] width 45 height 23
click at [300, 338] on div "12" at bounding box center [306, 338] width 12 height 12
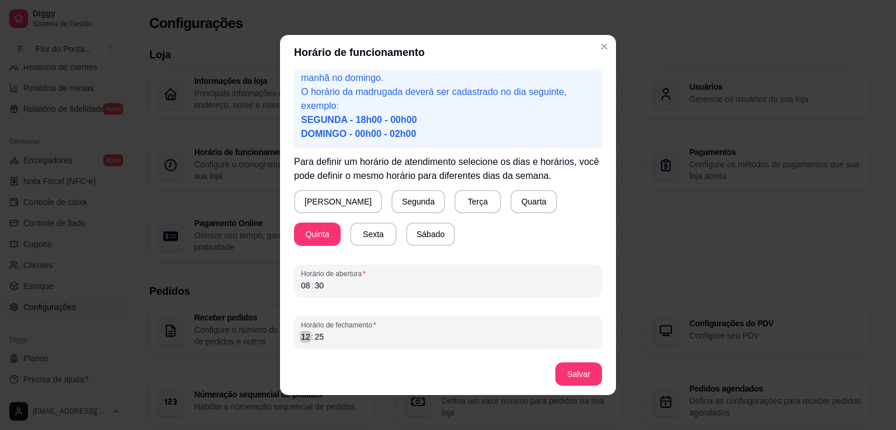
click at [303, 339] on div "12" at bounding box center [306, 337] width 12 height 12
click at [578, 373] on button "Salvar" at bounding box center [578, 374] width 45 height 23
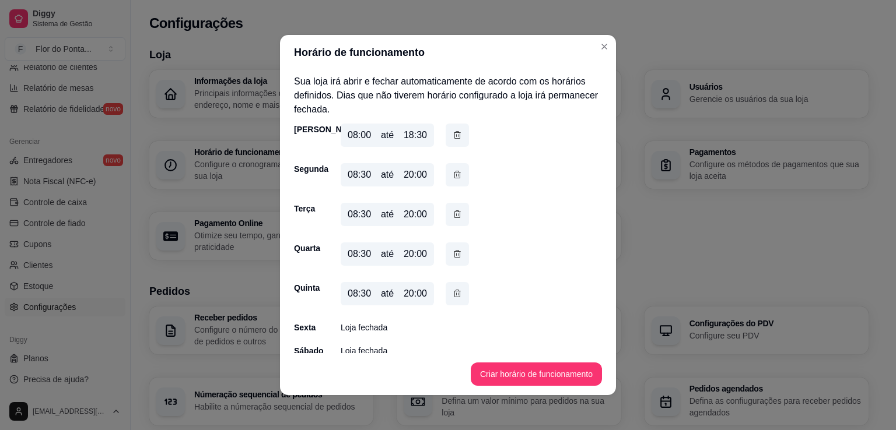
scroll to position [8, 0]
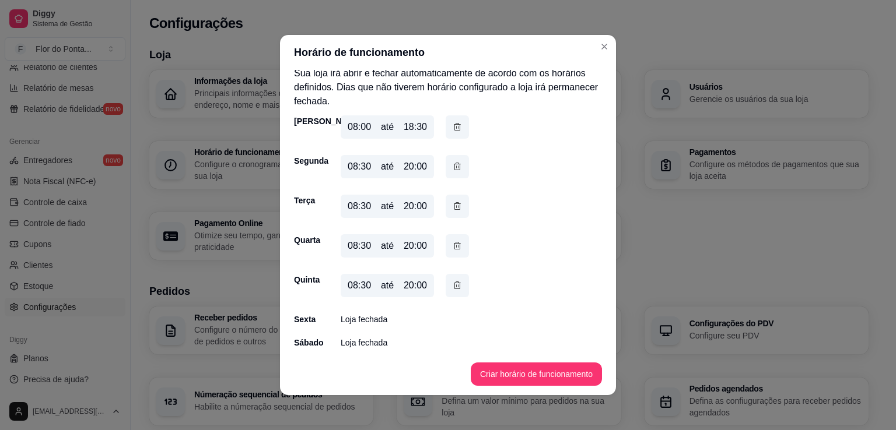
click at [360, 322] on p "Loja fechada" at bounding box center [364, 320] width 47 height 12
click at [496, 371] on button "Criar horário de funcionamento" at bounding box center [535, 374] width 127 height 23
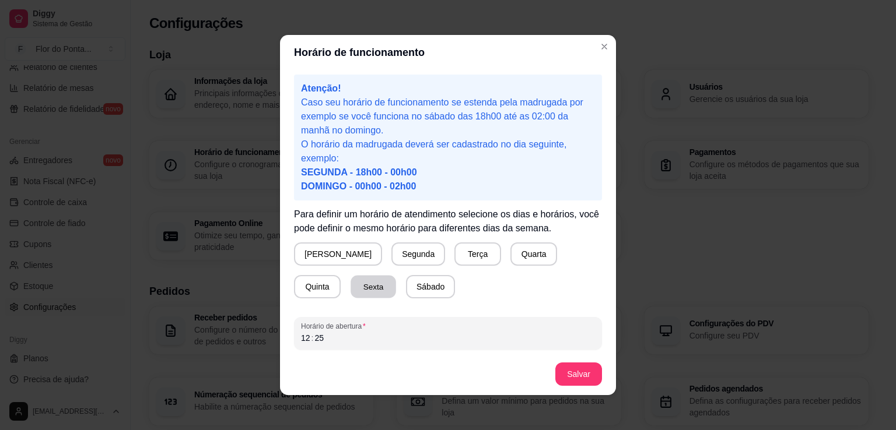
click at [350, 287] on button "Sexta" at bounding box center [372, 287] width 45 height 23
click at [301, 340] on div "12" at bounding box center [306, 338] width 12 height 12
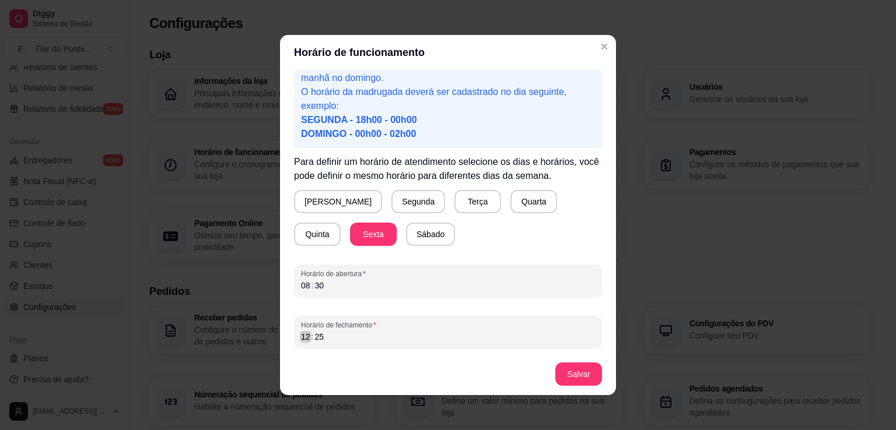
click at [302, 342] on div "12" at bounding box center [306, 337] width 12 height 12
click at [589, 378] on button "Salvar" at bounding box center [578, 374] width 45 height 23
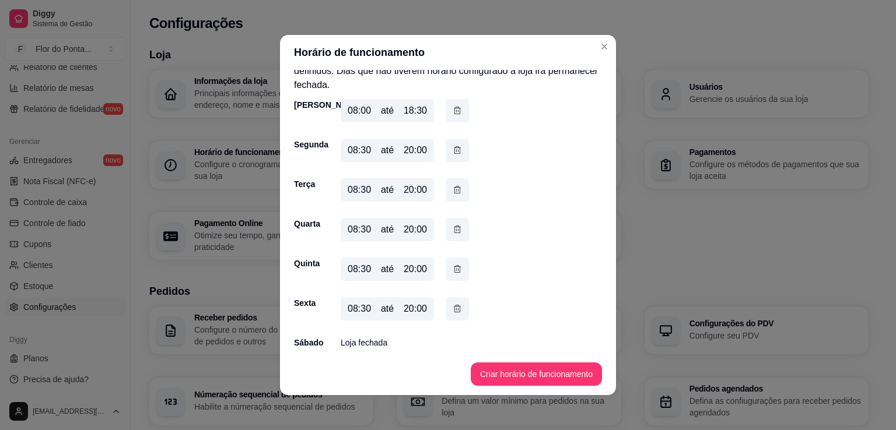
scroll to position [0, 0]
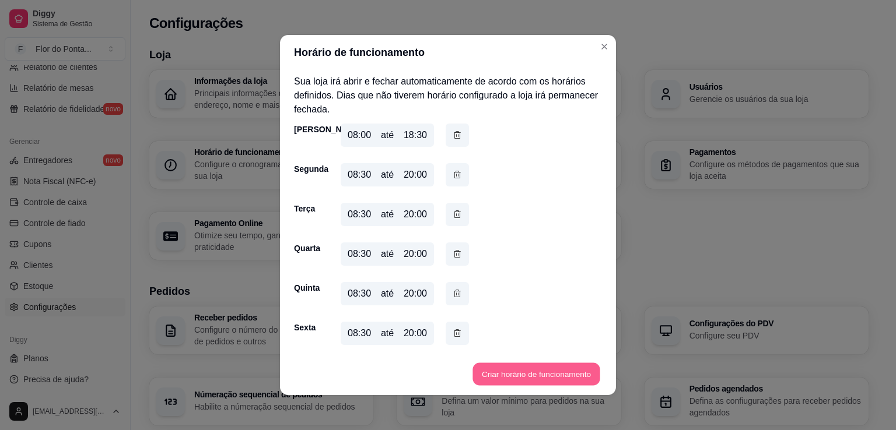
click at [520, 377] on button "Criar horário de funcionamento" at bounding box center [535, 374] width 127 height 23
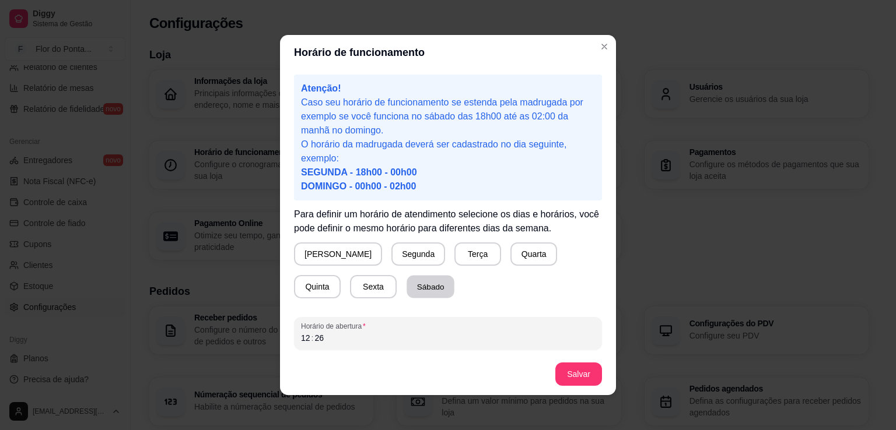
click at [406, 292] on button "Sábado" at bounding box center [430, 287] width 48 height 23
click at [301, 341] on div "12" at bounding box center [306, 338] width 12 height 12
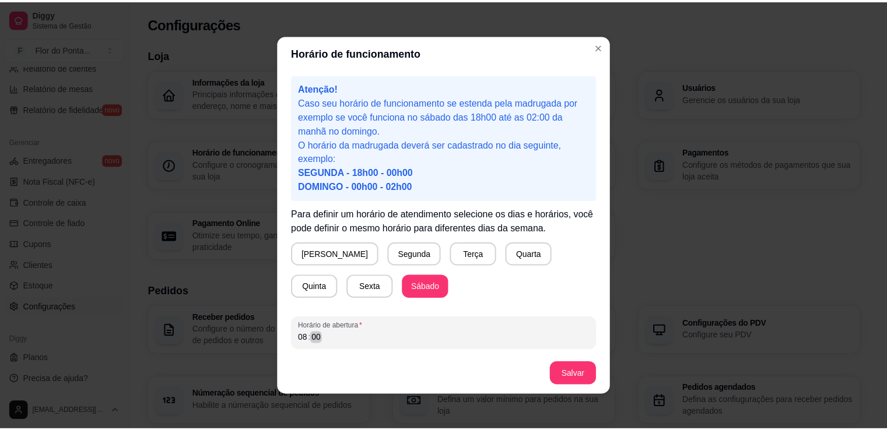
scroll to position [52, 0]
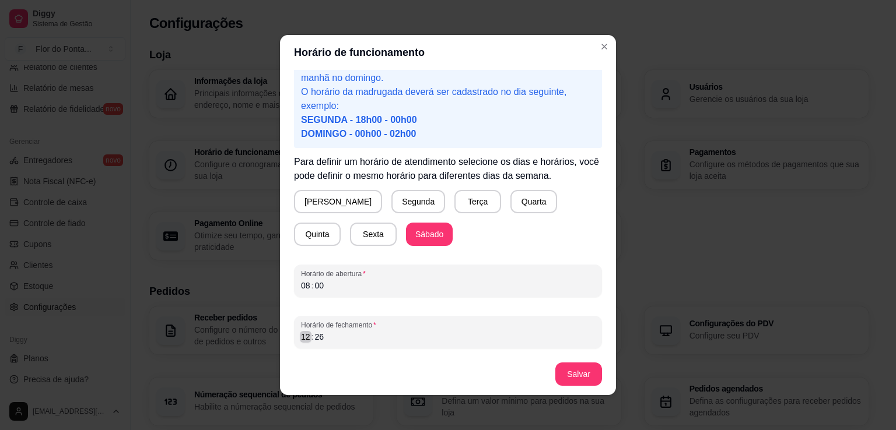
click at [300, 339] on div "12" at bounding box center [306, 337] width 12 height 12
click at [577, 378] on button "Salvar" at bounding box center [578, 374] width 45 height 23
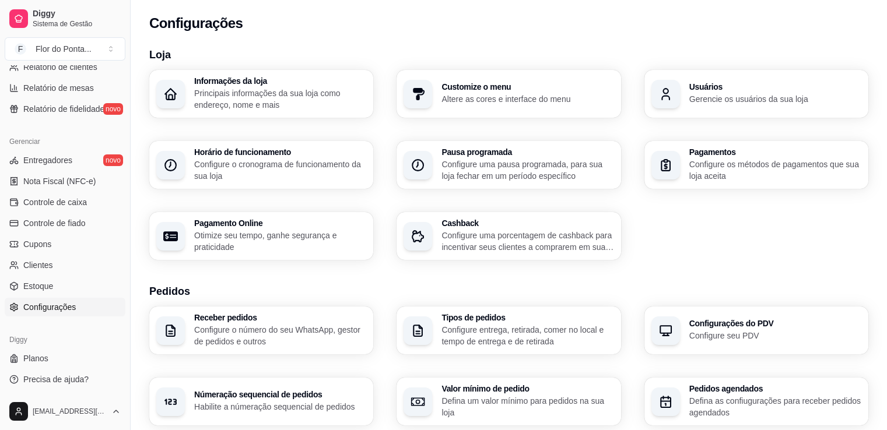
scroll to position [0, 0]
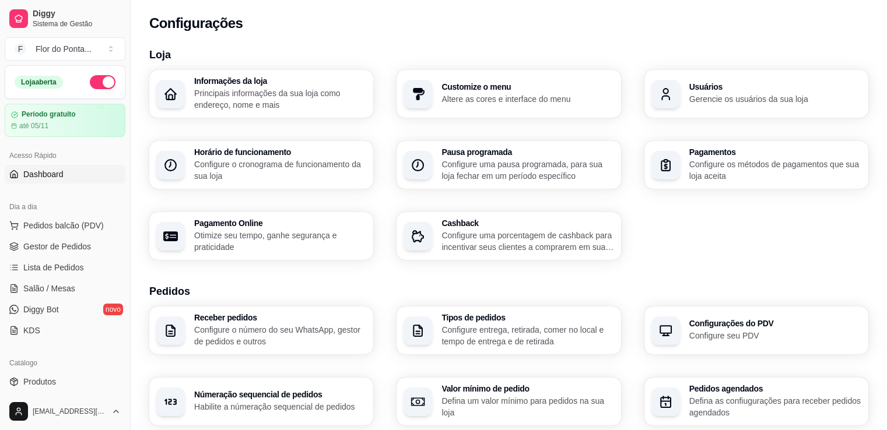
click at [65, 176] on link "Dashboard" at bounding box center [65, 174] width 121 height 19
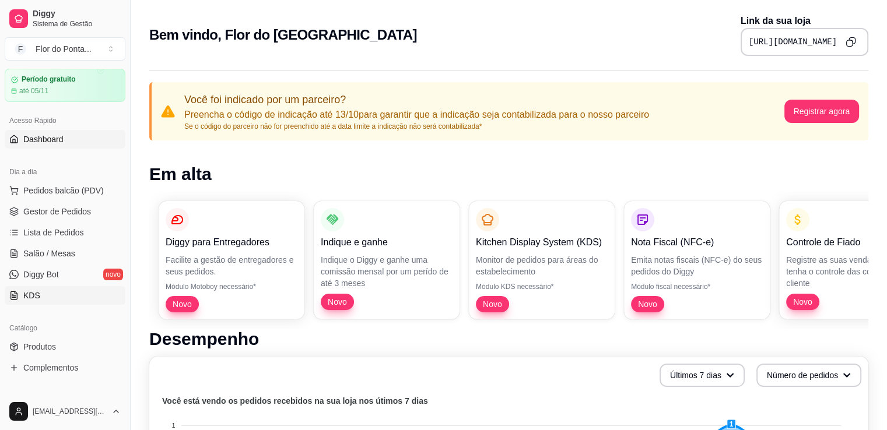
scroll to position [36, 0]
click at [54, 369] on span "Complementos" at bounding box center [50, 367] width 55 height 12
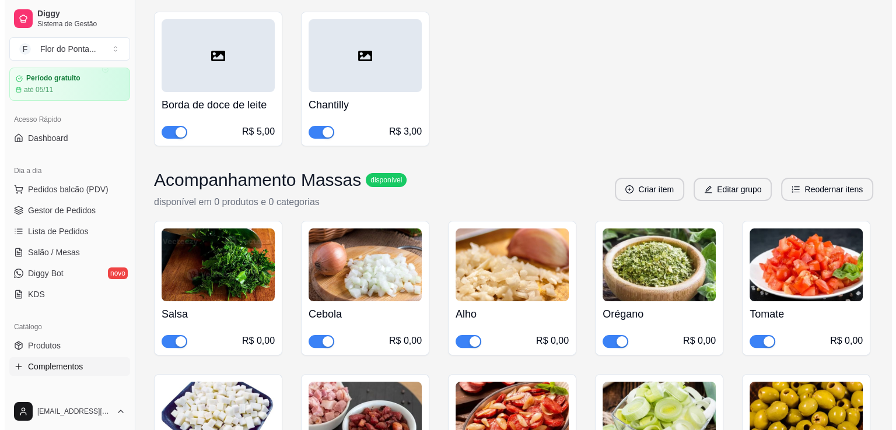
scroll to position [207, 0]
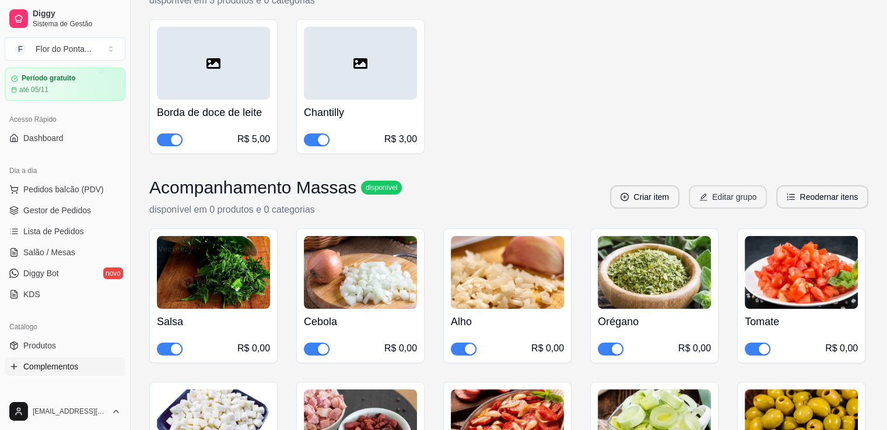
click at [715, 201] on button "Editar grupo" at bounding box center [728, 196] width 78 height 23
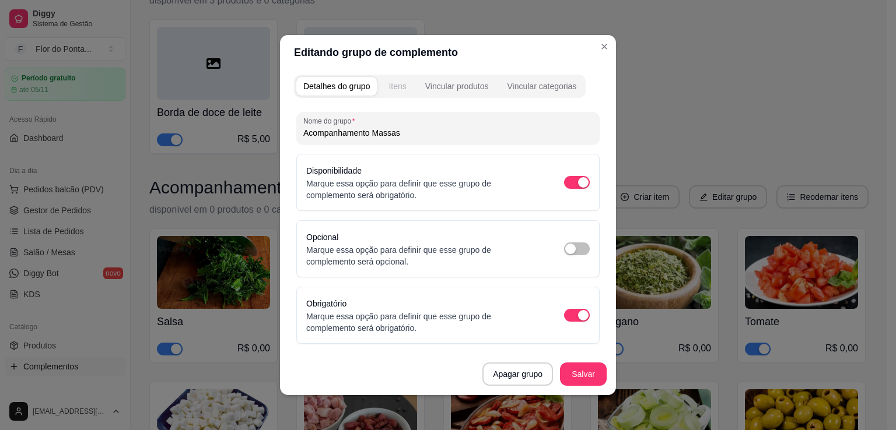
click at [395, 89] on div "Itens" at bounding box center [396, 86] width 17 height 12
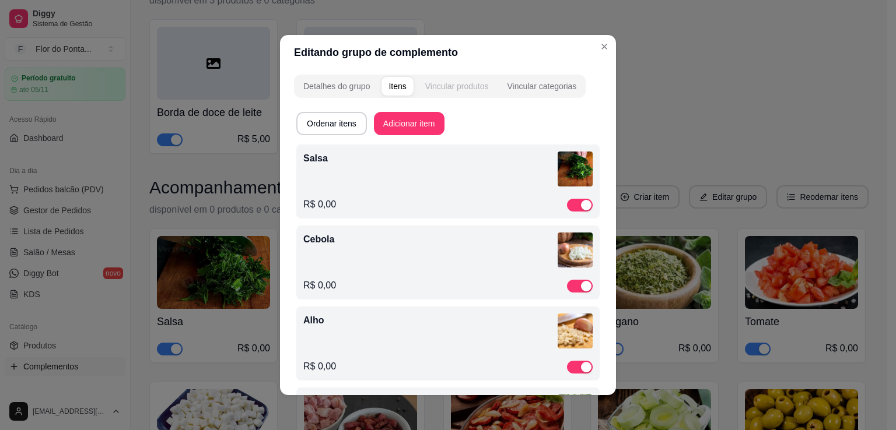
click at [462, 91] on div "Vincular produtos" at bounding box center [457, 86] width 64 height 12
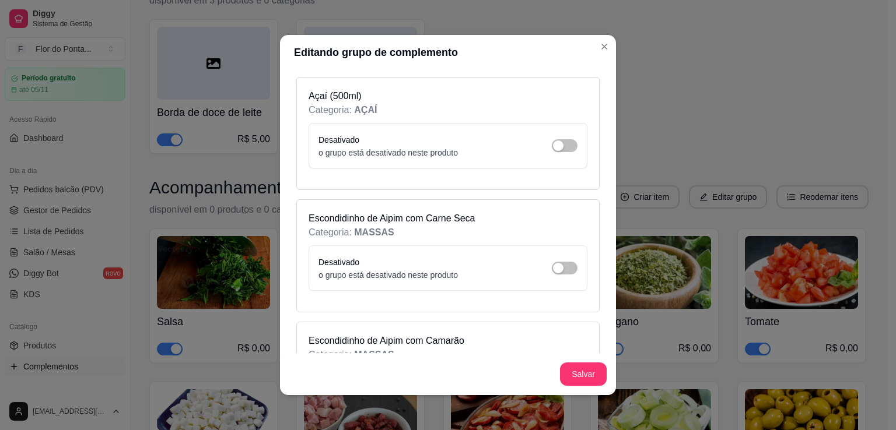
scroll to position [4916, 0]
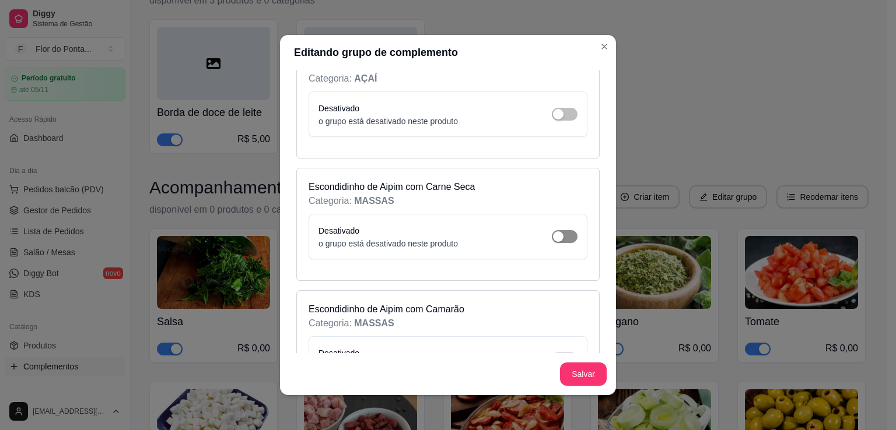
click at [553, 231] on div "button" at bounding box center [558, 236] width 10 height 10
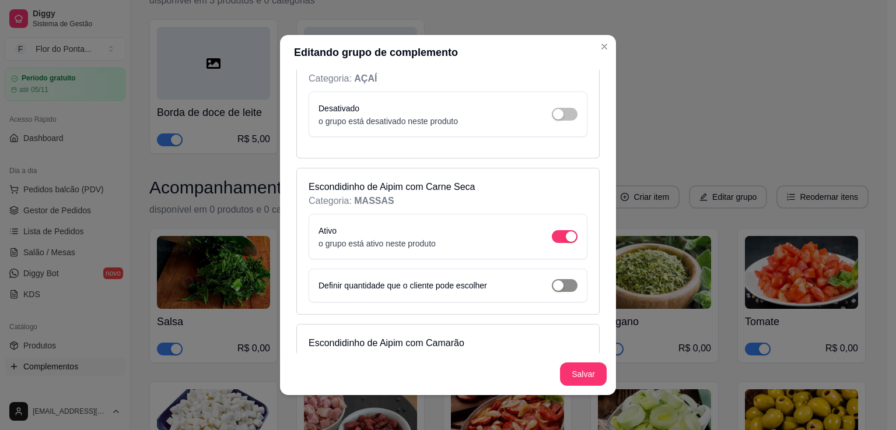
click at [553, 280] on div "button" at bounding box center [558, 285] width 10 height 10
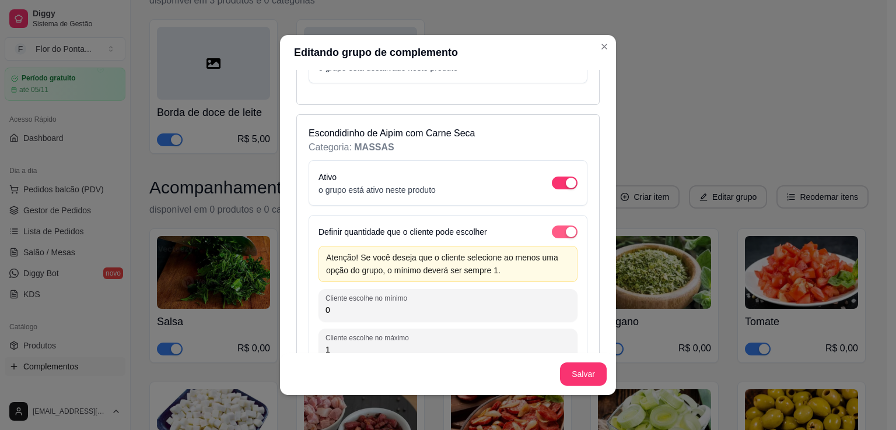
scroll to position [4970, 0]
click at [503, 304] on input "0" at bounding box center [447, 310] width 245 height 12
type input "0"
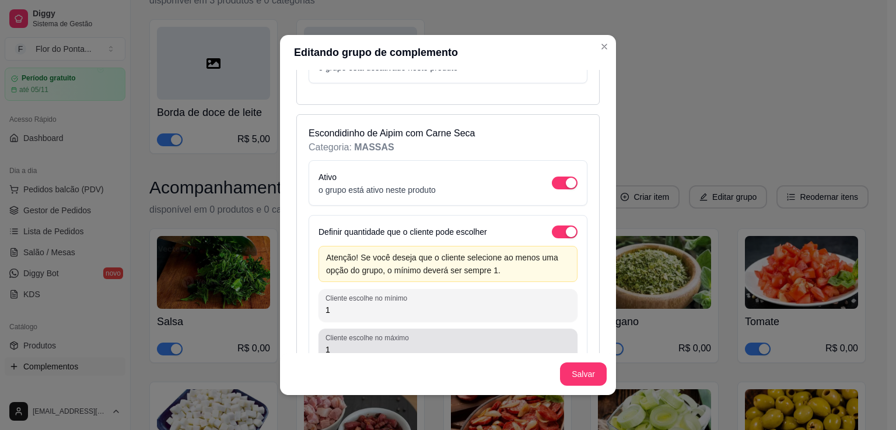
type input "1"
click at [424, 341] on div "Cliente escolhe no máximo 1" at bounding box center [447, 345] width 259 height 33
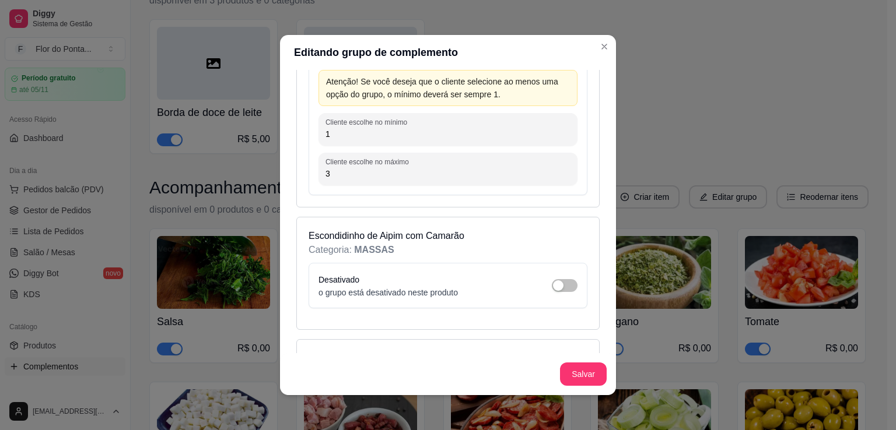
scroll to position [5147, 0]
type input "3"
click at [553, 280] on div "button" at bounding box center [558, 285] width 10 height 10
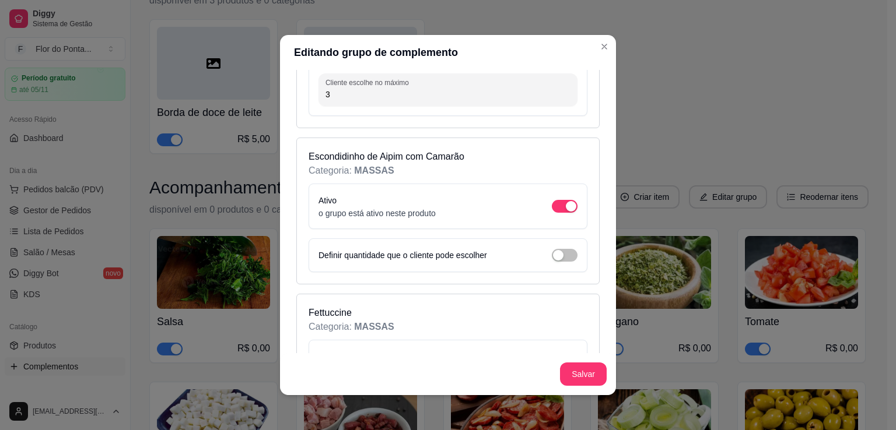
scroll to position [5231, 0]
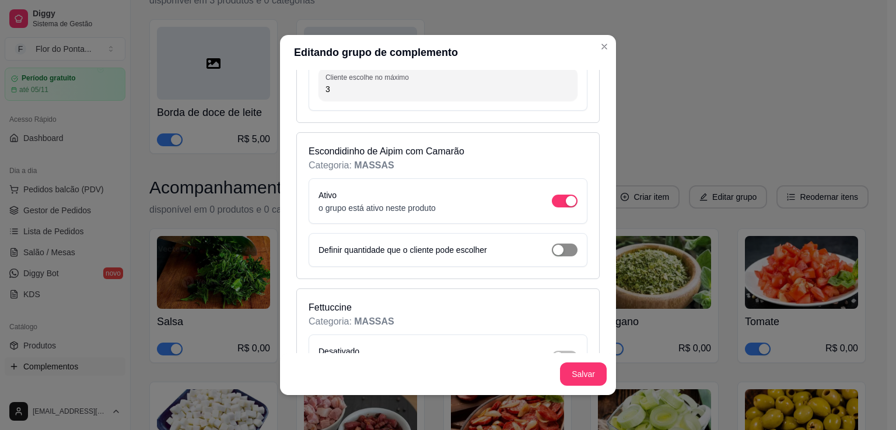
click at [557, 244] on span "button" at bounding box center [565, 250] width 26 height 13
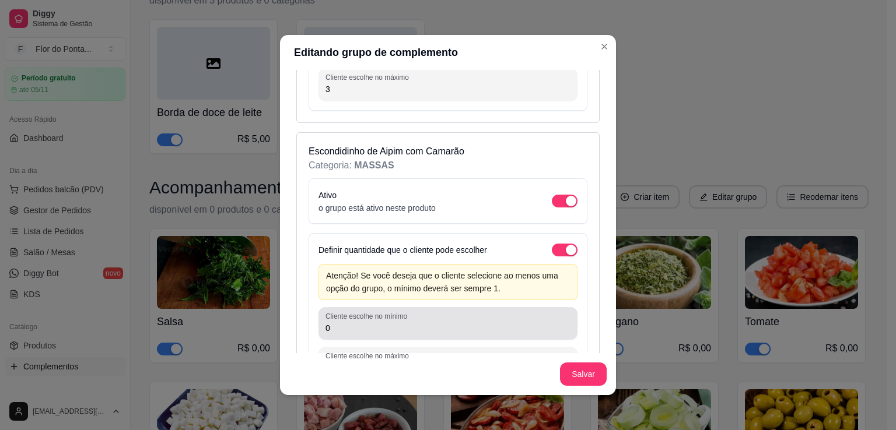
click at [356, 317] on div "Cliente escolhe no mínimo 0" at bounding box center [447, 323] width 259 height 33
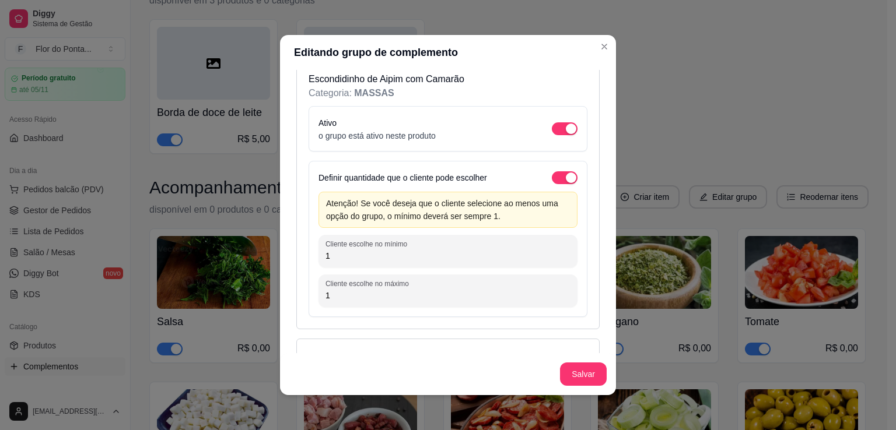
scroll to position [5304, 0]
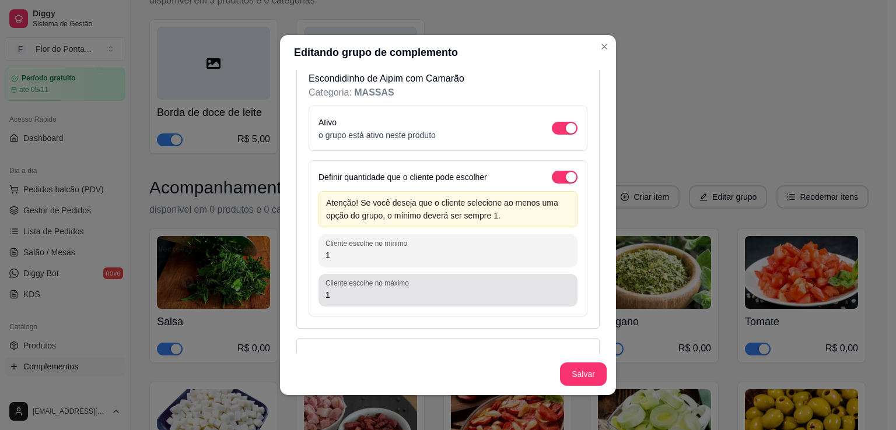
type input "1"
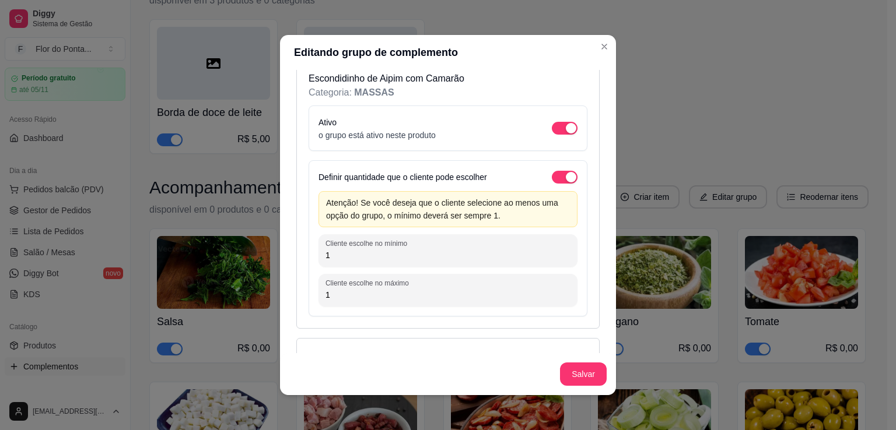
click at [336, 289] on input "1" at bounding box center [447, 295] width 245 height 12
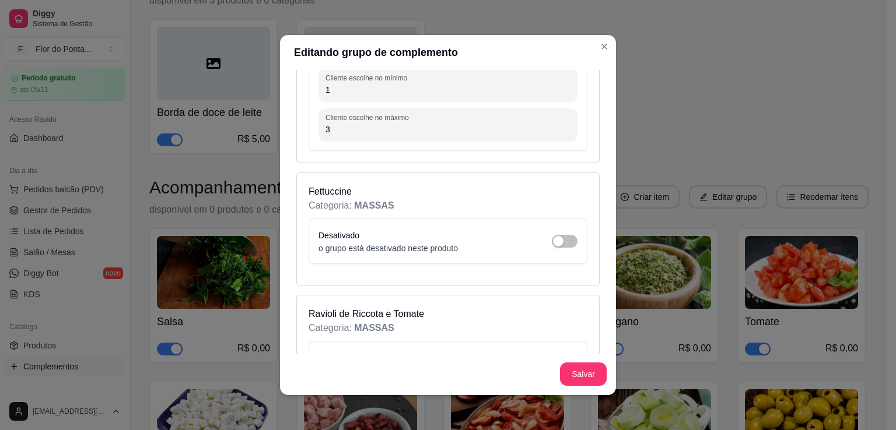
scroll to position [5477, 0]
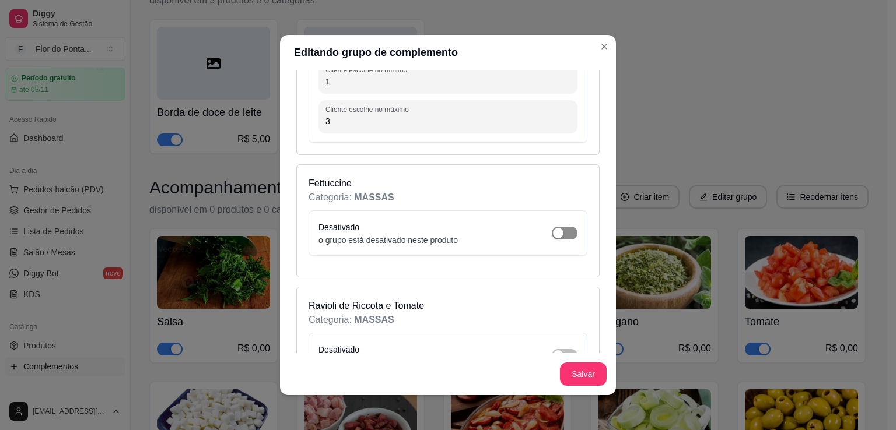
type input "3"
click at [557, 227] on span "button" at bounding box center [565, 233] width 26 height 13
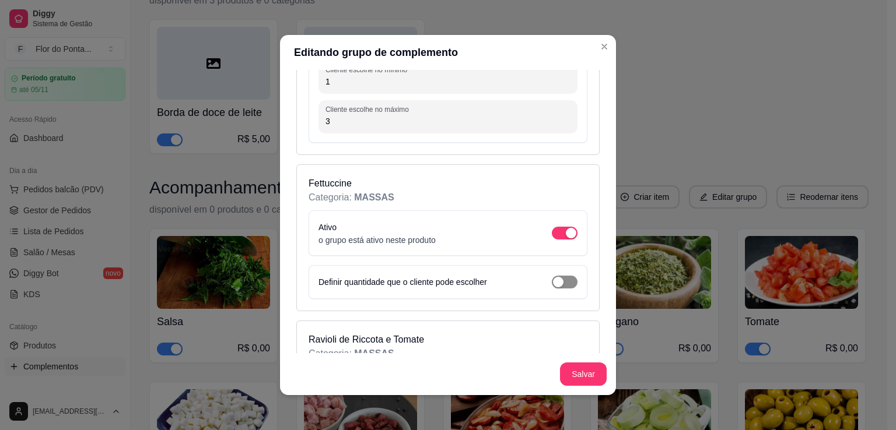
click at [552, 276] on button "button" at bounding box center [565, 282] width 26 height 13
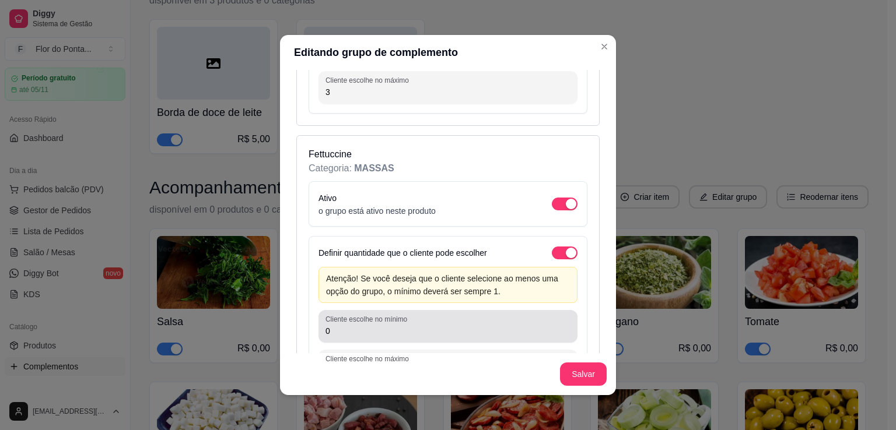
scroll to position [5508, 0]
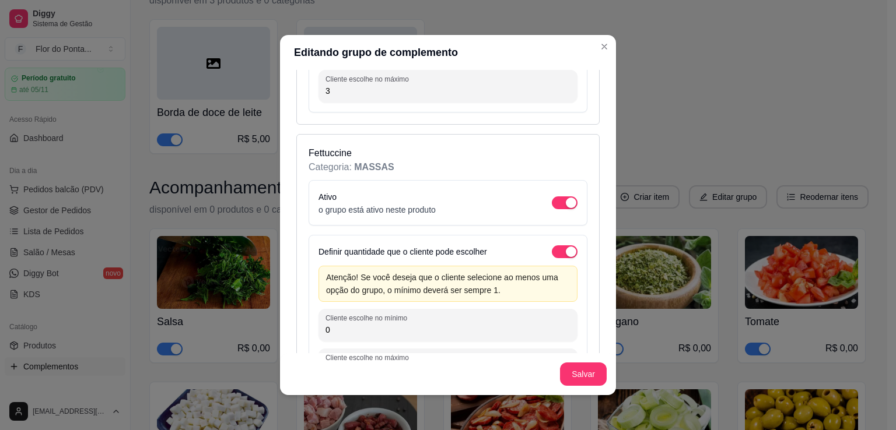
click at [342, 324] on input "0" at bounding box center [447, 330] width 245 height 12
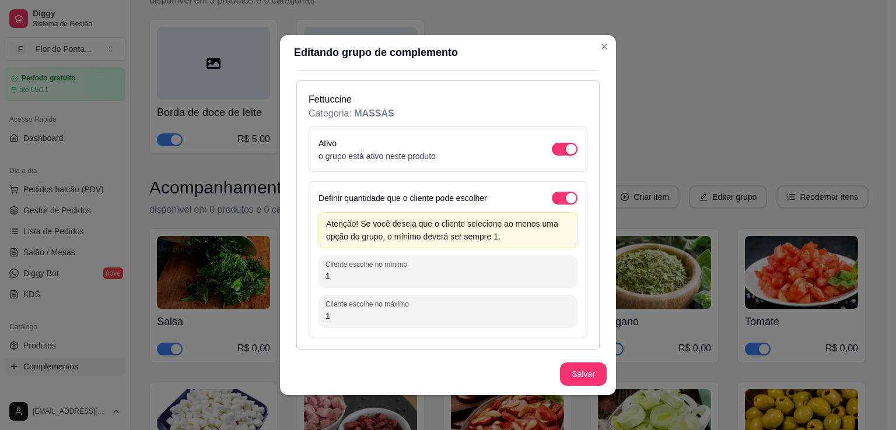
scroll to position [5564, 0]
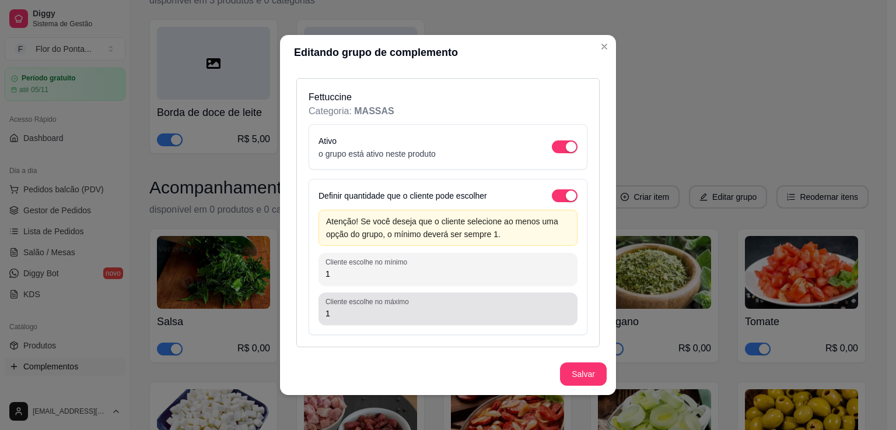
type input "1"
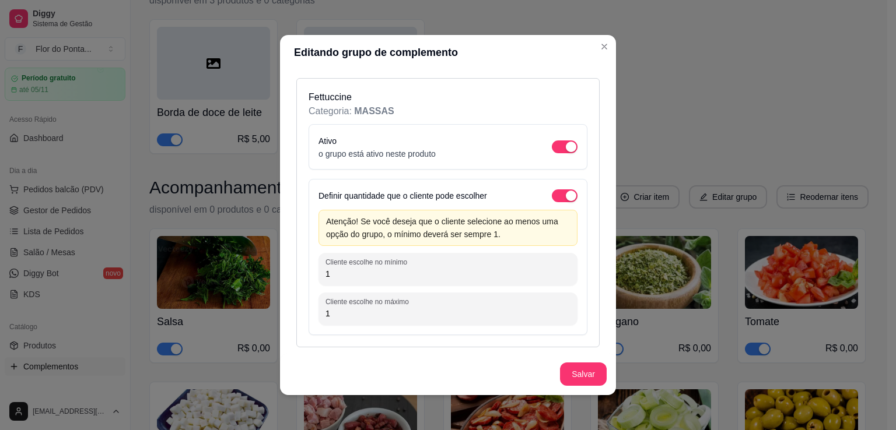
click at [334, 308] on input "1" at bounding box center [447, 314] width 245 height 12
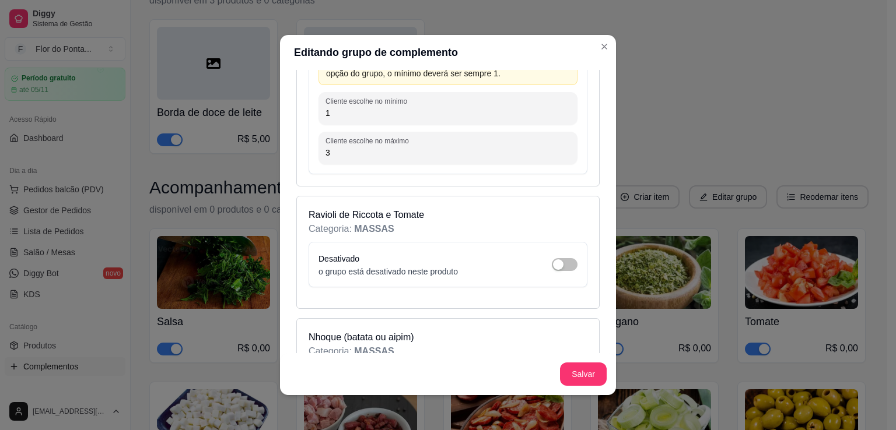
scroll to position [5725, 0]
type input "3"
click at [553, 259] on div "button" at bounding box center [558, 264] width 10 height 10
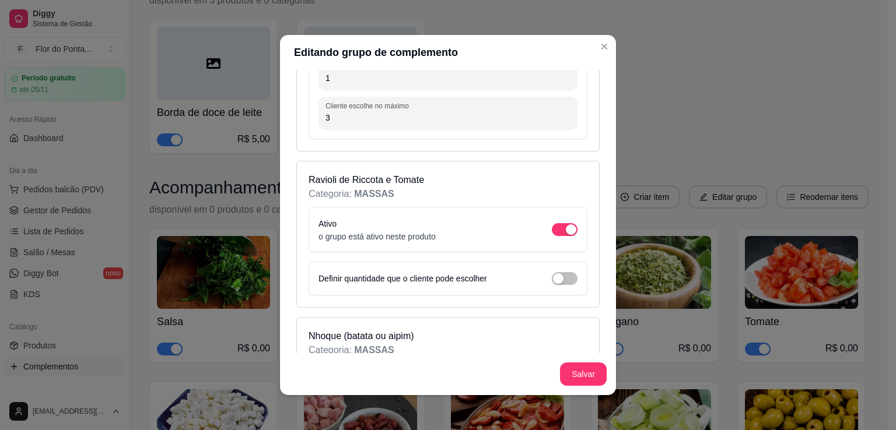
scroll to position [5760, 0]
click at [552, 272] on button "button" at bounding box center [565, 278] width 26 height 13
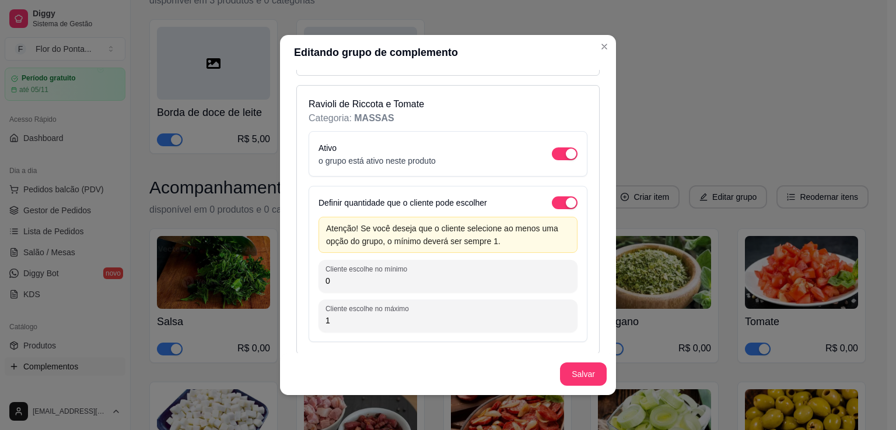
scroll to position [5838, 0]
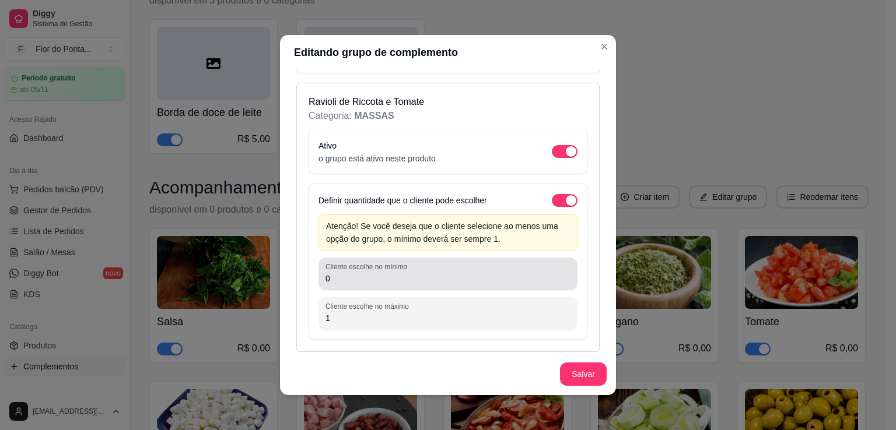
click at [374, 262] on div "0" at bounding box center [447, 273] width 245 height 23
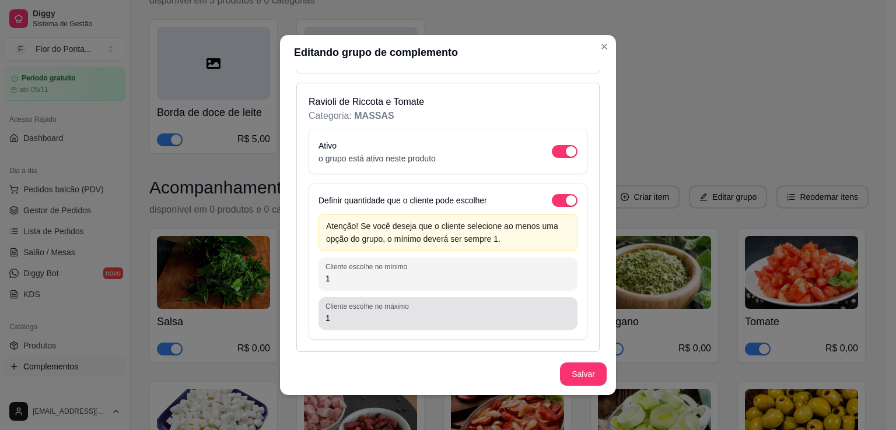
type input "1"
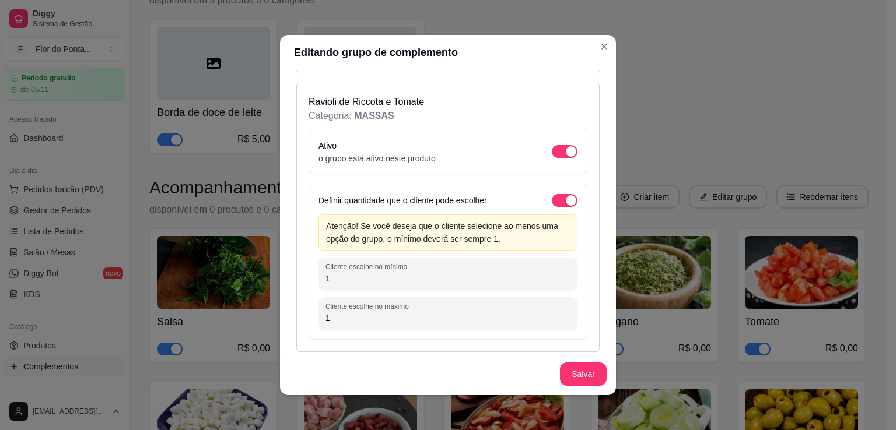
click at [372, 313] on input "1" at bounding box center [447, 319] width 245 height 12
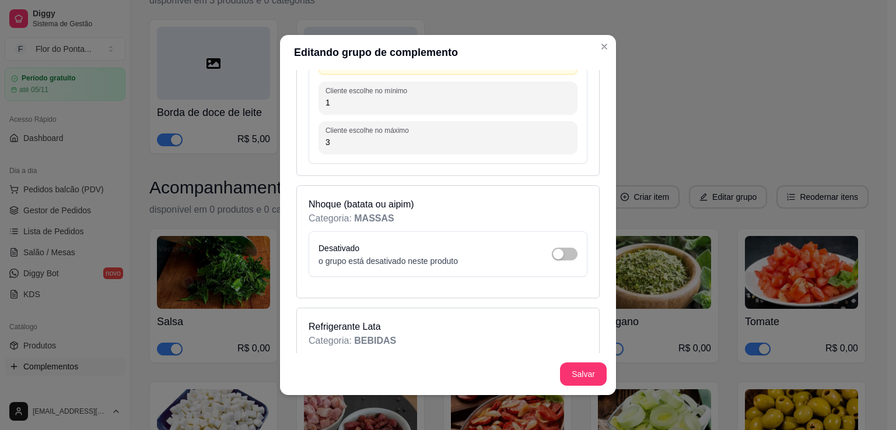
scroll to position [6013, 0]
type input "3"
click at [553, 249] on span "button" at bounding box center [565, 255] width 26 height 13
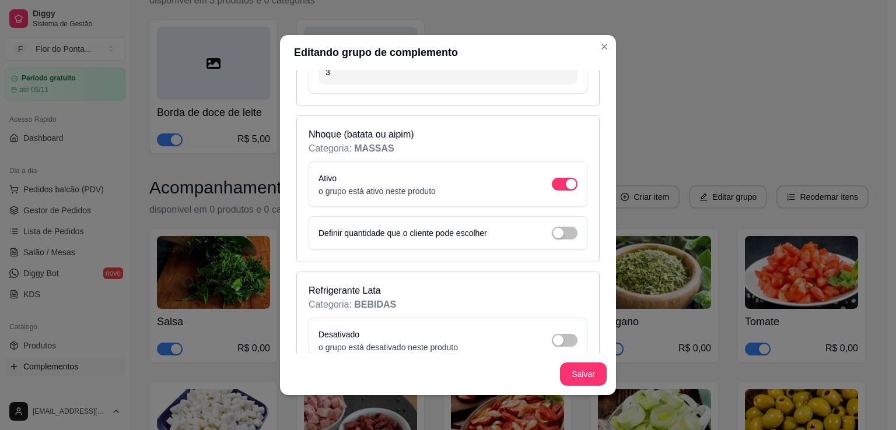
scroll to position [6088, 0]
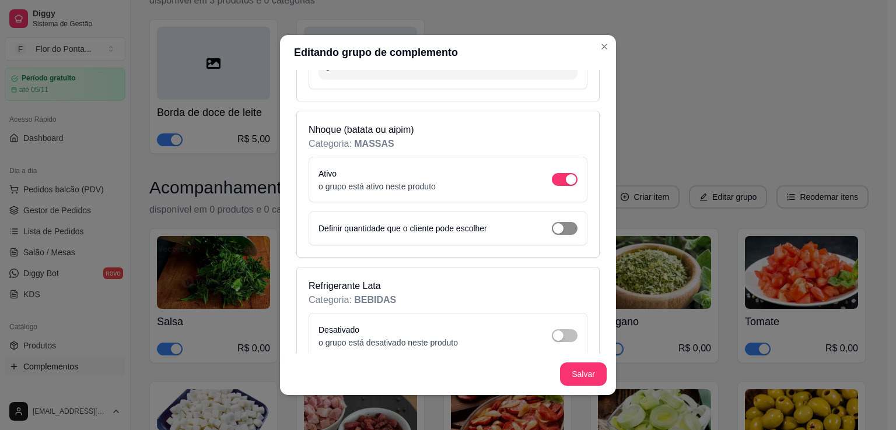
click at [553, 223] on div "button" at bounding box center [558, 228] width 10 height 10
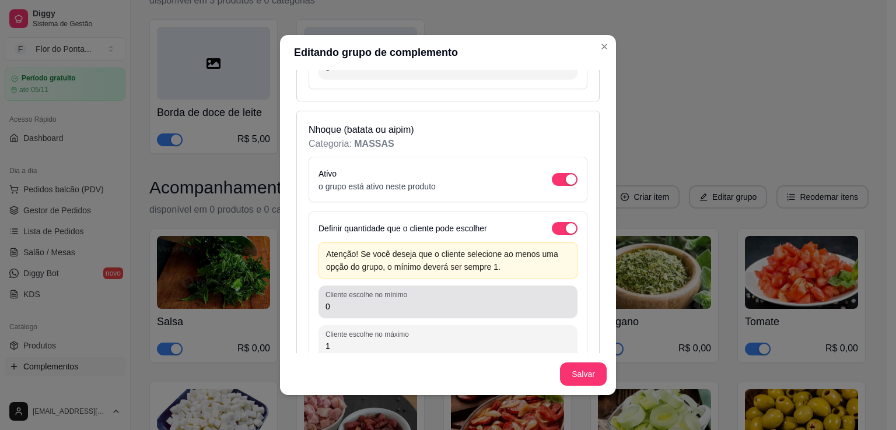
scroll to position [6099, 0]
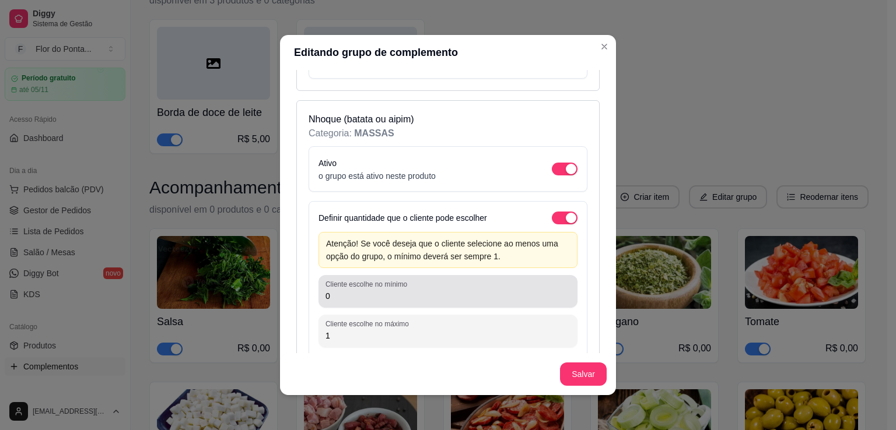
click at [366, 290] on input "0" at bounding box center [447, 296] width 245 height 12
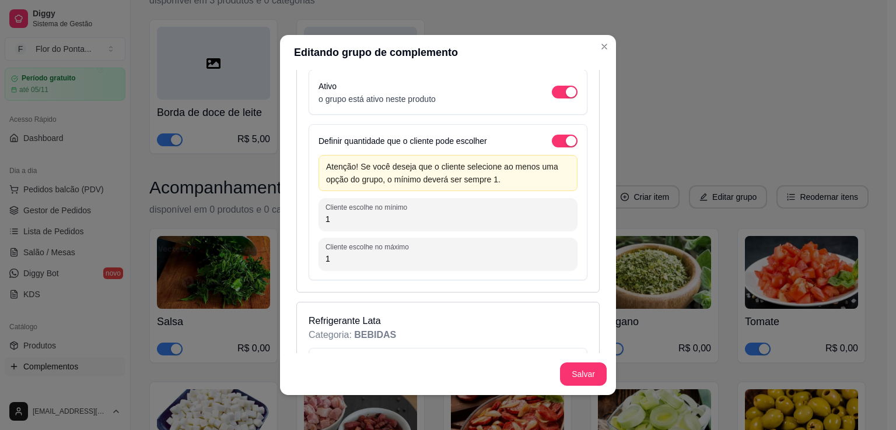
scroll to position [6181, 0]
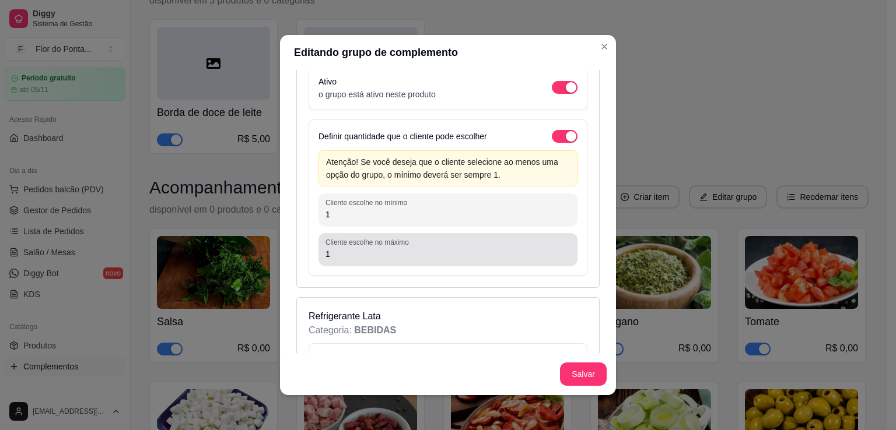
type input "1"
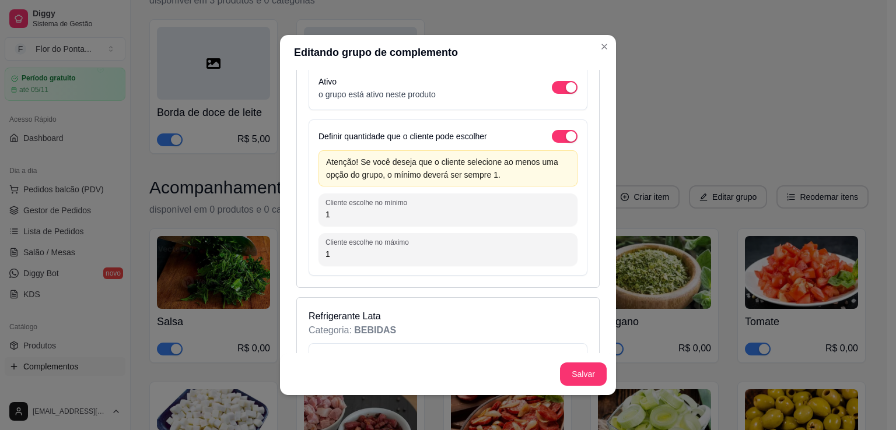
click at [341, 248] on input "1" at bounding box center [447, 254] width 245 height 12
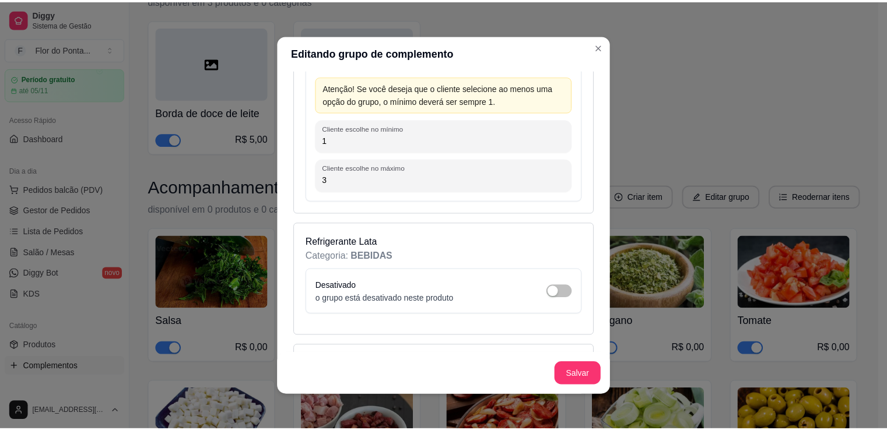
scroll to position [6257, 0]
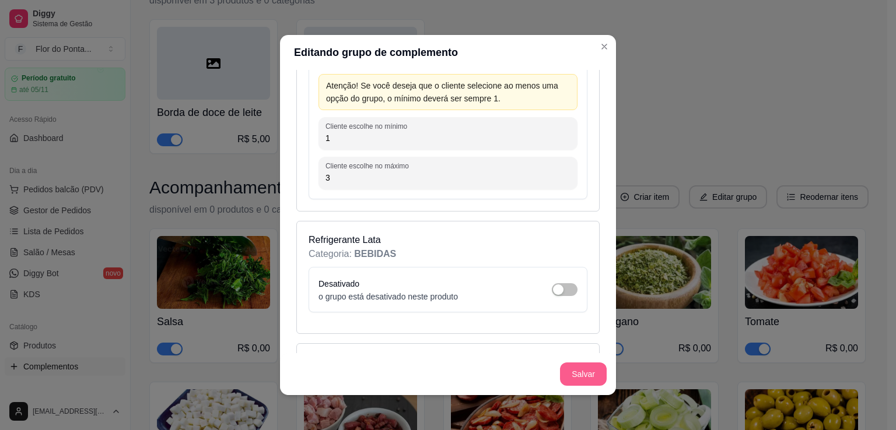
type input "3"
click at [579, 374] on button "Salvar" at bounding box center [583, 374] width 47 height 23
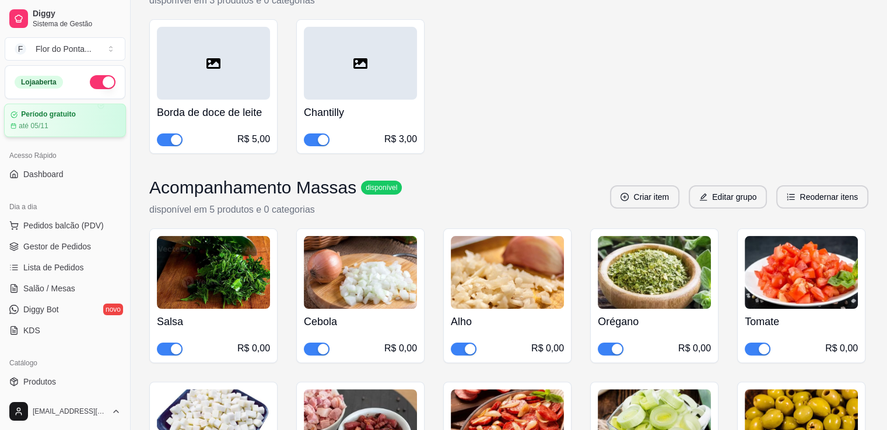
scroll to position [0, 0]
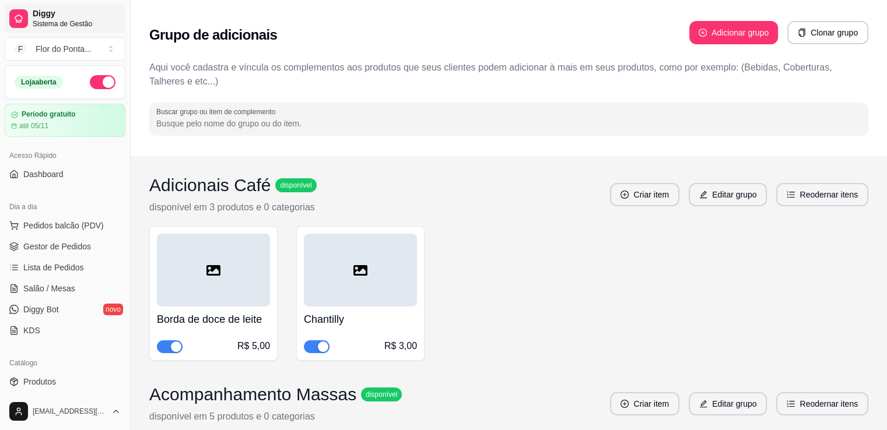
click at [44, 13] on span "Diggy" at bounding box center [77, 14] width 88 height 10
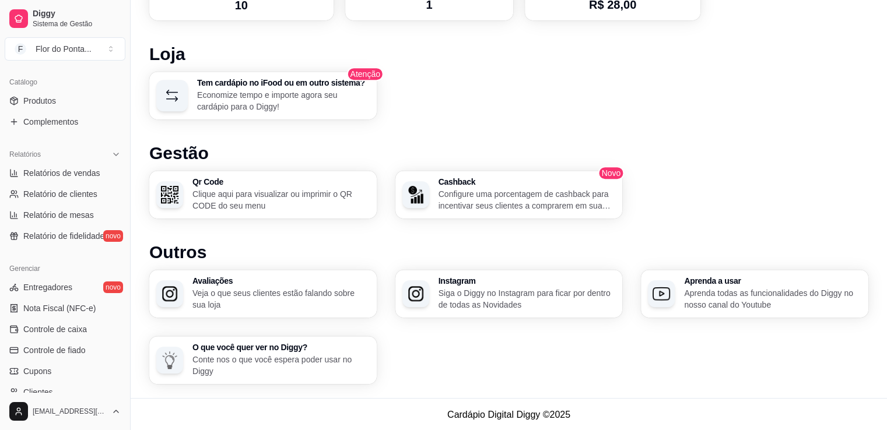
scroll to position [408, 0]
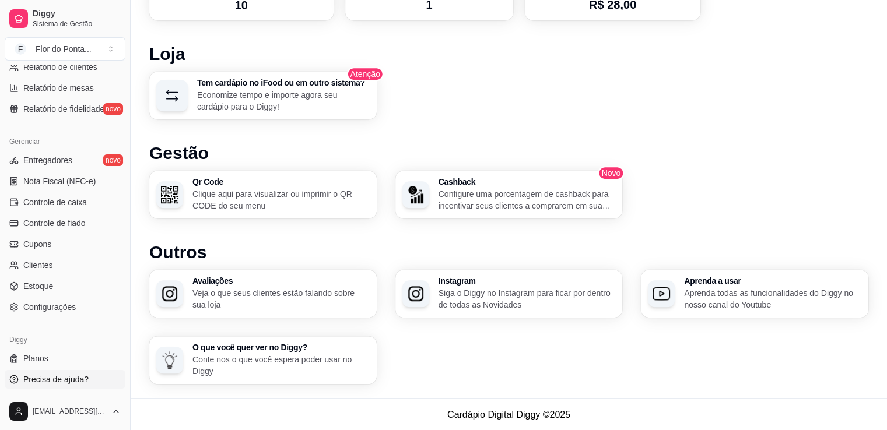
click at [46, 378] on span "Precisa de ajuda?" at bounding box center [55, 380] width 65 height 12
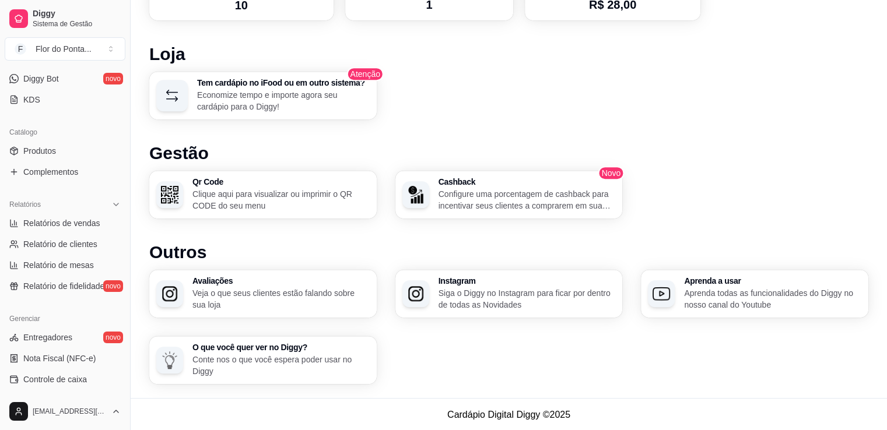
scroll to position [231, 0]
click at [41, 149] on span "Produtos" at bounding box center [39, 151] width 33 height 12
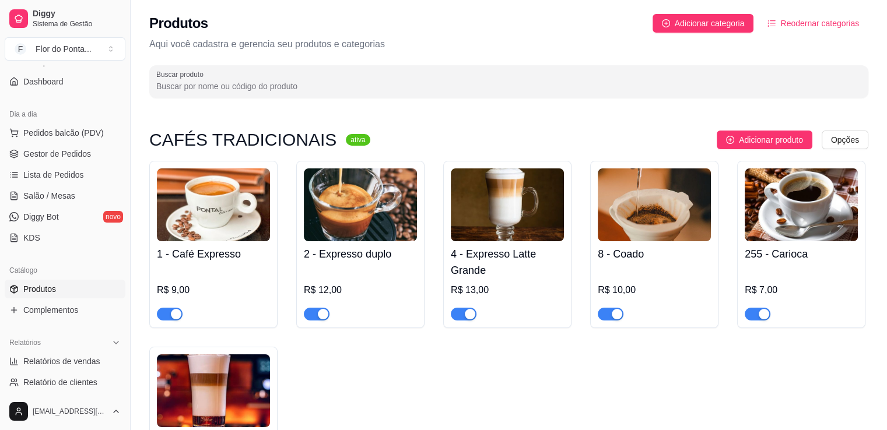
scroll to position [93, 0]
click at [55, 309] on span "Complementos" at bounding box center [50, 310] width 55 height 12
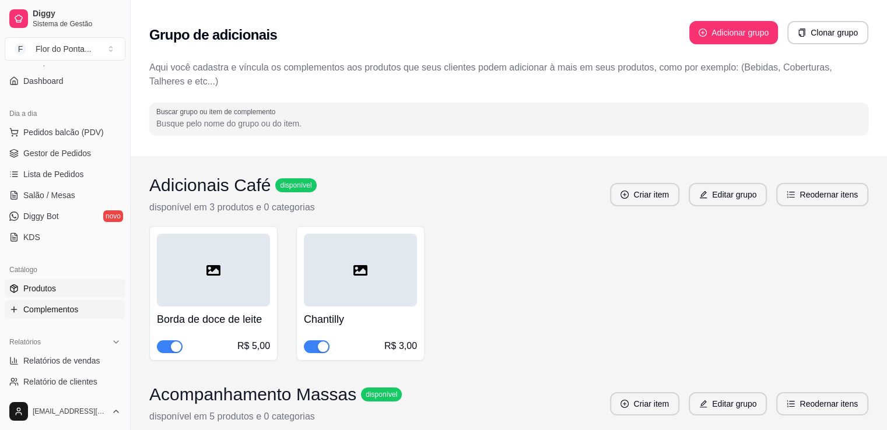
click at [50, 291] on span "Produtos" at bounding box center [39, 289] width 33 height 12
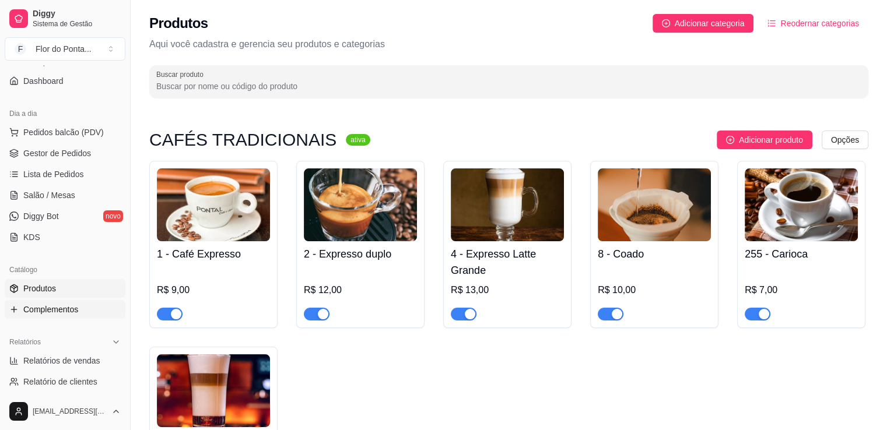
click at [57, 308] on span "Complementos" at bounding box center [50, 310] width 55 height 12
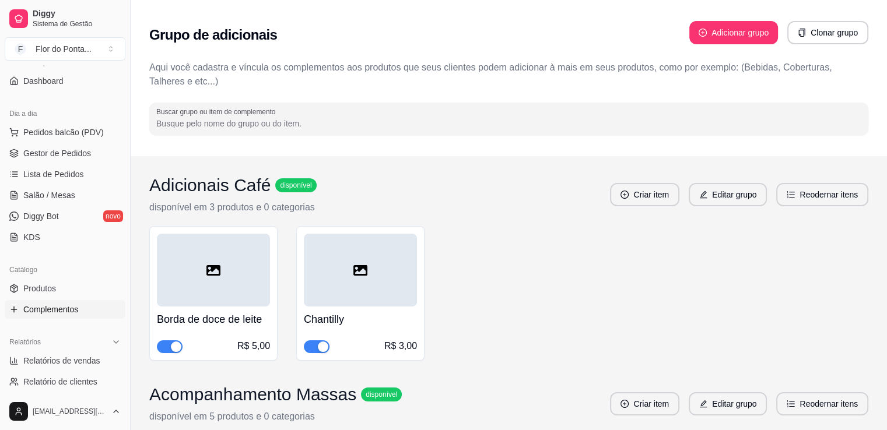
click at [214, 287] on div at bounding box center [213, 270] width 113 height 73
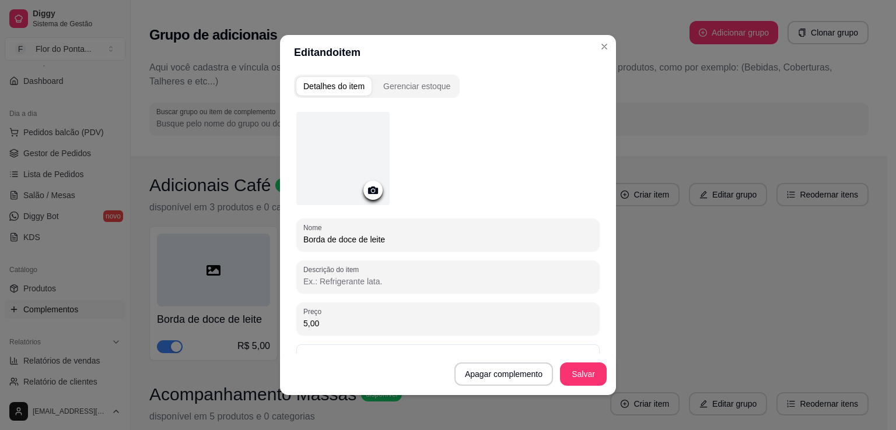
click at [370, 189] on icon at bounding box center [372, 190] width 13 height 13
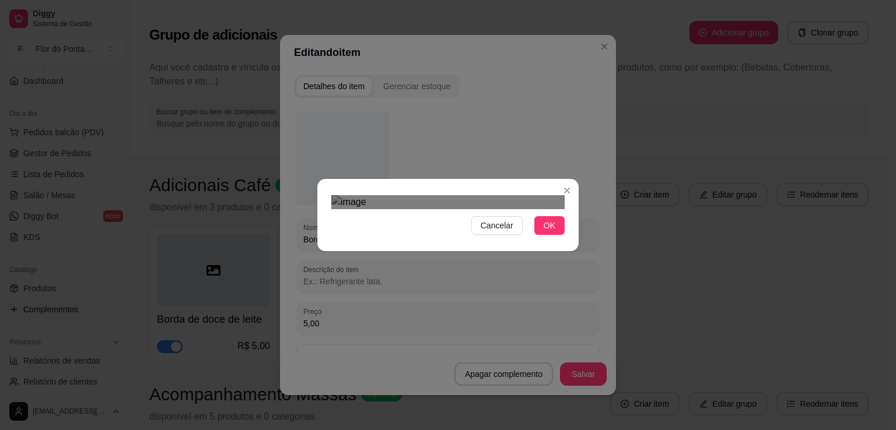
click at [501, 293] on div "Use the arrow keys to move the crop selection area" at bounding box center [445, 324] width 210 height 210
click at [554, 232] on span "OK" at bounding box center [549, 225] width 12 height 13
click at [551, 336] on div "Nome Borda de doce de leite Descrição do item Preço 5,00 Pode repetir esse item…" at bounding box center [447, 290] width 303 height 356
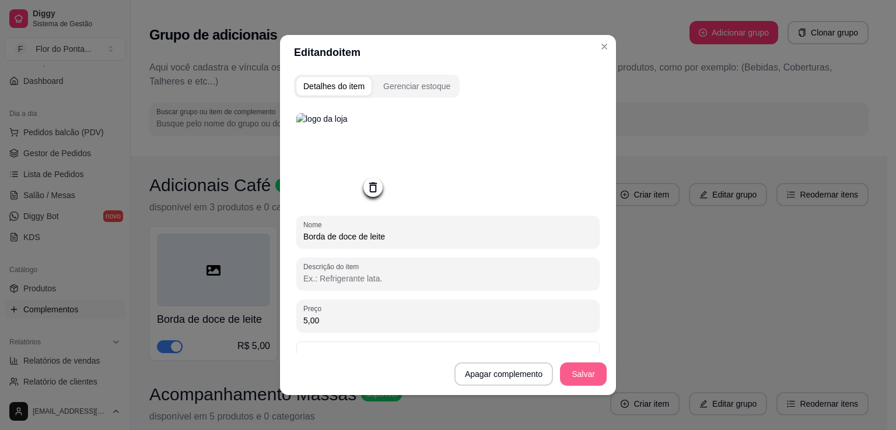
click at [579, 377] on button "Salvar" at bounding box center [583, 374] width 47 height 23
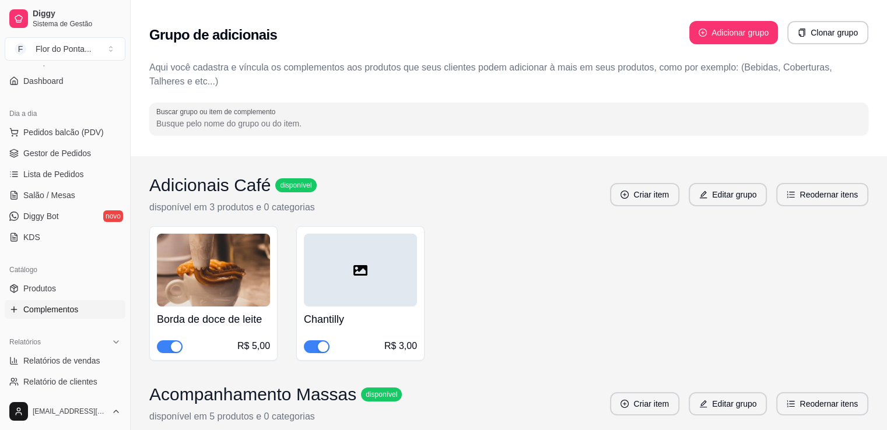
click at [371, 282] on div at bounding box center [360, 270] width 113 height 73
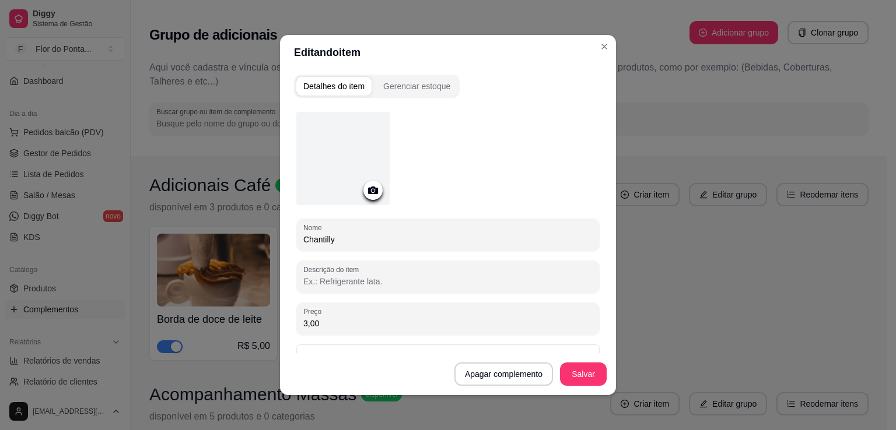
click at [370, 187] on icon at bounding box center [373, 191] width 10 height 8
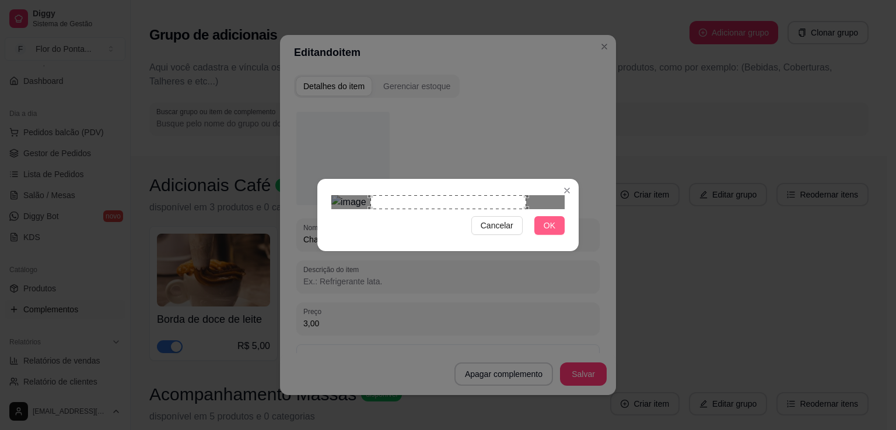
click at [552, 232] on span "OK" at bounding box center [549, 225] width 12 height 13
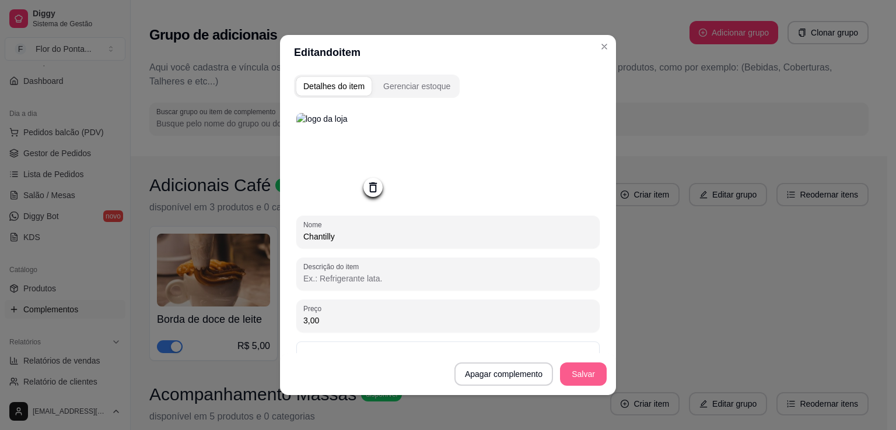
click at [587, 381] on button "Salvar" at bounding box center [583, 374] width 47 height 23
click at [586, 375] on button "Salvar" at bounding box center [582, 374] width 45 height 23
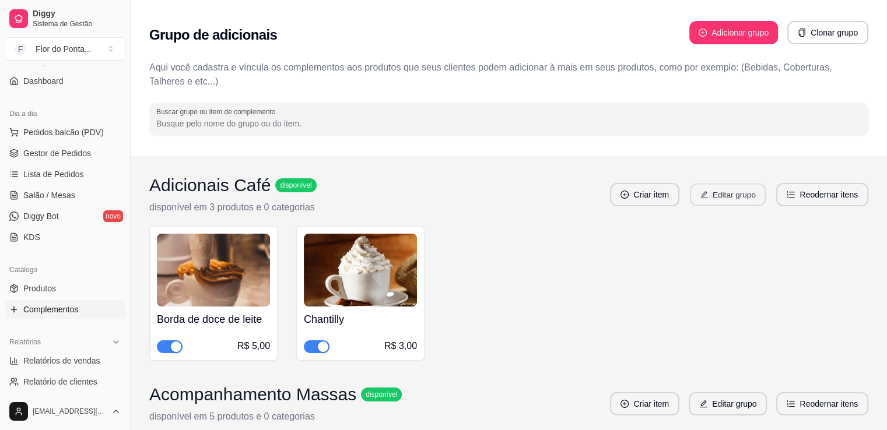
click at [737, 196] on button "Editar grupo" at bounding box center [728, 195] width 76 height 23
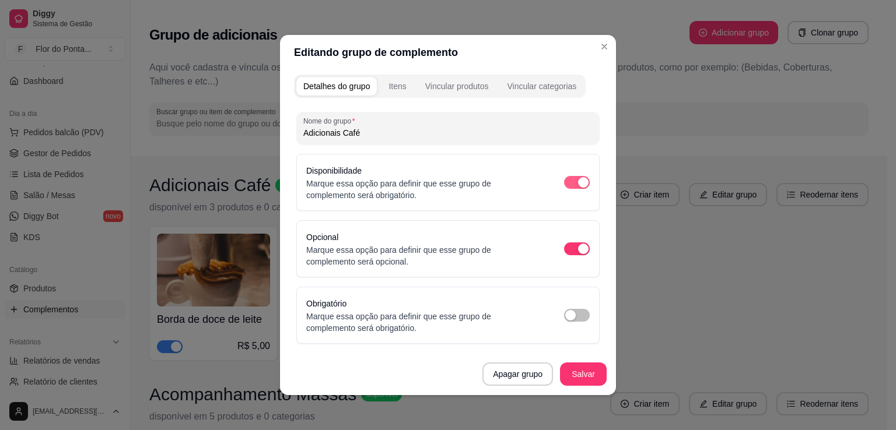
click at [578, 180] on div "button" at bounding box center [583, 182] width 10 height 10
click at [592, 374] on button "Salvar" at bounding box center [582, 374] width 45 height 23
click at [466, 89] on div "Vincular produtos" at bounding box center [457, 86] width 64 height 12
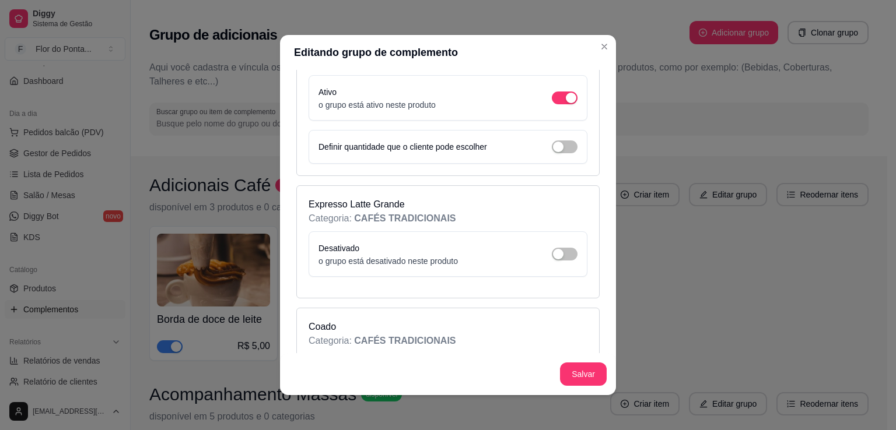
scroll to position [316, 0]
click at [553, 250] on div "button" at bounding box center [558, 252] width 10 height 10
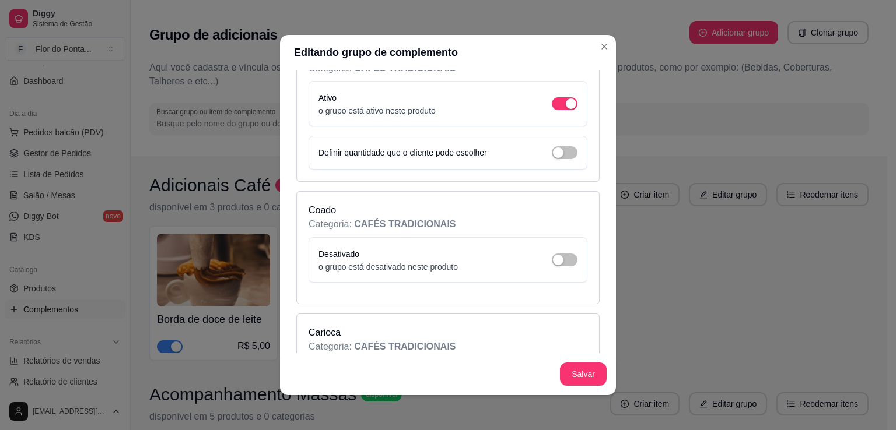
scroll to position [468, 0]
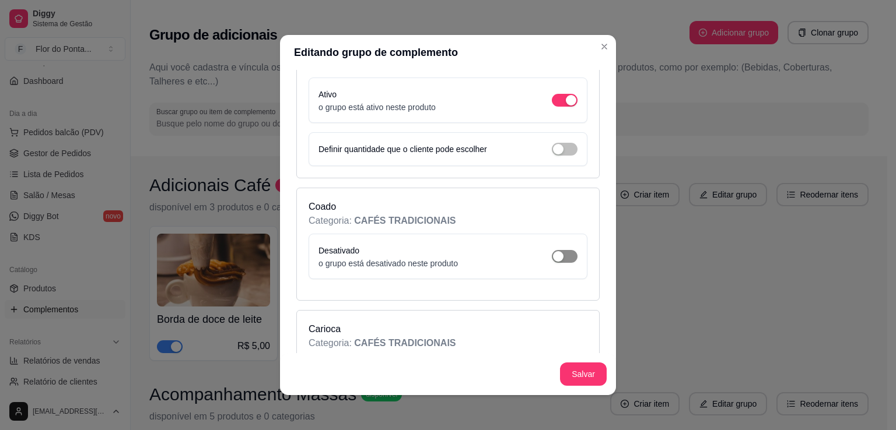
click at [553, 254] on div "button" at bounding box center [558, 256] width 10 height 10
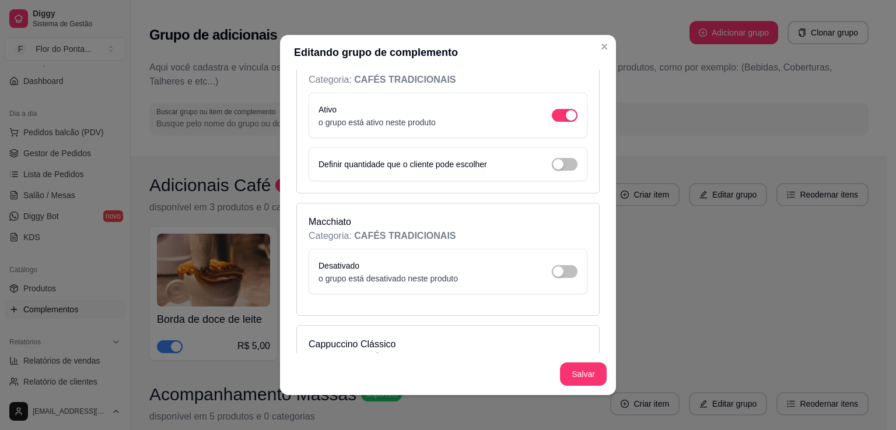
scroll to position [767, 0]
click at [553, 265] on div "button" at bounding box center [558, 269] width 10 height 10
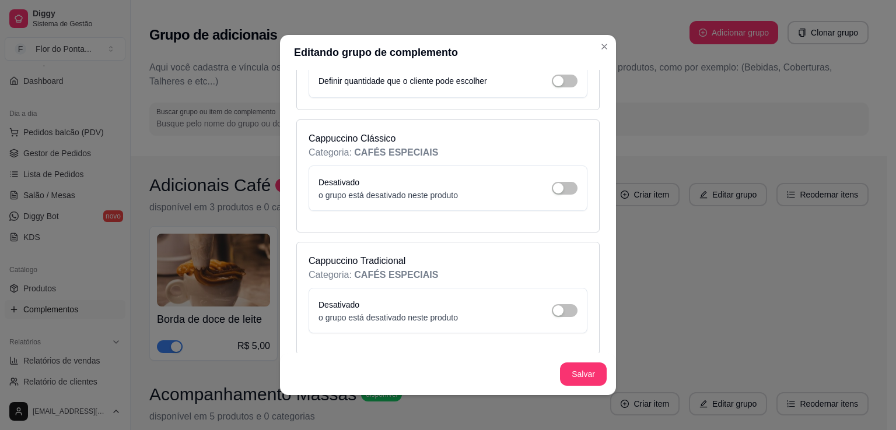
scroll to position [1010, 0]
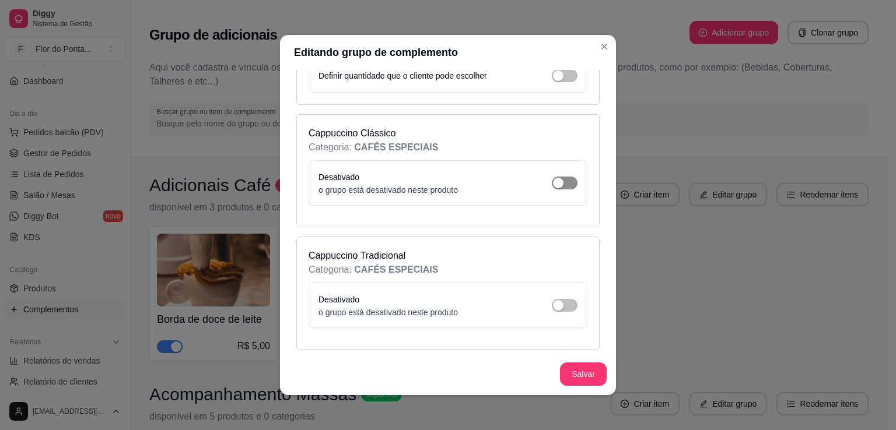
click at [553, 178] on div "button" at bounding box center [558, 183] width 10 height 10
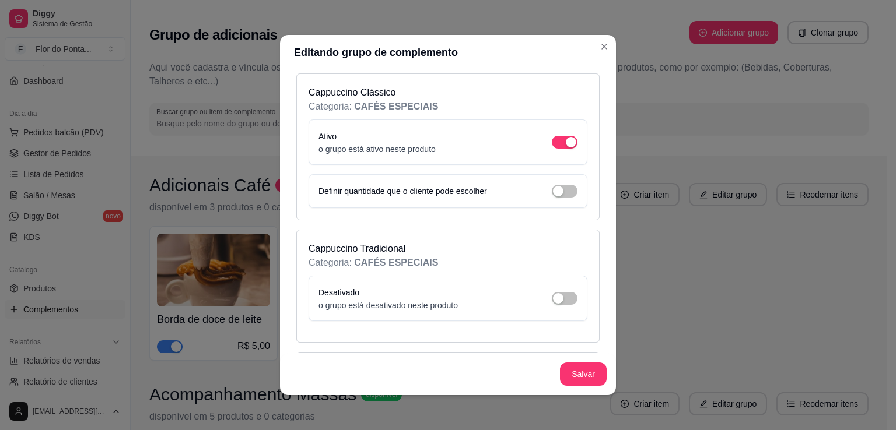
scroll to position [1053, 0]
click at [552, 290] on button "button" at bounding box center [565, 296] width 26 height 13
click at [552, 291] on button "button" at bounding box center [565, 297] width 26 height 13
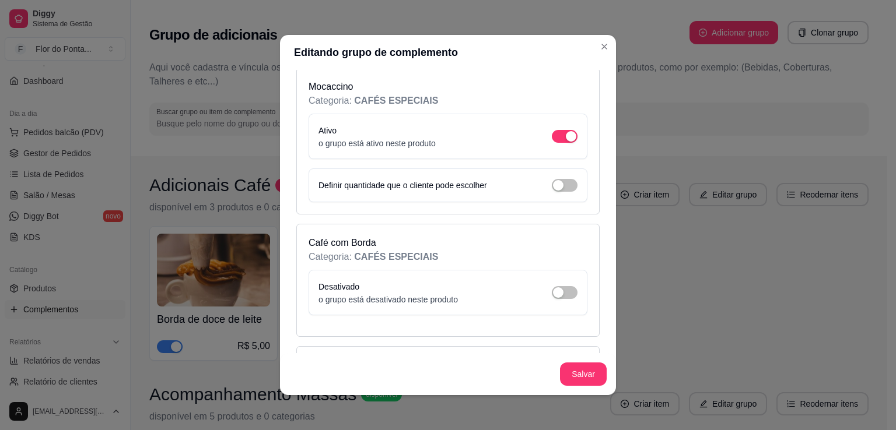
scroll to position [1375, 0]
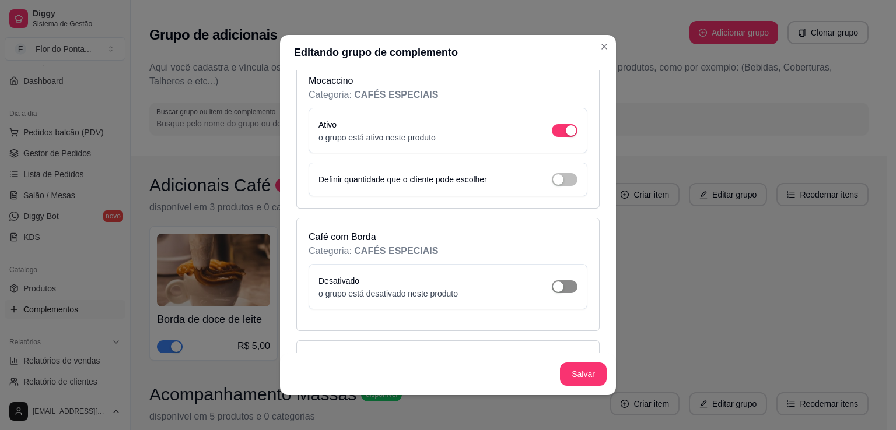
click at [552, 284] on span "button" at bounding box center [565, 286] width 26 height 13
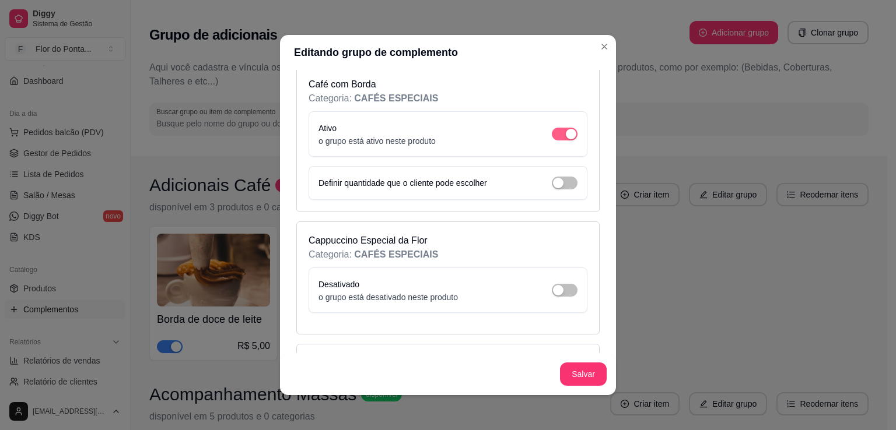
scroll to position [1529, 0]
click at [552, 284] on button "button" at bounding box center [565, 289] width 26 height 13
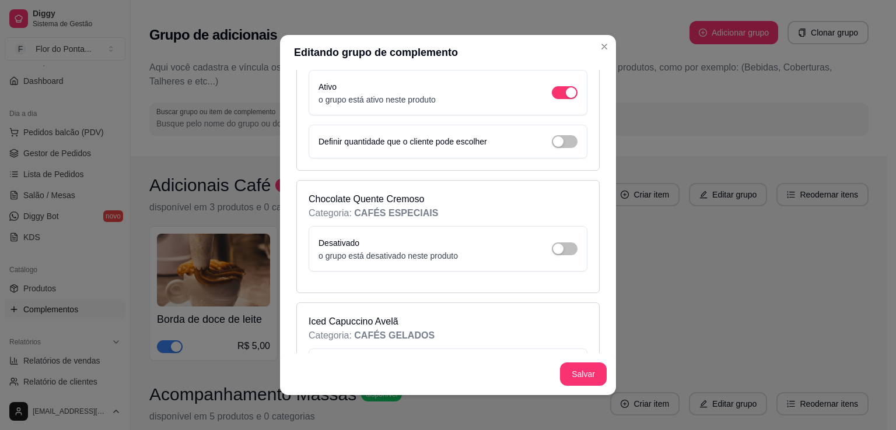
scroll to position [1726, 0]
click at [558, 242] on span "button" at bounding box center [565, 248] width 26 height 13
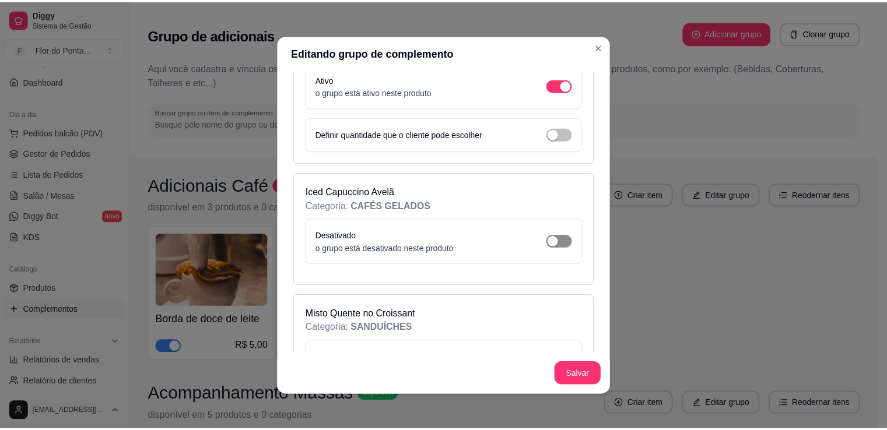
scroll to position [1889, 0]
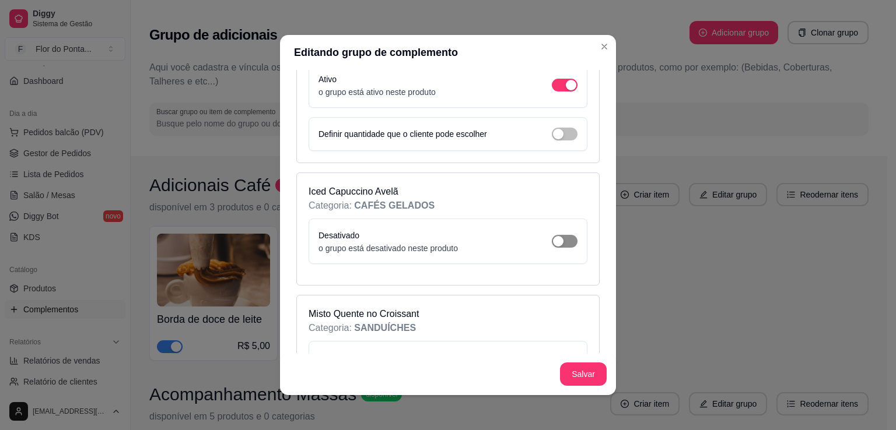
click at [552, 235] on button "button" at bounding box center [565, 241] width 26 height 13
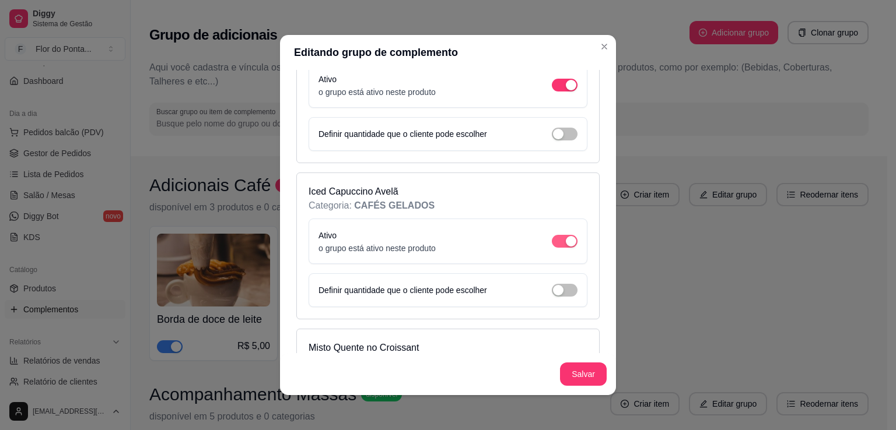
click at [566, 236] on div "button" at bounding box center [571, 241] width 10 height 10
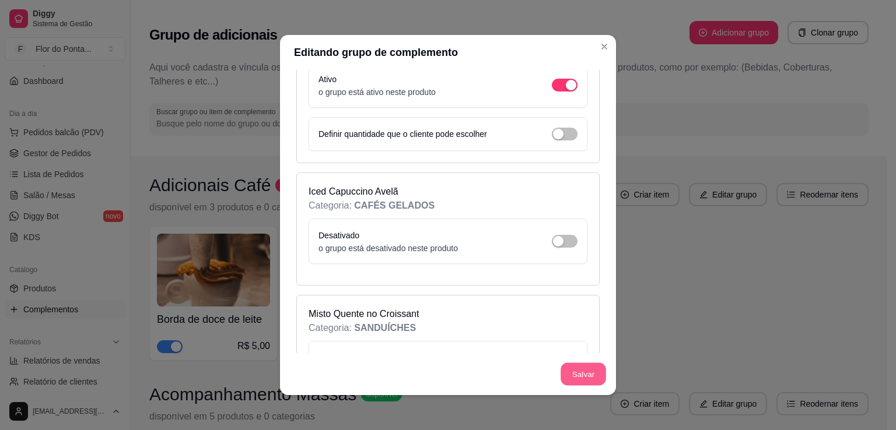
click at [583, 381] on button "Salvar" at bounding box center [582, 374] width 45 height 23
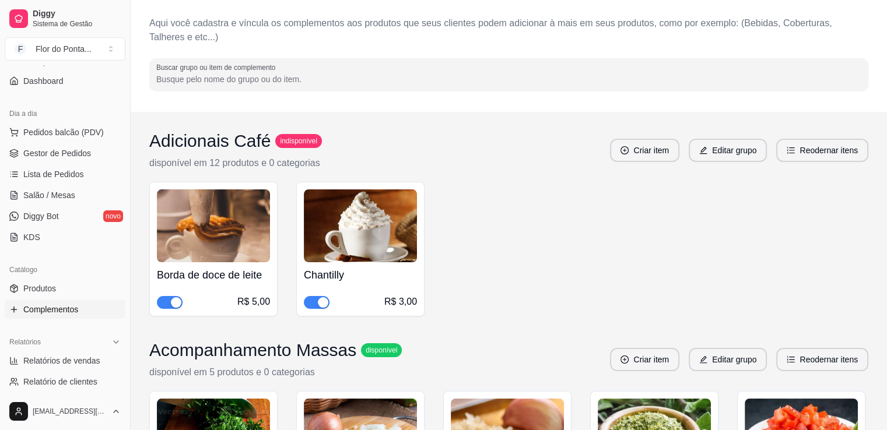
scroll to position [42, 0]
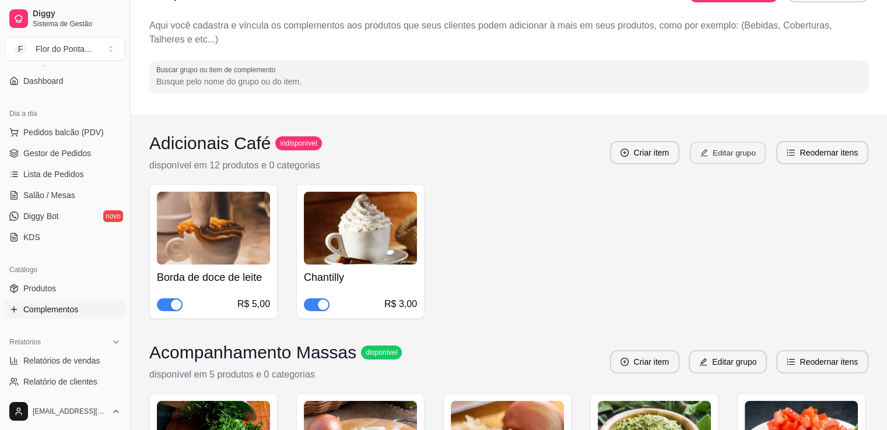
click at [735, 156] on button "Editar grupo" at bounding box center [728, 153] width 76 height 23
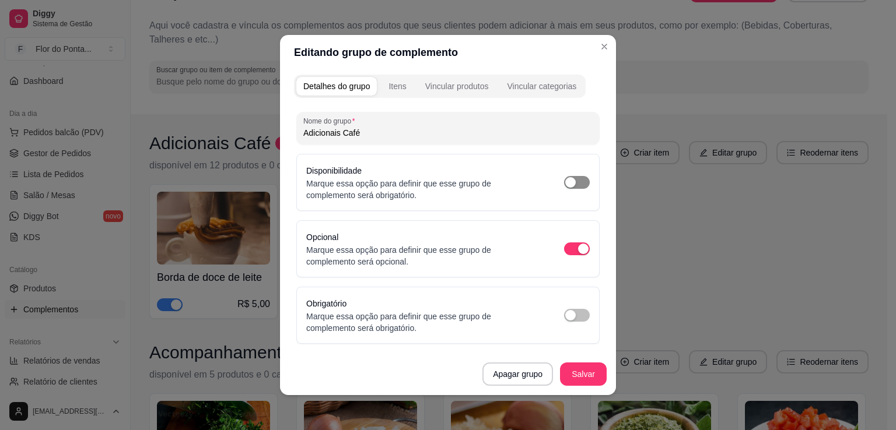
click at [565, 185] on div "button" at bounding box center [570, 182] width 10 height 10
click at [585, 373] on button "Salvar" at bounding box center [582, 374] width 45 height 23
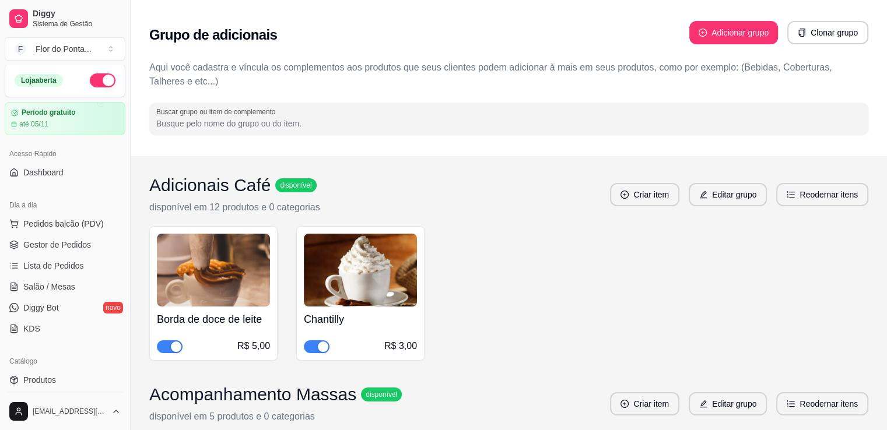
scroll to position [0, 0]
click at [54, 178] on span "Dashboard" at bounding box center [43, 175] width 40 height 12
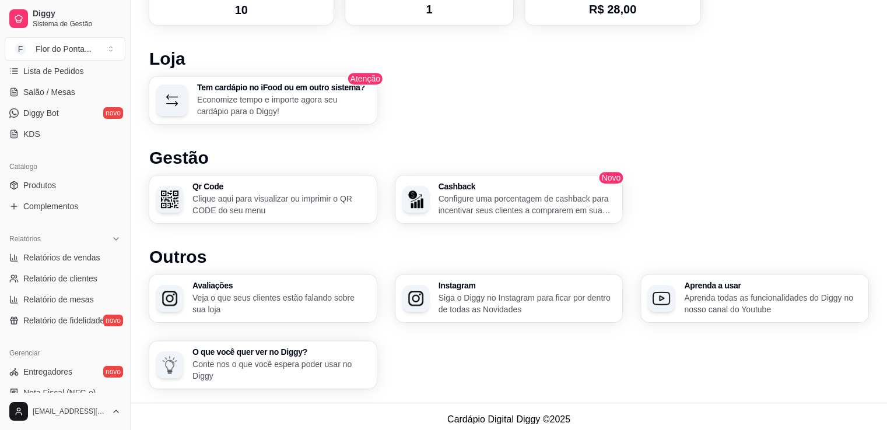
scroll to position [196, 0]
click at [49, 185] on span "Produtos" at bounding box center [39, 186] width 33 height 12
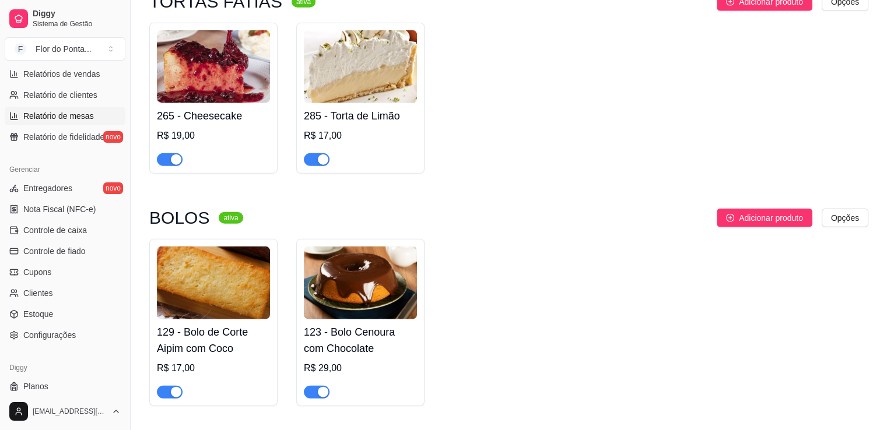
scroll to position [408, 0]
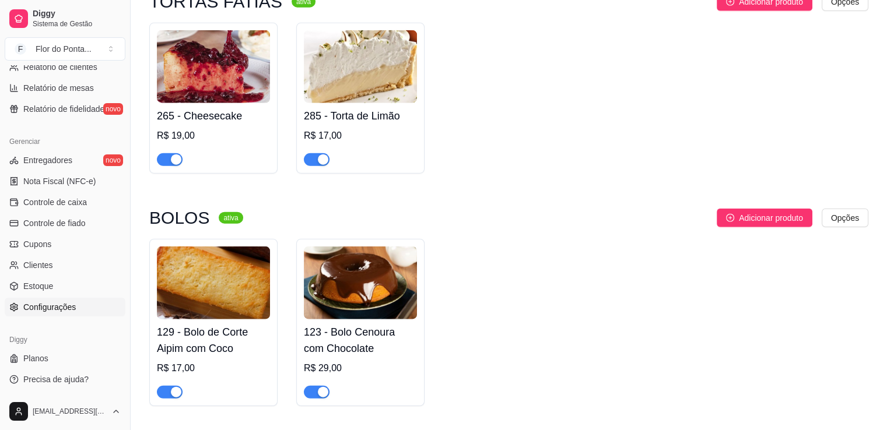
click at [59, 312] on link "Configurações" at bounding box center [65, 307] width 121 height 19
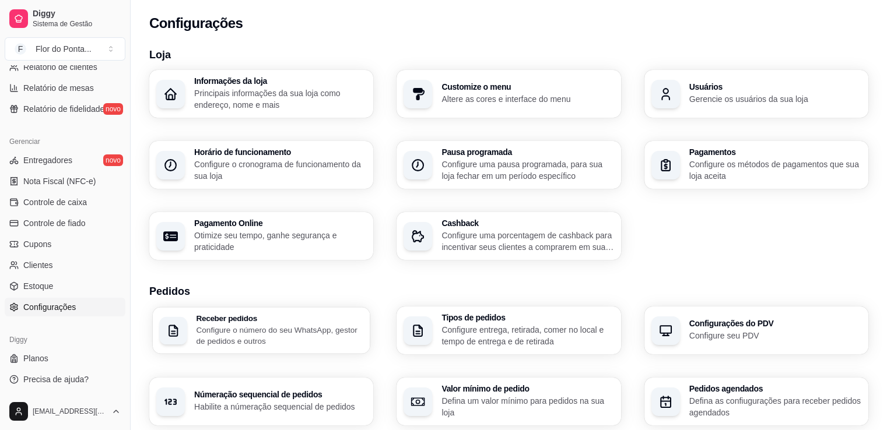
click at [238, 332] on p "Configure o número do seu WhatsApp, gestor de pedidos e outros" at bounding box center [279, 335] width 167 height 23
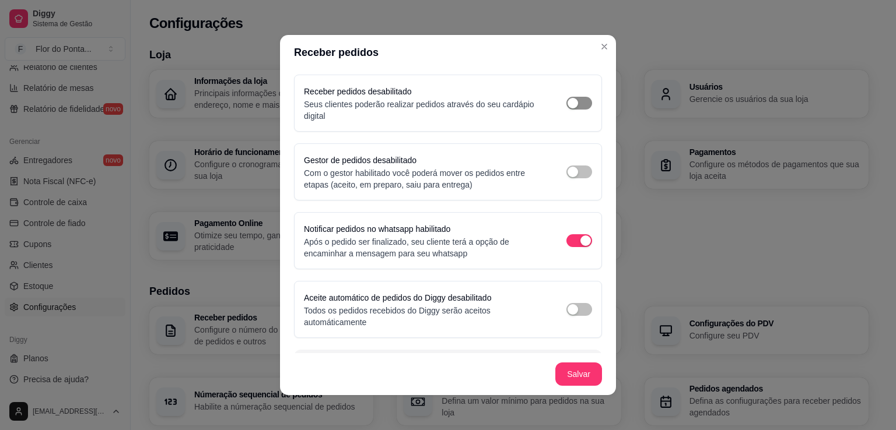
click at [567, 100] on div "button" at bounding box center [572, 103] width 10 height 10
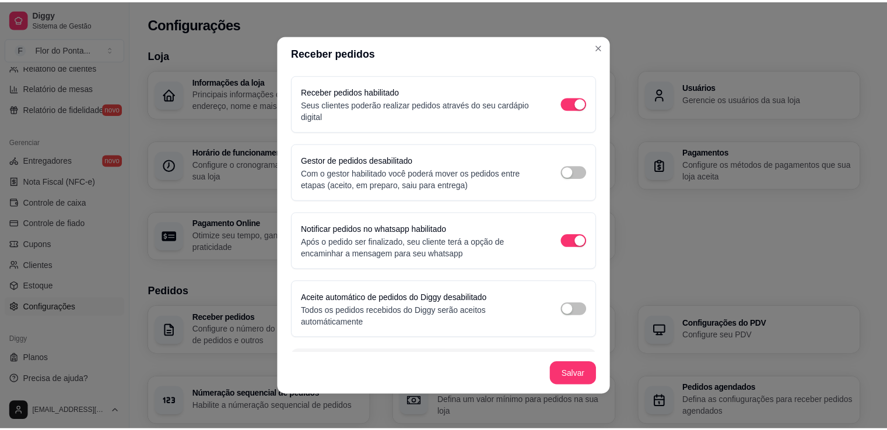
scroll to position [33, 0]
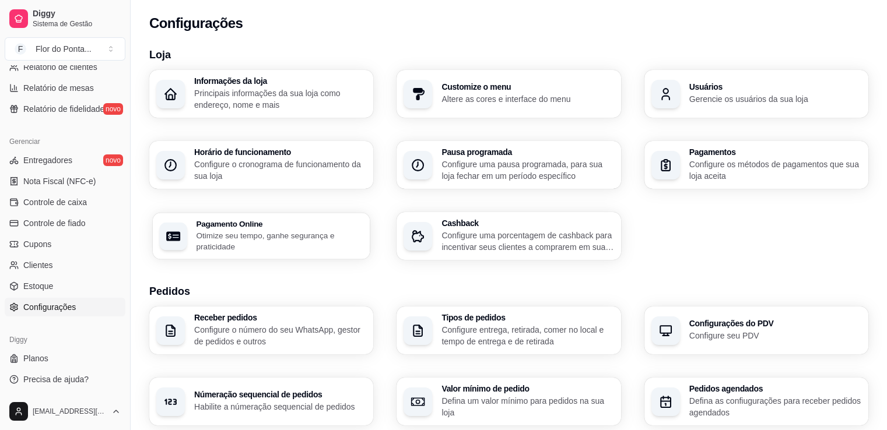
click at [304, 240] on p "Otimize seu tempo, ganhe segurança e praticidade" at bounding box center [279, 241] width 167 height 23
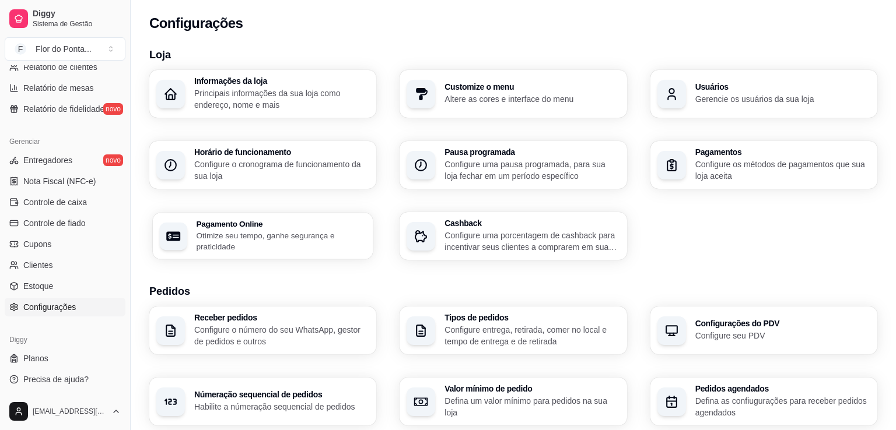
select select "4.98"
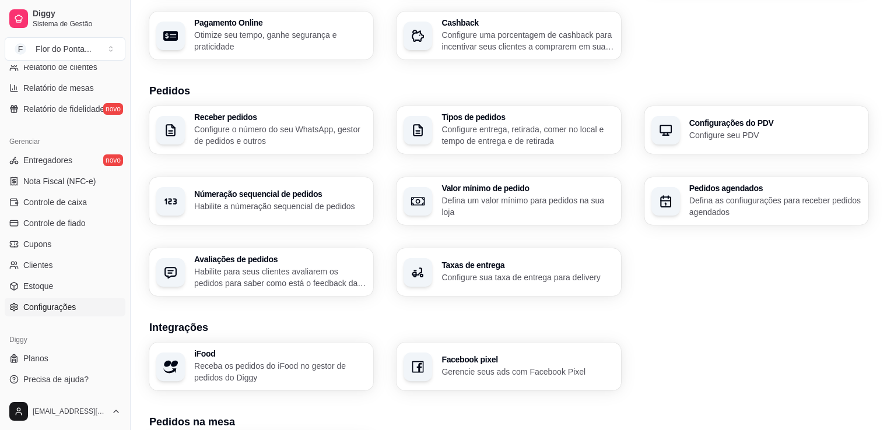
scroll to position [217, 0]
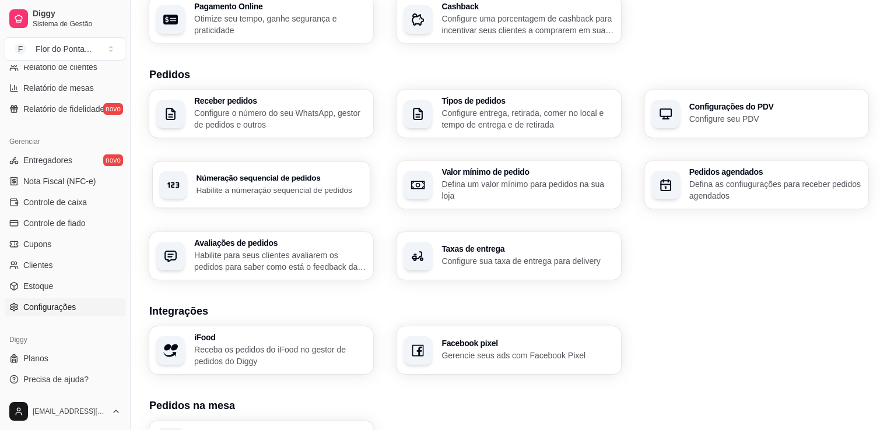
click at [262, 183] on h3 "Númeração sequencial de pedidos" at bounding box center [279, 178] width 167 height 8
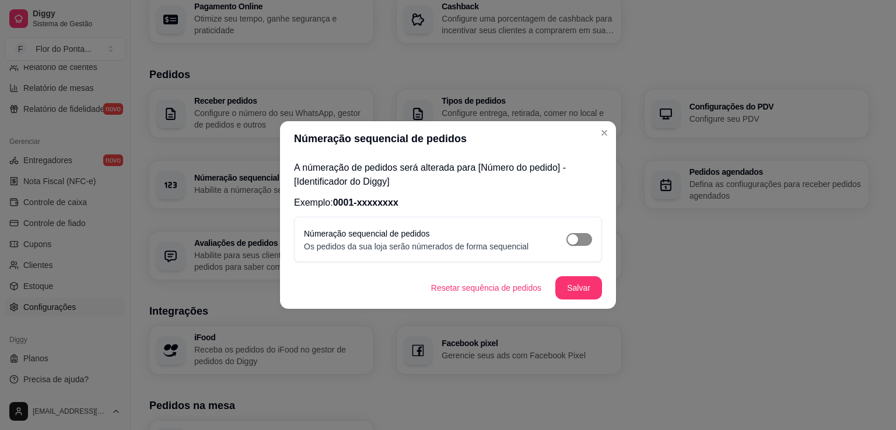
click at [580, 241] on button "button" at bounding box center [579, 239] width 26 height 13
click at [583, 289] on button "Salvar" at bounding box center [578, 288] width 45 height 23
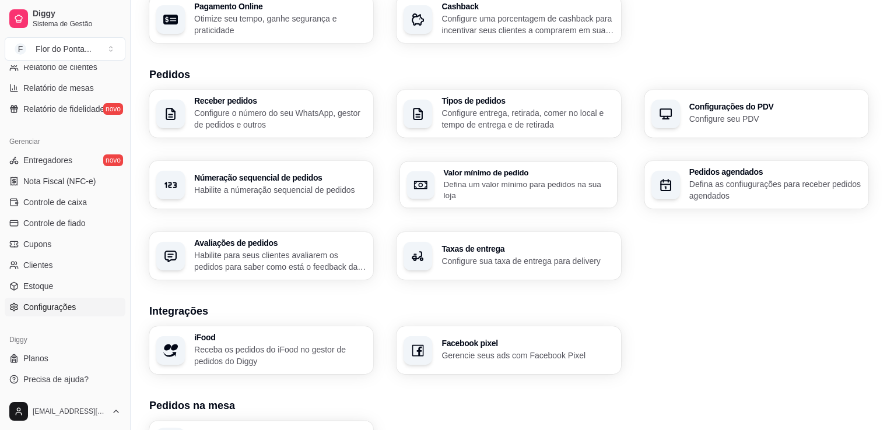
click at [510, 185] on p "Defina um valor mínimo para pedidos na sua loja" at bounding box center [527, 189] width 167 height 23
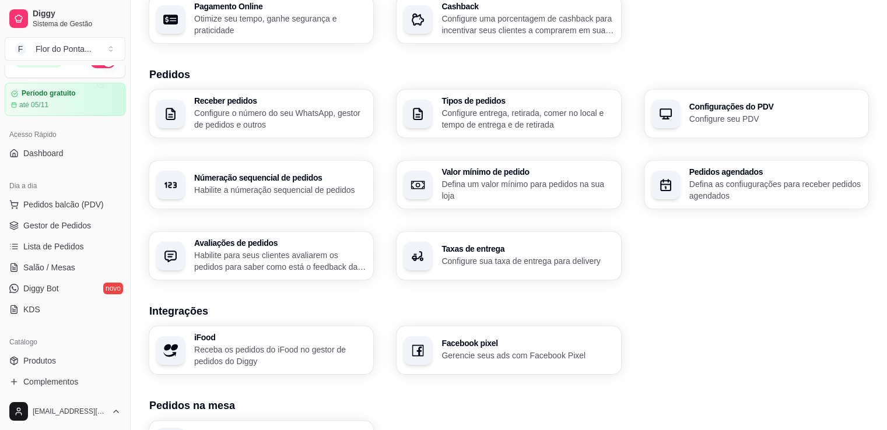
scroll to position [0, 0]
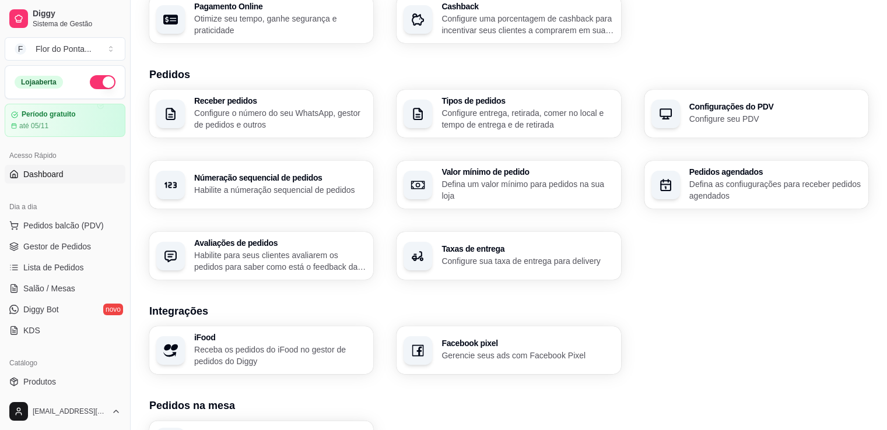
click at [47, 174] on span "Dashboard" at bounding box center [43, 175] width 40 height 12
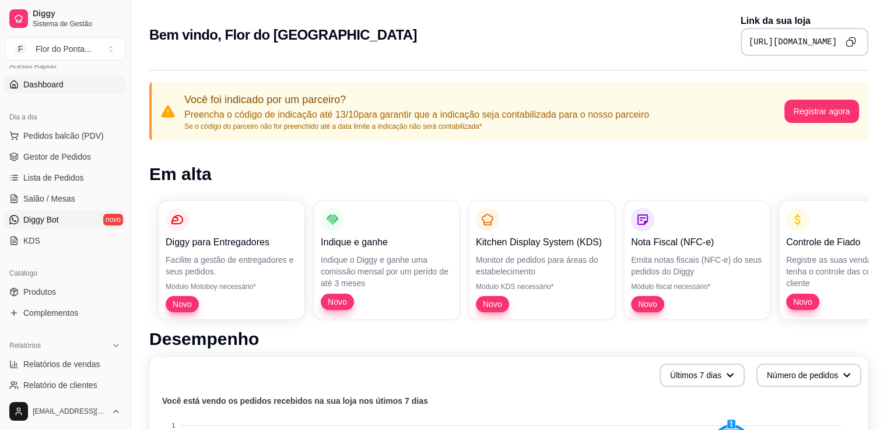
scroll to position [90, 0]
click at [43, 293] on span "Produtos" at bounding box center [39, 292] width 33 height 12
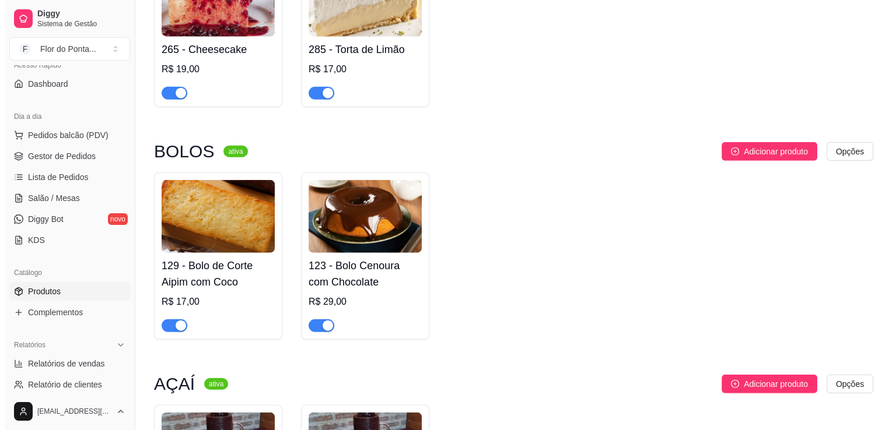
scroll to position [2924, 0]
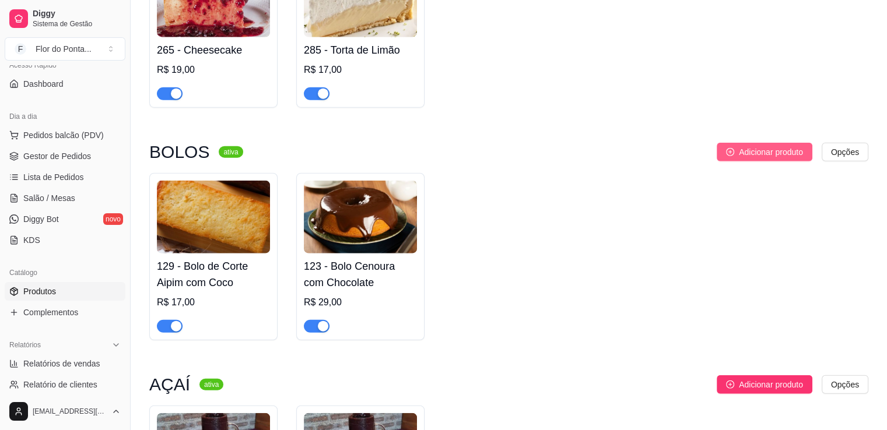
click at [778, 159] on span "Adicionar produto" at bounding box center [771, 152] width 64 height 13
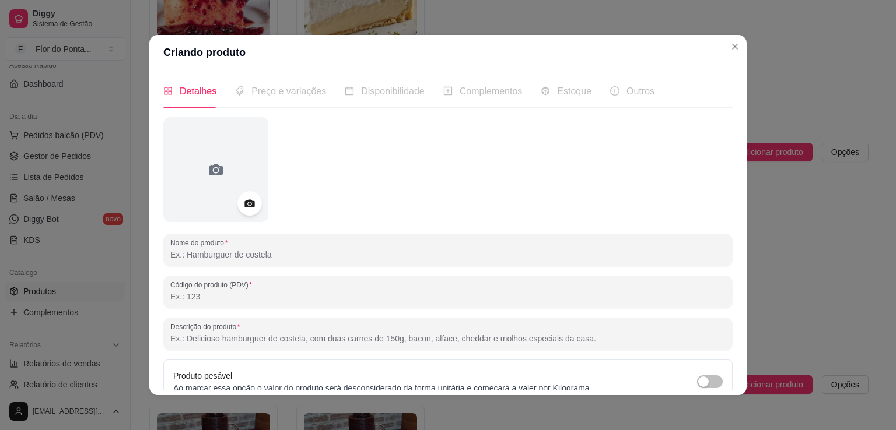
click at [244, 205] on icon at bounding box center [249, 204] width 10 height 8
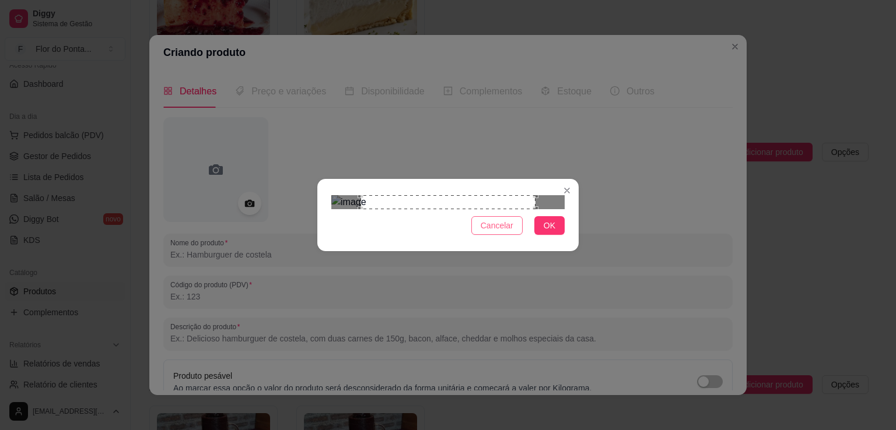
click at [507, 232] on span "Cancelar" at bounding box center [496, 225] width 33 height 13
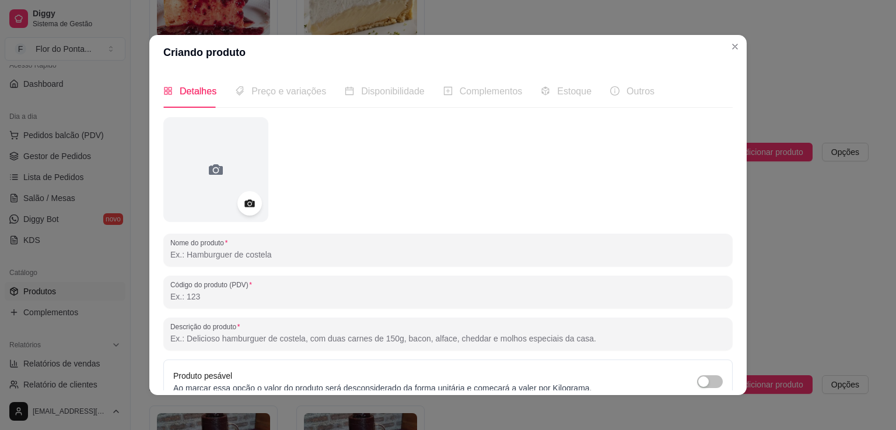
click at [247, 202] on icon at bounding box center [249, 204] width 10 height 8
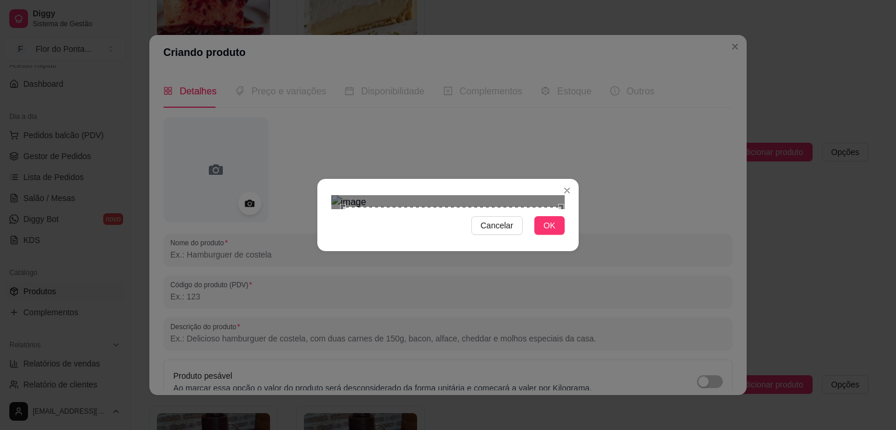
click at [560, 240] on div "Cancelar OK" at bounding box center [447, 215] width 261 height 49
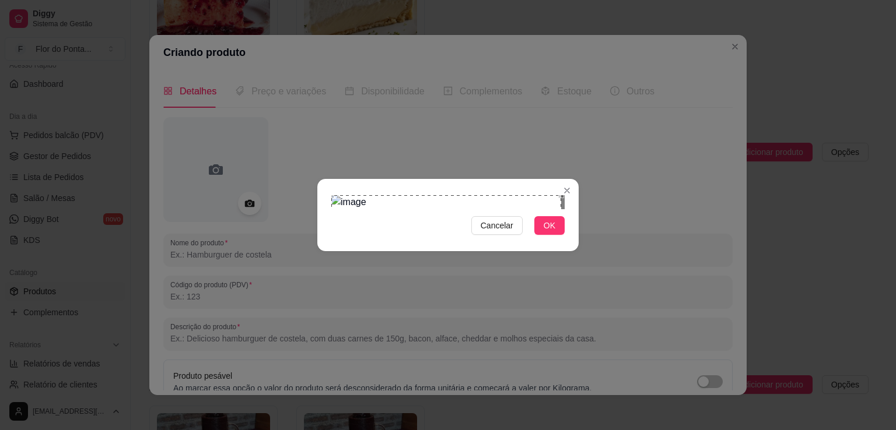
click at [329, 191] on div "Cancelar OK" at bounding box center [447, 215] width 261 height 49
click at [552, 232] on span "OK" at bounding box center [549, 225] width 12 height 13
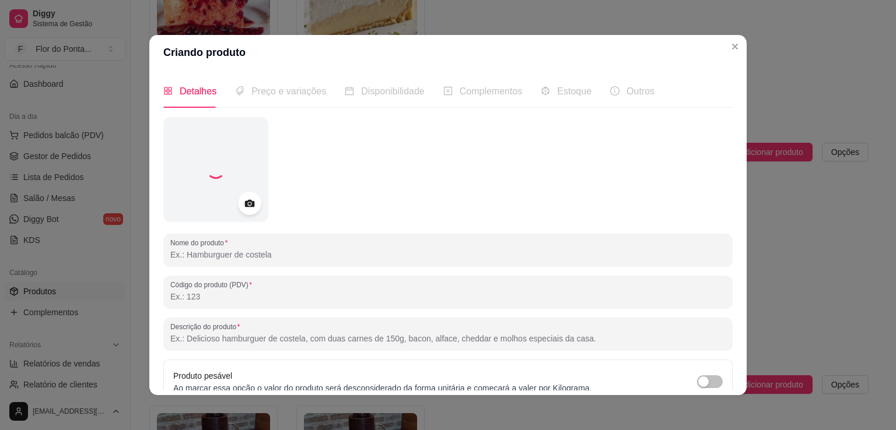
click at [300, 254] on input "Nome do produto" at bounding box center [447, 255] width 555 height 12
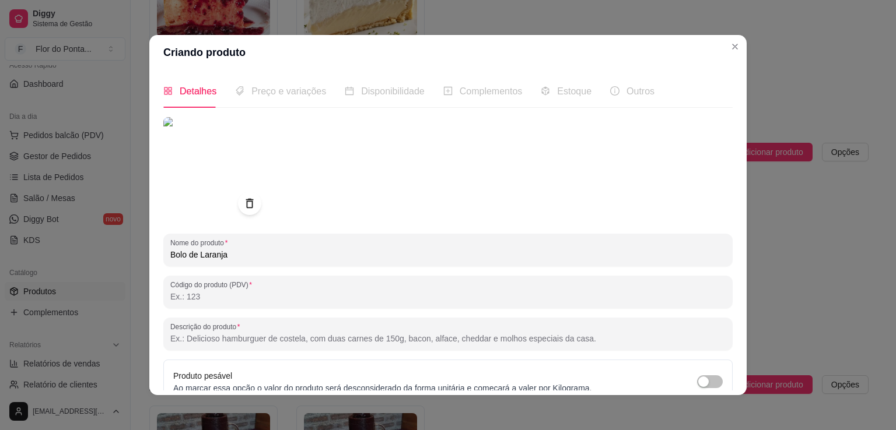
type input "Bolo de Laranja"
click at [234, 335] on input "Descrição do produto" at bounding box center [447, 339] width 555 height 12
paste input "[PERSON_NAME], perfumado e coberto por uma calda cítrica que desperta o paladar…"
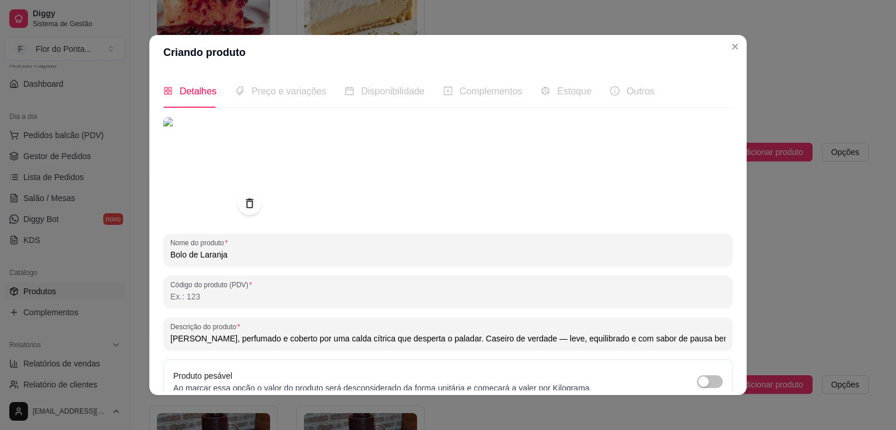
click at [198, 342] on input "[PERSON_NAME], perfumado e coberto por uma calda cítrica que desperta o paladar…" at bounding box center [447, 339] width 555 height 12
click at [544, 342] on input "Fofinho, aroma irresistível e coberto por uma calda cítrica que desperta o pala…" at bounding box center [447, 339] width 555 height 12
type input "Fofinho, aroma irresistível e coberto por uma calda cítrica que desperta o pala…"
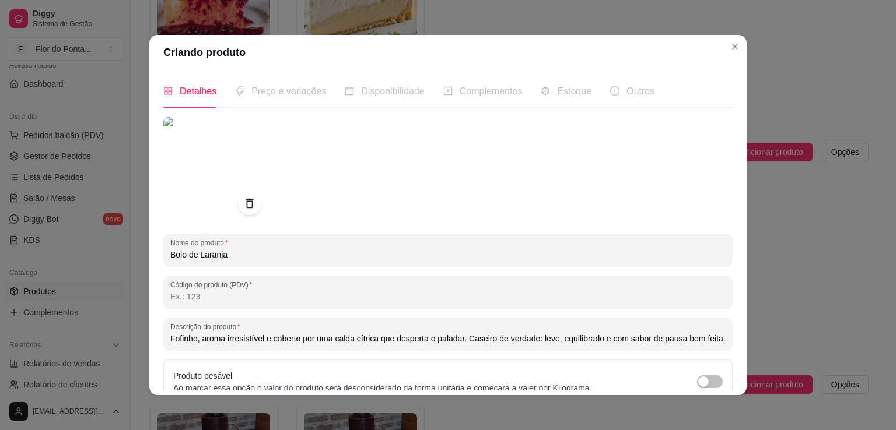
click at [207, 296] on input "Código do produto (PDV)" at bounding box center [447, 297] width 555 height 12
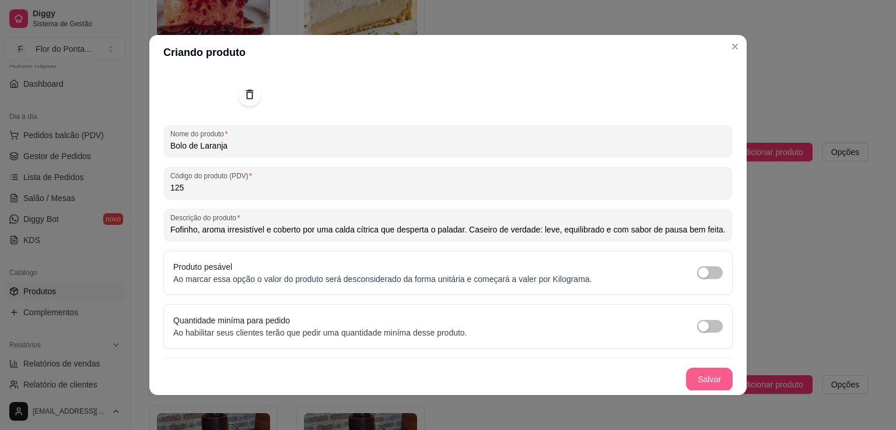
type input "125"
click at [700, 377] on button "Salvar" at bounding box center [708, 380] width 45 height 23
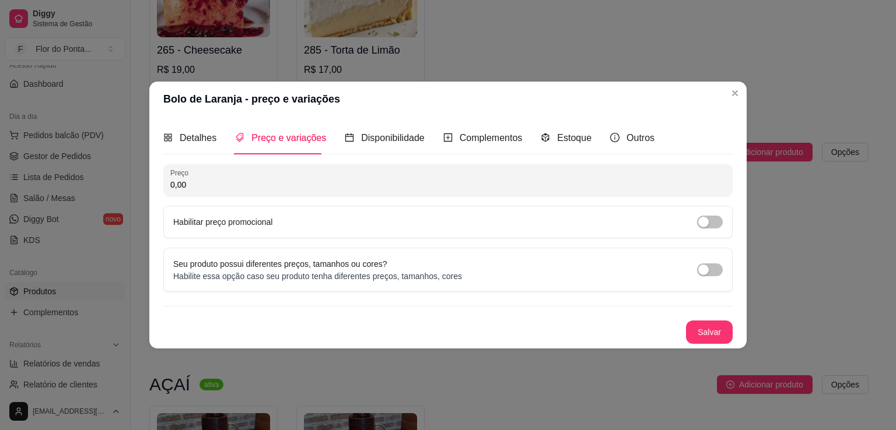
click at [208, 187] on input "0,00" at bounding box center [447, 185] width 555 height 12
type input "28,00"
click at [710, 335] on button "Salvar" at bounding box center [708, 332] width 45 height 23
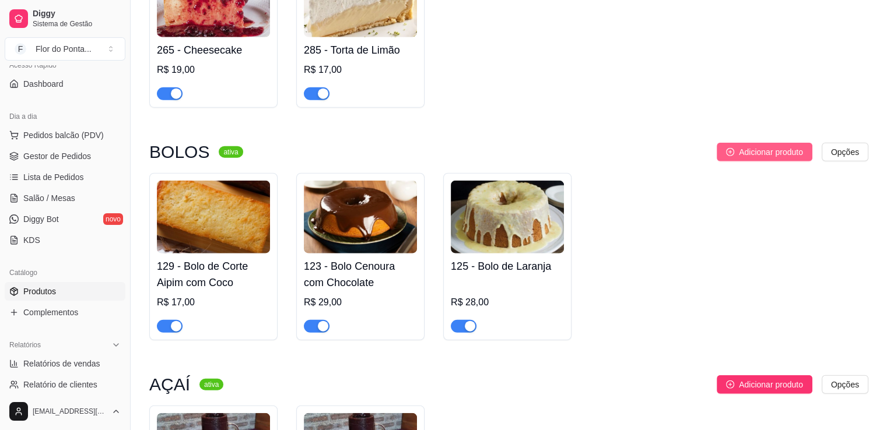
click at [781, 159] on span "Adicionar produto" at bounding box center [771, 152] width 64 height 13
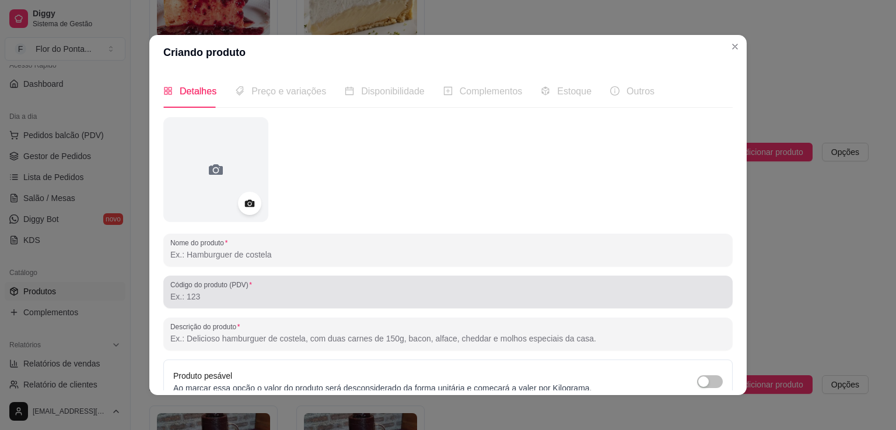
click at [258, 297] on input "Código do produto (PDV)" at bounding box center [447, 297] width 555 height 12
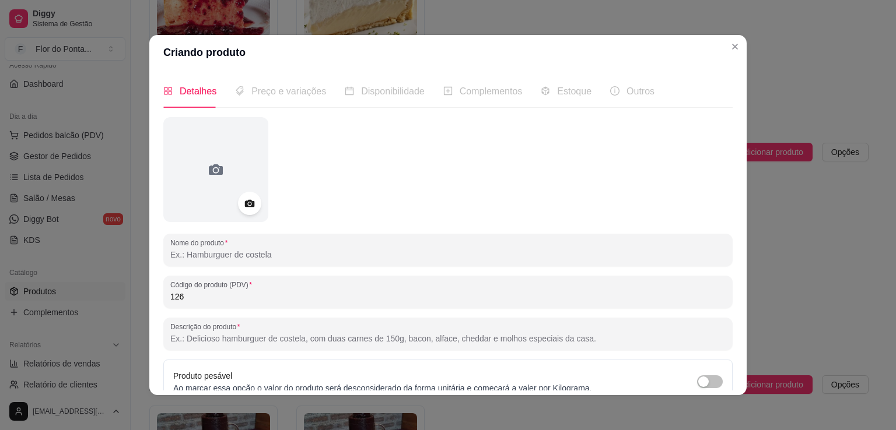
type input "126"
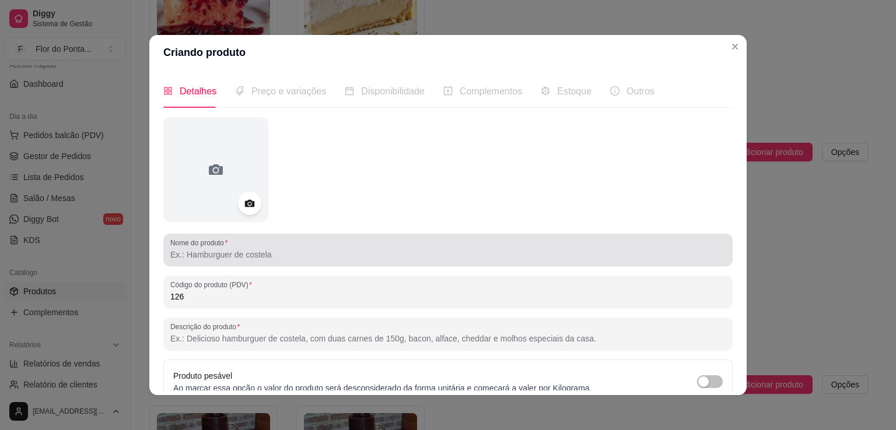
click at [215, 262] on div "Nome do produto" at bounding box center [447, 250] width 569 height 33
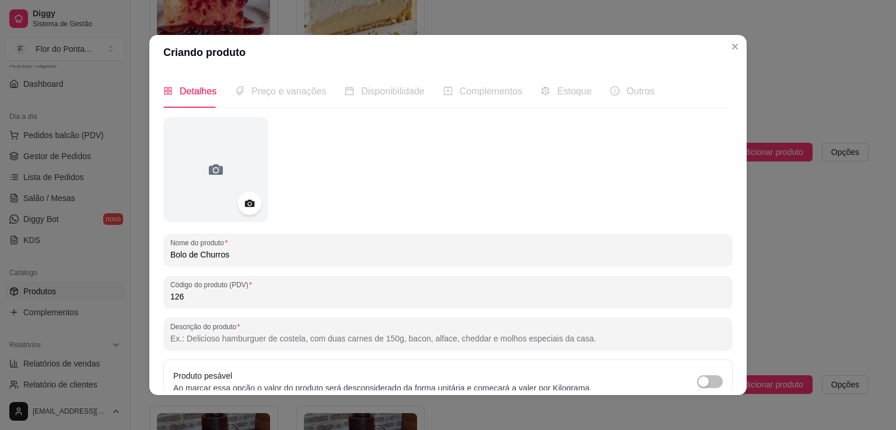
type input "Bolo de Churros"
click at [210, 341] on input "Descrição do produto" at bounding box center [447, 339] width 555 height 12
paste input "Massa macia, toque de canela e recheio generoso de doce de leite. Aquele sabor …"
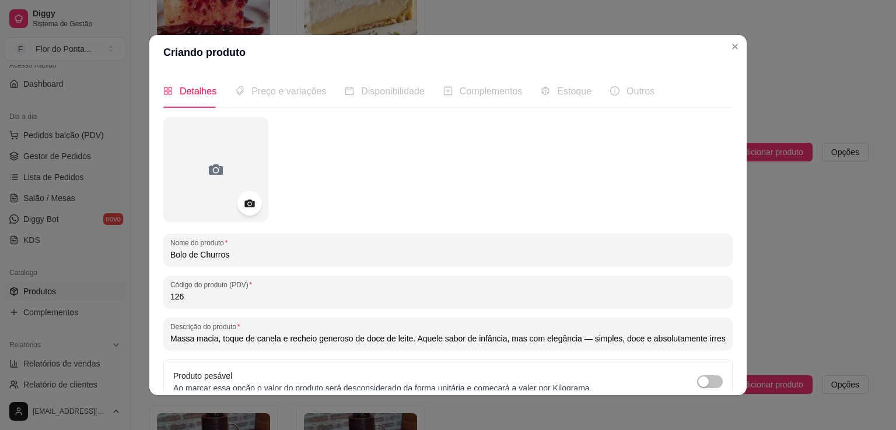
click at [248, 203] on circle at bounding box center [249, 203] width 3 height 3
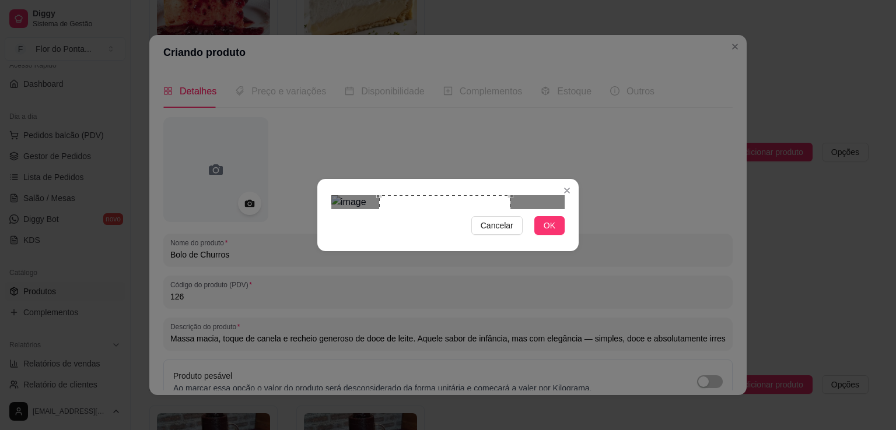
click at [419, 195] on div "Use the arrow keys to move the crop selection area" at bounding box center [444, 260] width 131 height 131
click at [503, 232] on span "Cancelar" at bounding box center [496, 225] width 33 height 13
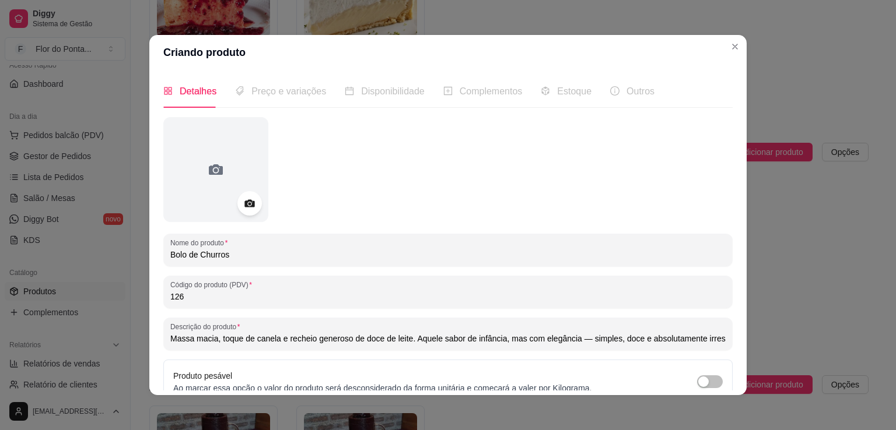
click at [247, 206] on icon at bounding box center [249, 204] width 10 height 8
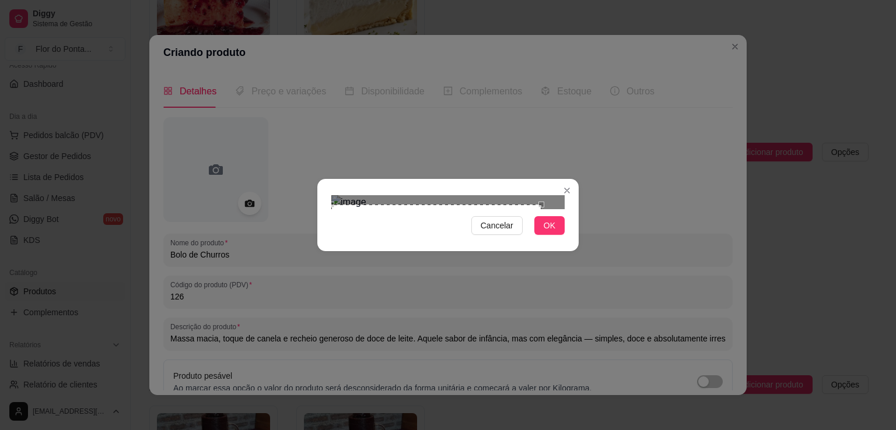
click at [364, 205] on div "Use the arrow keys to move the crop selection area" at bounding box center [436, 310] width 210 height 210
click at [364, 208] on div "Use the arrow keys to move the crop selection area" at bounding box center [436, 313] width 210 height 210
click at [553, 232] on span "OK" at bounding box center [549, 225] width 12 height 13
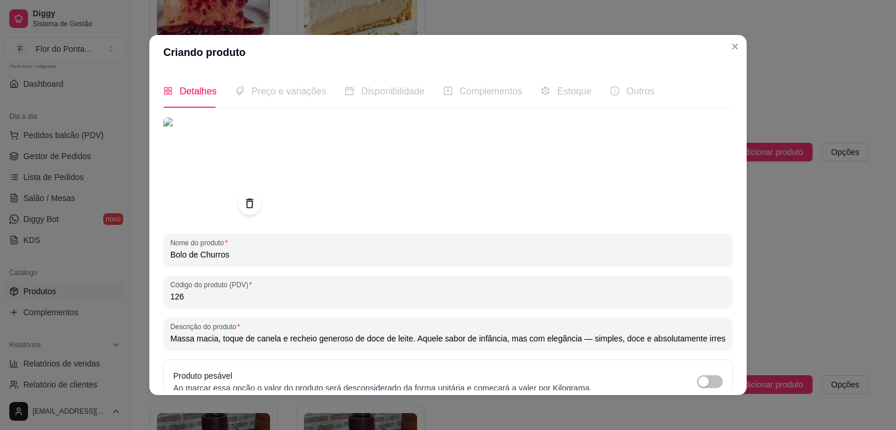
scroll to position [109, 0]
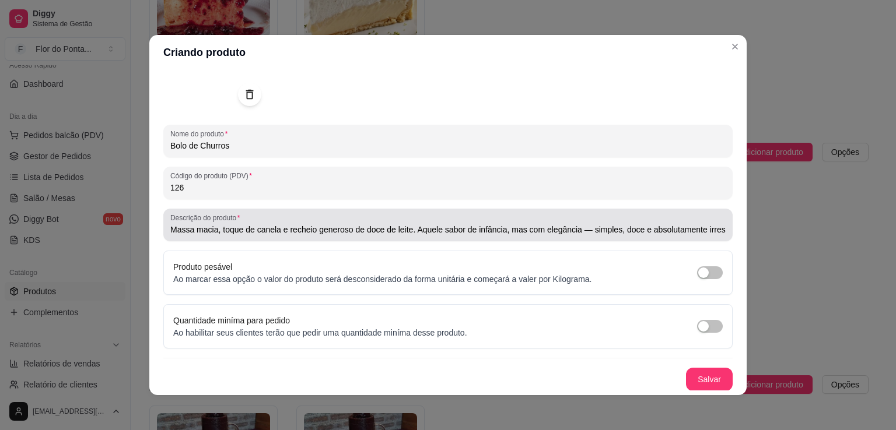
click at [585, 232] on input "Massa macia, toque de canela e recheio generoso de doce de leite. Aquele sabor …" at bounding box center [447, 230] width 555 height 12
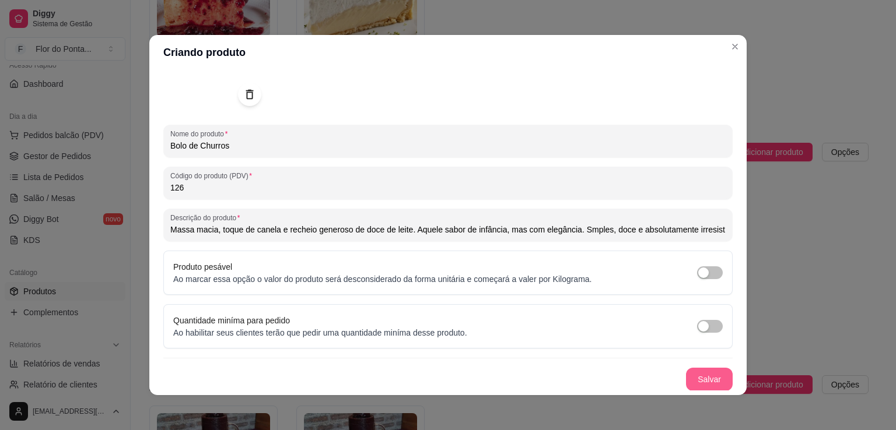
type input "Massa macia, toque de canela e recheio generoso de doce de leite. Aquele sabor …"
click at [689, 375] on button "Salvar" at bounding box center [708, 380] width 45 height 23
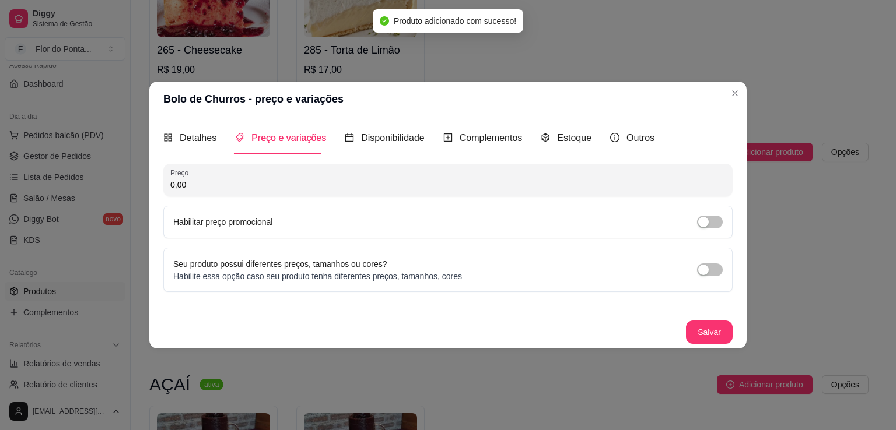
click at [221, 189] on input "0,00" at bounding box center [447, 185] width 555 height 12
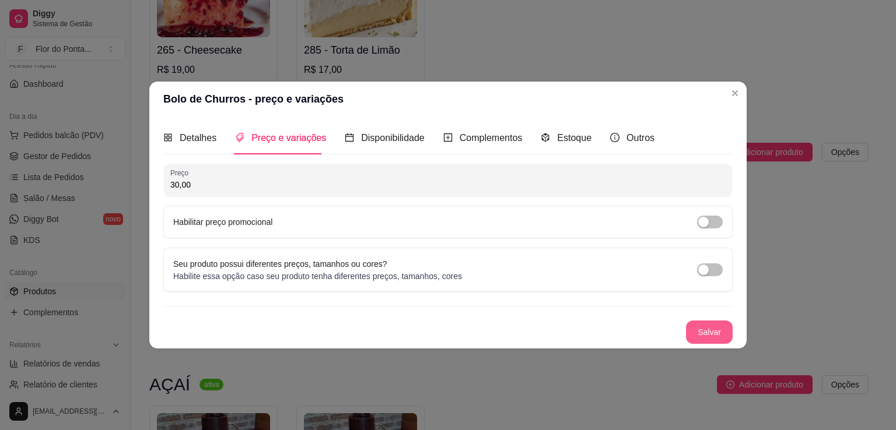
type input "30,00"
click at [717, 329] on button "Salvar" at bounding box center [708, 332] width 45 height 23
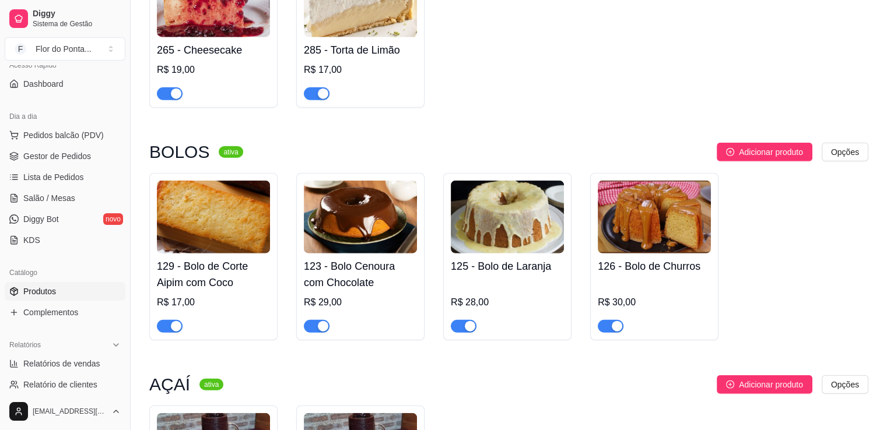
click at [221, 222] on img at bounding box center [213, 217] width 113 height 73
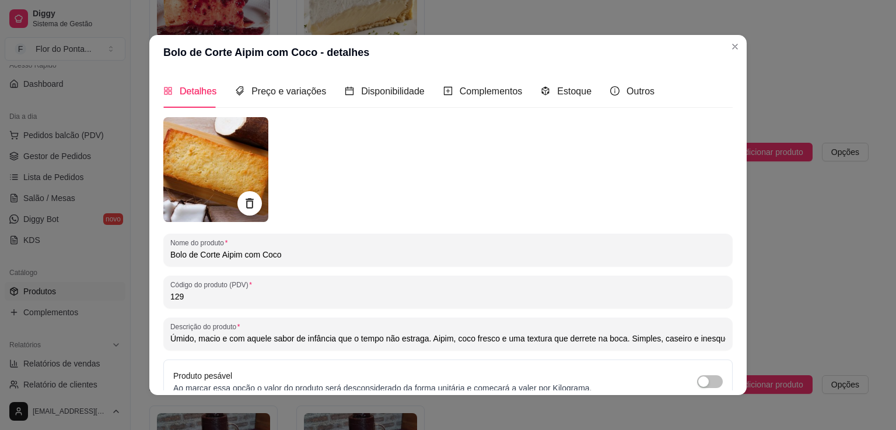
click at [245, 206] on icon at bounding box center [249, 202] width 13 height 13
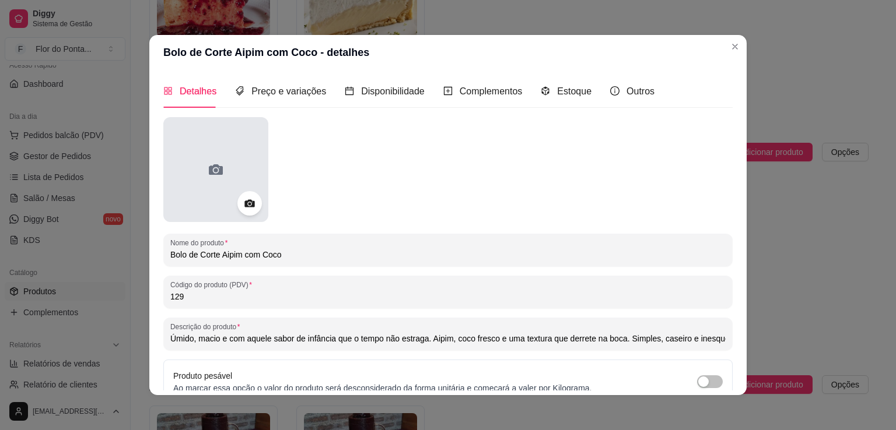
click at [211, 167] on icon at bounding box center [216, 169] width 14 height 10
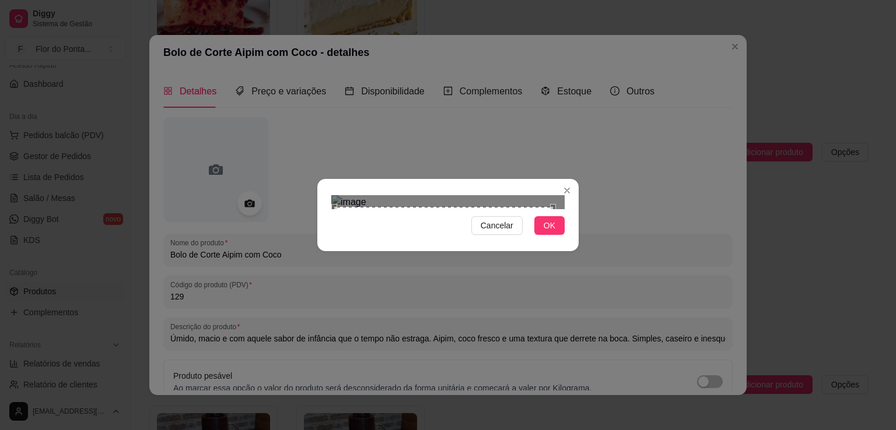
click at [331, 429] on div "Use the arrow keys to move the south west drag handle to change the crop select…" at bounding box center [331, 429] width 0 height 0
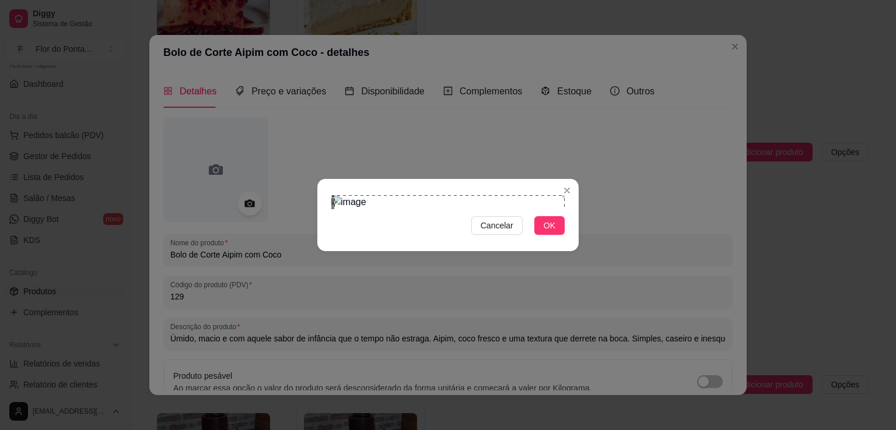
click at [567, 191] on div "Cancelar OK" at bounding box center [447, 215] width 261 height 49
click at [549, 232] on span "OK" at bounding box center [549, 225] width 12 height 13
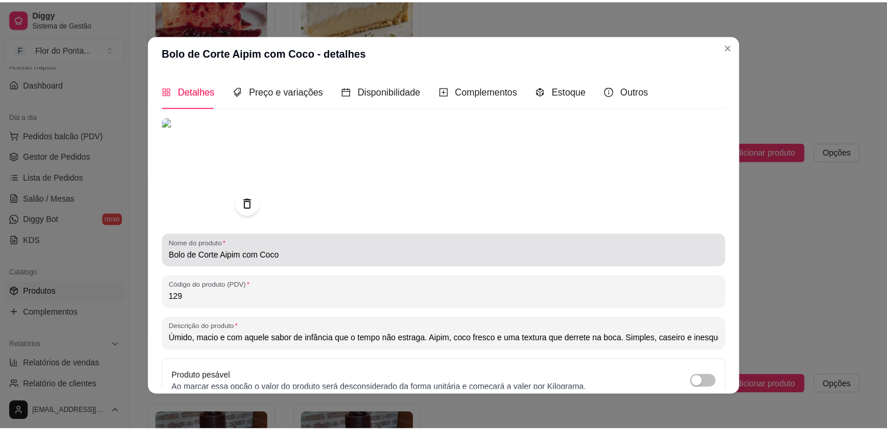
scroll to position [109, 0]
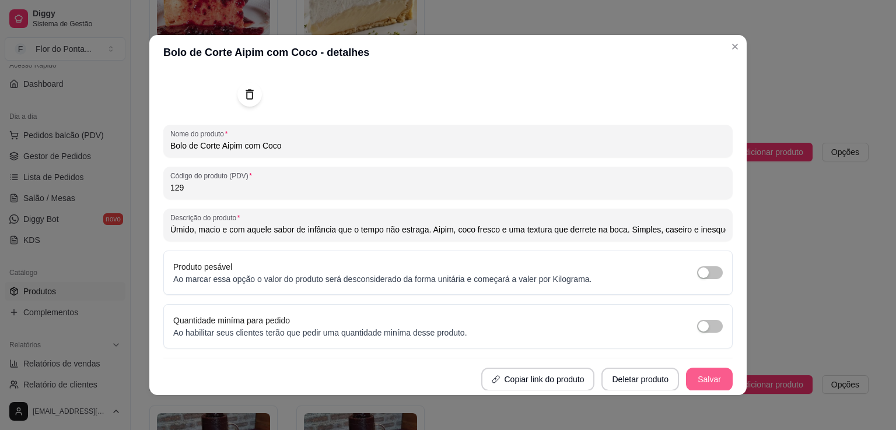
click at [700, 383] on button "Salvar" at bounding box center [709, 379] width 47 height 23
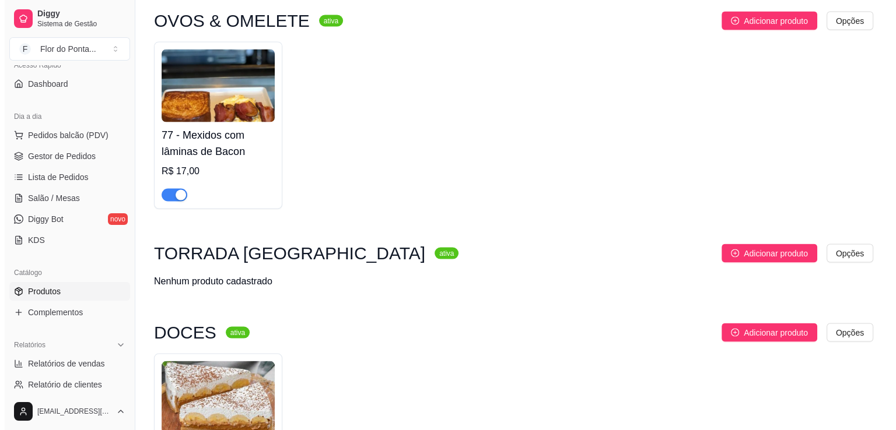
scroll to position [2294, 0]
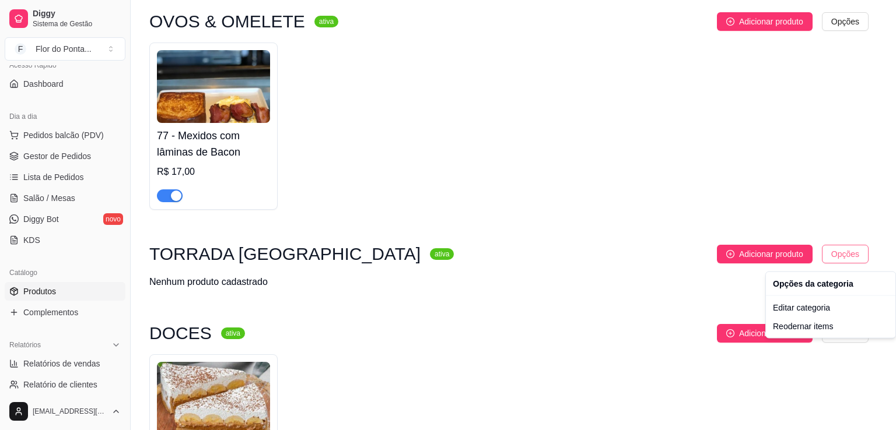
click at [828, 313] on div "Editar categoria" at bounding box center [830, 308] width 125 height 19
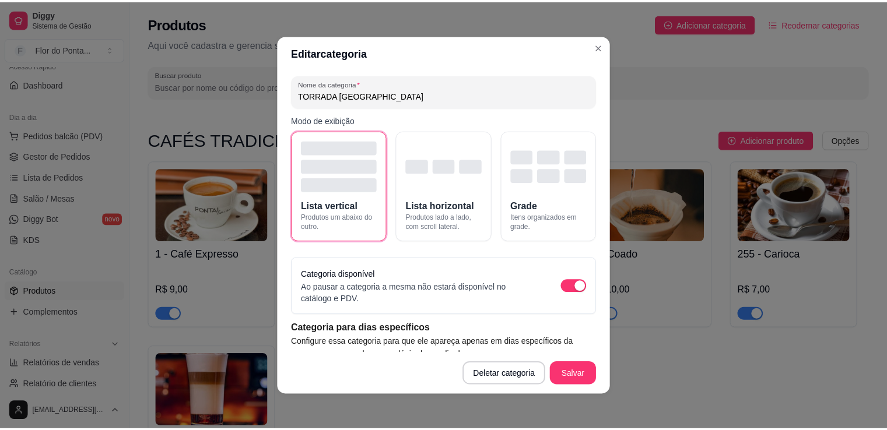
scroll to position [2339, 0]
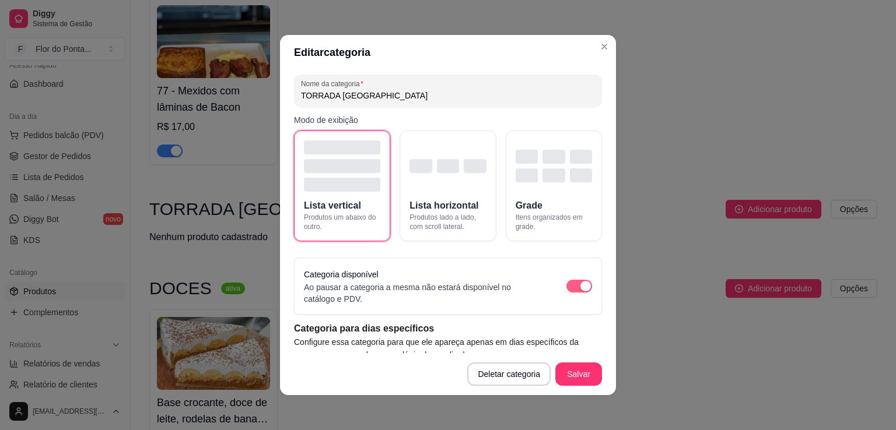
click at [580, 285] on div "button" at bounding box center [585, 286] width 10 height 10
click at [578, 377] on button "Salvar" at bounding box center [578, 374] width 45 height 23
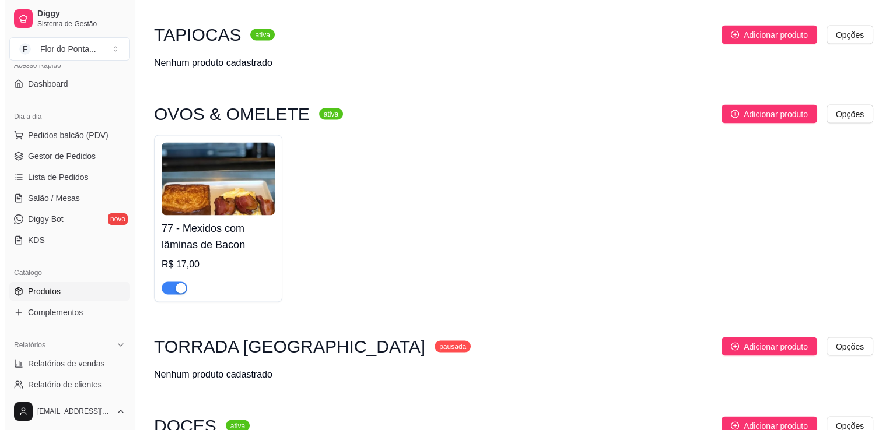
scroll to position [2201, 0]
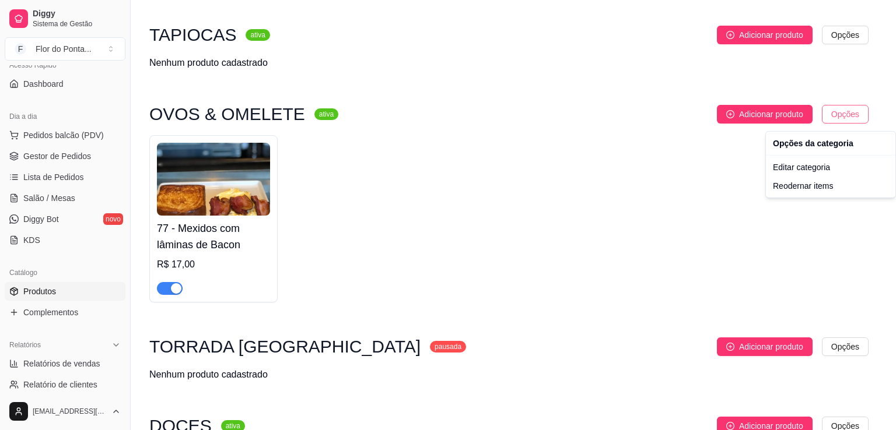
click at [823, 170] on div "Editar categoria" at bounding box center [830, 167] width 125 height 19
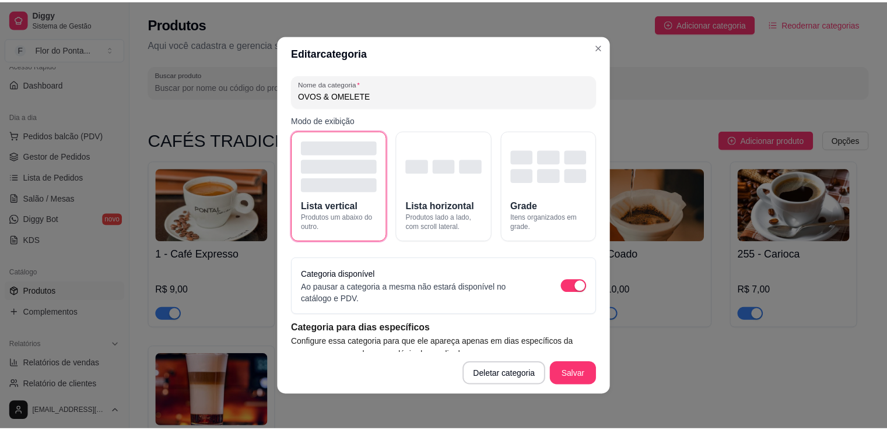
scroll to position [2105, 0]
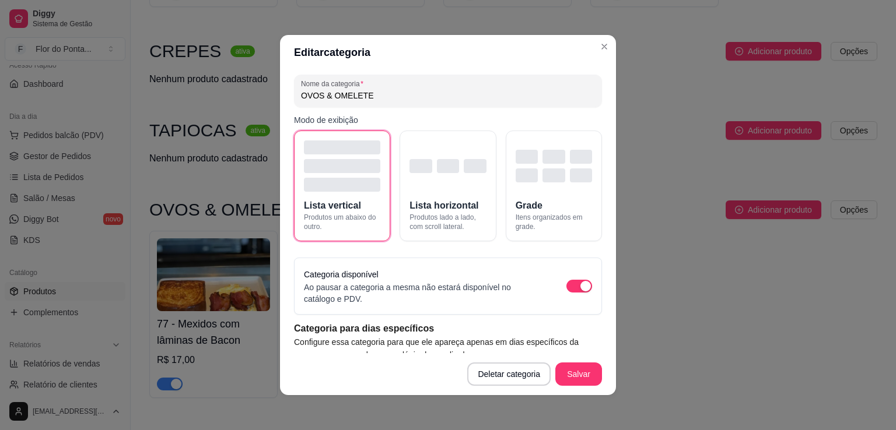
click at [569, 278] on div "Categoria disponível Ao pausar a categoria a mesma não estará disponível no cat…" at bounding box center [448, 286] width 288 height 37
click at [580, 286] on div "button" at bounding box center [585, 286] width 10 height 10
click at [578, 374] on button "Salvar" at bounding box center [578, 374] width 45 height 23
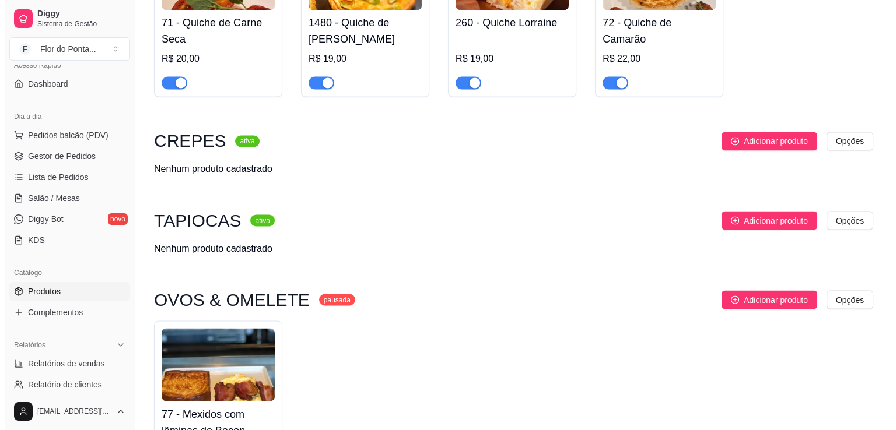
scroll to position [2015, 0]
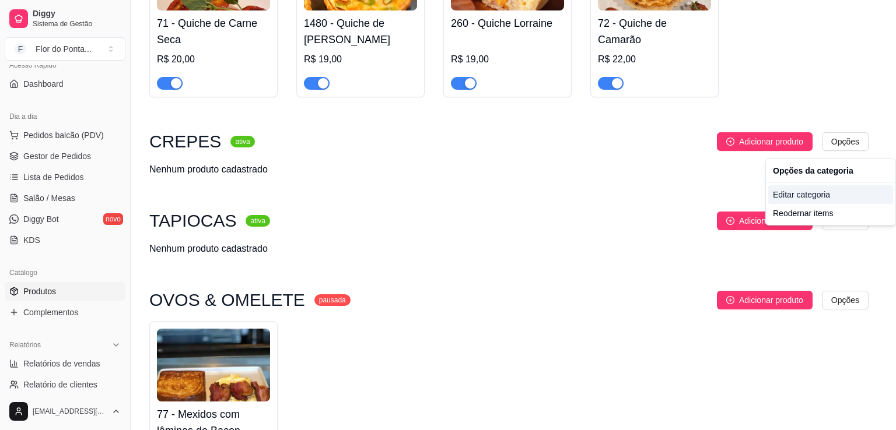
click at [823, 200] on div "Editar categoria" at bounding box center [830, 194] width 125 height 19
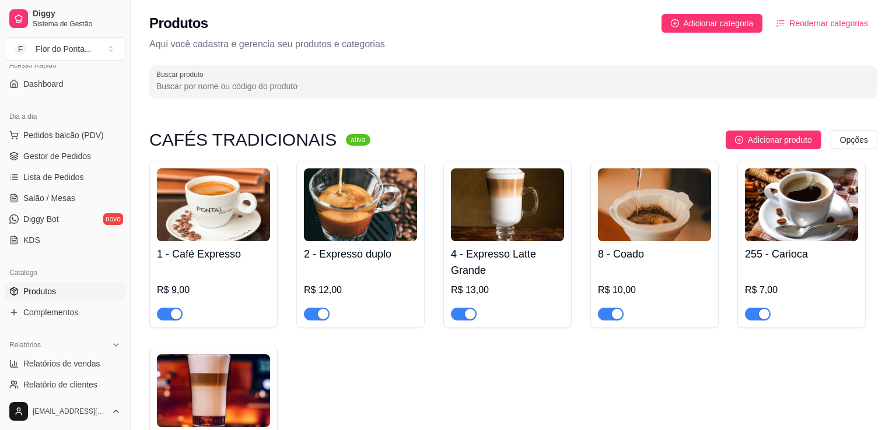
scroll to position [1947, 0]
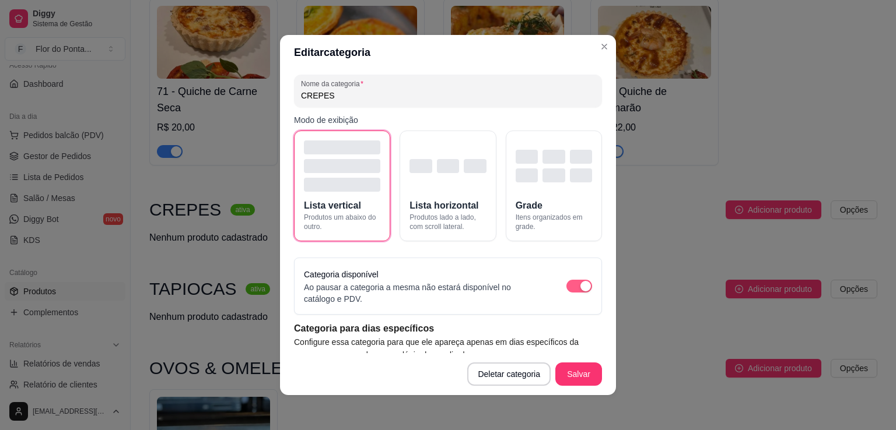
click at [566, 287] on span "button" at bounding box center [579, 286] width 26 height 13
click at [573, 376] on button "Salvar" at bounding box center [578, 374] width 45 height 23
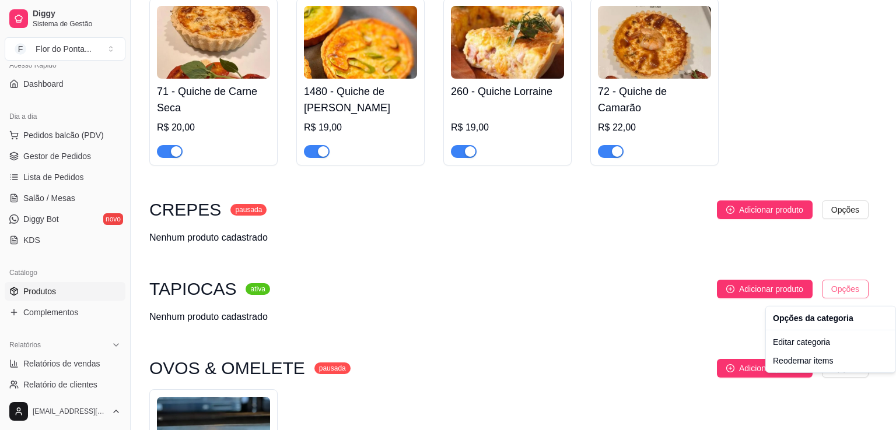
click at [821, 343] on div "Editar categoria" at bounding box center [830, 342] width 125 height 19
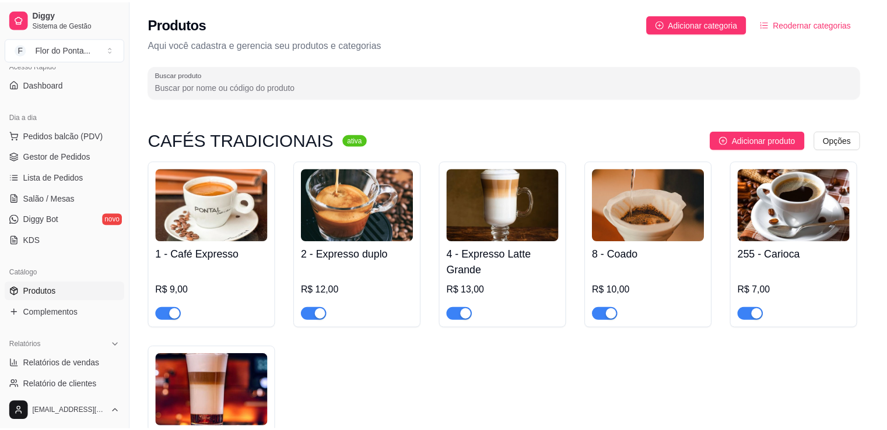
scroll to position [2026, 0]
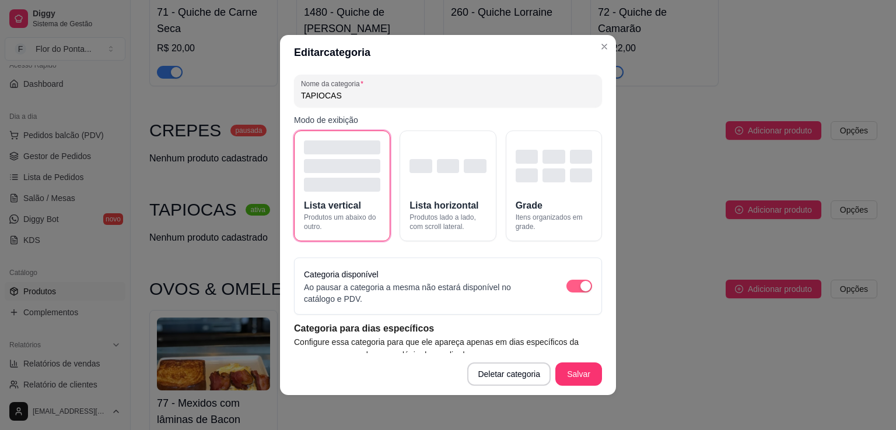
click at [580, 290] on div "button" at bounding box center [585, 286] width 10 height 10
click at [581, 378] on button "Salvar" at bounding box center [578, 374] width 45 height 23
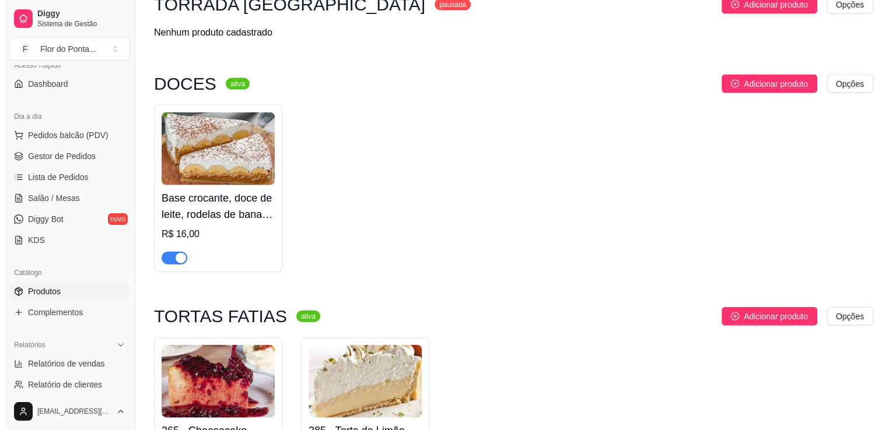
scroll to position [2543, 0]
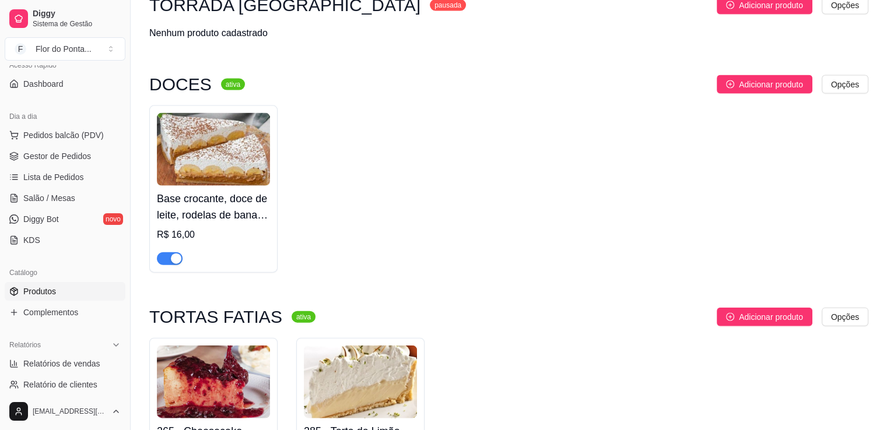
click at [227, 171] on img at bounding box center [213, 149] width 113 height 73
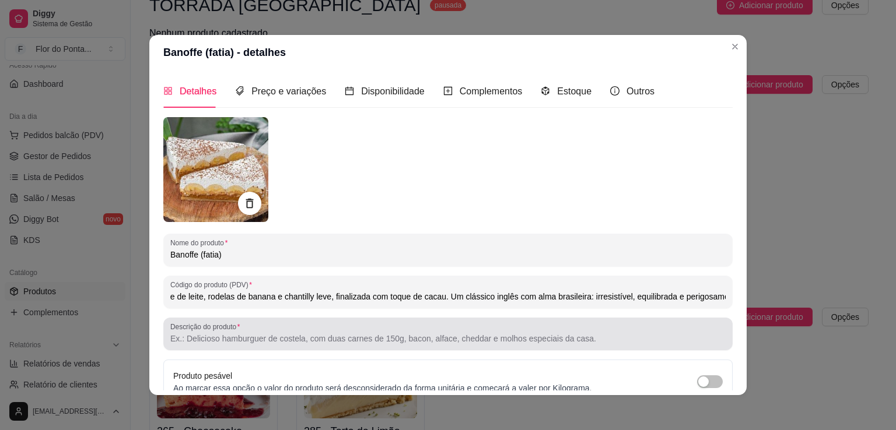
scroll to position [0, 113]
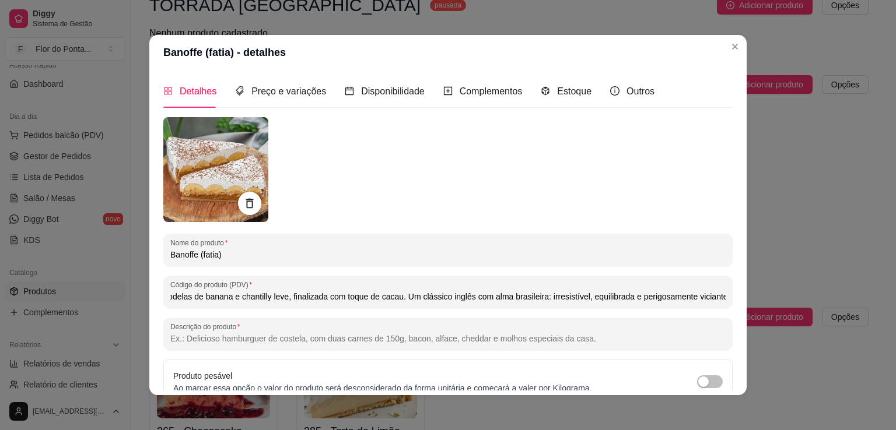
drag, startPoint x: 166, startPoint y: 300, endPoint x: 737, endPoint y: 329, distance: 572.1
click at [737, 329] on div "Detalhes Preço e variações Disponibilidade Complementos Estoque Outros Nome do …" at bounding box center [447, 232] width 597 height 325
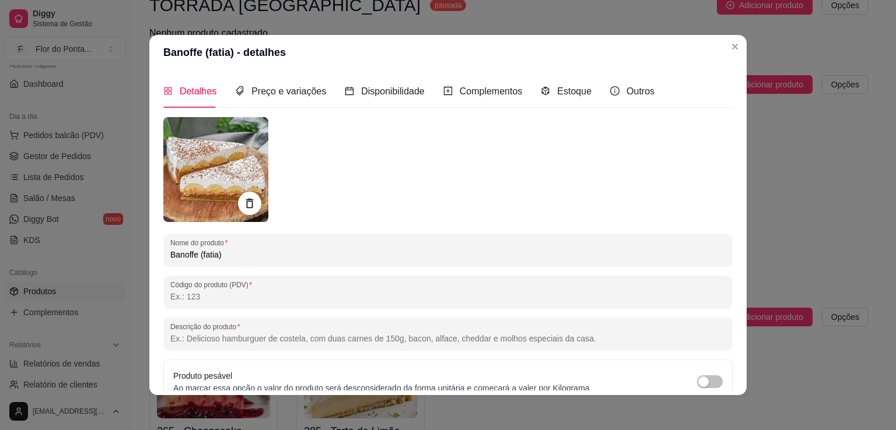
scroll to position [0, 0]
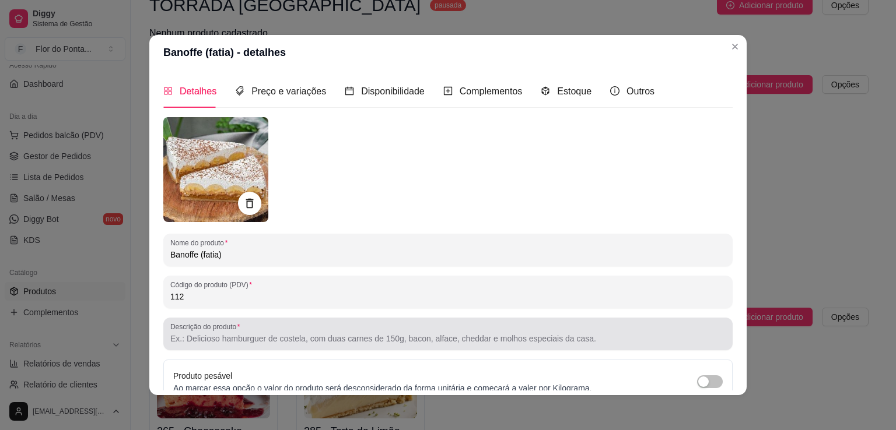
type input "112"
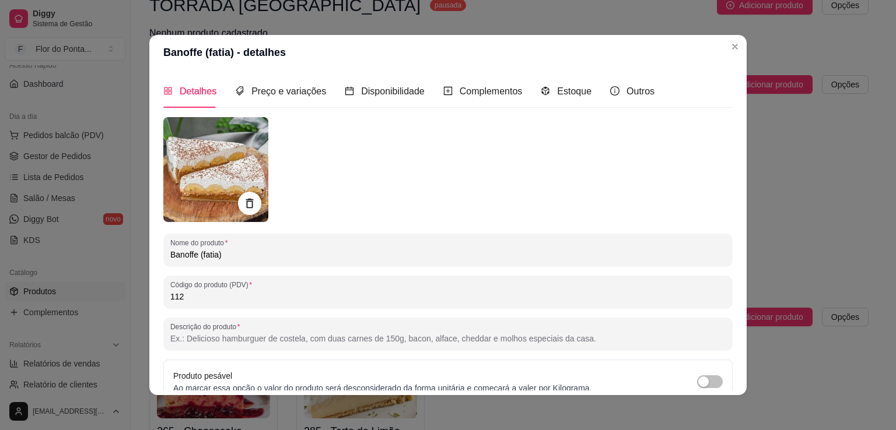
click at [203, 338] on input "Descrição do produto" at bounding box center [447, 339] width 555 height 12
paste input "Base crocante, doce de leite, rodelas de banana e chantilly leve, finalizada co…"
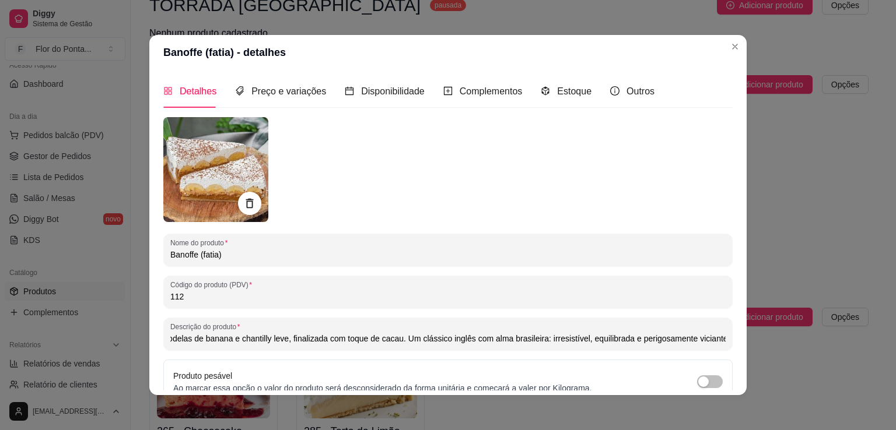
scroll to position [109, 0]
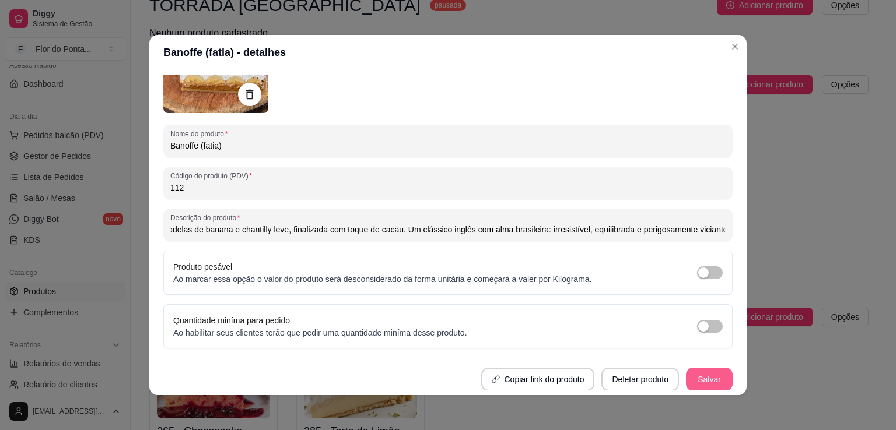
type input "Base crocante, doce de leite, rodelas de banana e chantilly leve, finalizada co…"
click at [709, 376] on button "Salvar" at bounding box center [708, 380] width 45 height 23
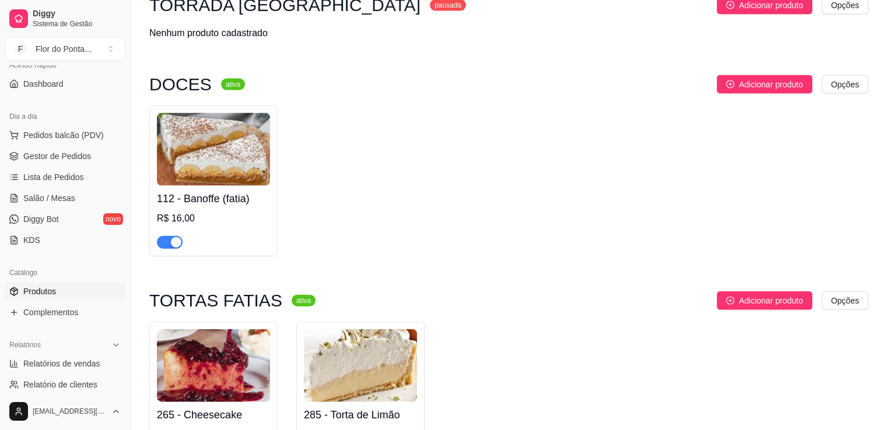
click at [183, 165] on img at bounding box center [213, 149] width 113 height 73
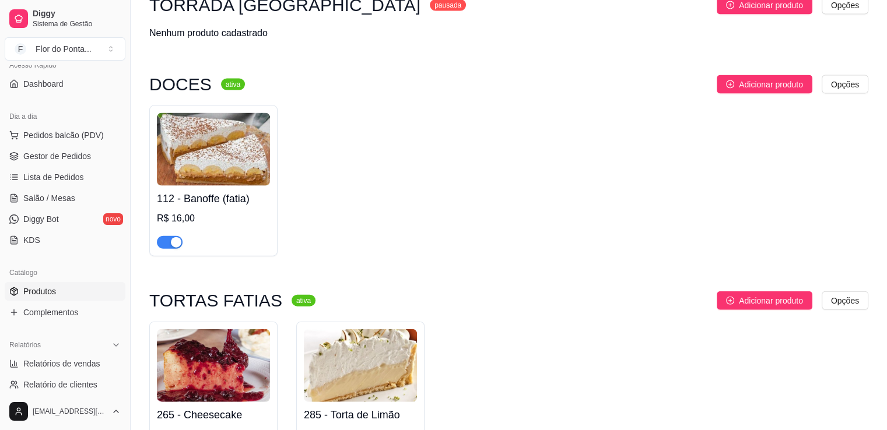
click at [215, 171] on img at bounding box center [213, 149] width 113 height 73
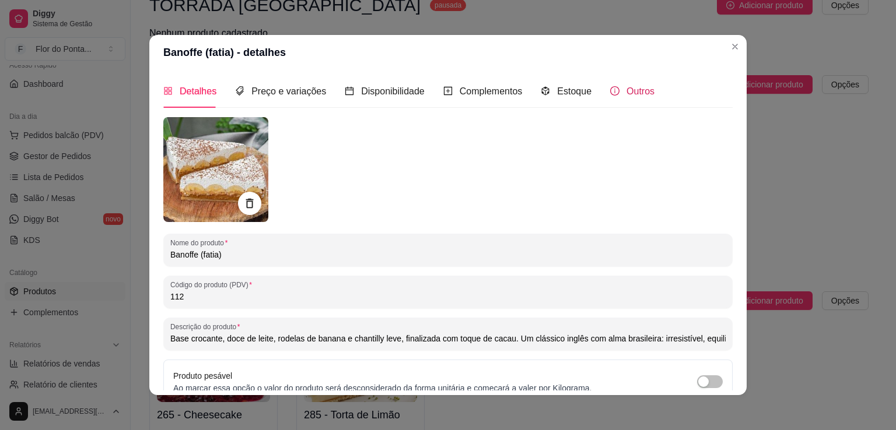
click at [626, 94] on span "Outros" at bounding box center [640, 91] width 28 height 10
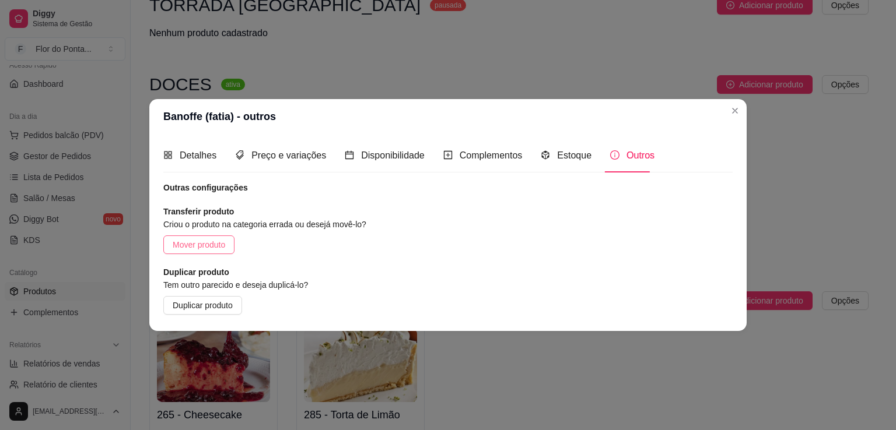
click at [217, 247] on span "Mover produto" at bounding box center [199, 244] width 52 height 13
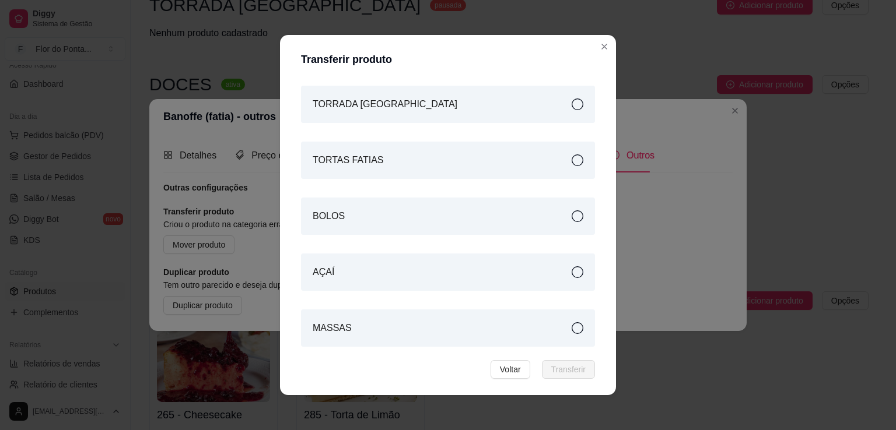
scroll to position [634, 0]
click at [571, 157] on icon at bounding box center [577, 162] width 12 height 12
click at [567, 369] on span "Transferir" at bounding box center [568, 369] width 34 height 13
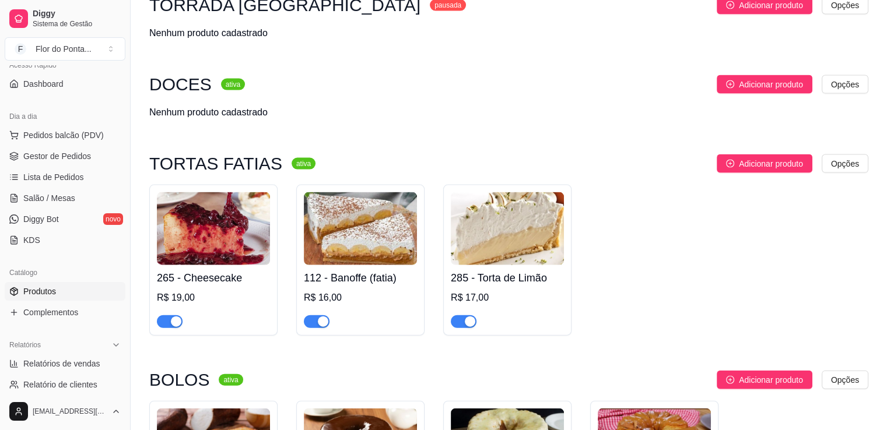
click at [363, 236] on img at bounding box center [360, 228] width 113 height 73
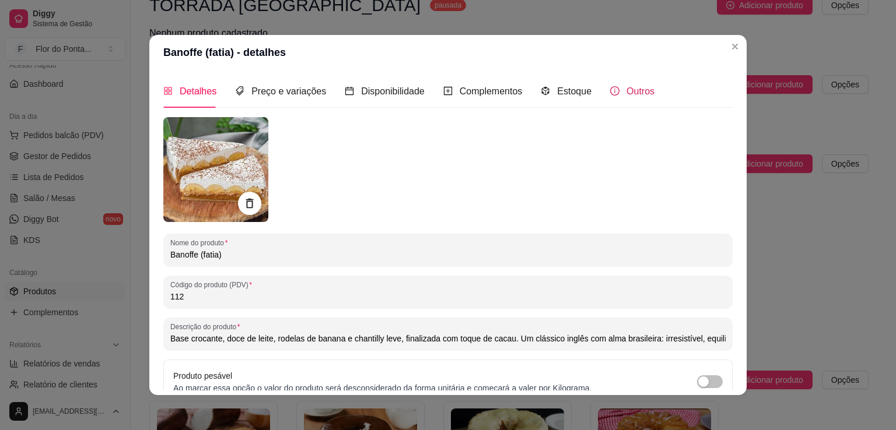
click at [626, 90] on span "Outros" at bounding box center [640, 91] width 28 height 10
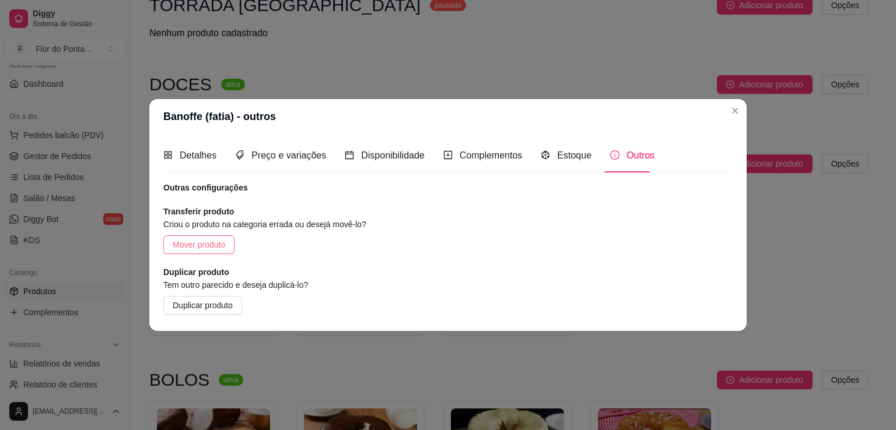
click at [211, 251] on button "Mover produto" at bounding box center [198, 245] width 71 height 19
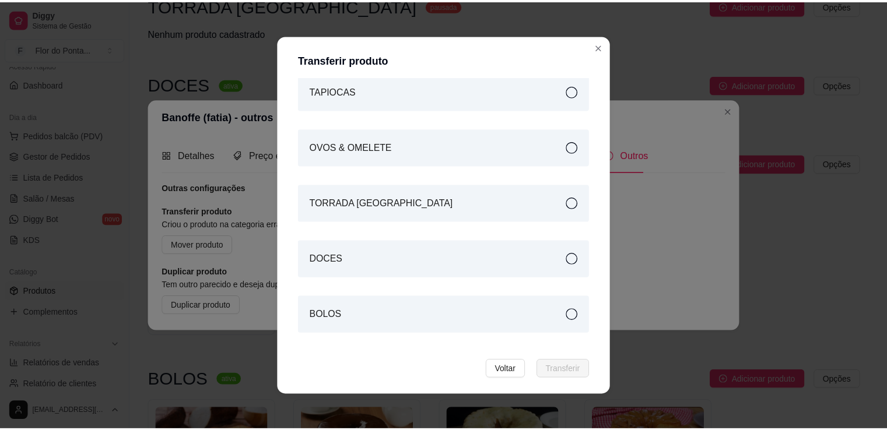
scroll to position [538, 0]
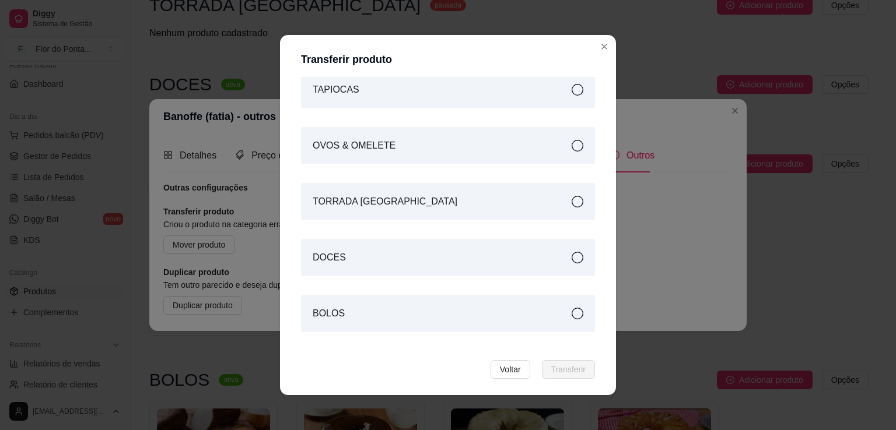
click at [571, 257] on div "DOCES" at bounding box center [448, 257] width 294 height 37
click at [576, 371] on span "Transferir" at bounding box center [568, 369] width 34 height 13
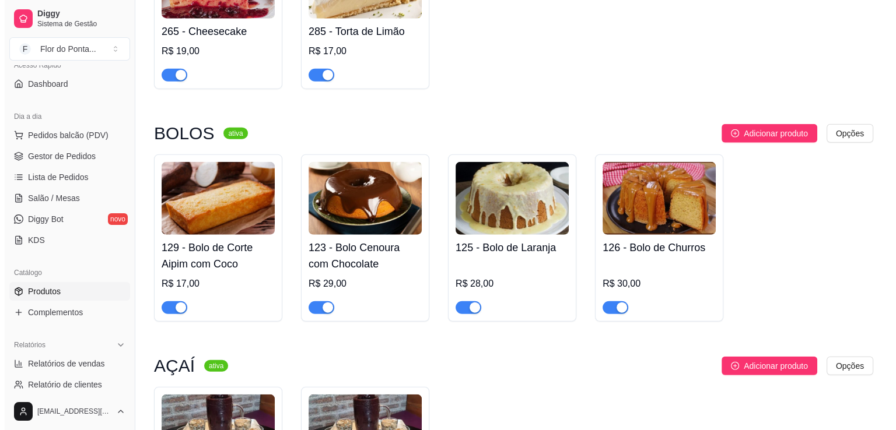
scroll to position [2927, 0]
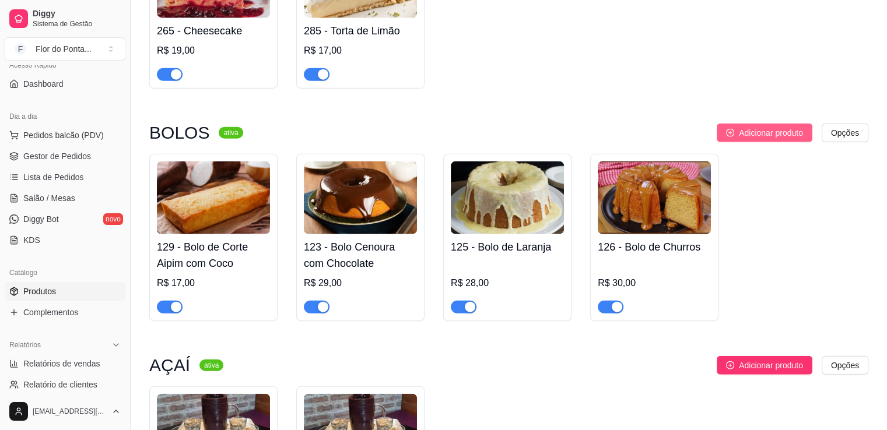
click at [774, 139] on span "Adicionar produto" at bounding box center [771, 133] width 64 height 13
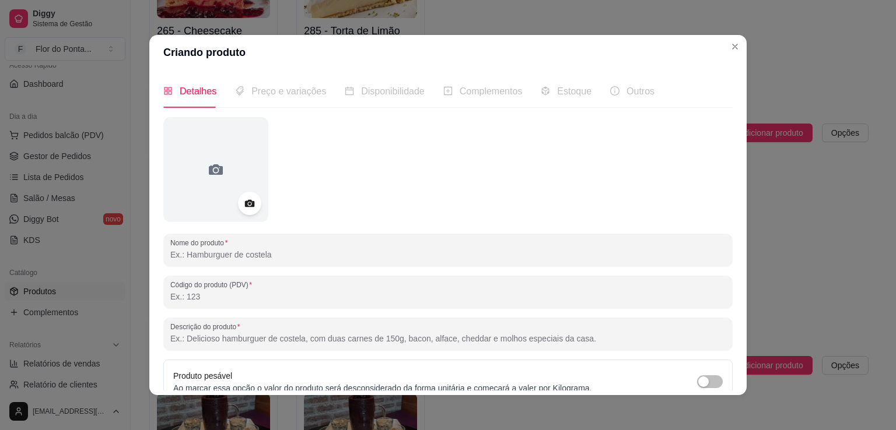
click at [200, 291] on input "Código do produto (PDV)" at bounding box center [447, 297] width 555 height 12
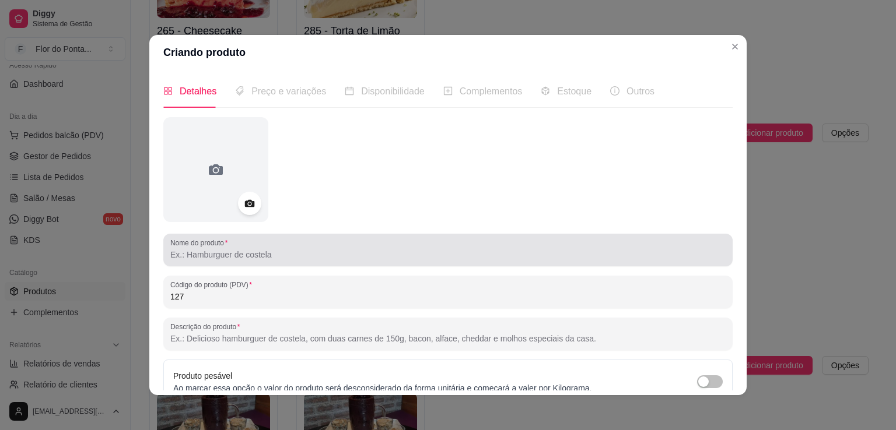
type input "127"
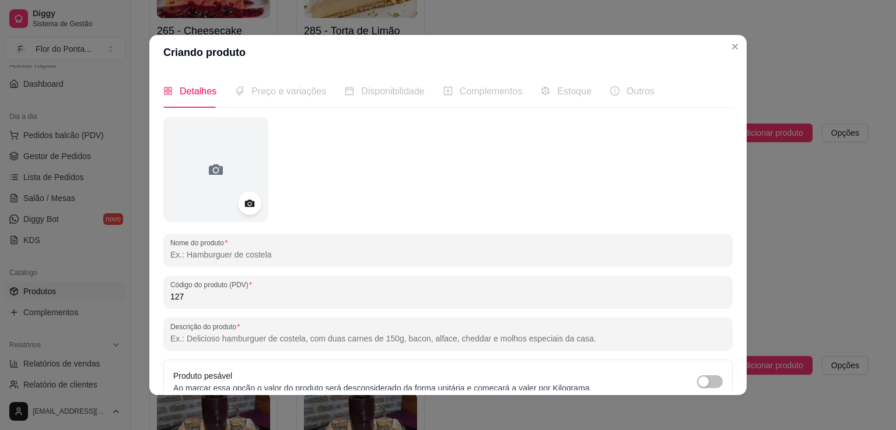
click at [259, 257] on input "Nome do produto" at bounding box center [447, 255] width 555 height 12
type input "Bolo de Chocolate"
click at [248, 204] on circle at bounding box center [249, 203] width 3 height 3
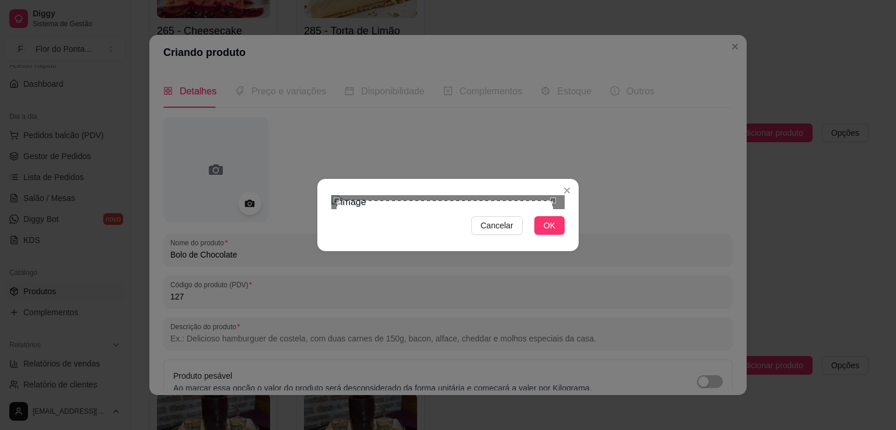
click at [335, 195] on div at bounding box center [447, 202] width 233 height 14
click at [556, 209] on img at bounding box center [447, 202] width 233 height 14
click at [508, 232] on span "Cancelar" at bounding box center [496, 225] width 33 height 13
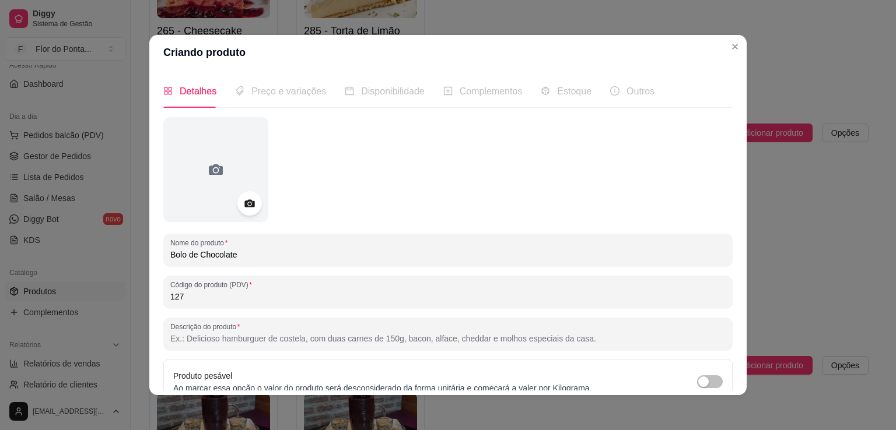
click at [247, 200] on icon at bounding box center [249, 204] width 10 height 8
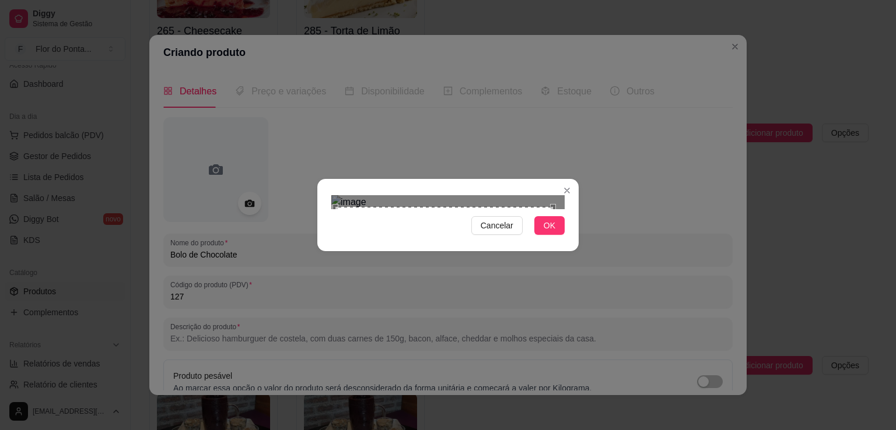
click at [334, 240] on div "Cancelar OK" at bounding box center [447, 215] width 261 height 49
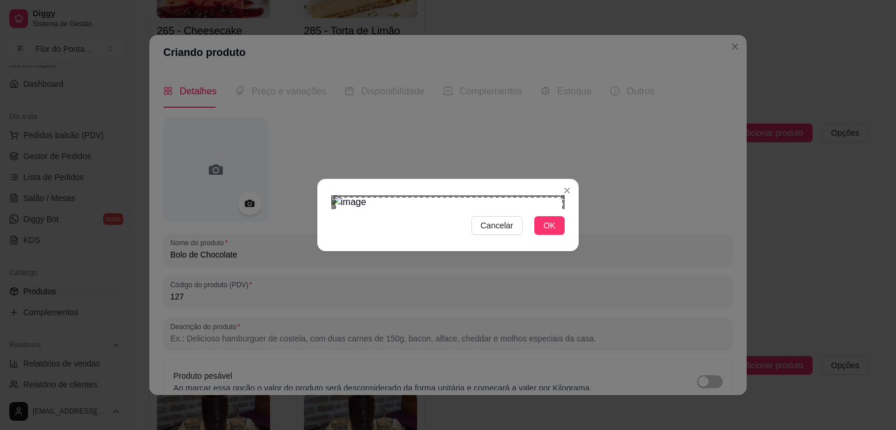
click at [564, 191] on div "Cancelar OK" at bounding box center [447, 215] width 261 height 49
click at [554, 232] on span "OK" at bounding box center [549, 225] width 12 height 13
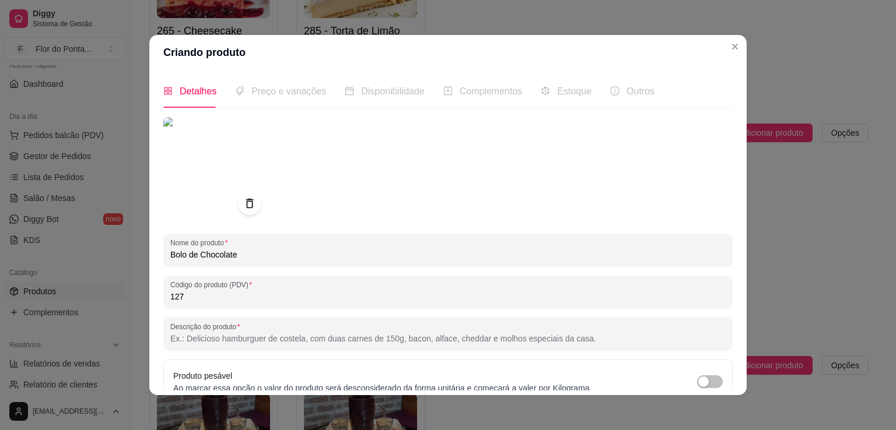
click at [233, 336] on input "Descrição do produto" at bounding box center [447, 339] width 555 height 12
paste input "Denso, úmido e coberto por uma calda rica que brilha só de olhar. Chocolate de …"
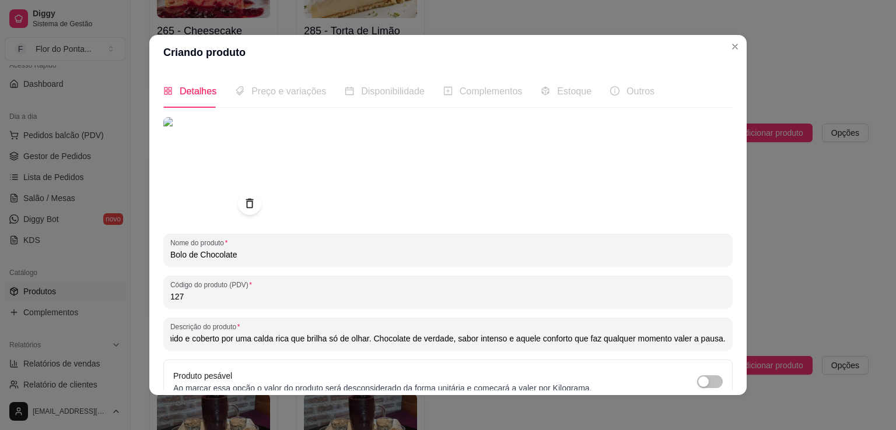
scroll to position [0, 0]
drag, startPoint x: 229, startPoint y: 342, endPoint x: 130, endPoint y: 336, distance: 98.7
click at [130, 336] on div "Criando produto Detalhes Preço e variações Disponibilidade Complementos Estoque…" at bounding box center [448, 215] width 896 height 430
click at [191, 340] on input "CaseiroDenso, úmido e coberto por uma calda rica que brilha só de olhar. Chocol…" at bounding box center [447, 339] width 555 height 12
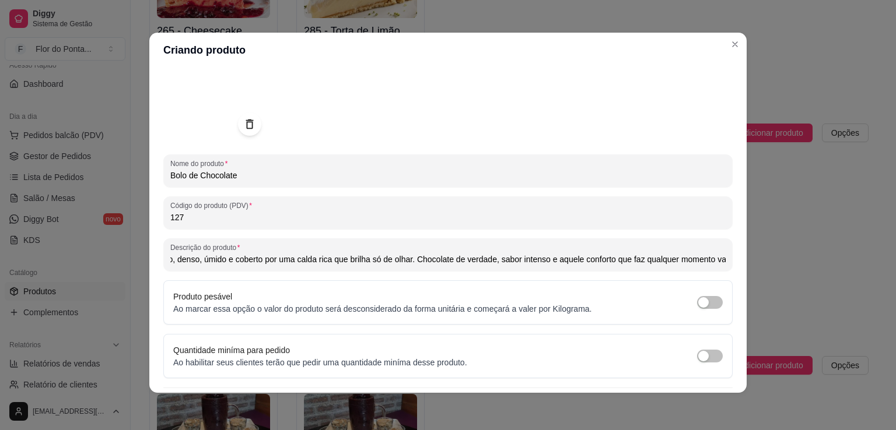
scroll to position [109, 0]
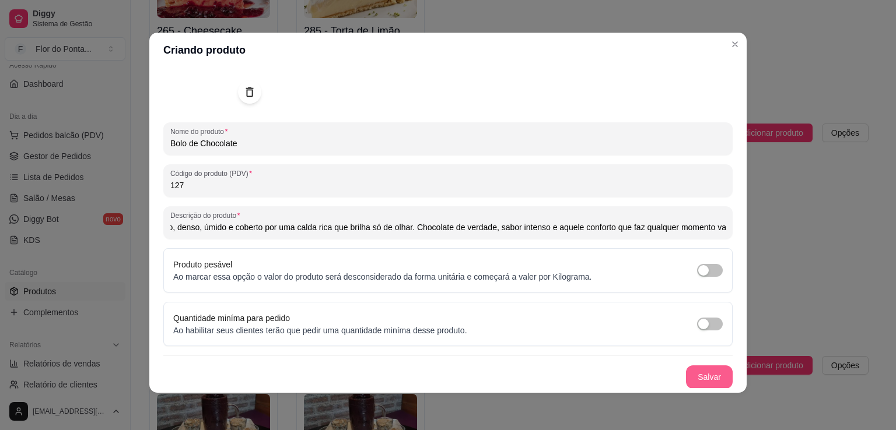
type input "Caseiro, denso, úmido e coberto por uma calda rica que brilha só de olhar. Choc…"
click at [699, 378] on button "Salvar" at bounding box center [708, 377] width 45 height 23
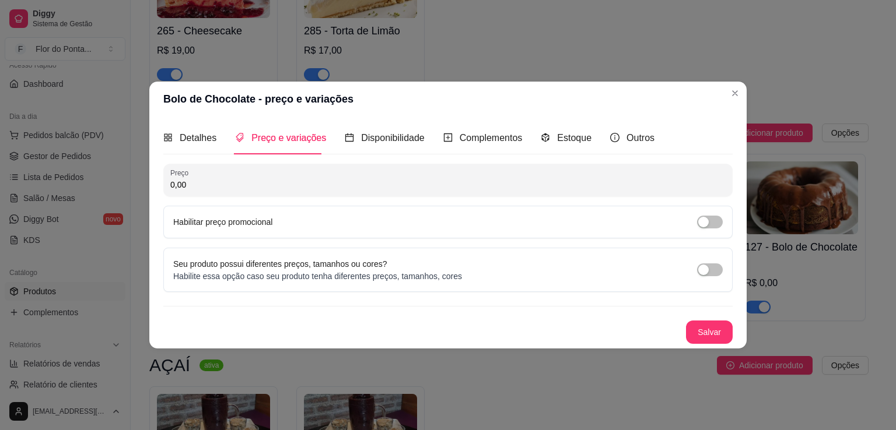
click at [264, 184] on input "0,00" at bounding box center [447, 185] width 555 height 12
type input "30,00"
click at [708, 336] on button "Salvar" at bounding box center [708, 332] width 45 height 23
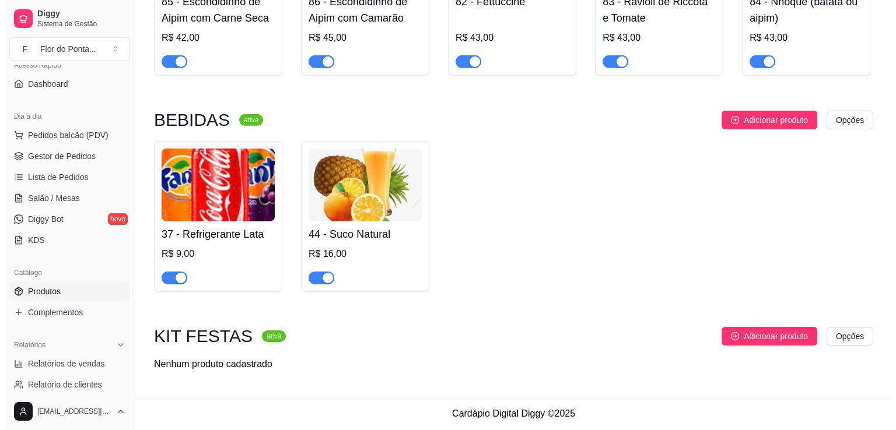
scroll to position [3629, 0]
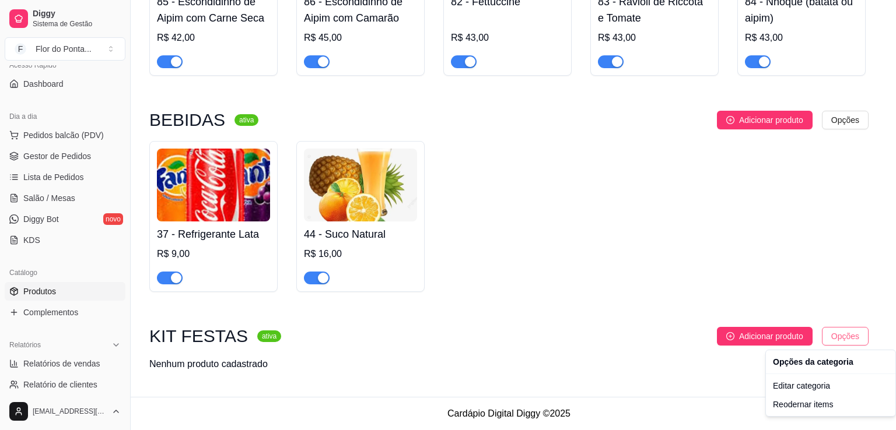
click at [823, 390] on div "Editar categoria" at bounding box center [830, 386] width 125 height 19
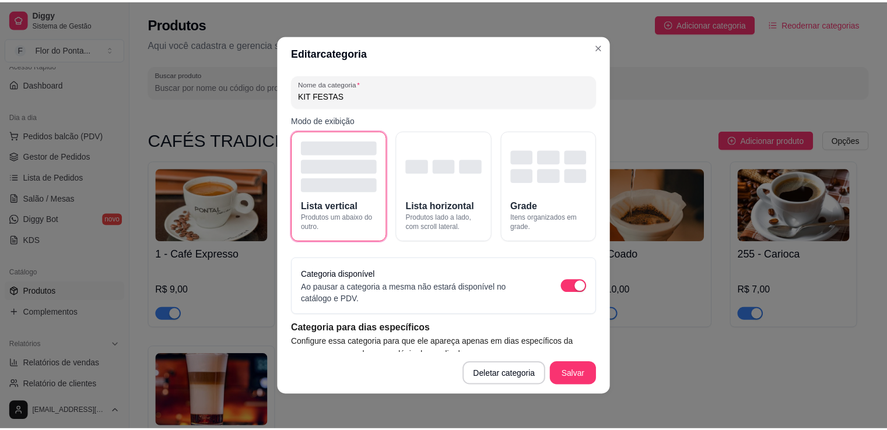
scroll to position [3631, 0]
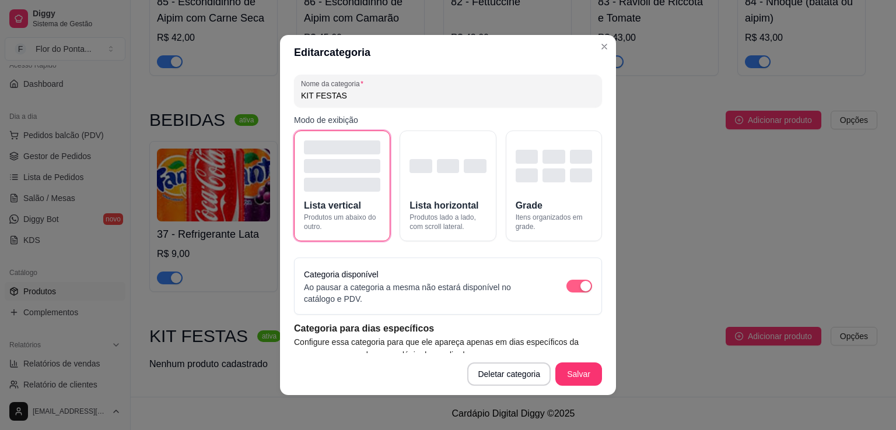
click at [580, 285] on div "button" at bounding box center [585, 286] width 10 height 10
click at [577, 378] on button "Salvar" at bounding box center [578, 374] width 45 height 23
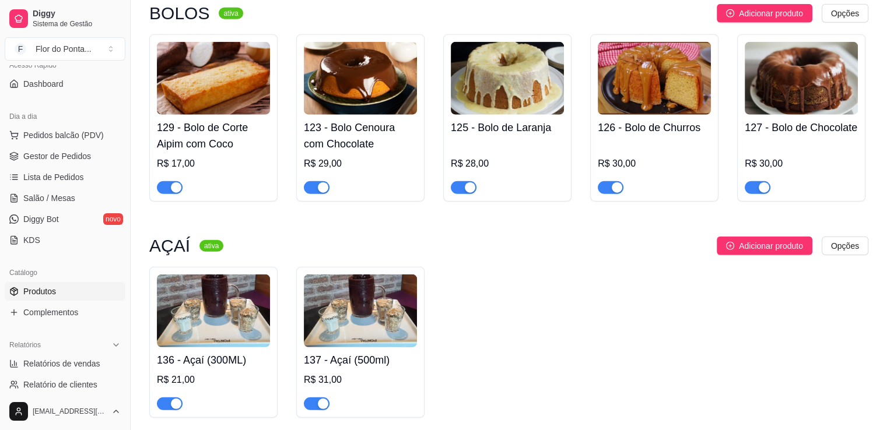
scroll to position [3048, 0]
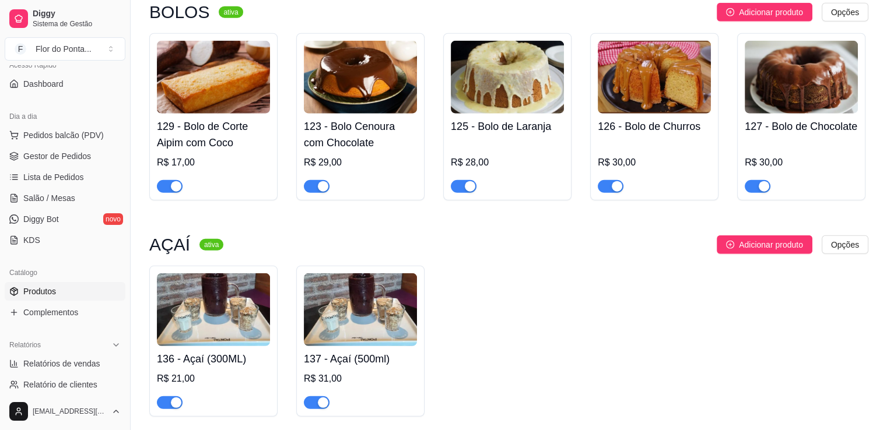
click at [365, 92] on img at bounding box center [360, 77] width 113 height 73
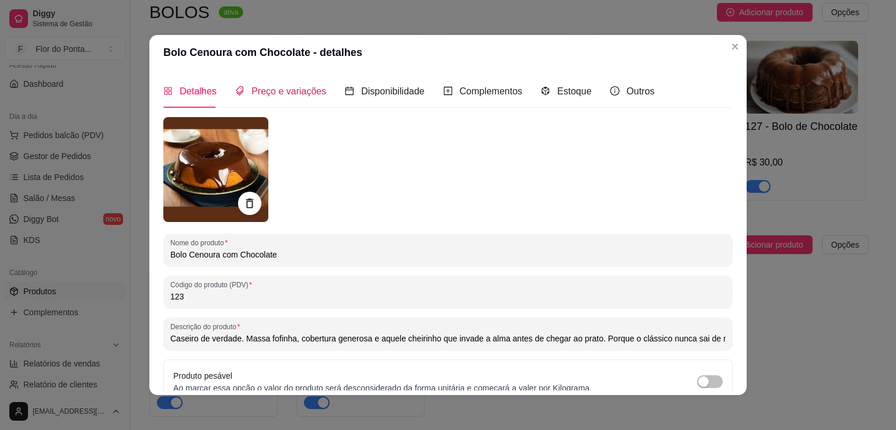
click at [282, 96] on span "Preço e variações" at bounding box center [288, 91] width 75 height 10
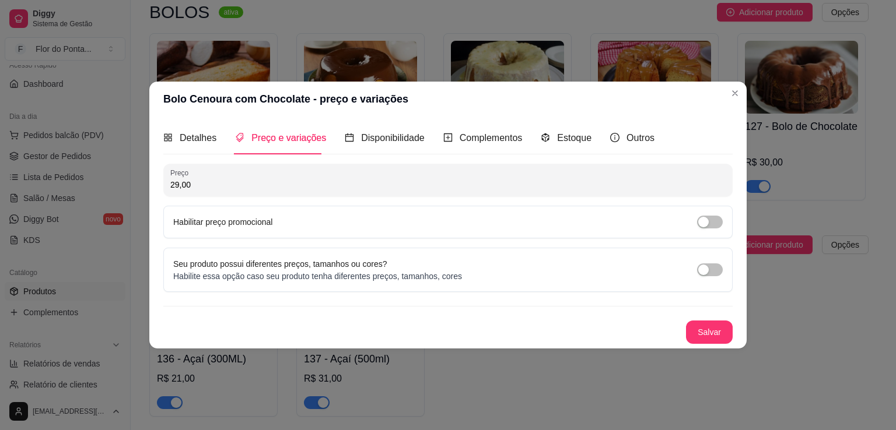
drag, startPoint x: 178, startPoint y: 187, endPoint x: 126, endPoint y: 188, distance: 51.9
click at [126, 188] on div "Bolo Cenoura com Chocolate - preço e variações Detalhes Preço e variações Dispo…" at bounding box center [448, 215] width 896 height 430
type input "30,00"
click at [714, 339] on button "Salvar" at bounding box center [708, 332] width 45 height 23
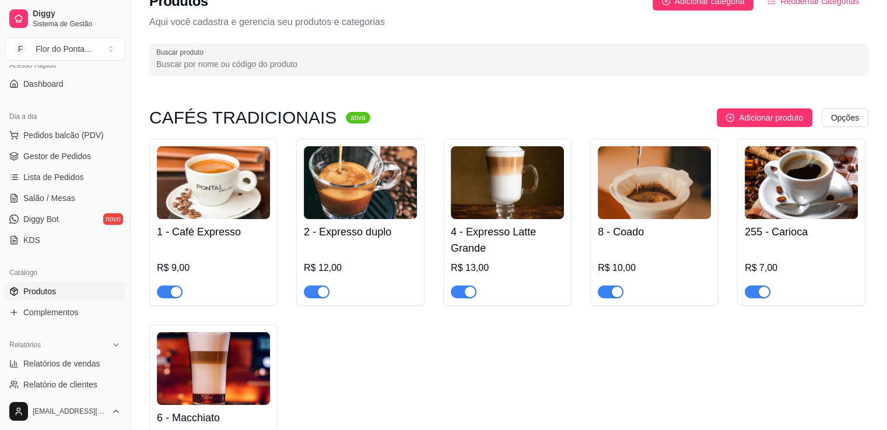
scroll to position [0, 0]
